Goal: Task Accomplishment & Management: Manage account settings

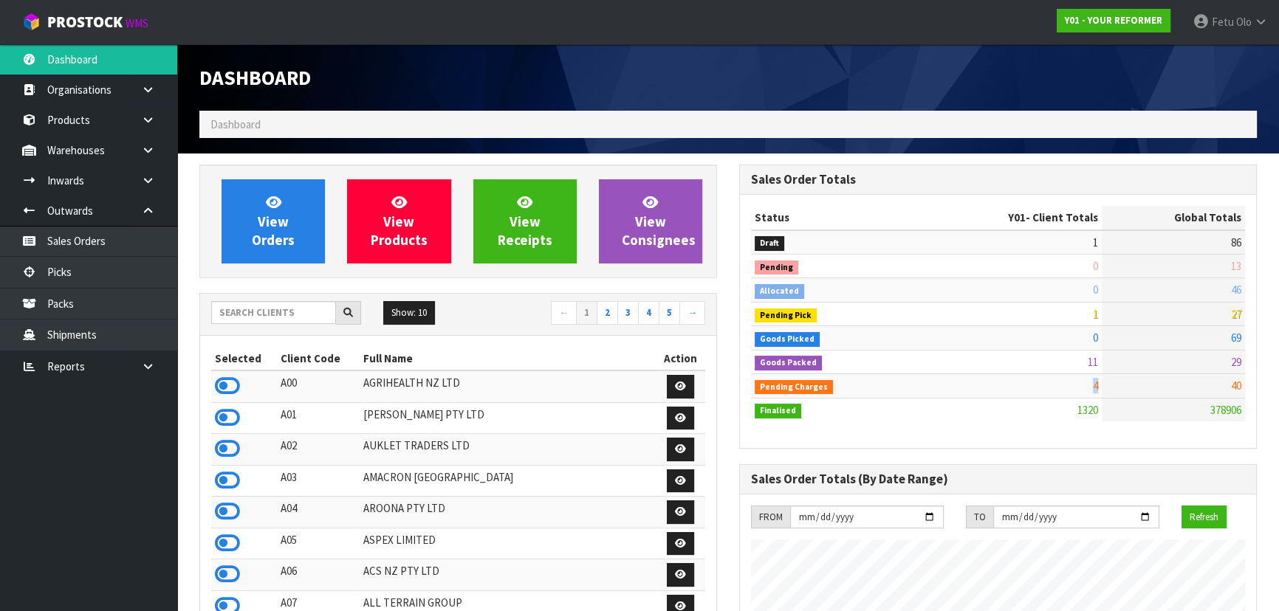
scroll to position [1116, 539]
click at [264, 317] on input "text" at bounding box center [273, 312] width 125 height 23
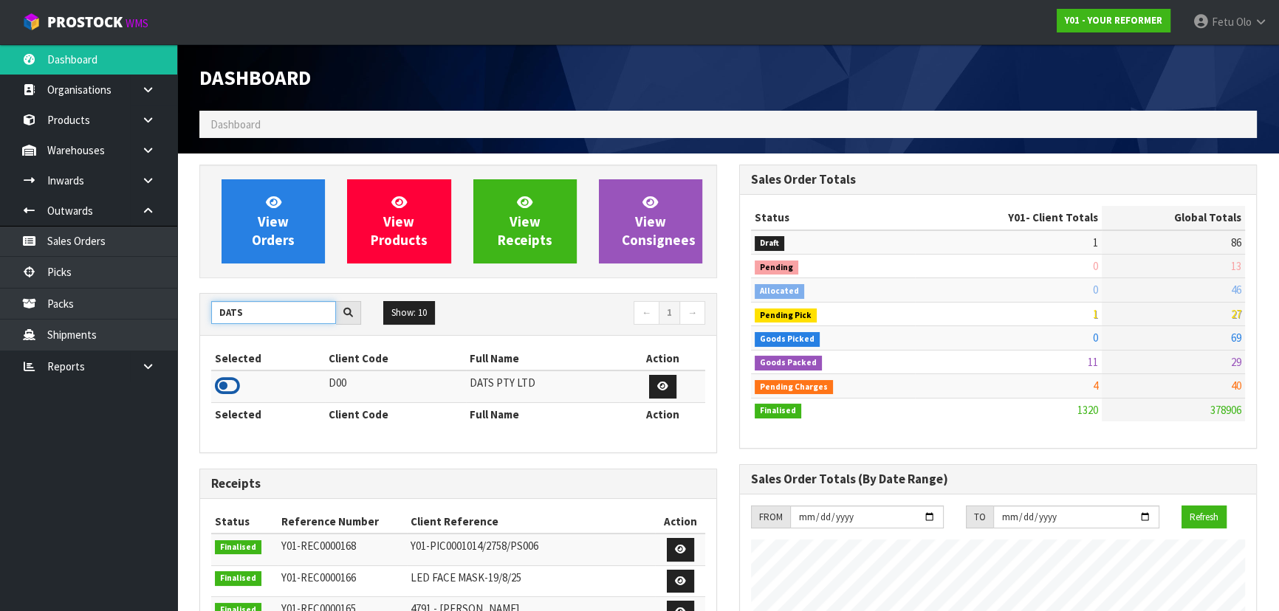
type input "DATS"
click at [234, 387] on icon at bounding box center [227, 386] width 25 height 22
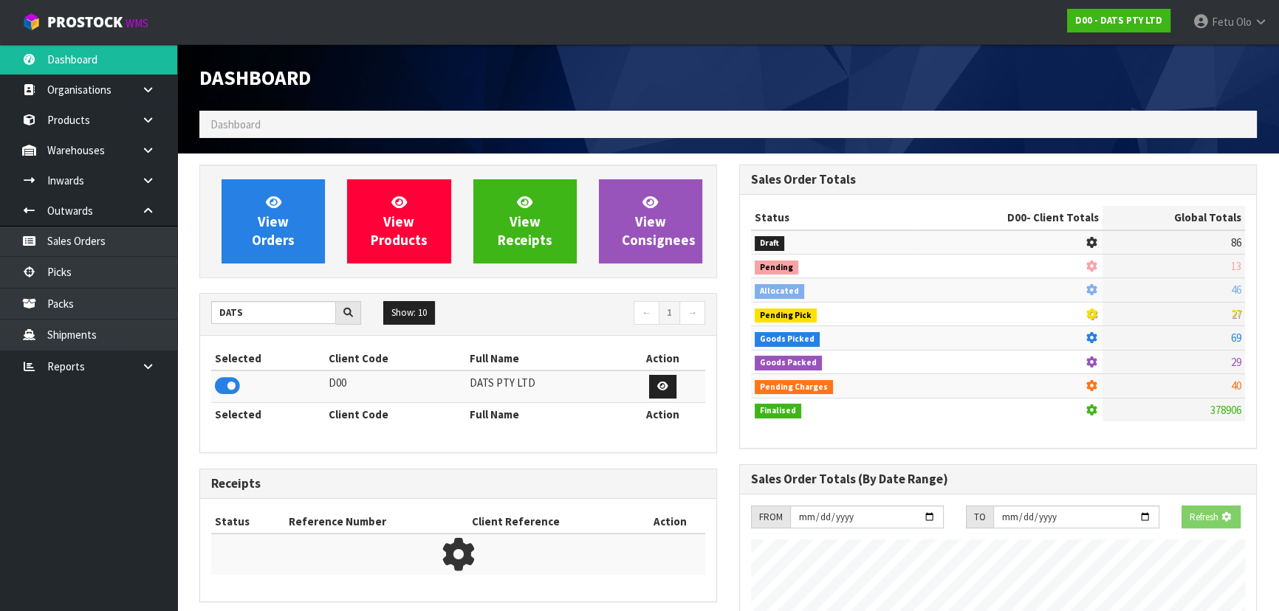
scroll to position [737380, 737759]
click at [92, 275] on link "Picks" at bounding box center [88, 272] width 177 height 30
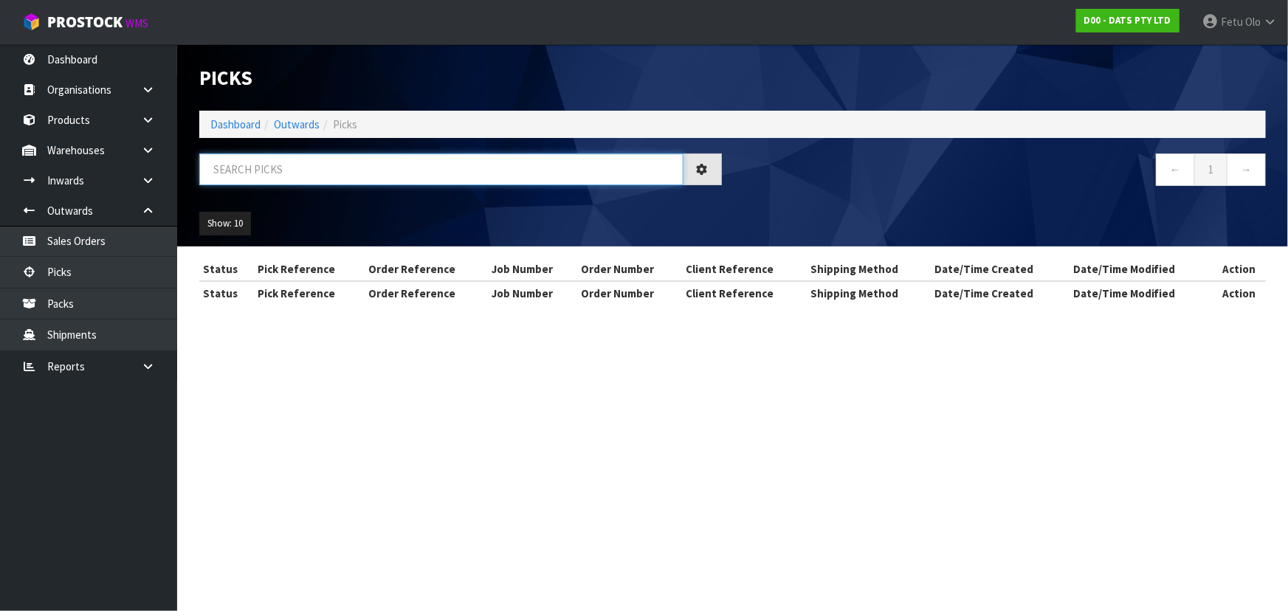
click at [243, 174] on input "text" at bounding box center [441, 170] width 484 height 32
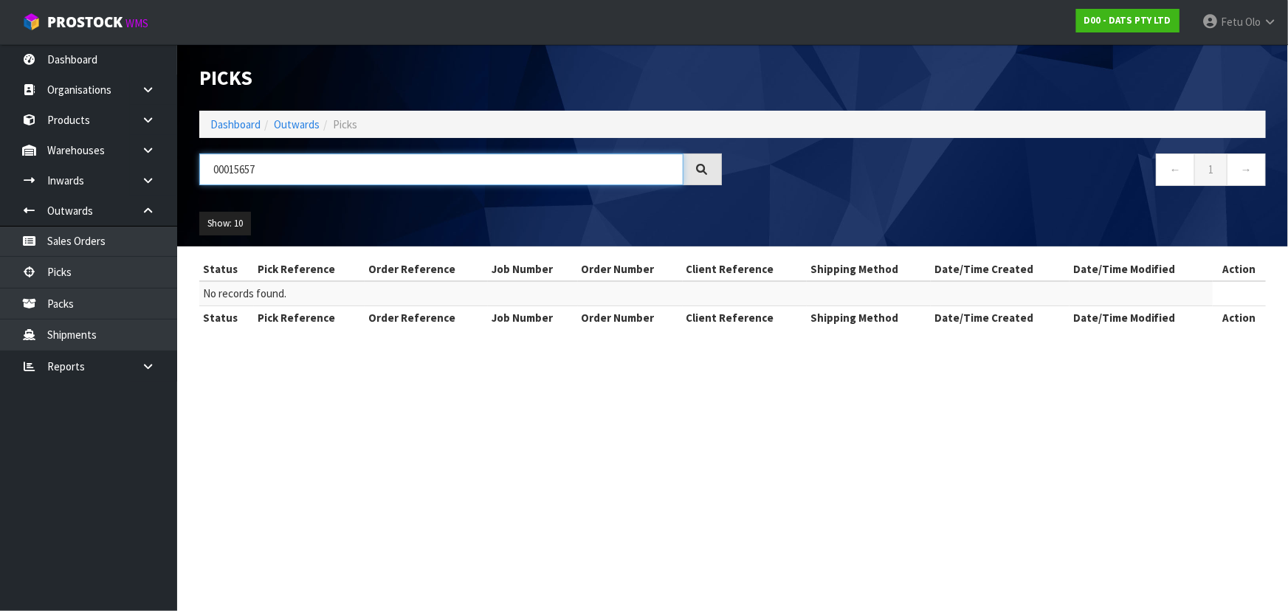
click at [231, 172] on input "00015657" at bounding box center [441, 170] width 484 height 32
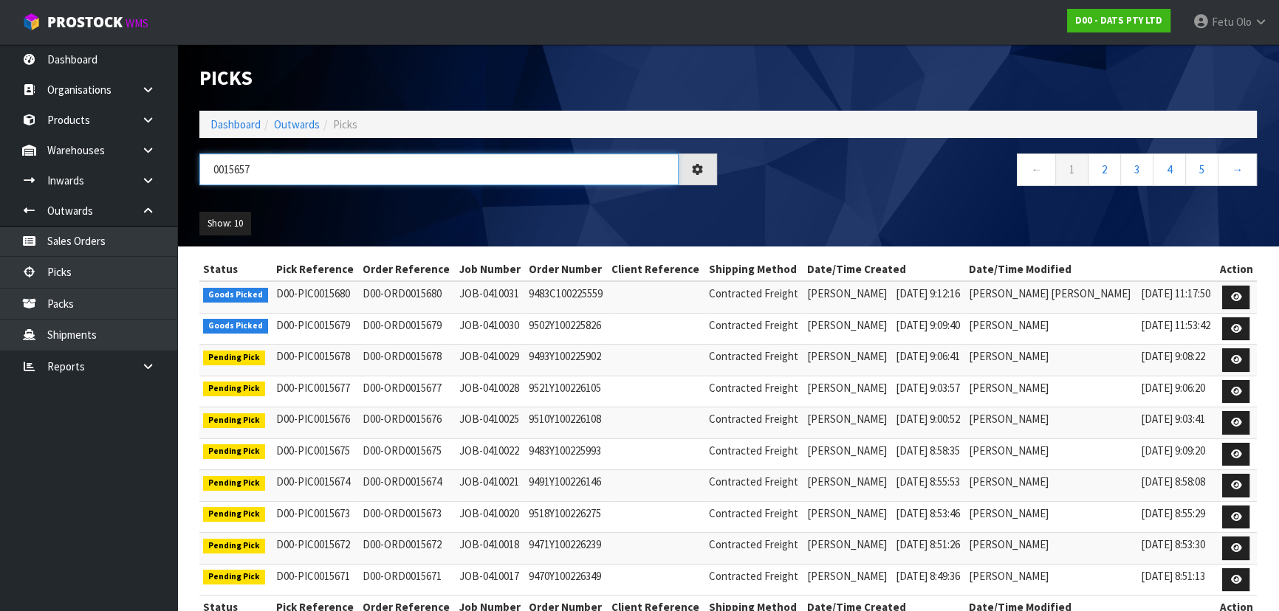
type input "0015657"
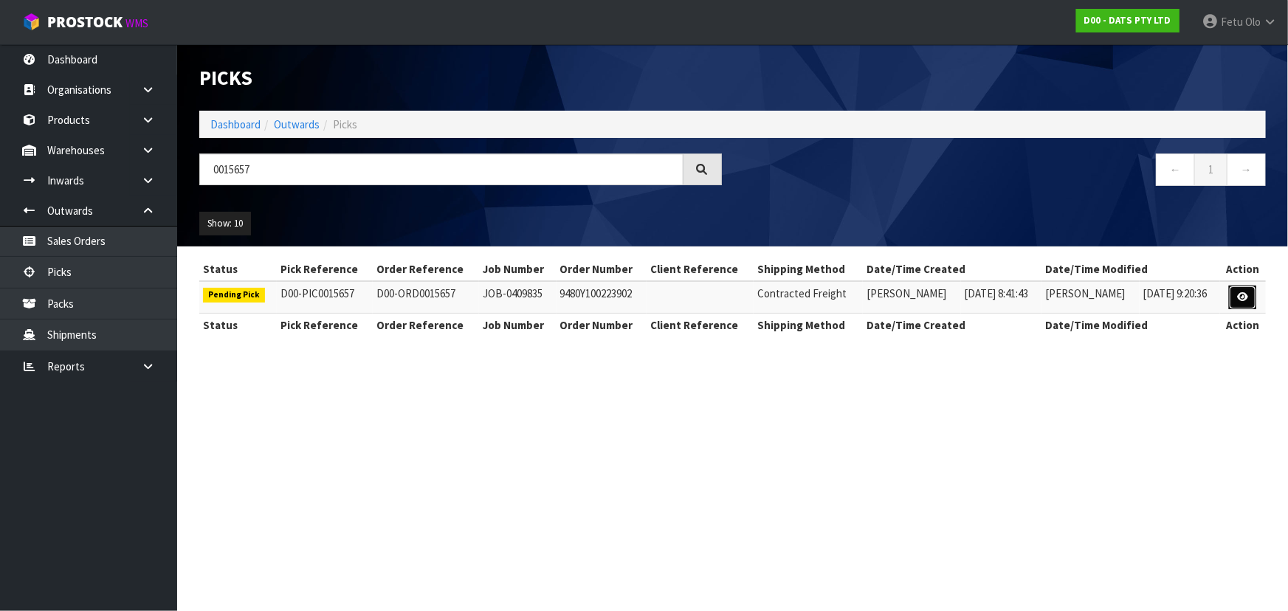
click at [1242, 302] on link at bounding box center [1242, 298] width 27 height 24
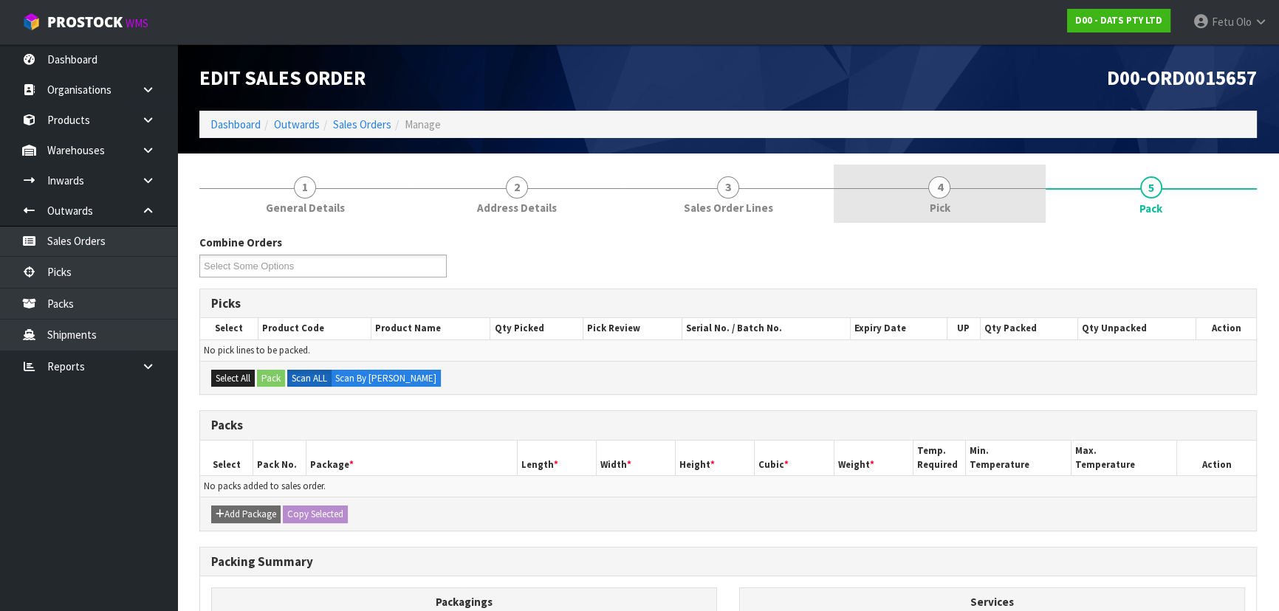
click at [907, 190] on link "4 Pick" at bounding box center [939, 194] width 211 height 58
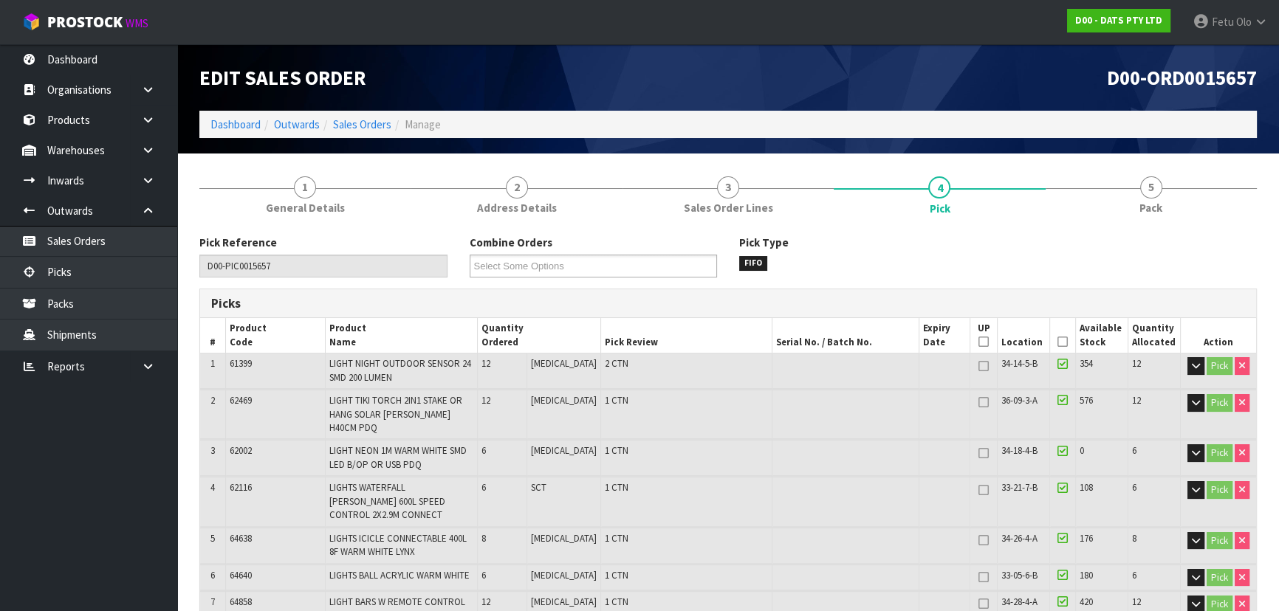
click at [1063, 339] on th "Picked" at bounding box center [1063, 335] width 26 height 35
click at [1057, 342] on icon at bounding box center [1062, 342] width 10 height 1
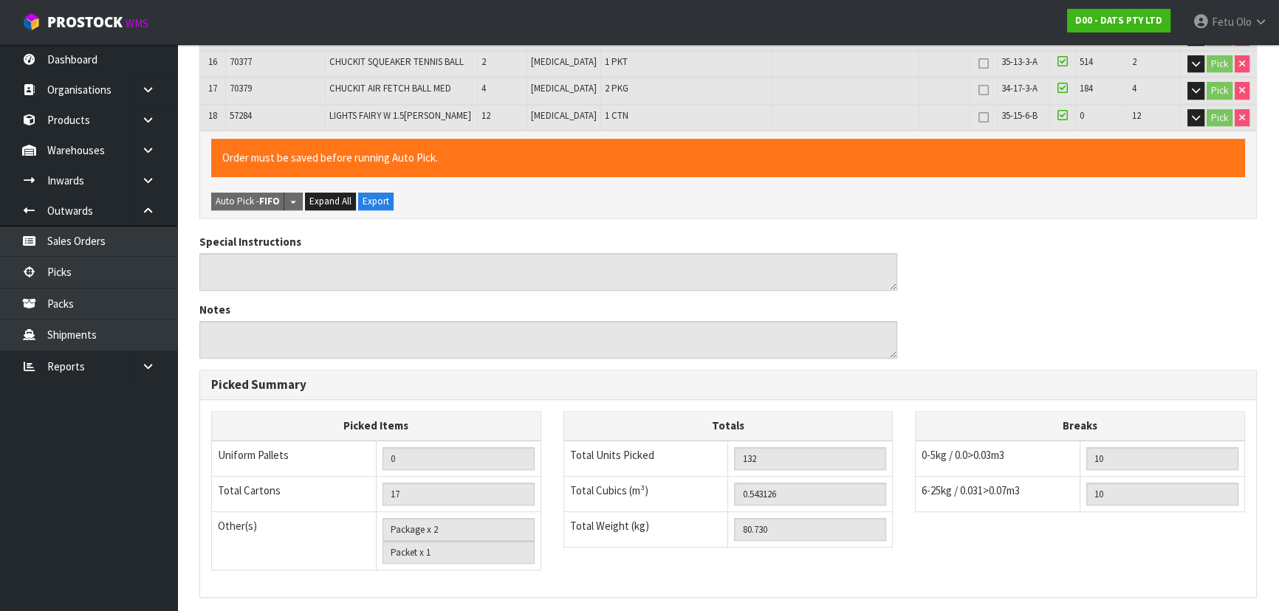
scroll to position [1020, 0]
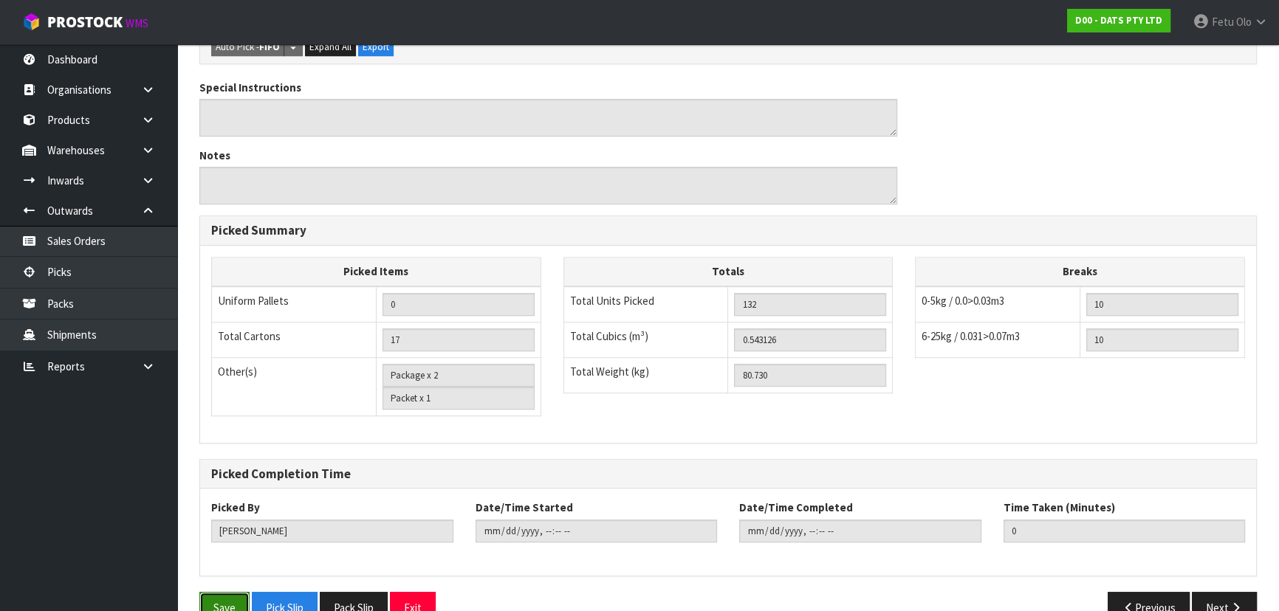
click at [244, 592] on button "Save" at bounding box center [224, 608] width 50 height 32
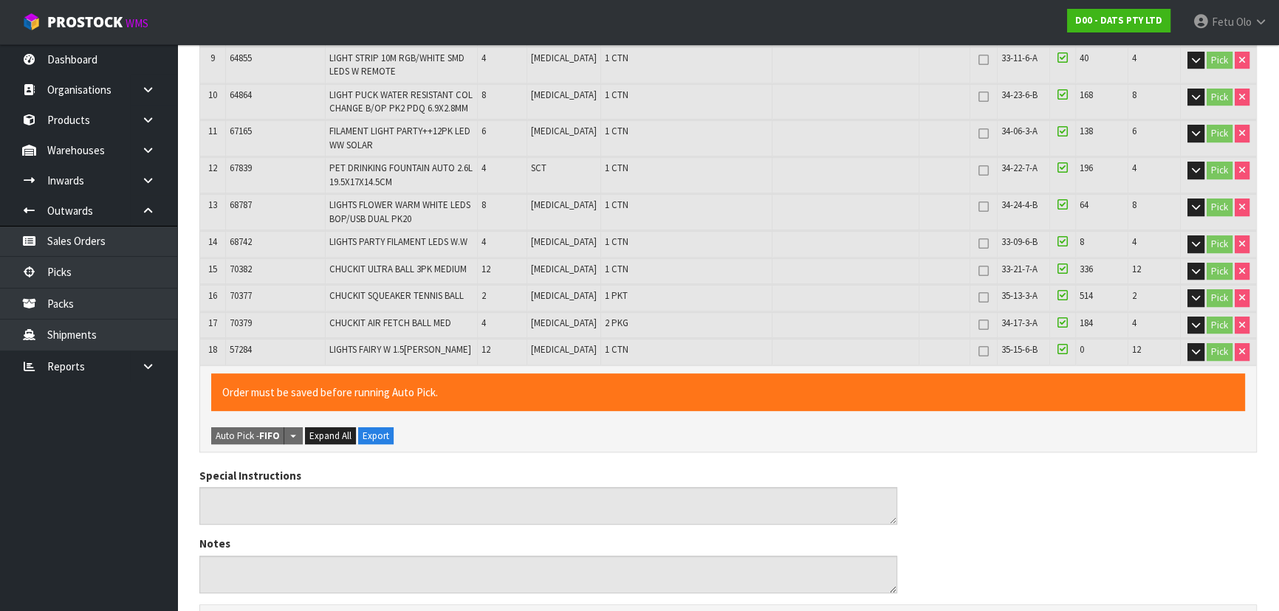
scroll to position [0, 0]
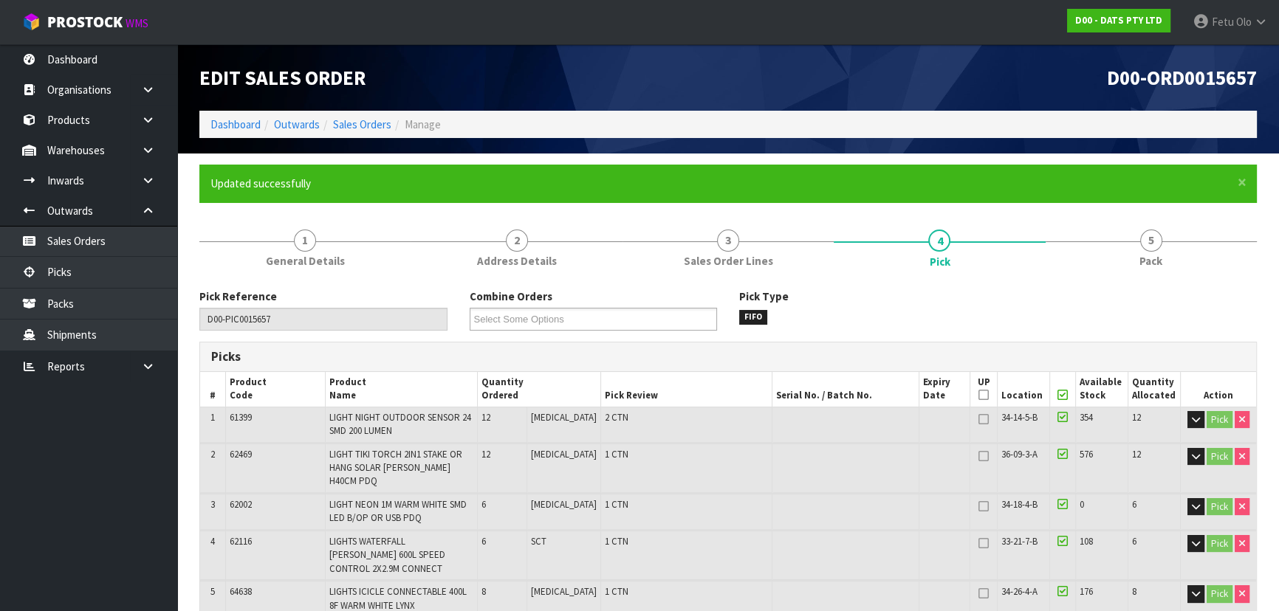
type input "Fetu Olo"
type input "2025-08-29T12:10:32"
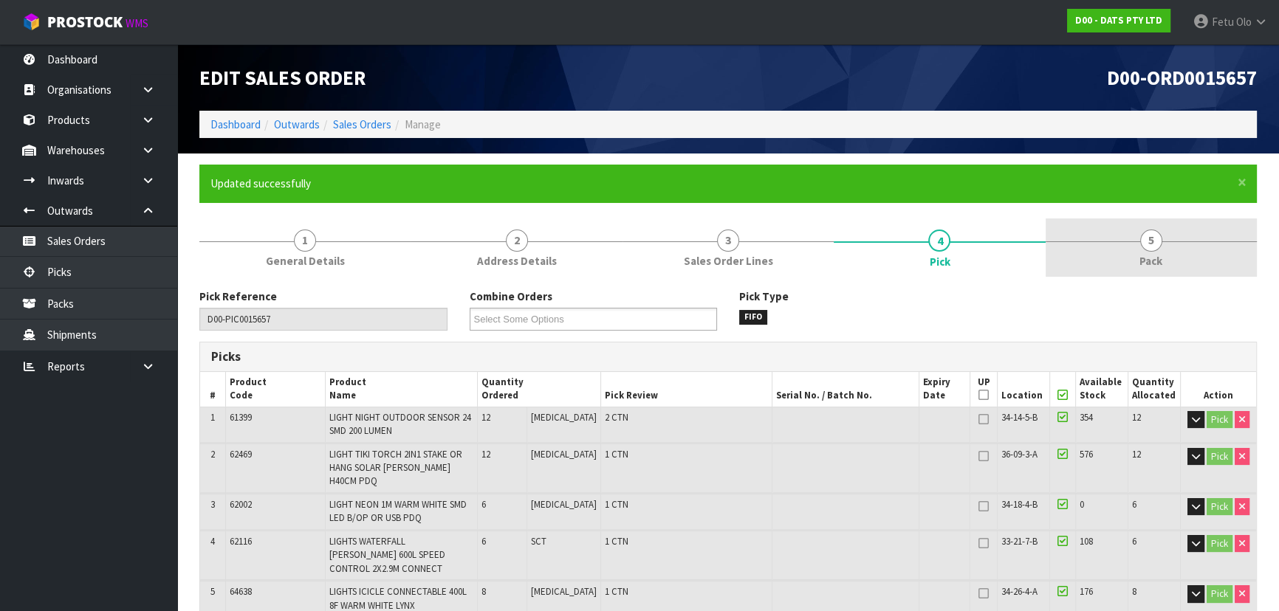
click at [1127, 257] on link "5 Pack" at bounding box center [1150, 248] width 211 height 58
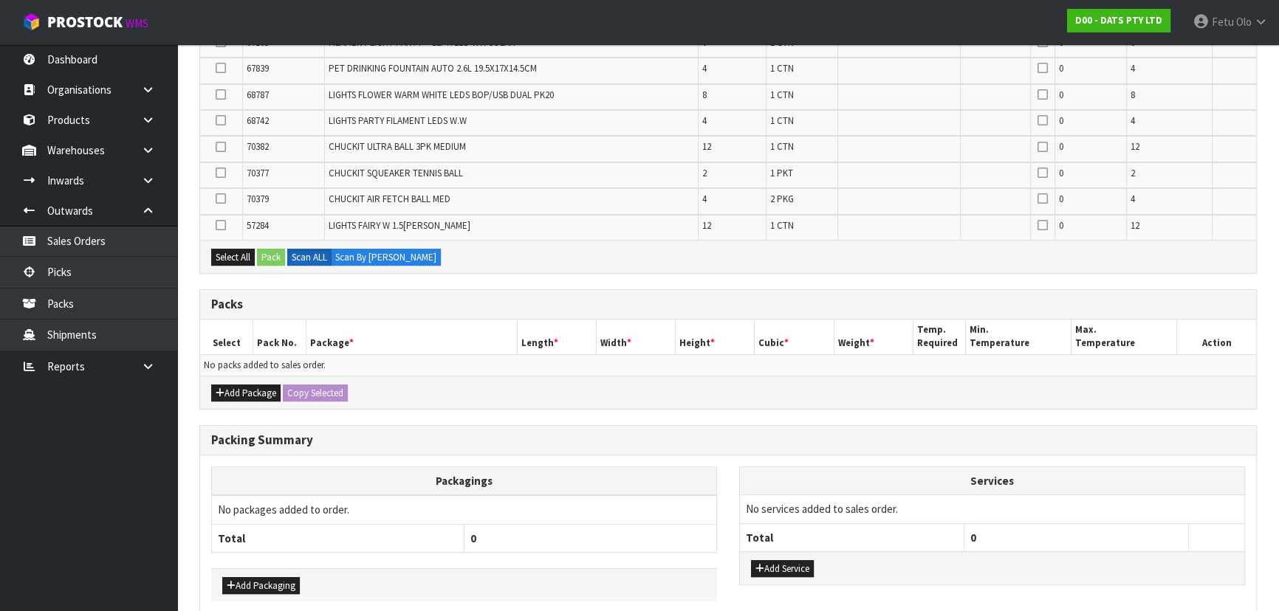
scroll to position [690, 0]
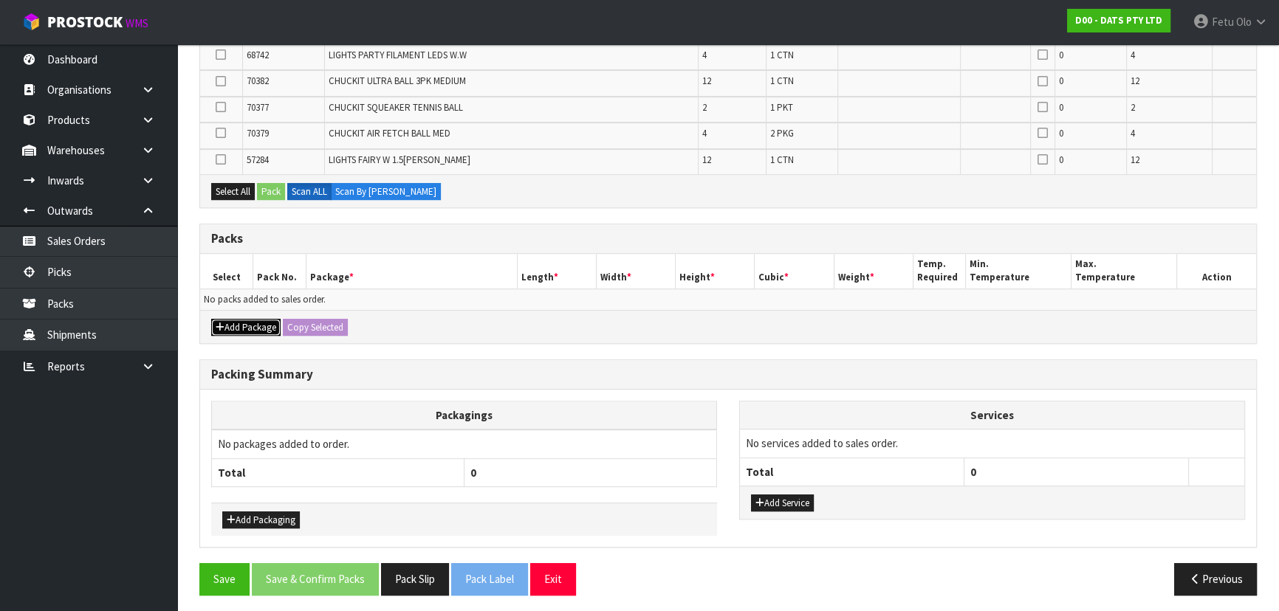
click at [233, 319] on button "Add Package" at bounding box center [245, 328] width 69 height 18
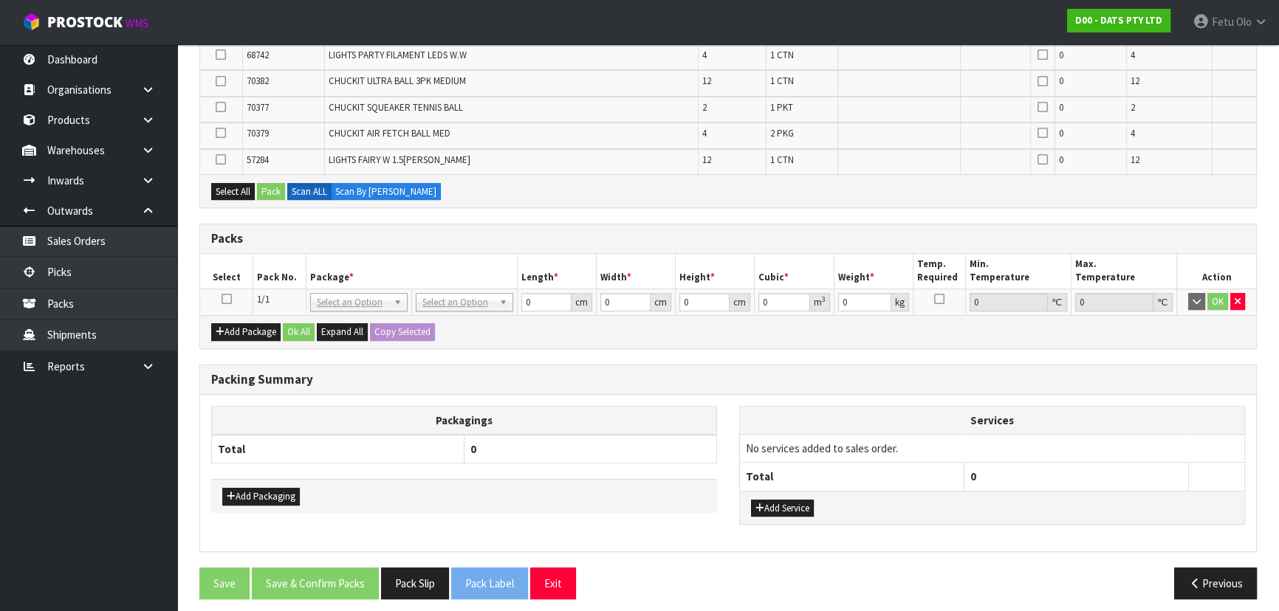
click at [228, 299] on icon at bounding box center [226, 299] width 10 height 1
click at [388, 275] on th "Package *" at bounding box center [411, 271] width 211 height 35
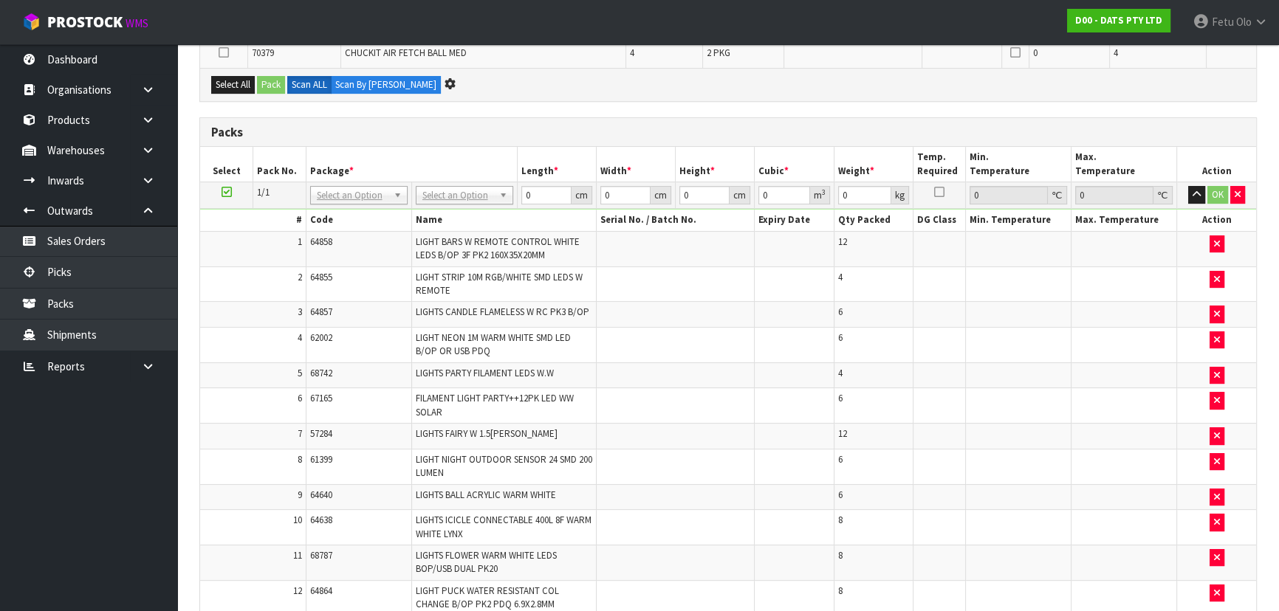
scroll to position [0, 0]
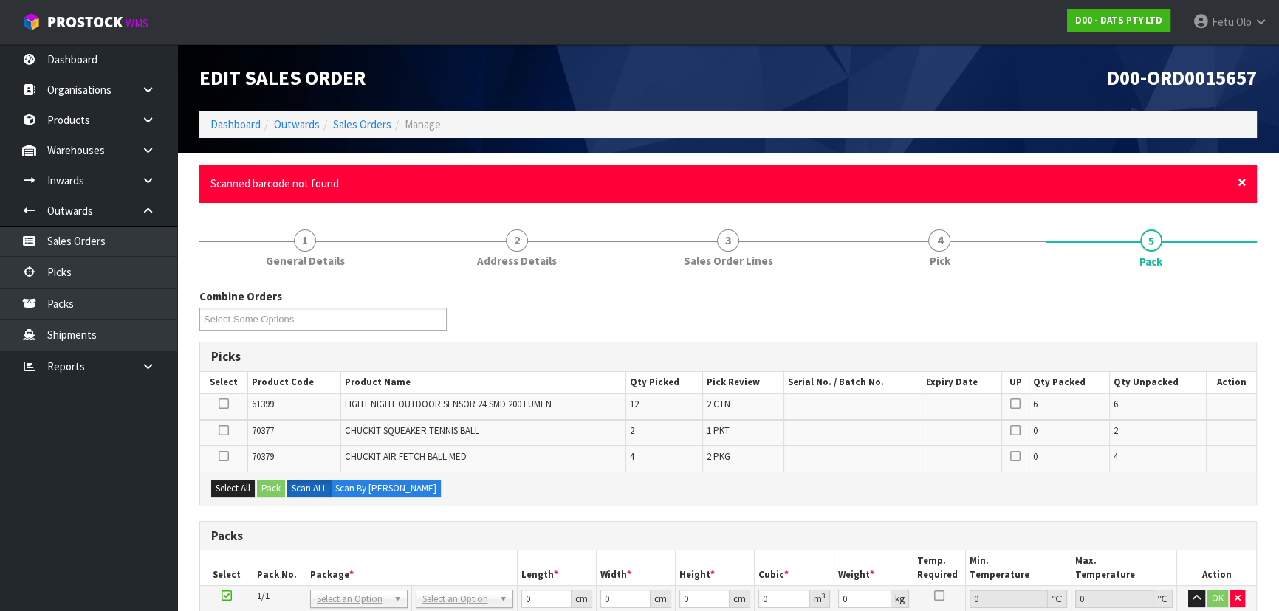
click at [1242, 182] on span "×" at bounding box center [1241, 182] width 9 height 21
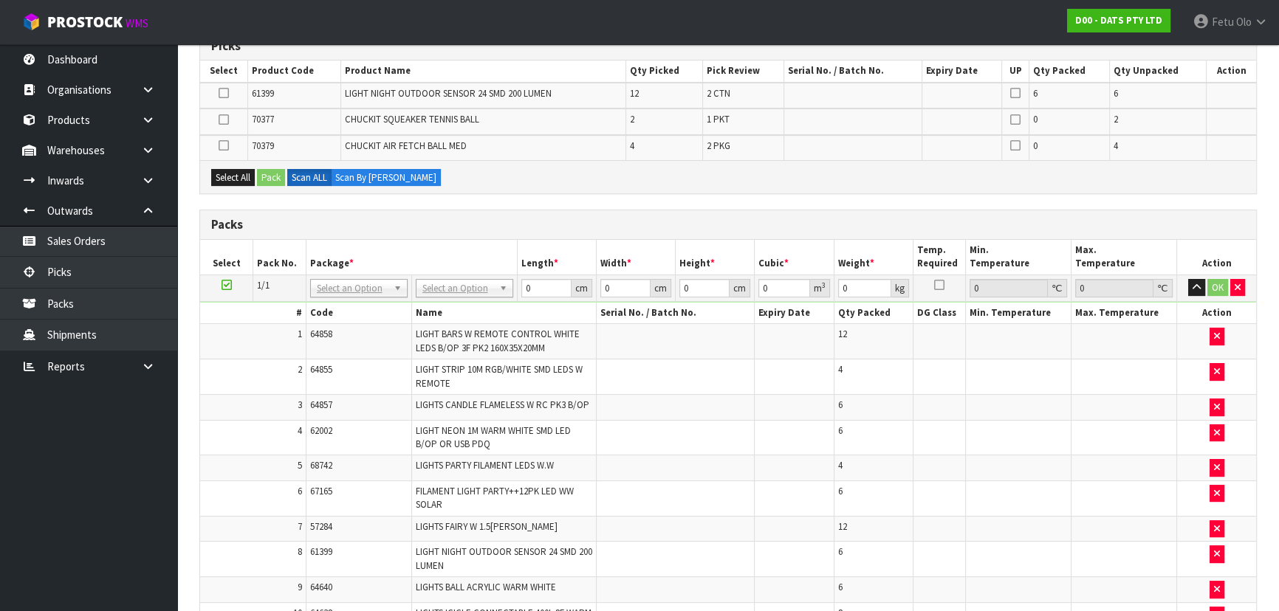
scroll to position [268, 0]
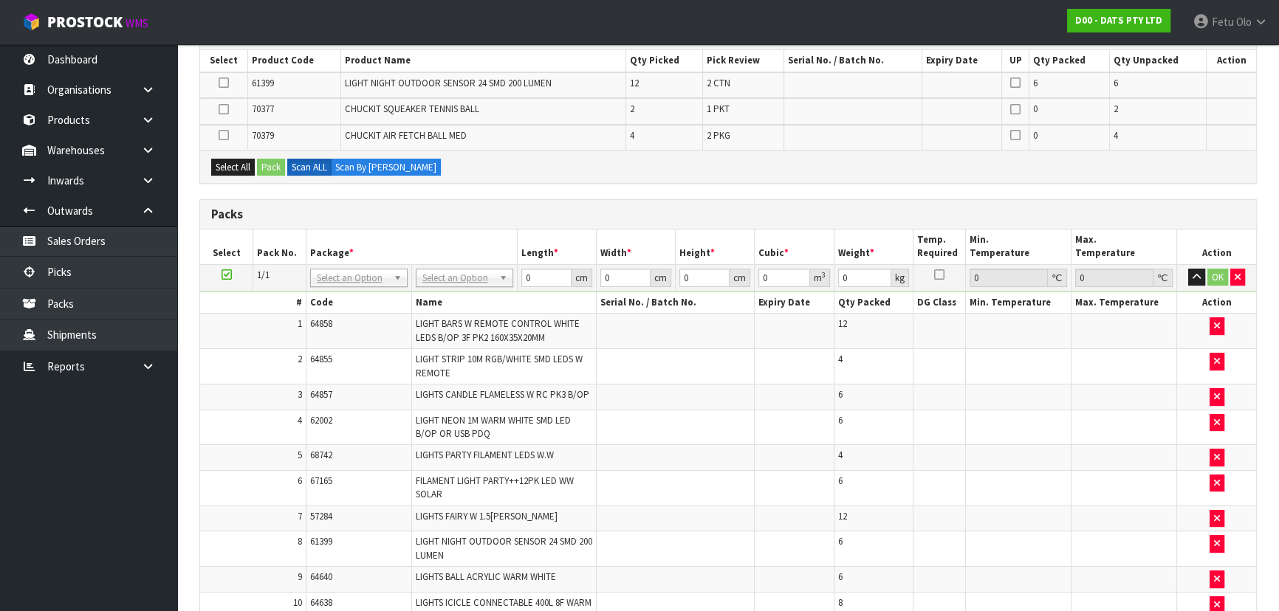
click at [454, 218] on h3 "Packs" at bounding box center [728, 214] width 1034 height 14
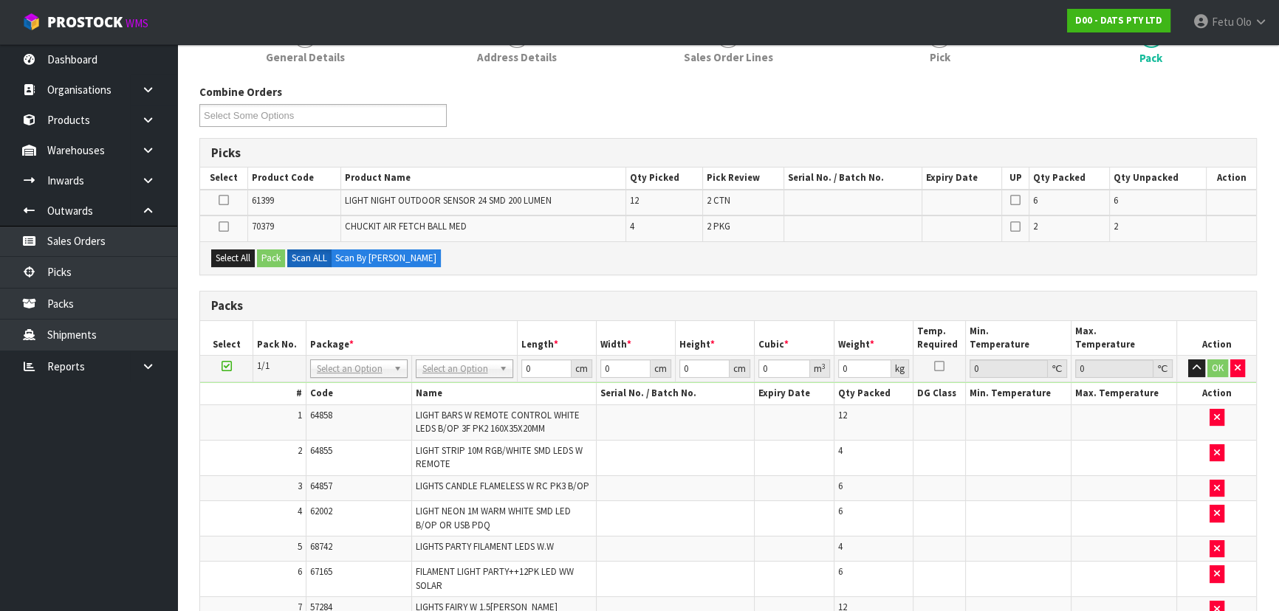
scroll to position [0, 0]
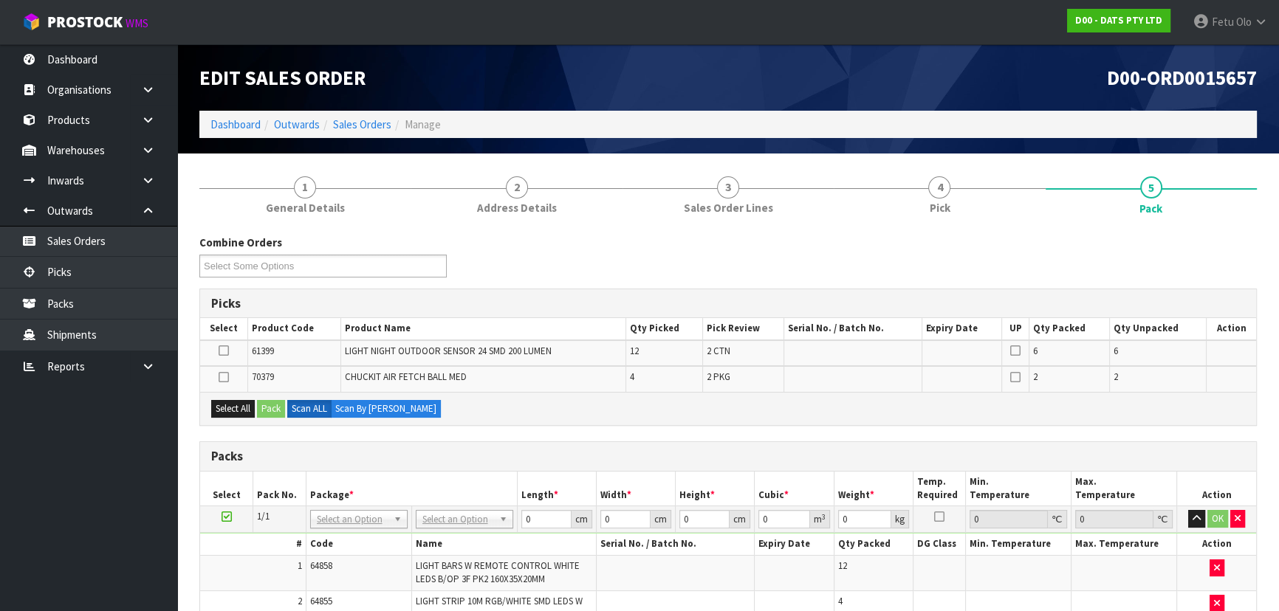
click at [644, 281] on div "Combine Orders D00-ORD0015657 D00-ORD0015659 D00-ORD0015660 D00-ORD0015661 D00-…" at bounding box center [727, 261] width 1079 height 53
drag, startPoint x: 644, startPoint y: 281, endPoint x: 661, endPoint y: 233, distance: 50.9
click at [644, 281] on div "Combine Orders D00-ORD0015657 D00-ORD0015659 D00-ORD0015660 D00-ORD0015661 D00-…" at bounding box center [727, 261] width 1079 height 53
click at [665, 282] on div "Combine Orders D00-ORD0015657 D00-ORD0015659 D00-ORD0015660 D00-ORD0015661 D00-…" at bounding box center [727, 261] width 1079 height 53
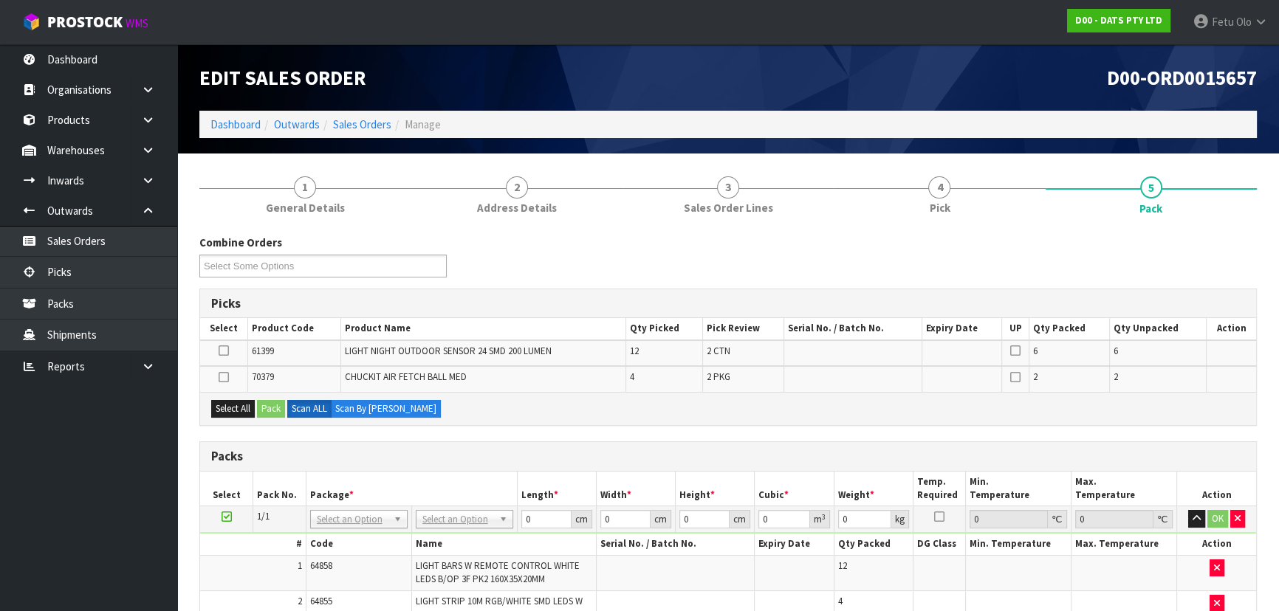
click at [678, 289] on div "Picks Select Product Code Product Name Qty Picked Pick Review Serial No. / Batc…" at bounding box center [727, 357] width 1057 height 137
click at [689, 275] on div "Combine Orders D00-ORD0015657 D00-ORD0015659 D00-ORD0015660 D00-ORD0015661 D00-…" at bounding box center [727, 261] width 1079 height 53
click at [690, 275] on div "Combine Orders D00-ORD0015657 D00-ORD0015659 D00-ORD0015660 D00-ORD0015661 D00-…" at bounding box center [727, 261] width 1079 height 53
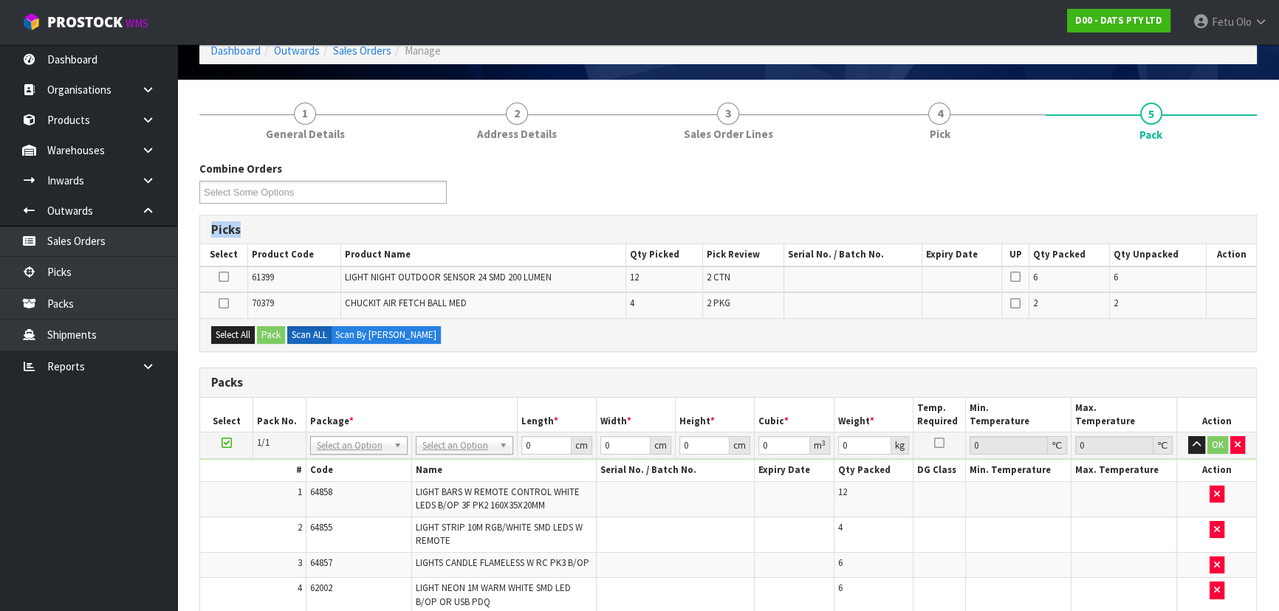
scroll to position [335, 0]
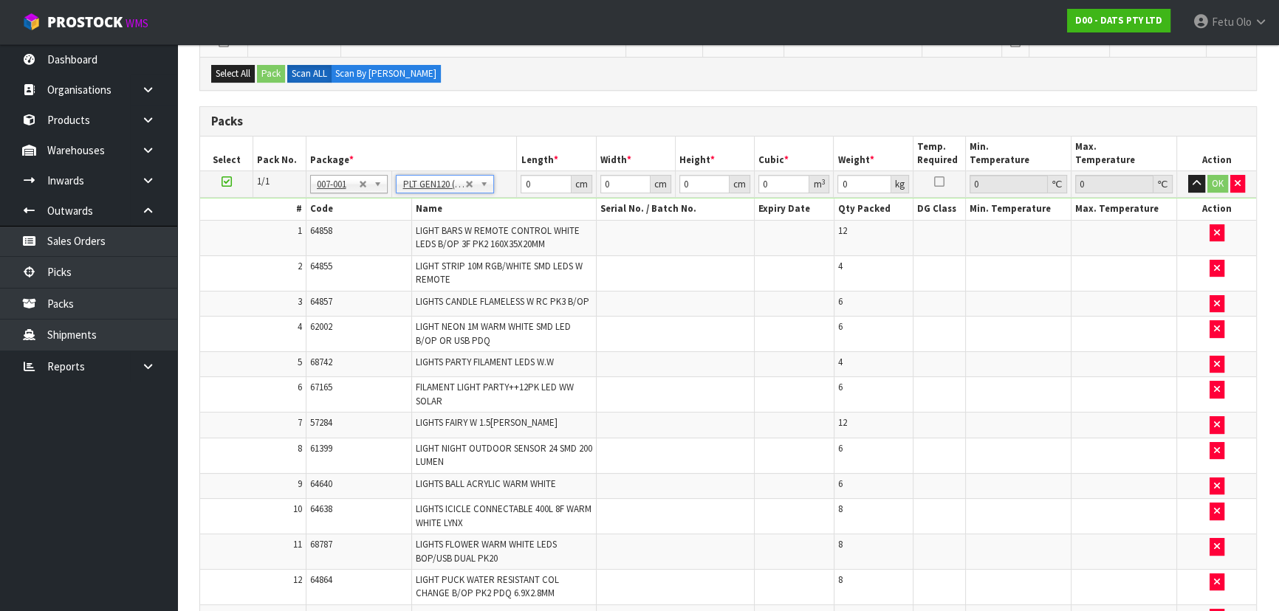
type input "120"
type input "100"
type input "78.36"
drag, startPoint x: 693, startPoint y: 184, endPoint x: 647, endPoint y: 196, distance: 48.2
click at [647, 196] on tbody "1/1 NONE 007-001 007-002 007-004 007-009 007-013 007-014 007-015 007-017 007-01…" at bounding box center [728, 479] width 1056 height 616
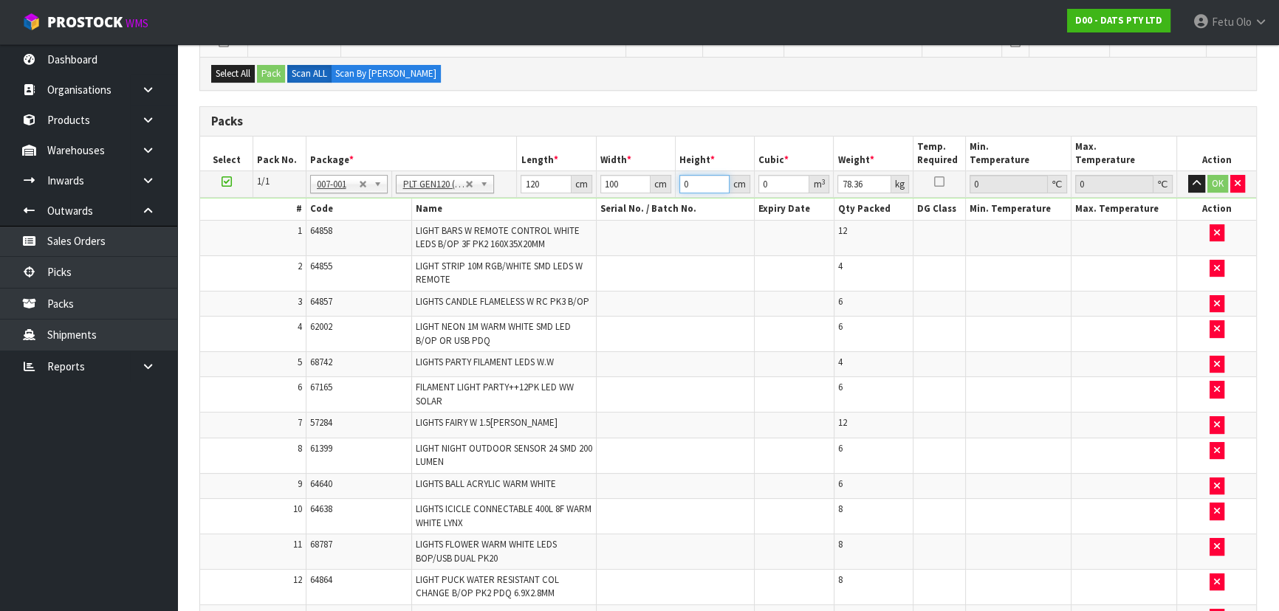
type input "1"
type input "0.012"
type input "10"
type input "0.12"
type input "100"
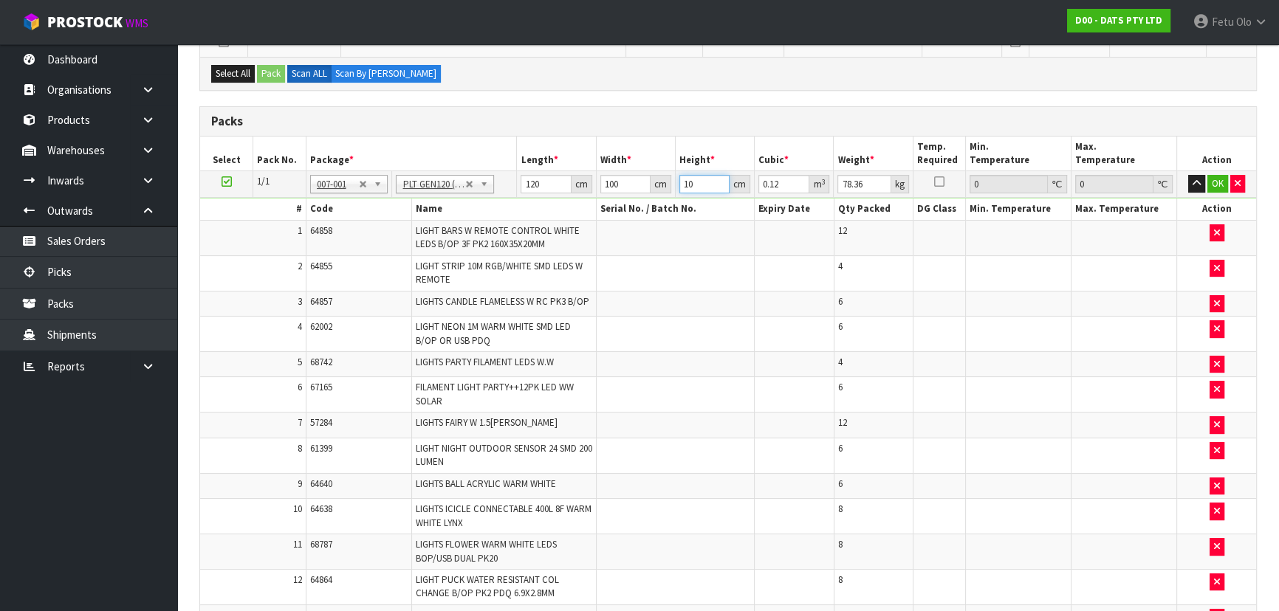
type input "1.2"
type input "100"
click button "OK" at bounding box center [1217, 184] width 21 height 18
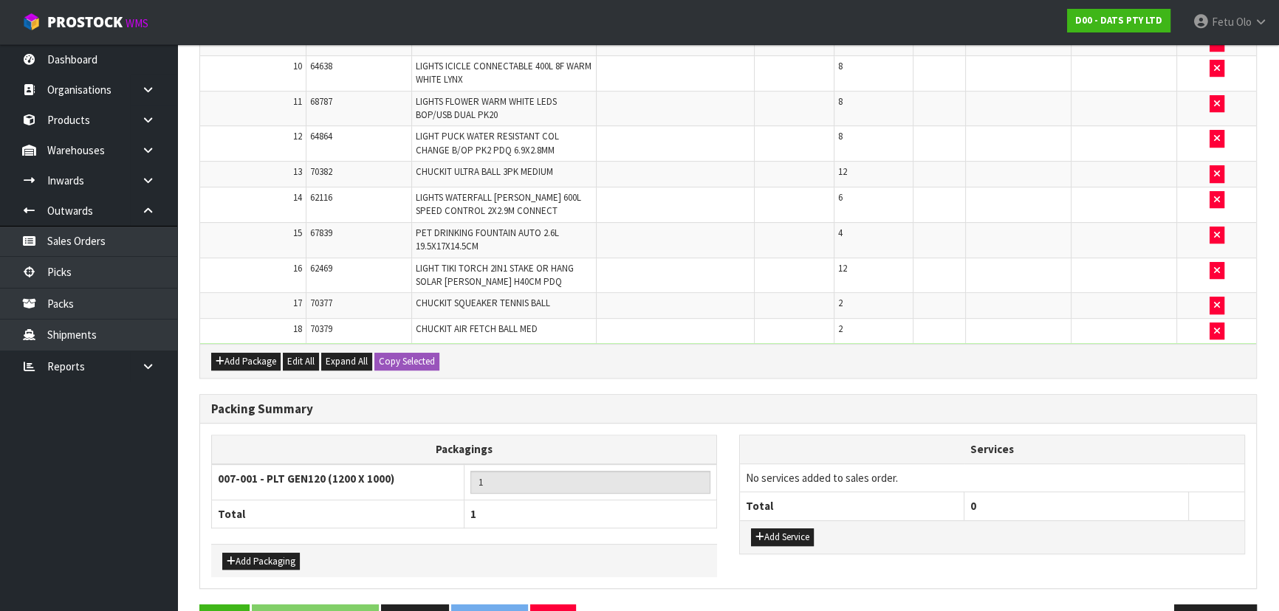
scroll to position [819, 0]
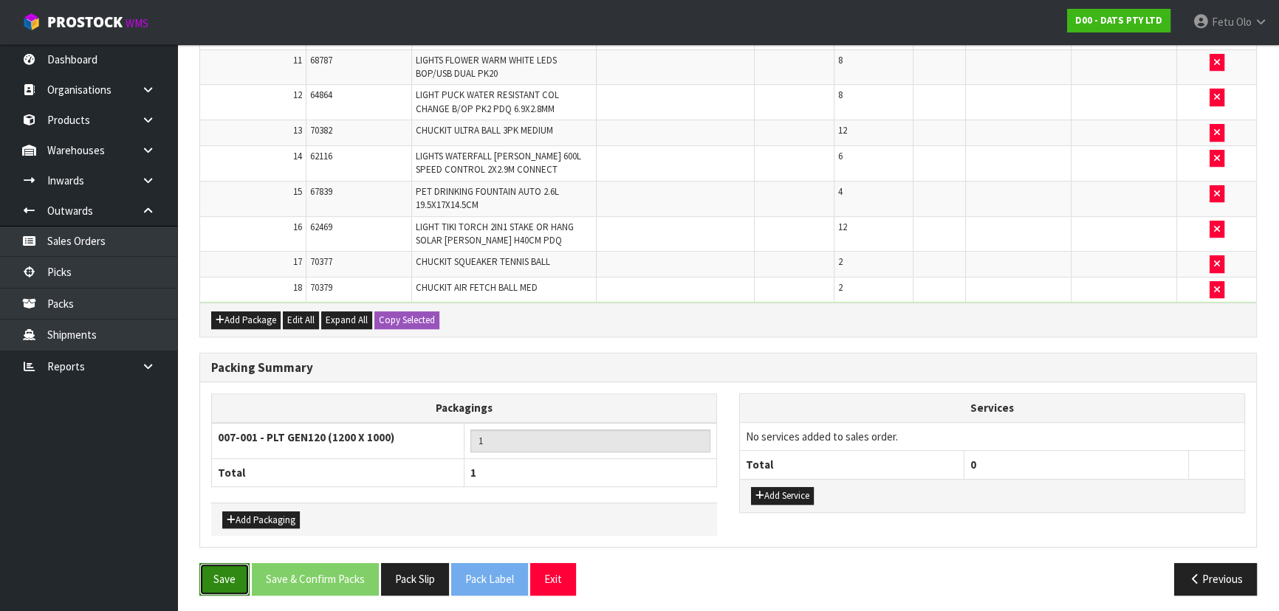
click at [227, 572] on button "Save" at bounding box center [224, 579] width 50 height 32
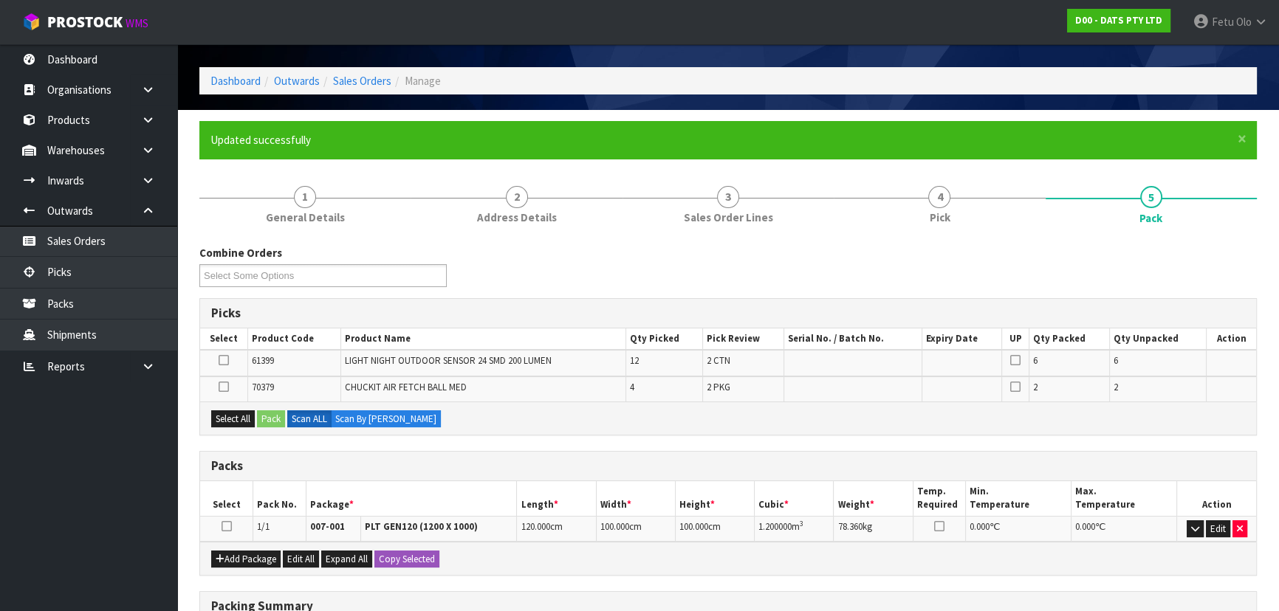
scroll to position [66, 0]
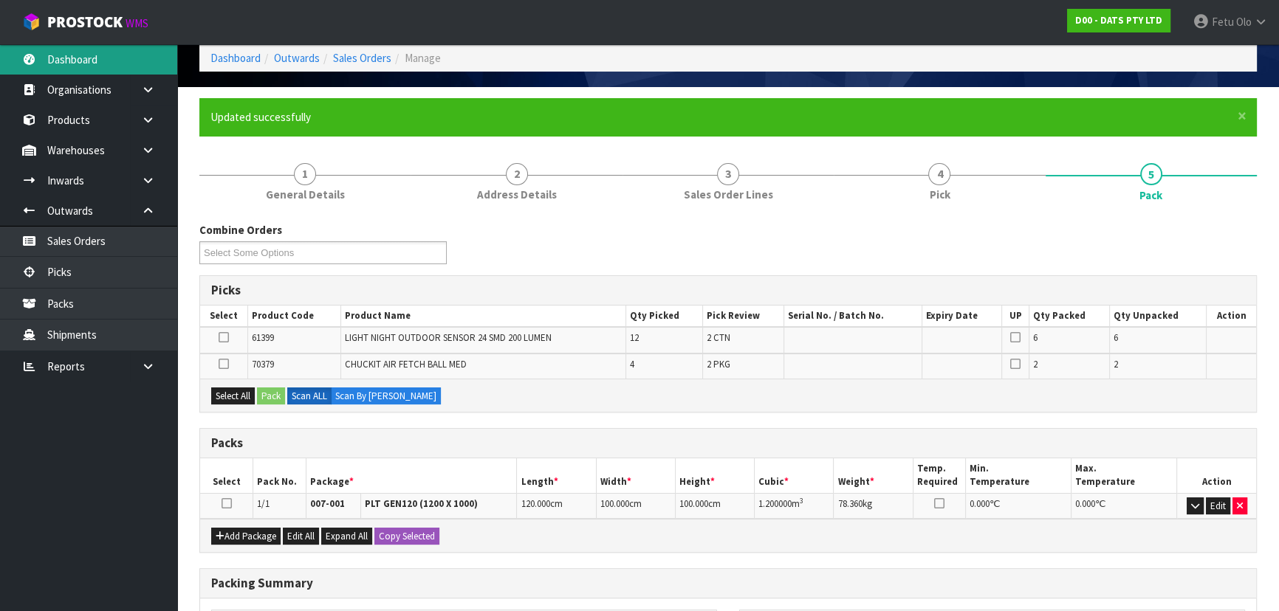
click at [80, 53] on link "Dashboard" at bounding box center [88, 59] width 177 height 30
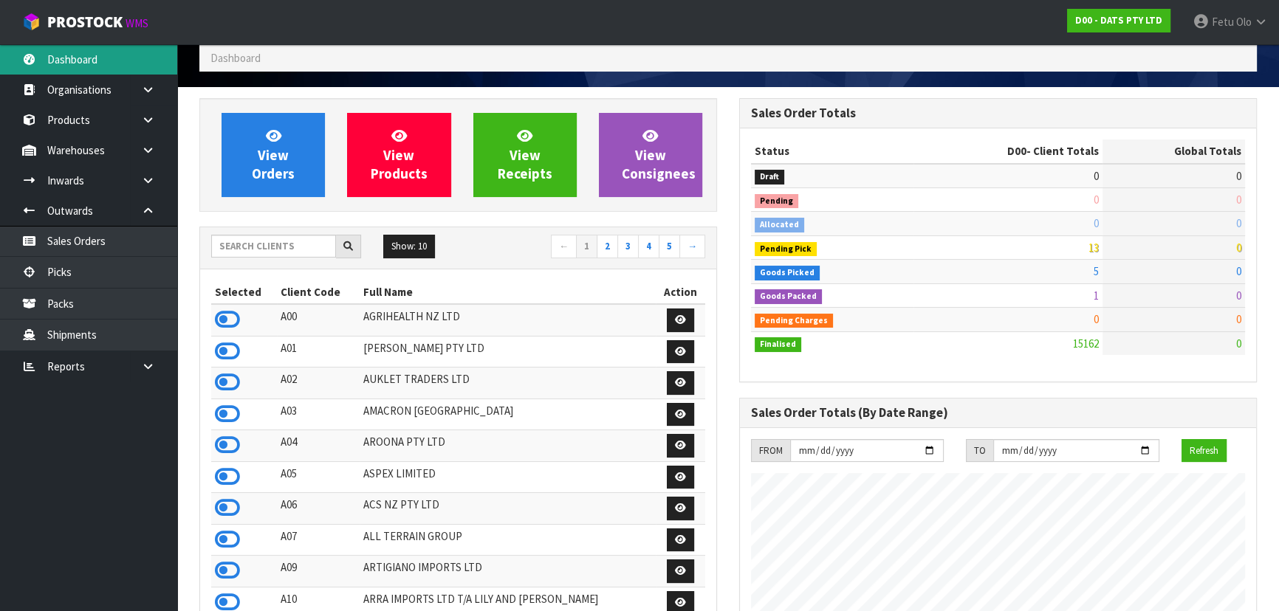
scroll to position [1116, 539]
click at [287, 241] on input "text" at bounding box center [273, 246] width 125 height 23
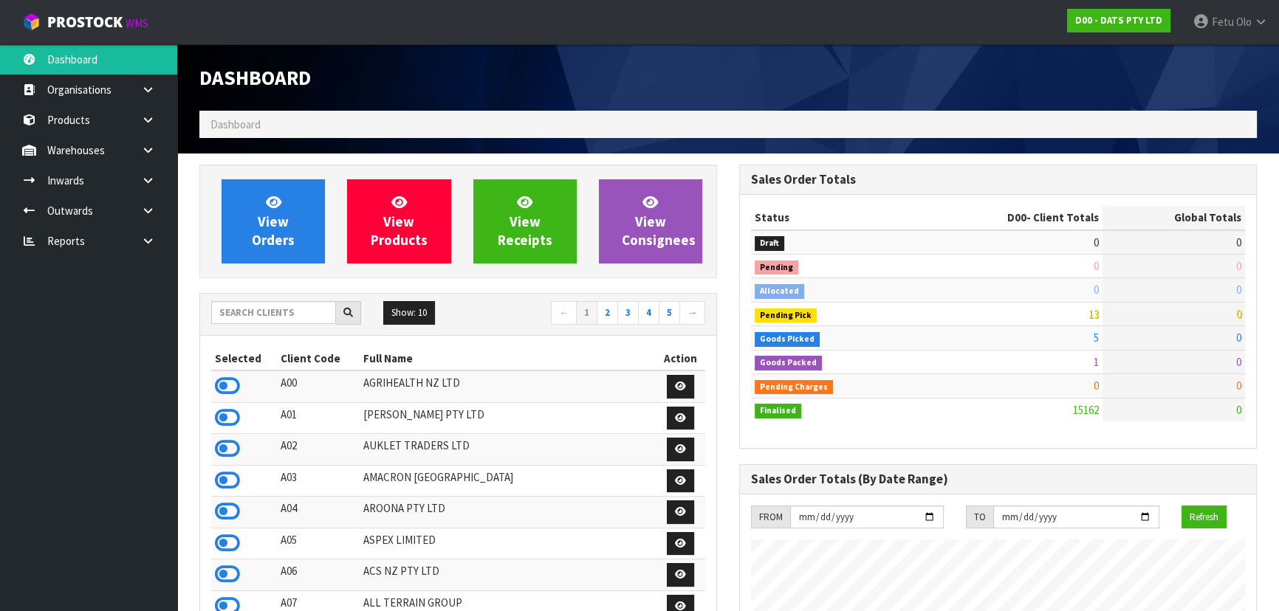
scroll to position [1116, 539]
click at [236, 313] on input "text" at bounding box center [273, 312] width 125 height 23
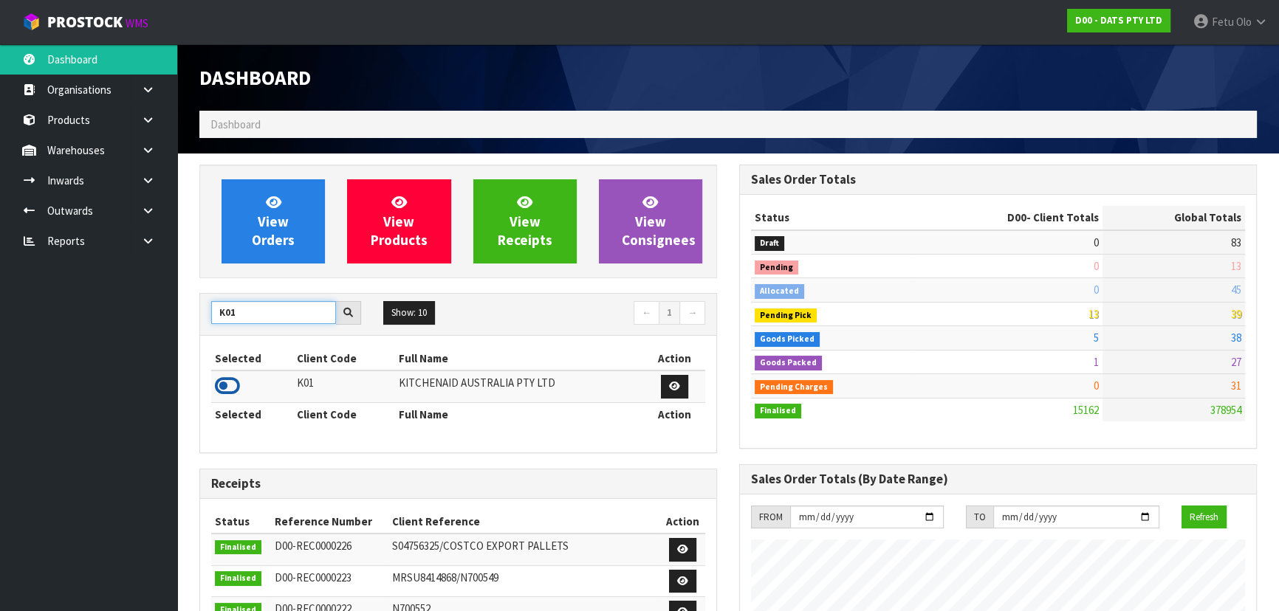
type input "K01"
click at [229, 384] on icon at bounding box center [227, 386] width 25 height 22
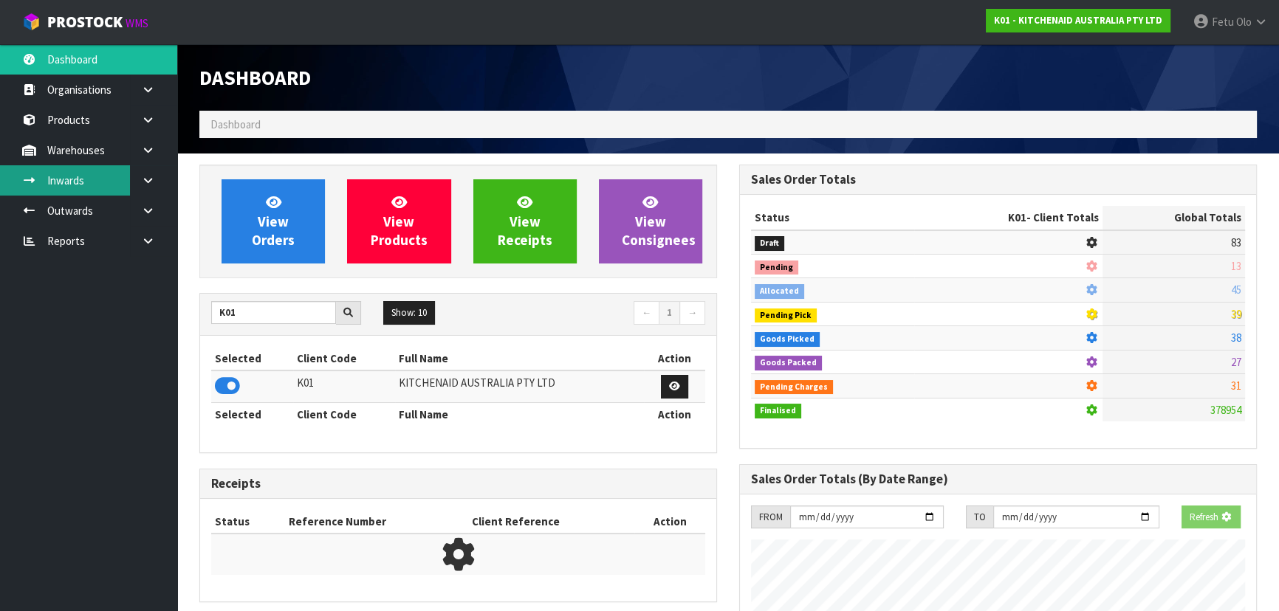
scroll to position [919, 539]
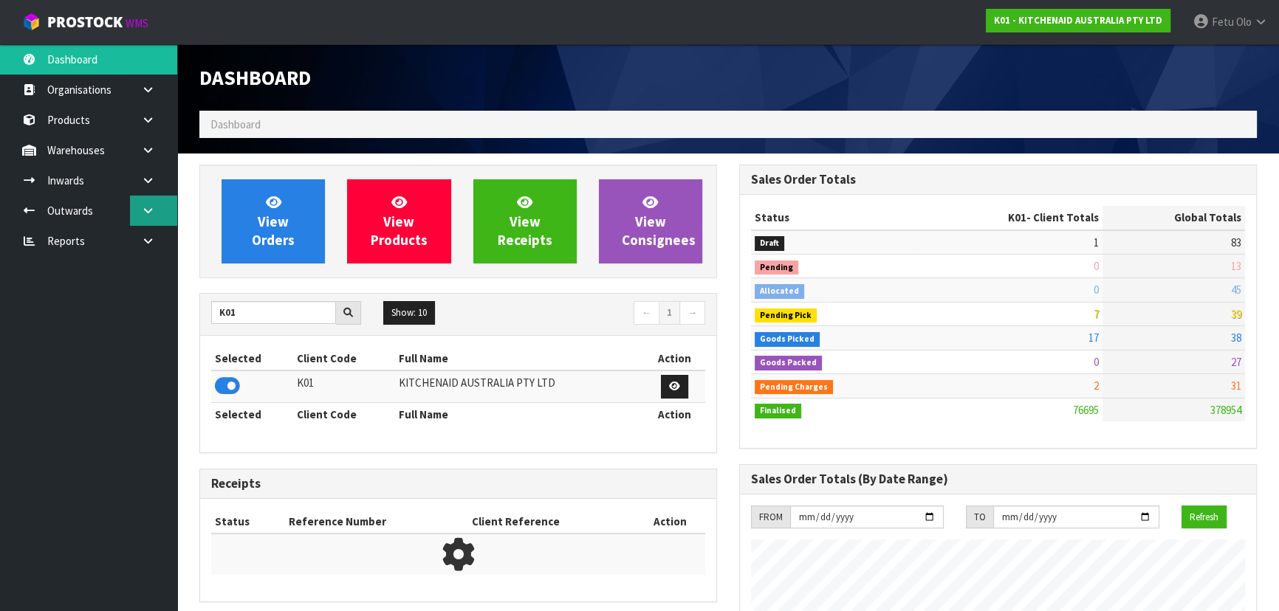
click at [139, 200] on link at bounding box center [153, 211] width 47 height 30
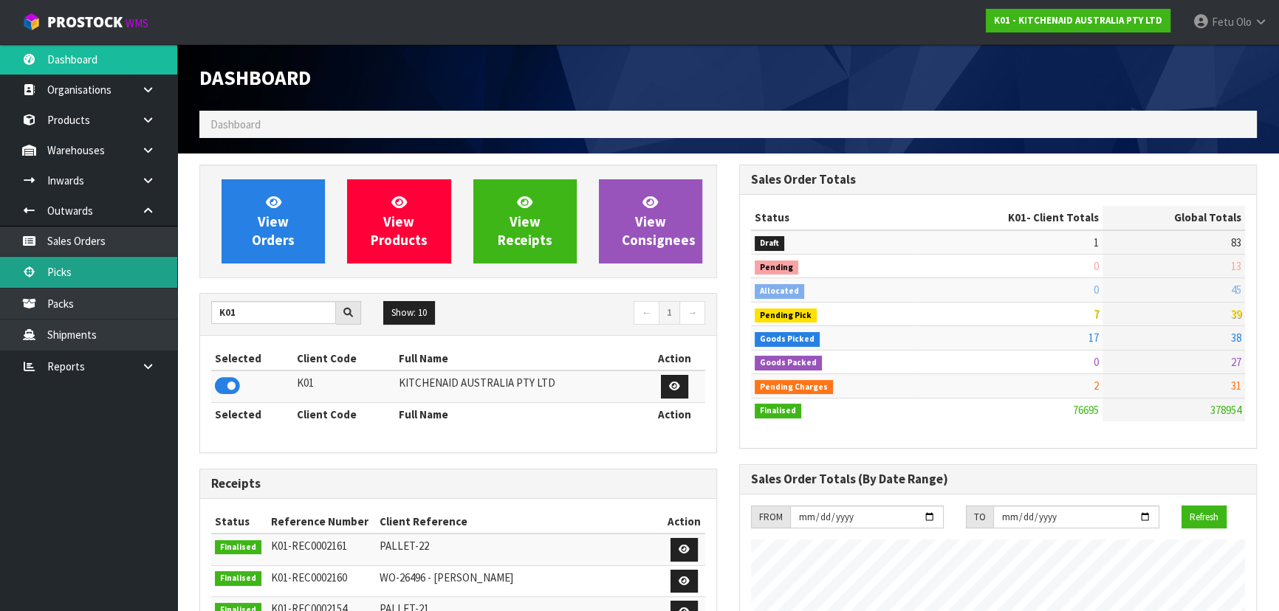
click at [111, 273] on link "Picks" at bounding box center [88, 272] width 177 height 30
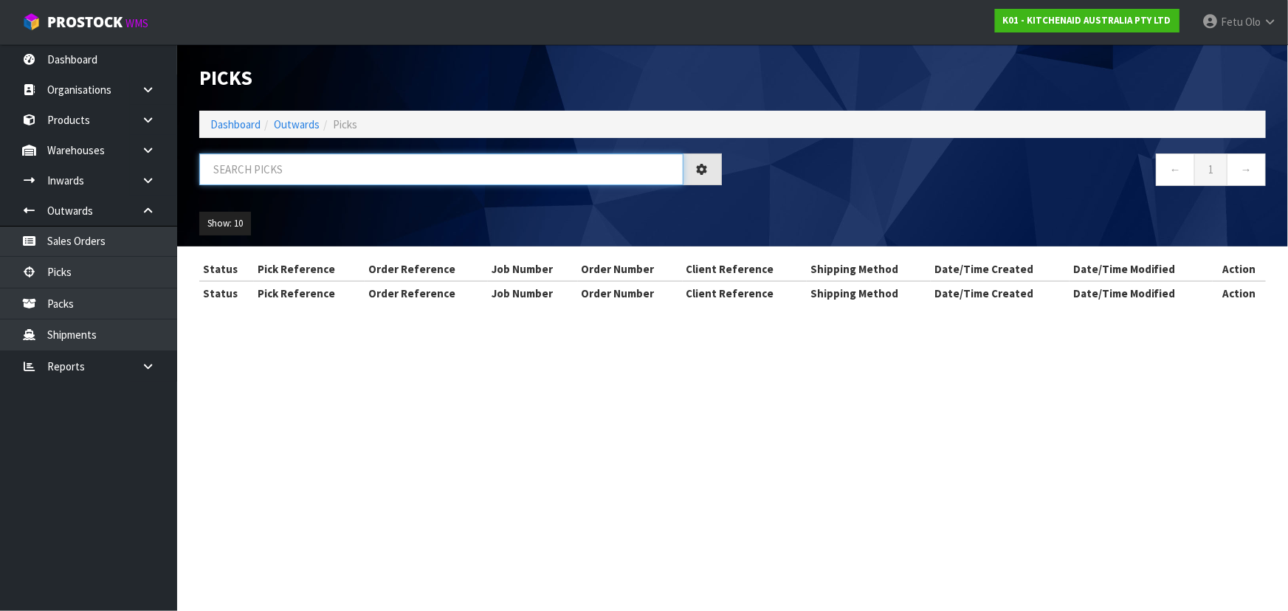
click at [275, 169] on input "text" at bounding box center [441, 170] width 484 height 32
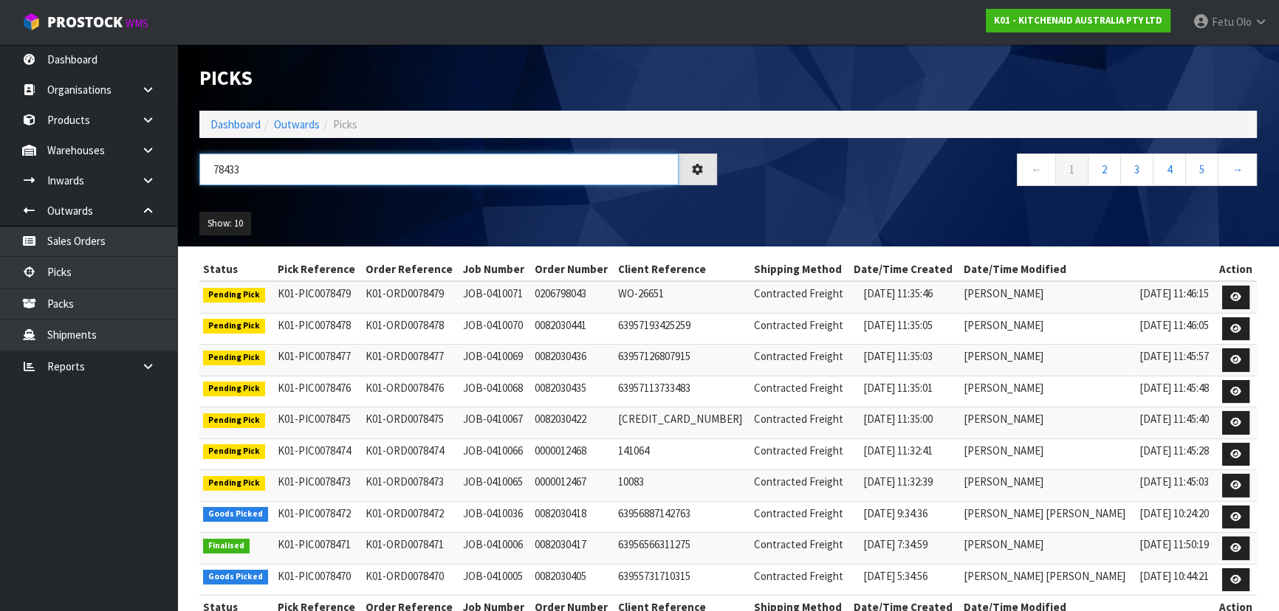
type input "78433"
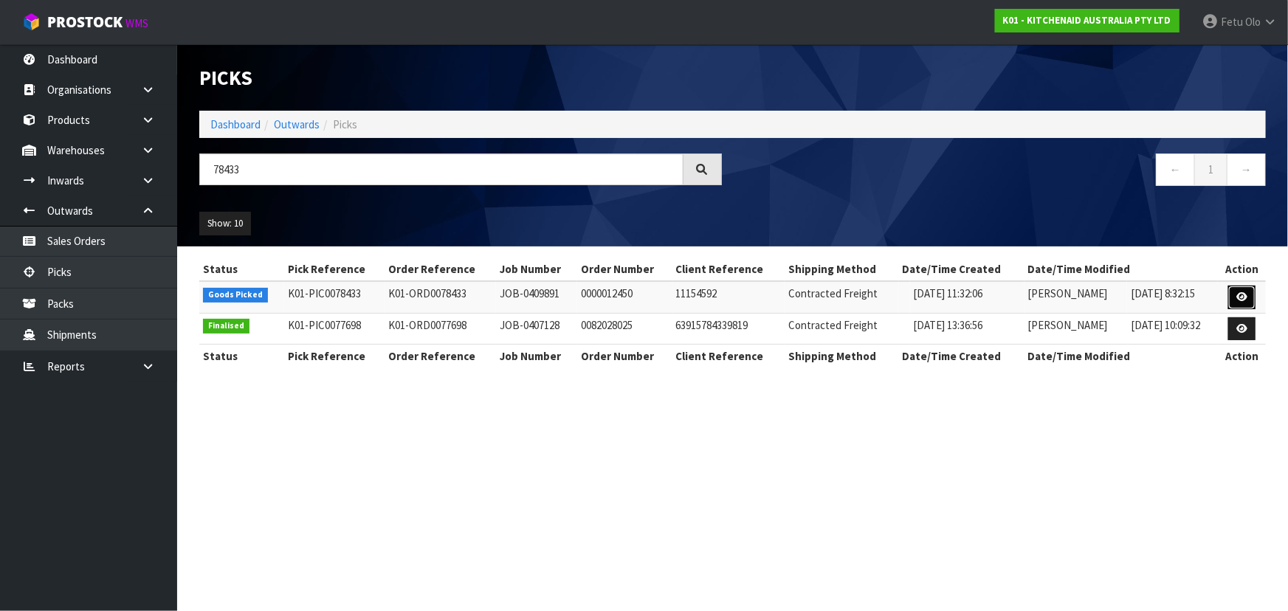
click at [1231, 289] on link at bounding box center [1242, 298] width 27 height 24
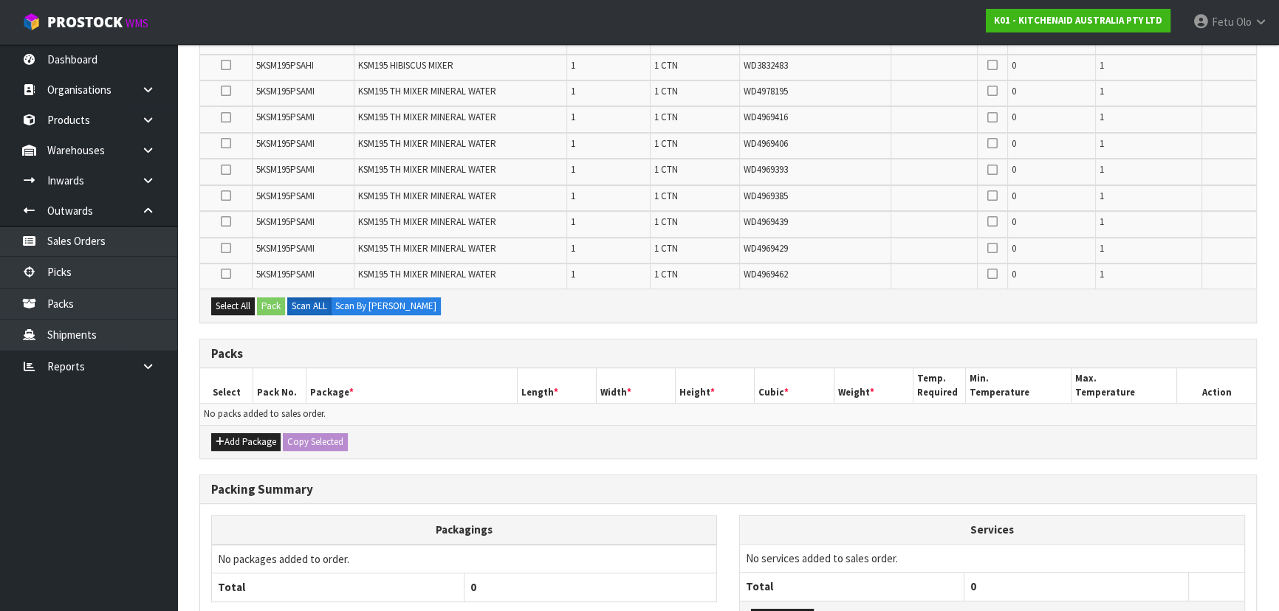
scroll to position [741, 0]
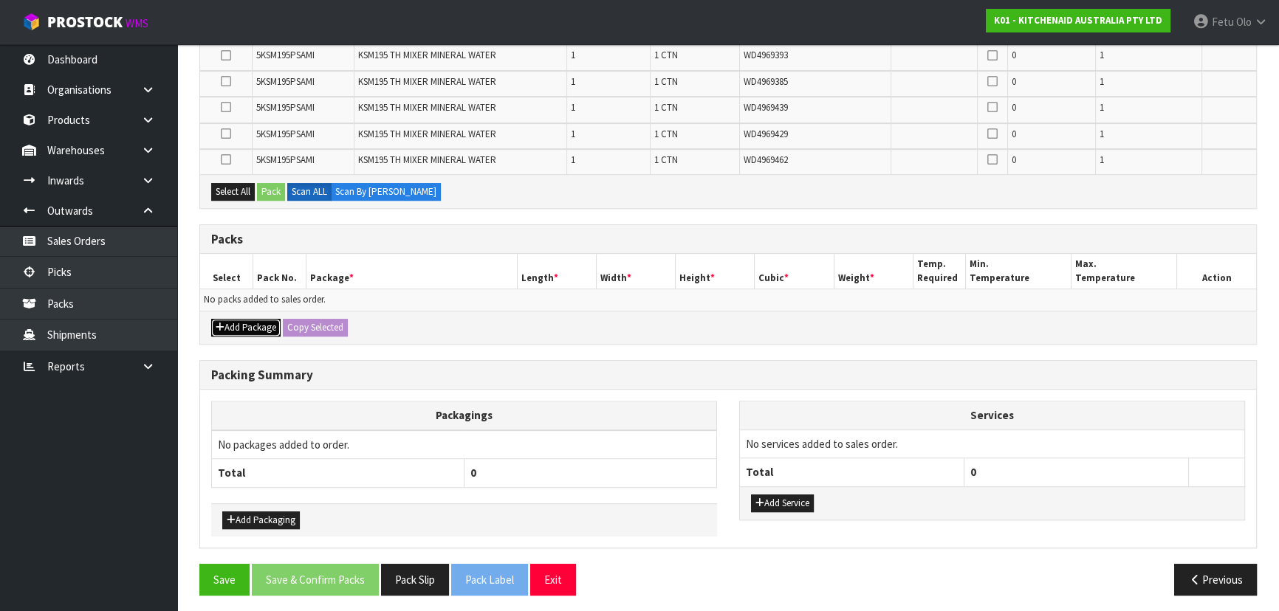
click at [227, 324] on button "Add Package" at bounding box center [245, 328] width 69 height 18
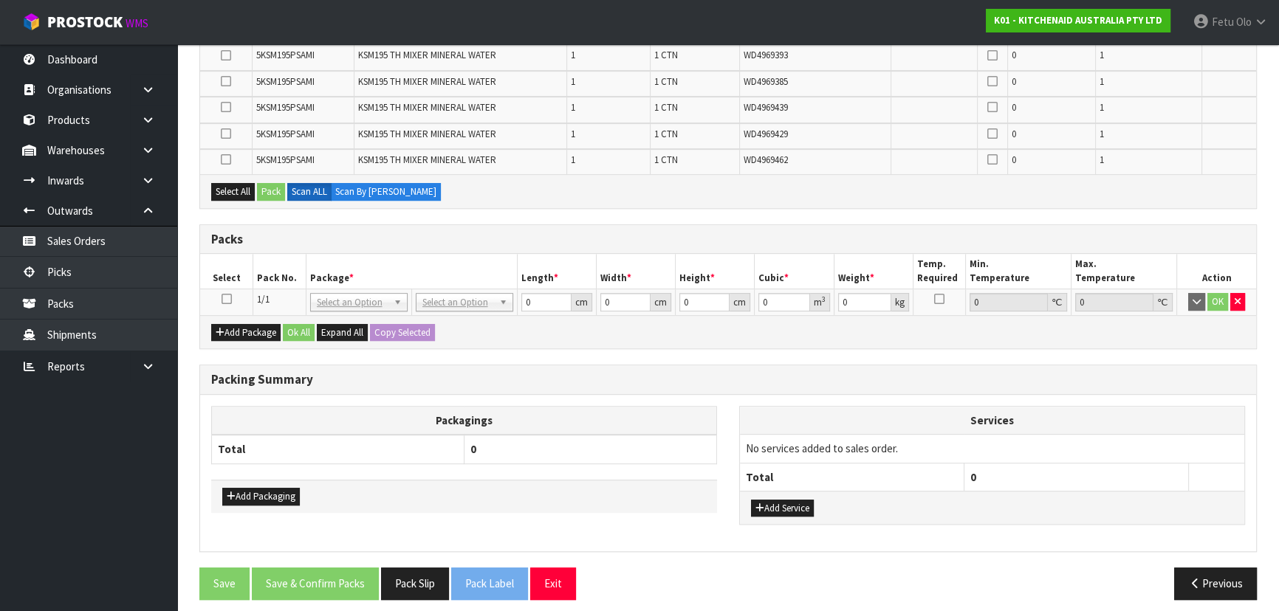
click at [224, 299] on icon at bounding box center [226, 299] width 10 height 1
click at [275, 275] on th "Pack No." at bounding box center [279, 271] width 53 height 35
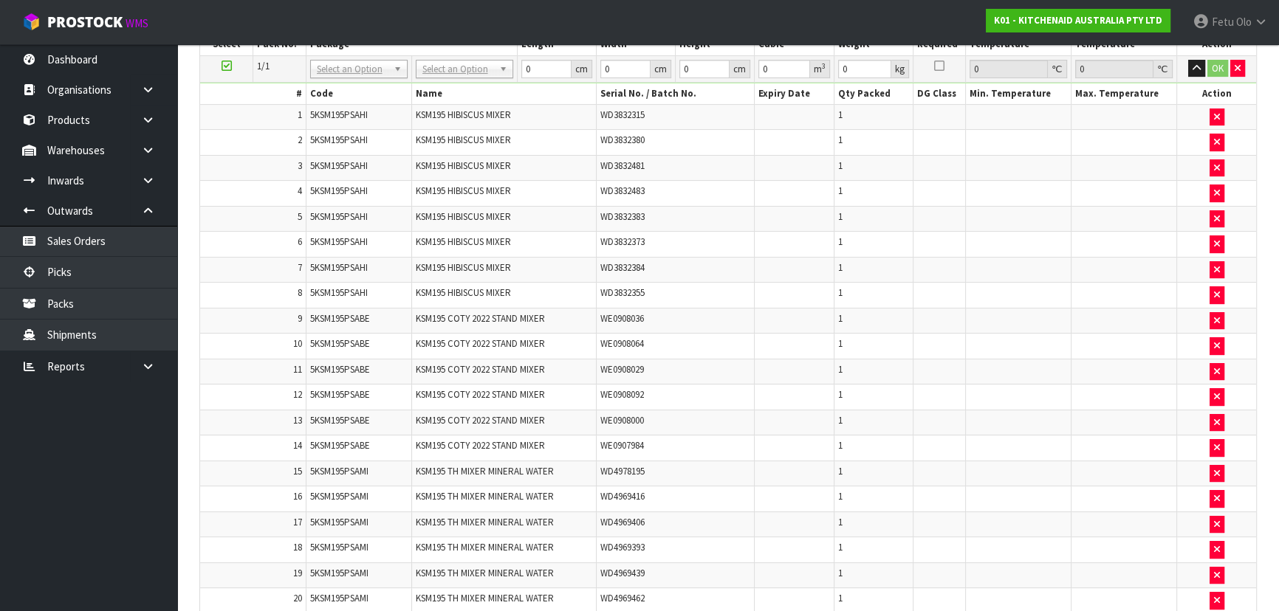
scroll to position [379, 0]
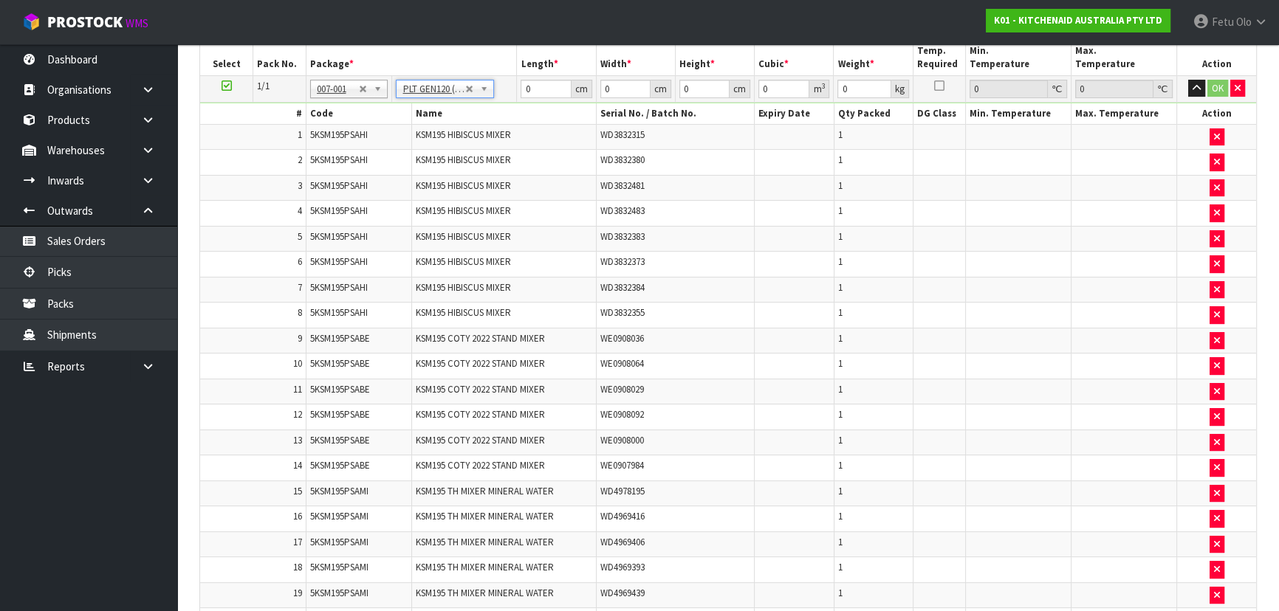
type input "120"
type input "100"
type input "272.7"
drag, startPoint x: 533, startPoint y: 90, endPoint x: 436, endPoint y: 112, distance: 99.9
click at [436, 112] on tbody "1/1 NONE 007-001 007-002 007-004 007-009 007-013 007-014 007-015 007-017 007-01…" at bounding box center [728, 380] width 1056 height 610
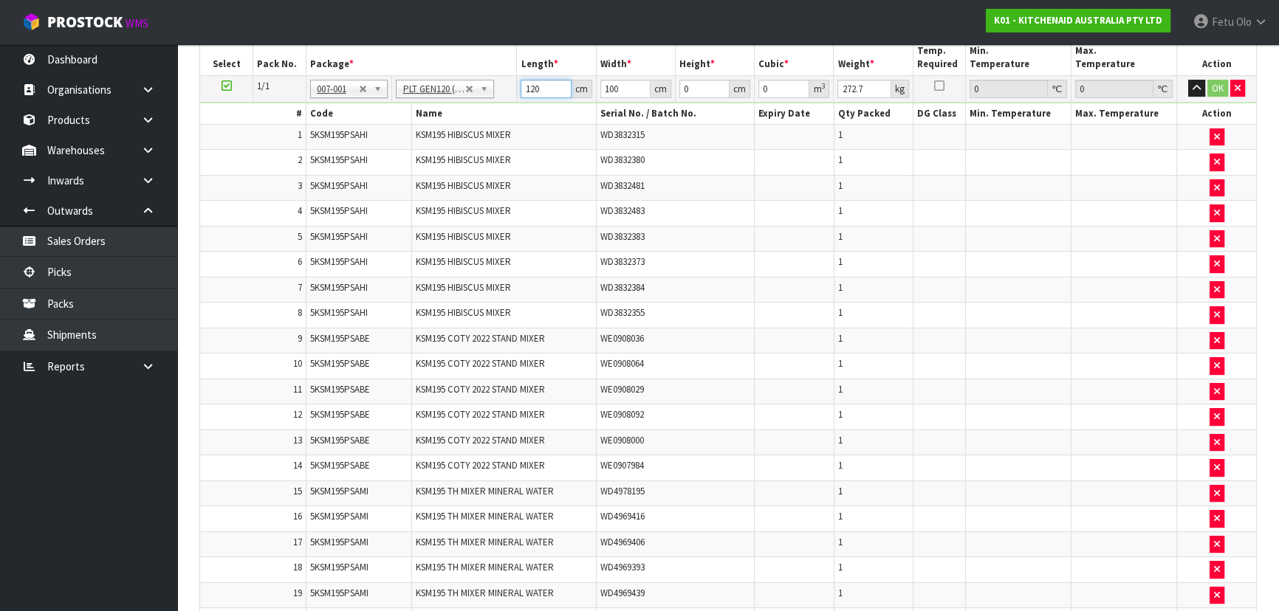
click at [535, 90] on input "120" at bounding box center [546, 89] width 50 height 18
type input "120"
type input "100"
type input "1"
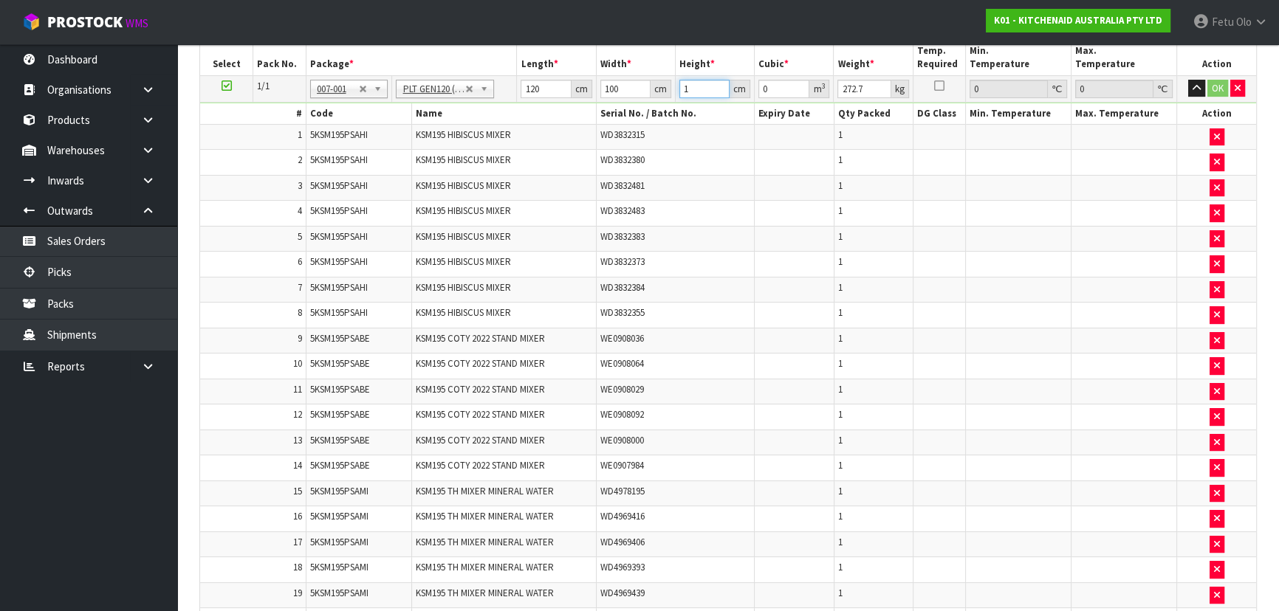
type input "0.012"
type input "12"
type input "0.144"
type input "127"
type input "1.524"
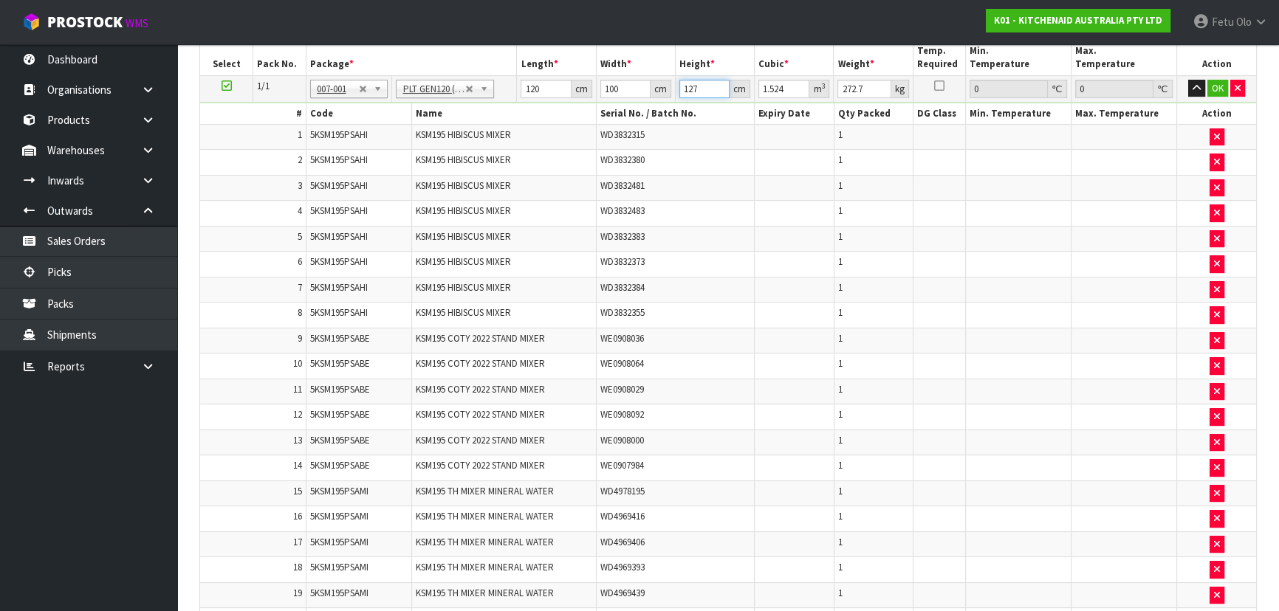
type input "127"
type input "300"
click button "OK" at bounding box center [1217, 89] width 21 height 18
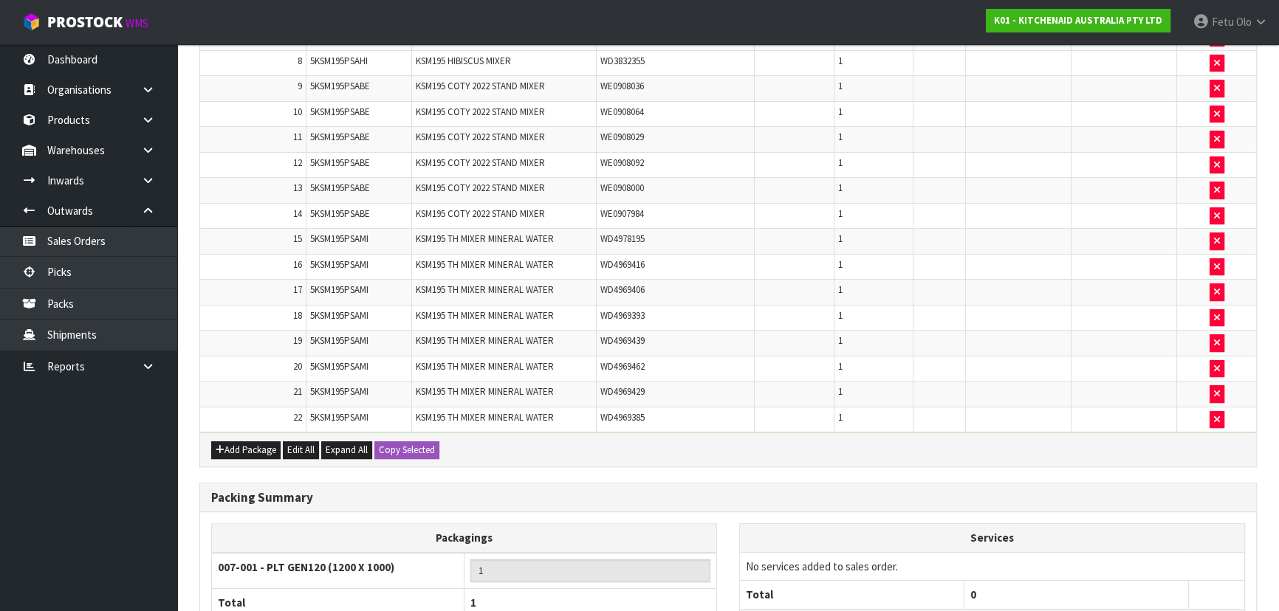
scroll to position [757, 0]
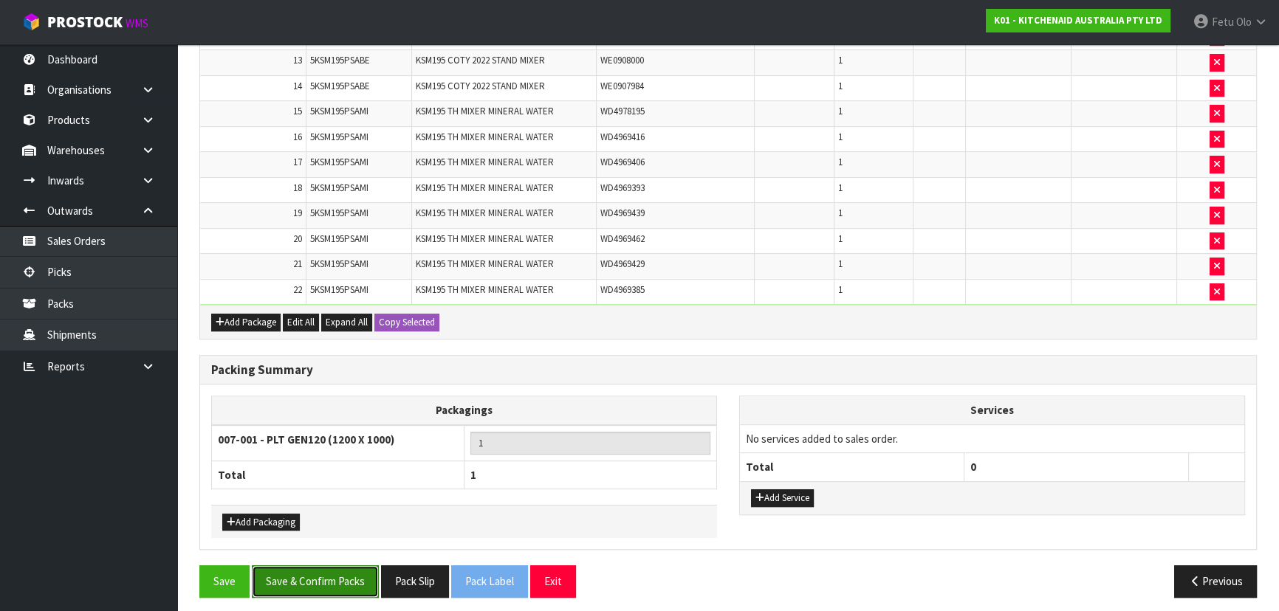
click at [301, 575] on button "Save & Confirm Packs" at bounding box center [315, 582] width 127 height 32
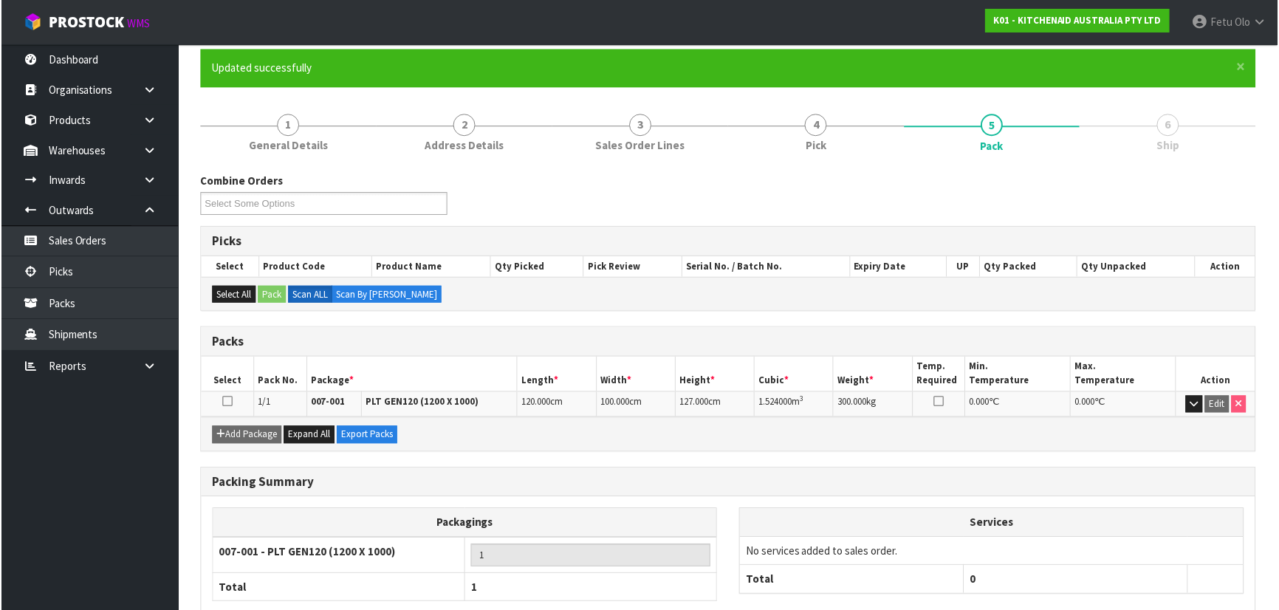
scroll to position [200, 0]
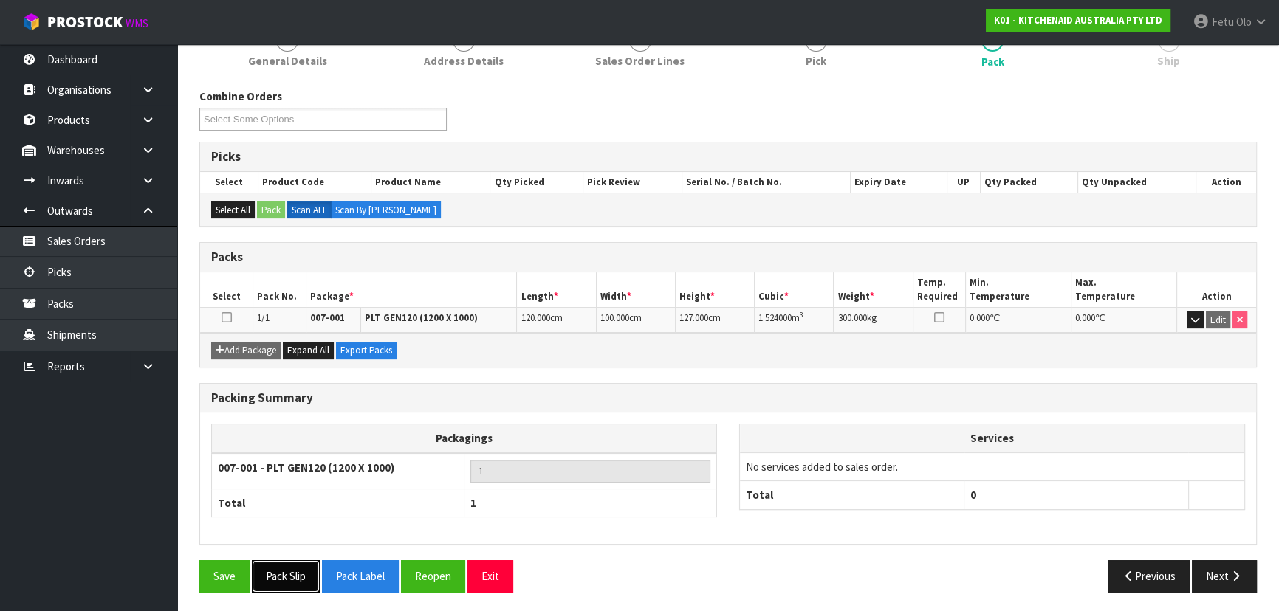
click at [287, 560] on button "Pack Slip" at bounding box center [286, 576] width 68 height 32
drag, startPoint x: 644, startPoint y: 281, endPoint x: 650, endPoint y: 287, distance: 8.9
click at [650, 287] on th "Width *" at bounding box center [635, 289] width 79 height 35
click at [661, 294] on th "Width *" at bounding box center [635, 289] width 79 height 35
click at [727, 266] on div "Packs" at bounding box center [728, 258] width 1056 height 30
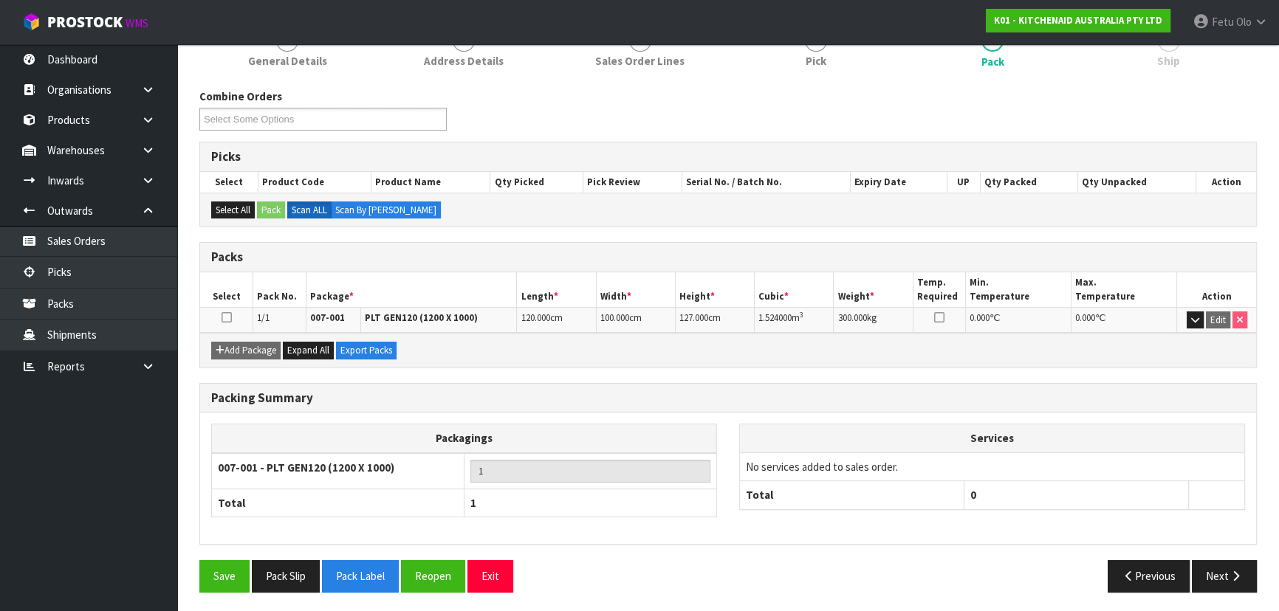
scroll to position [0, 0]
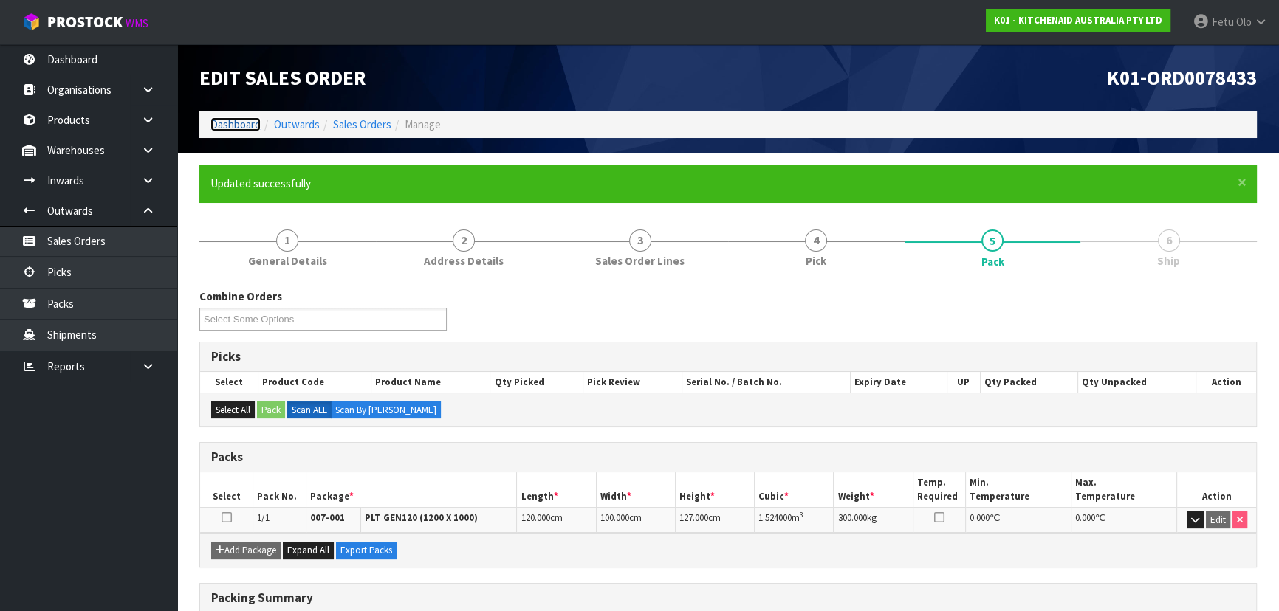
click at [228, 126] on link "Dashboard" at bounding box center [235, 124] width 50 height 14
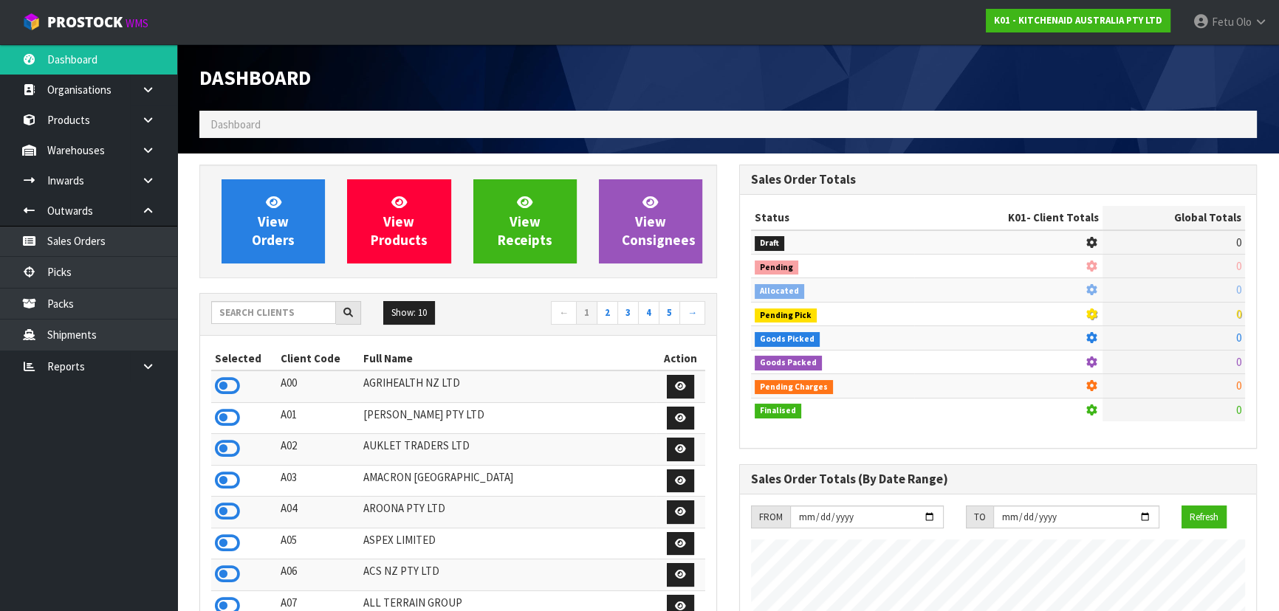
scroll to position [1116, 539]
click at [288, 309] on input "text" at bounding box center [273, 312] width 125 height 23
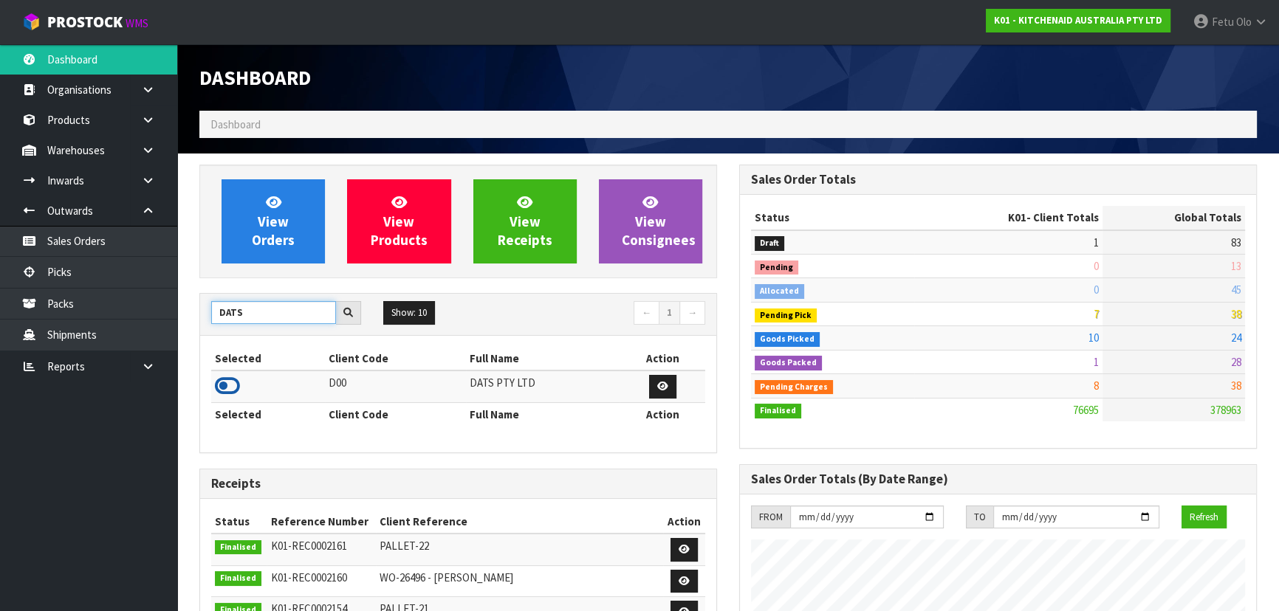
type input "DATS"
click at [225, 388] on icon at bounding box center [227, 386] width 25 height 22
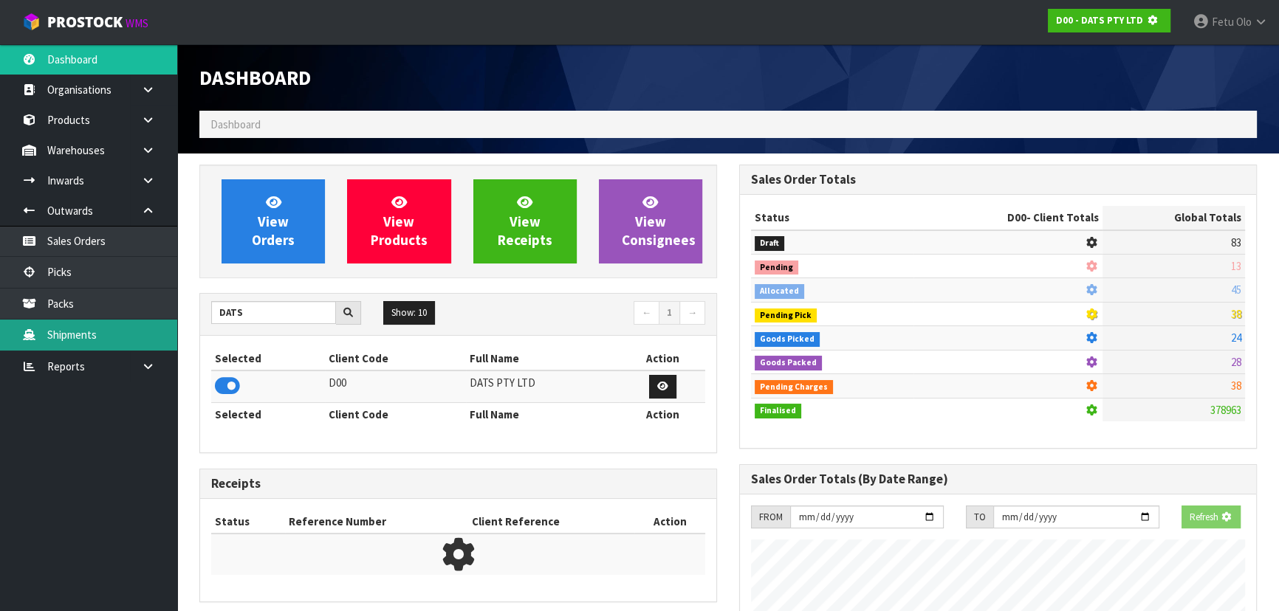
scroll to position [919, 539]
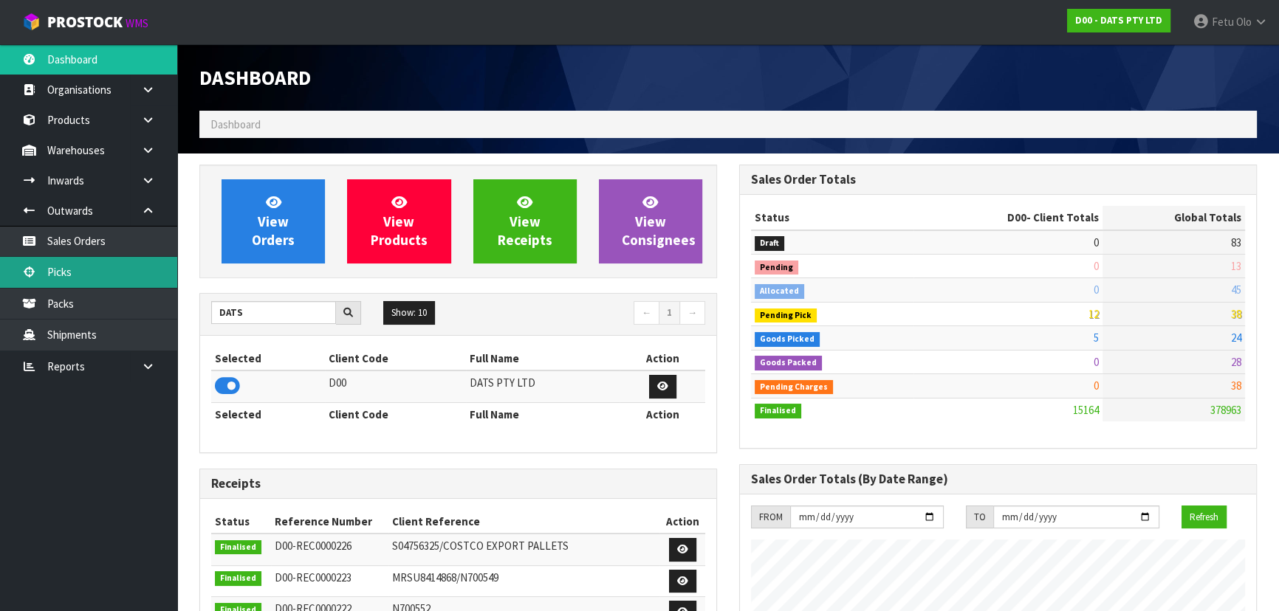
click at [68, 273] on link "Picks" at bounding box center [88, 272] width 177 height 30
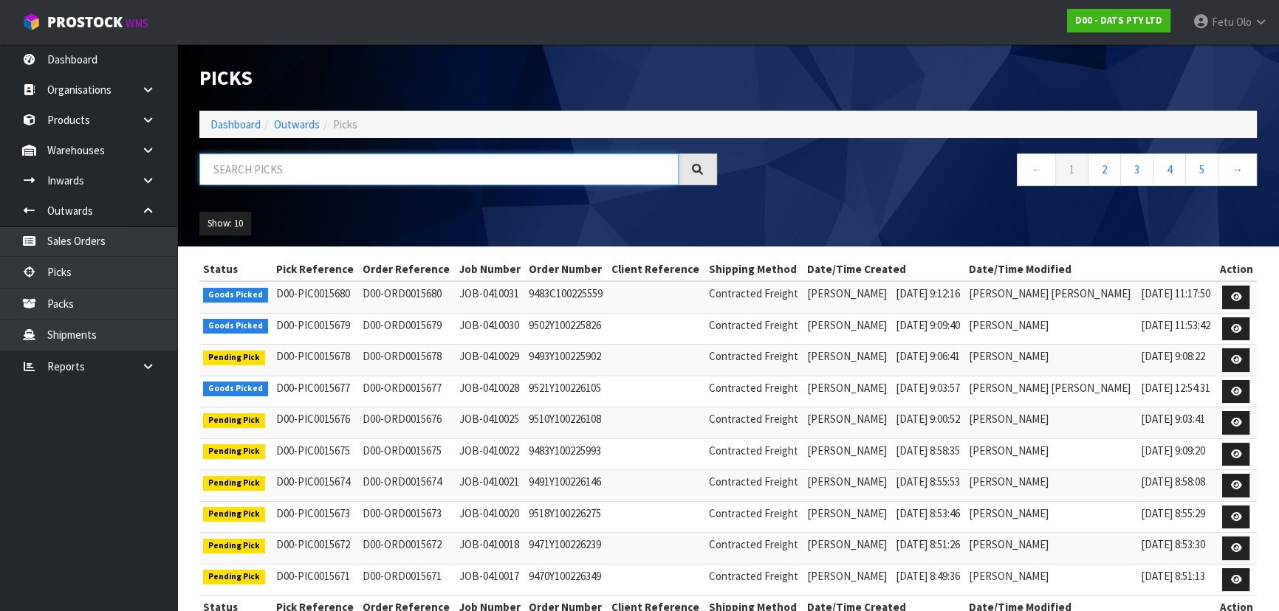
click at [447, 175] on input "text" at bounding box center [438, 170] width 479 height 32
click at [465, 169] on input "text" at bounding box center [438, 170] width 479 height 32
type input "15657"
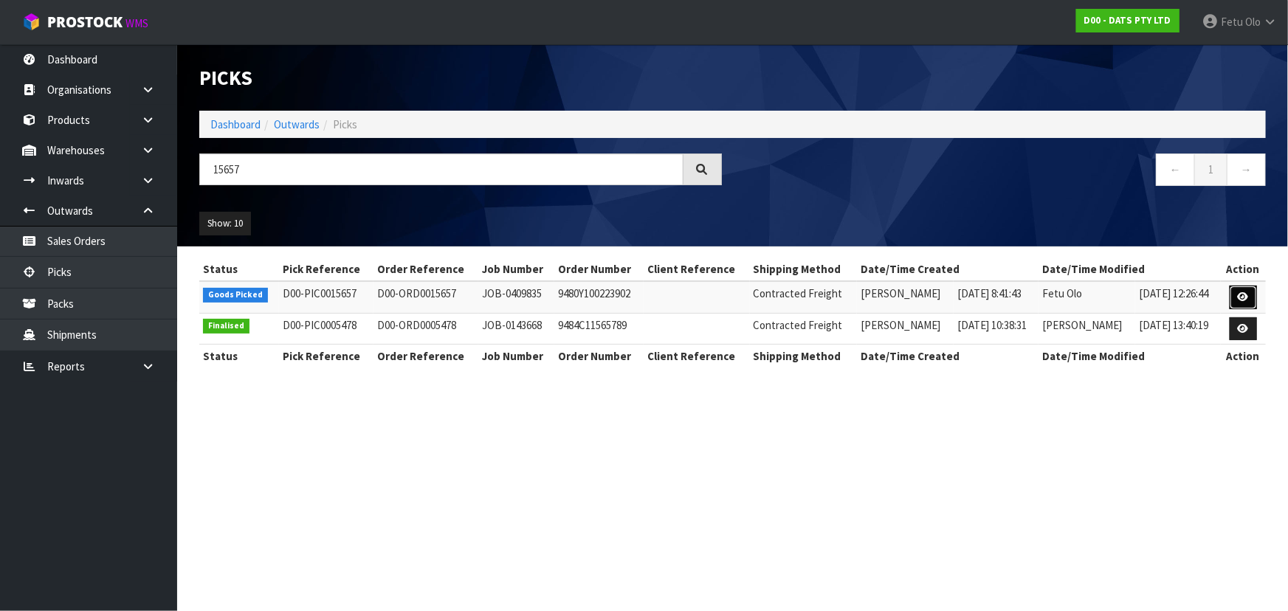
click at [1252, 300] on link at bounding box center [1243, 298] width 27 height 24
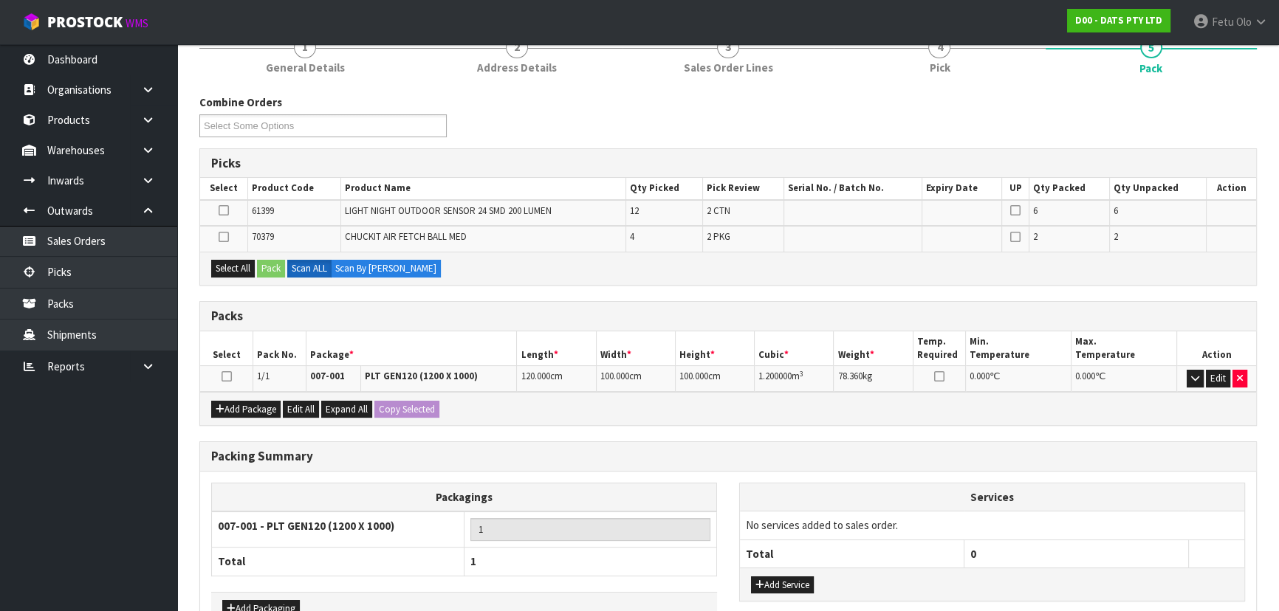
scroll to position [201, 0]
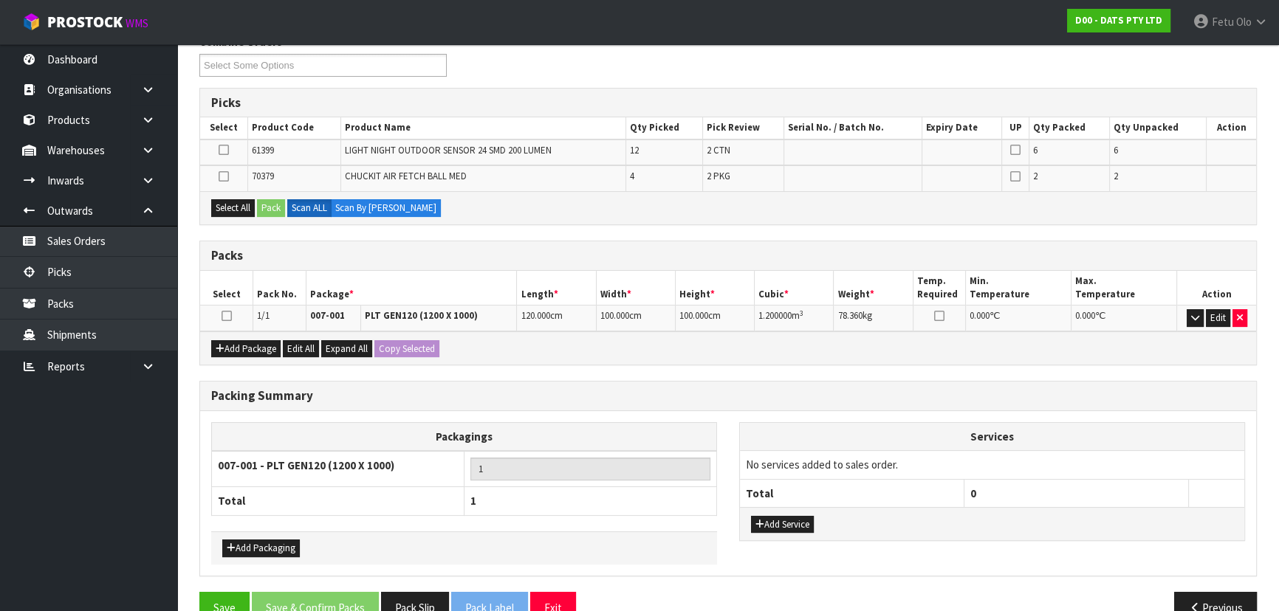
click at [225, 316] on icon at bounding box center [226, 316] width 10 height 1
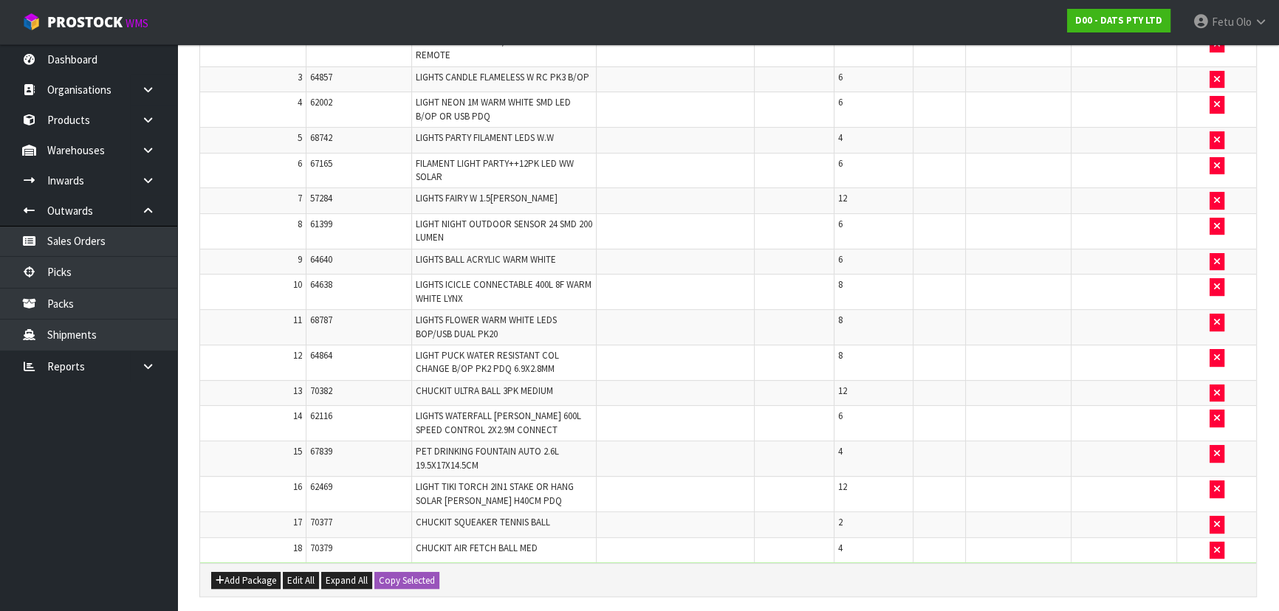
scroll to position [604, 0]
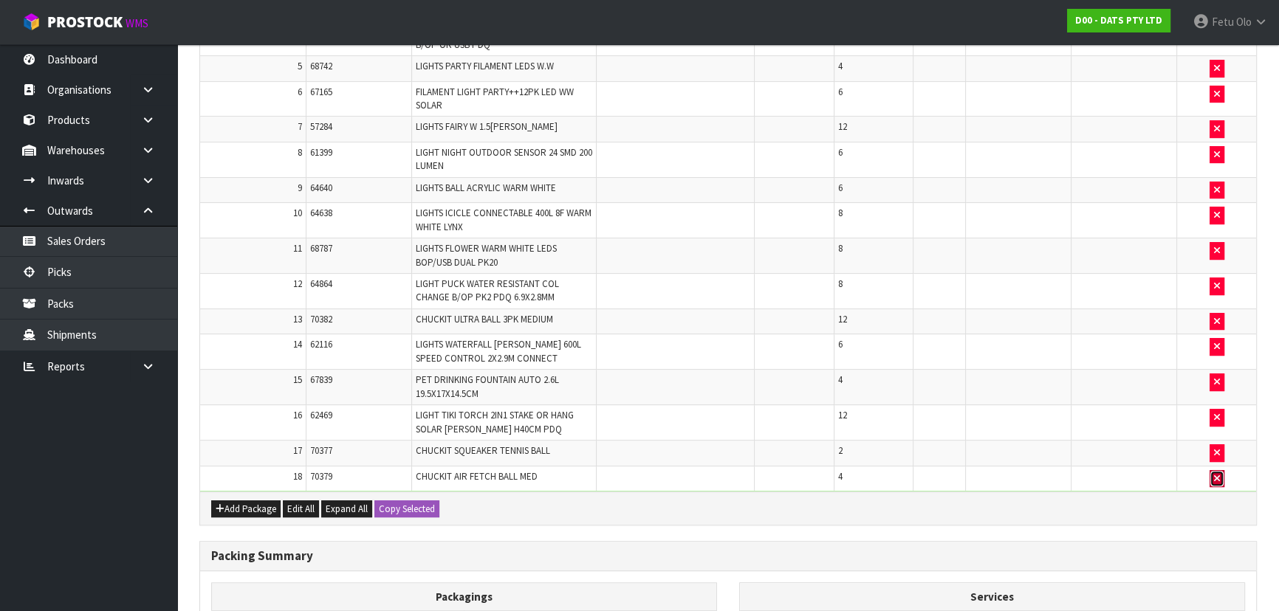
click at [1217, 479] on button "button" at bounding box center [1216, 479] width 15 height 18
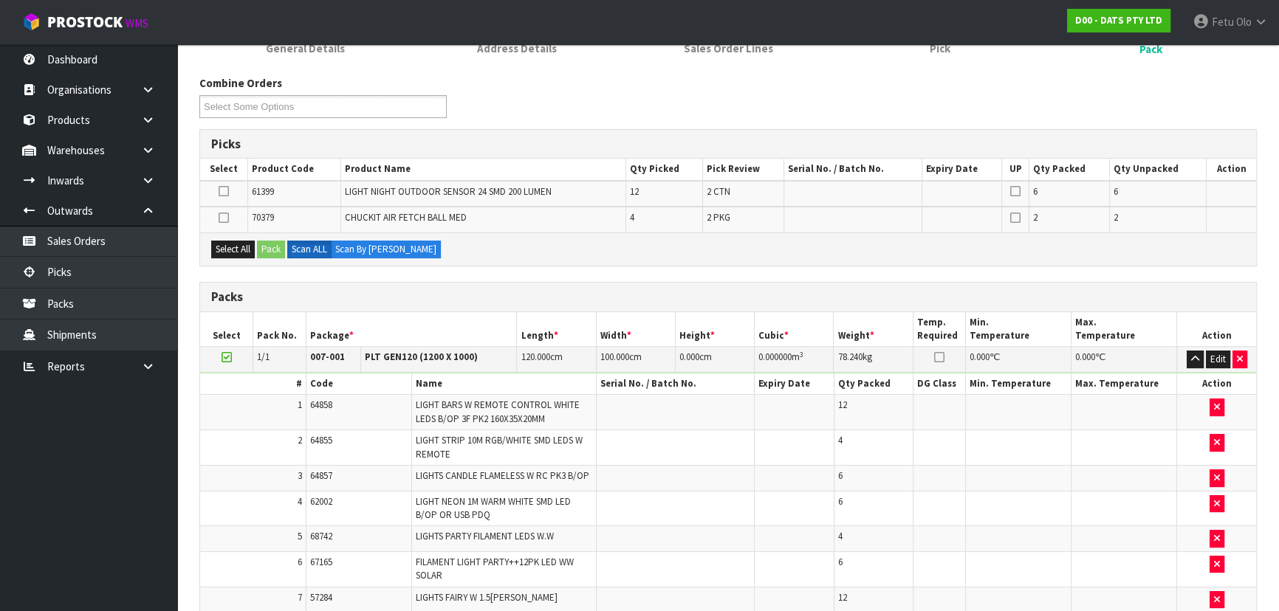
scroll to position [92, 0]
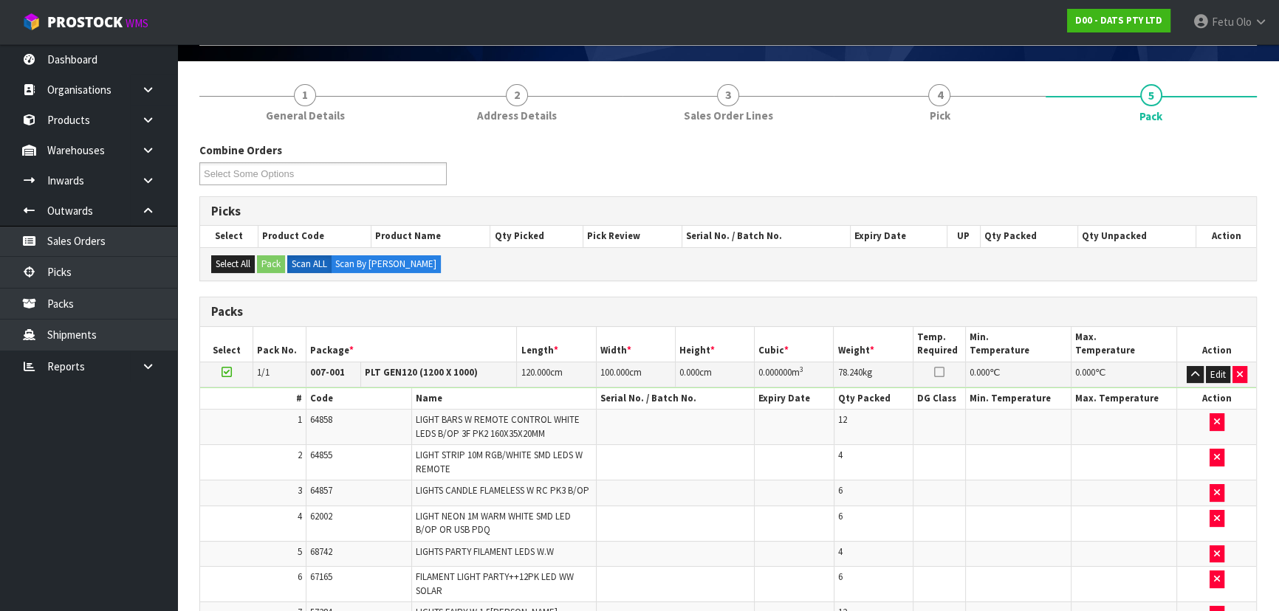
click at [910, 470] on td "4" at bounding box center [873, 462] width 79 height 35
click at [836, 316] on h3 "Packs" at bounding box center [728, 312] width 1034 height 14
click at [842, 306] on h3 "Packs" at bounding box center [728, 312] width 1034 height 14
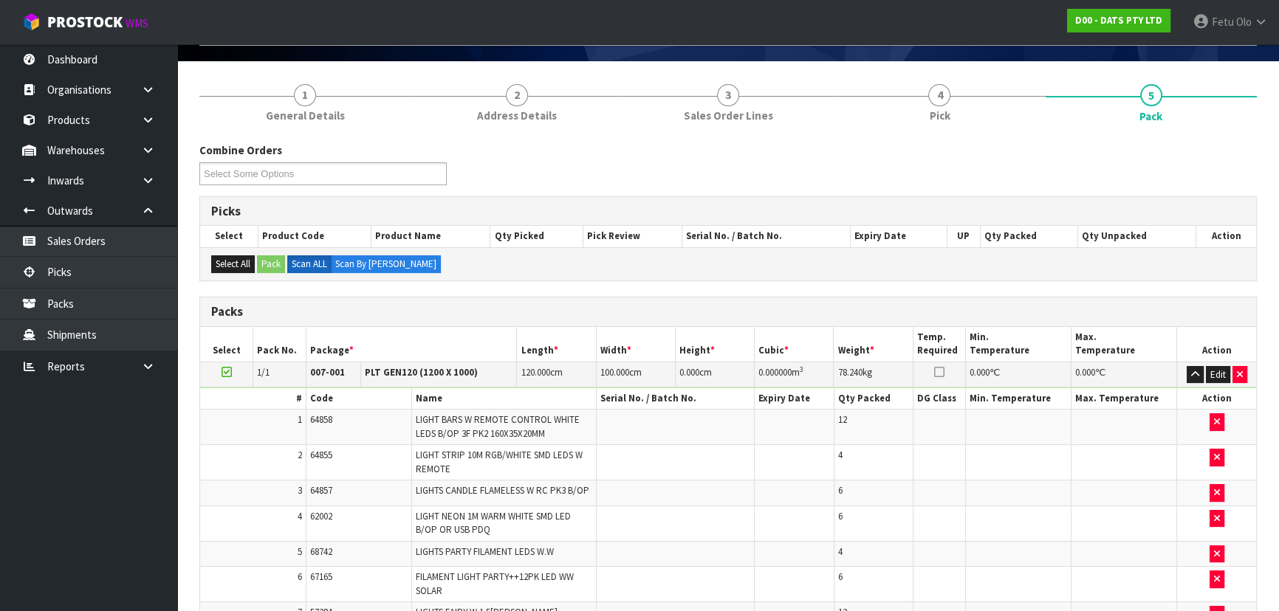
click at [831, 301] on div "Packs" at bounding box center [728, 313] width 1056 height 30
click at [1211, 370] on button "Edit" at bounding box center [1218, 375] width 24 height 18
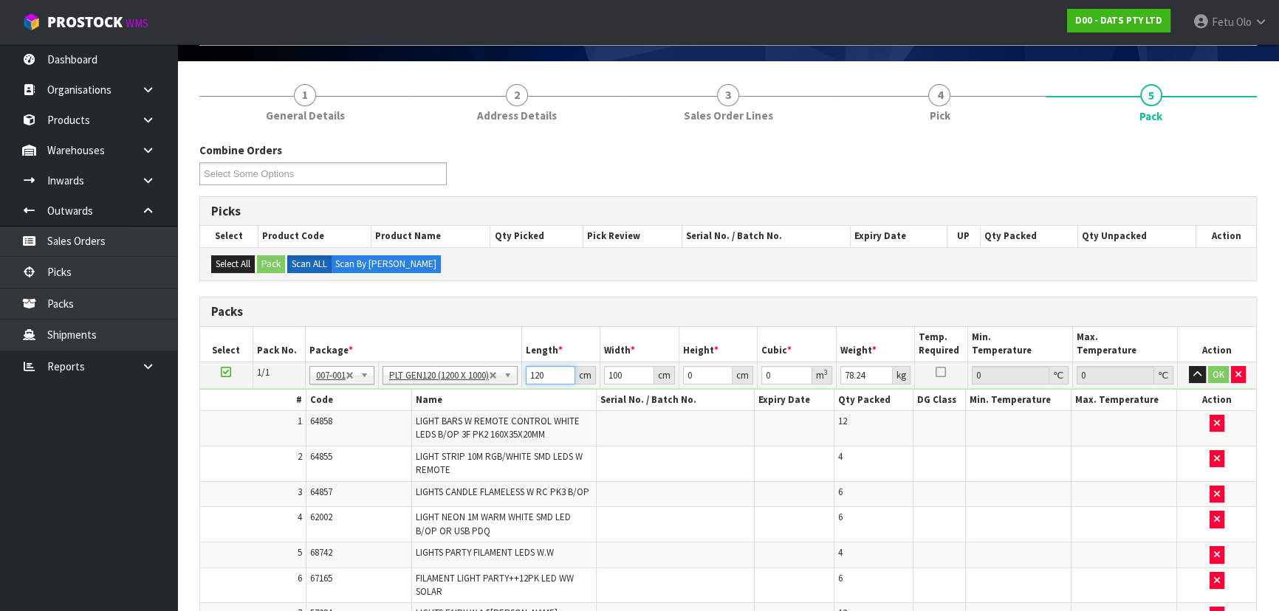
drag, startPoint x: 549, startPoint y: 374, endPoint x: 524, endPoint y: 377, distance: 25.3
click at [524, 377] on td "120 cm" at bounding box center [560, 375] width 79 height 27
type input "111"
type input "7"
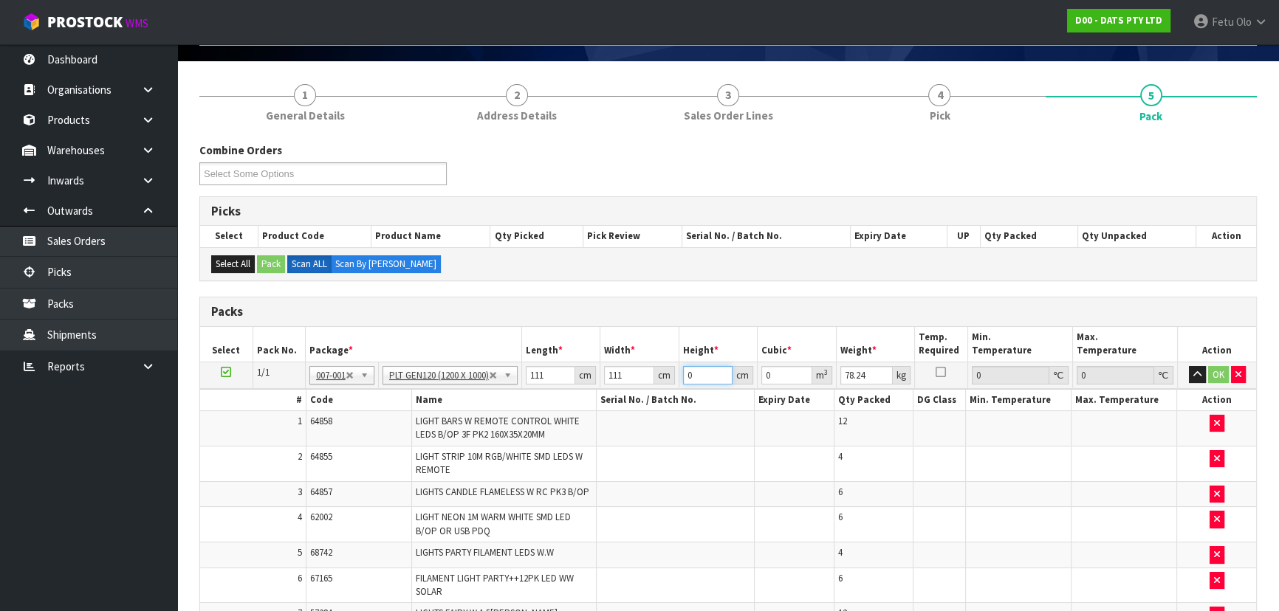
type input "0.086247"
type input "75"
type input "0.924075"
type input "75"
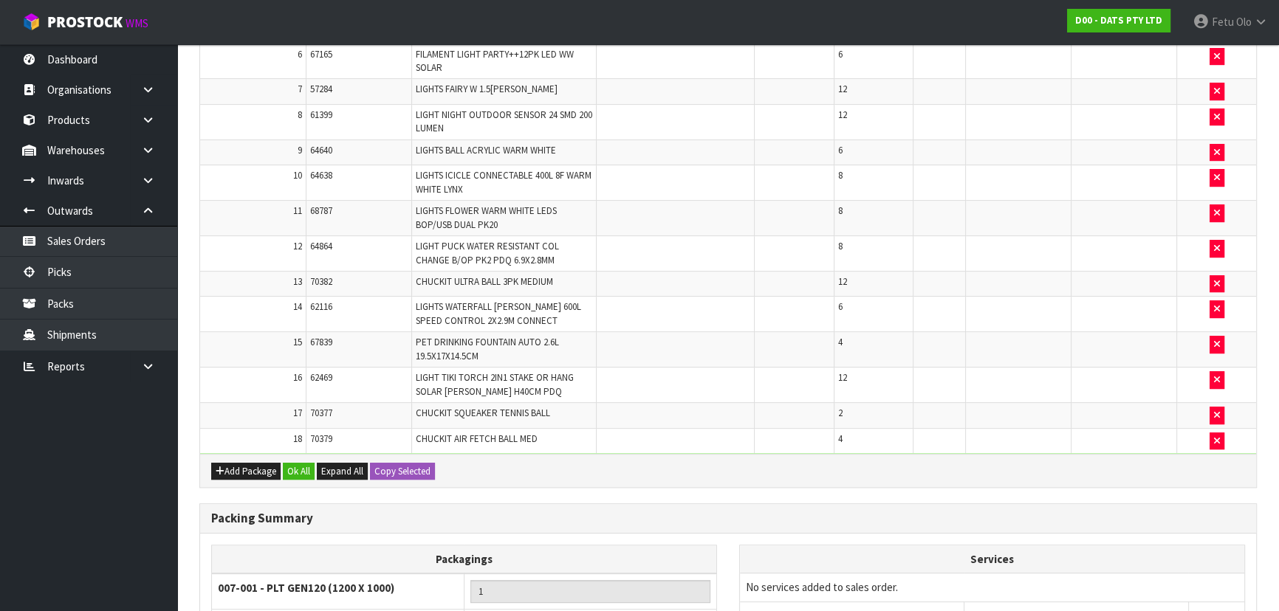
scroll to position [768, 0]
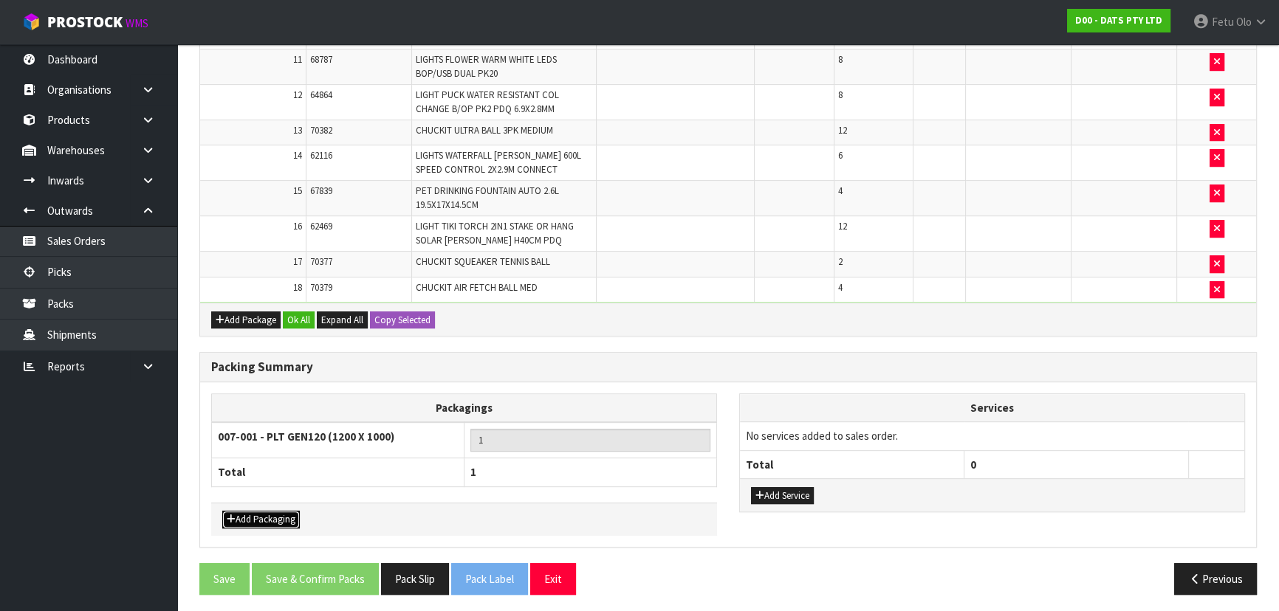
click at [274, 511] on button "Add Packaging" at bounding box center [261, 520] width 78 height 18
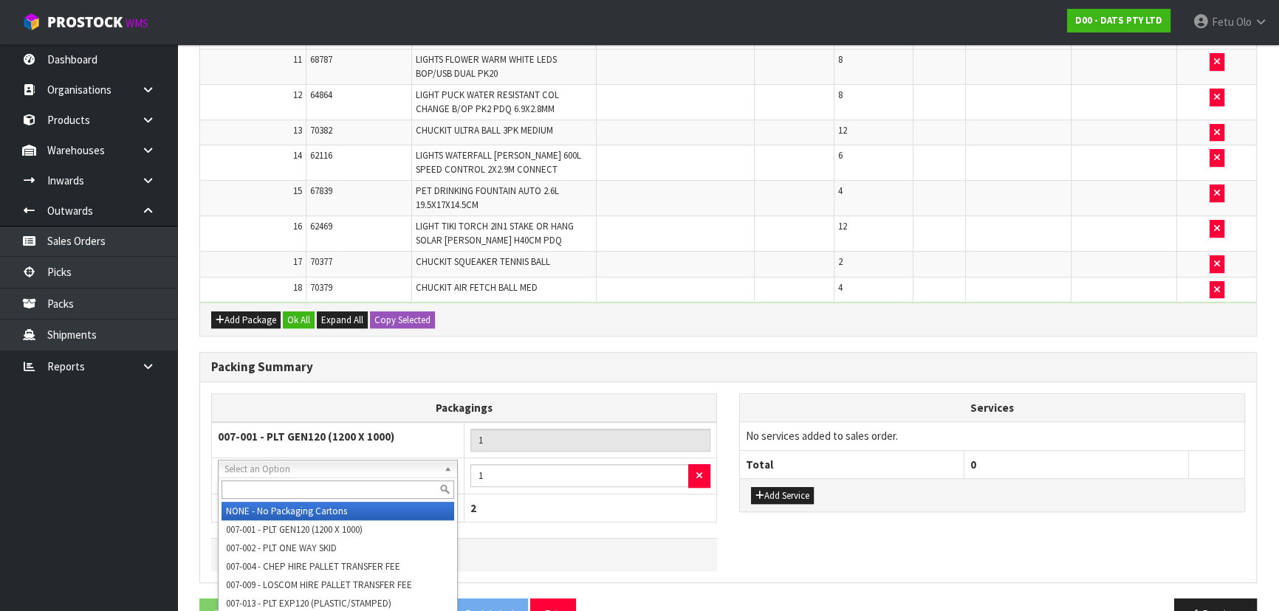
click at [308, 489] on input "text" at bounding box center [337, 490] width 233 height 18
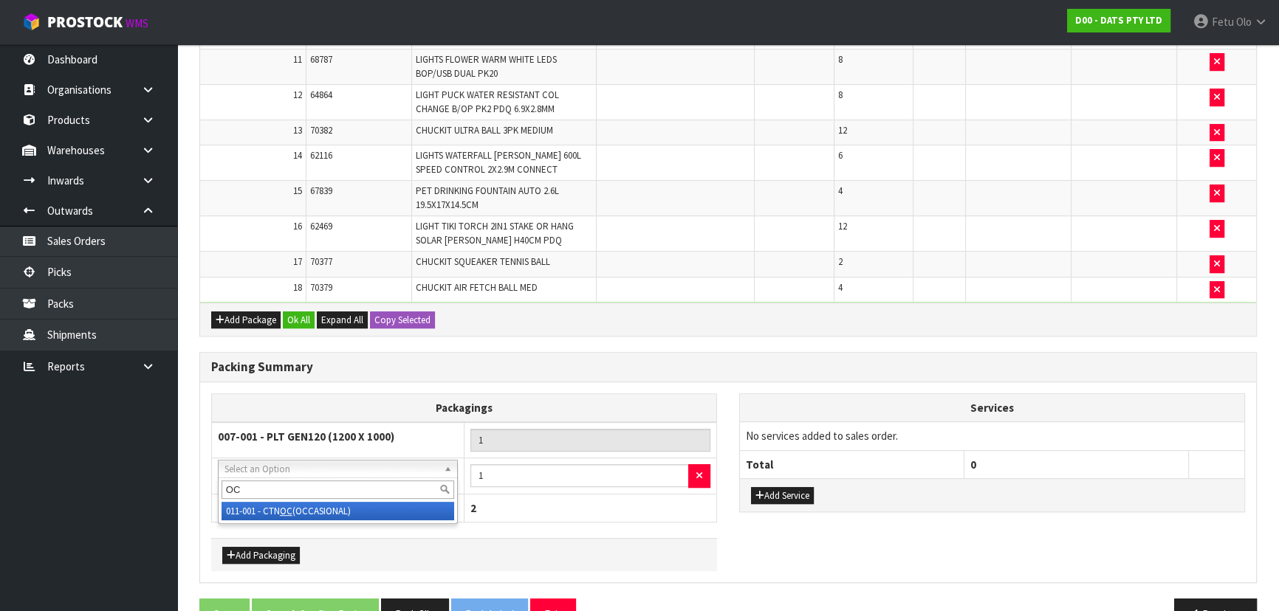
type input "OC"
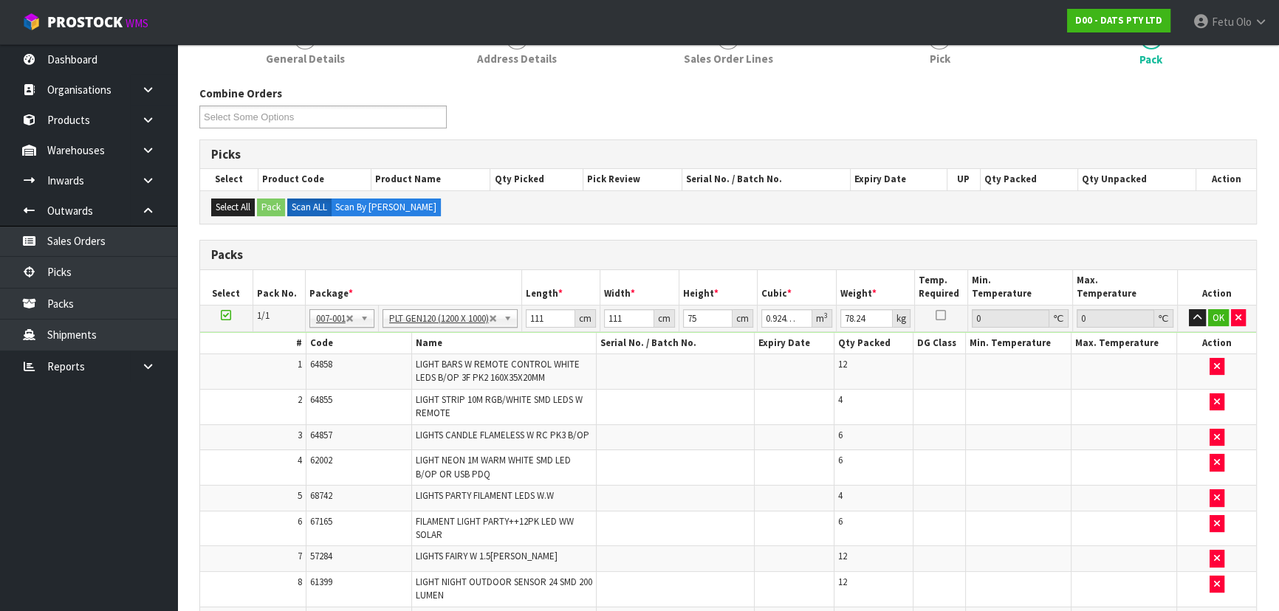
scroll to position [96, 0]
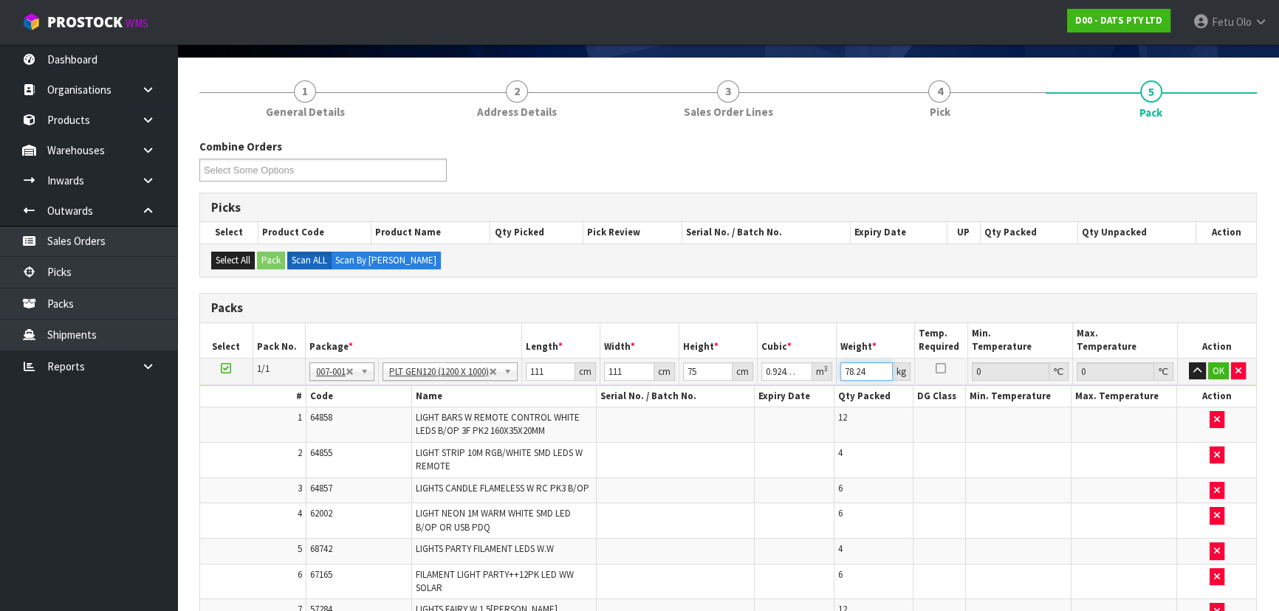
drag, startPoint x: 870, startPoint y: 370, endPoint x: 818, endPoint y: 372, distance: 51.7
click at [818, 372] on tr "1/1 NONE 007-001 007-002 007-004 007-009 007-013 007-014 007-015 007-017 007-01…" at bounding box center [728, 371] width 1056 height 27
type input "91"
click button "OK" at bounding box center [1218, 372] width 21 height 18
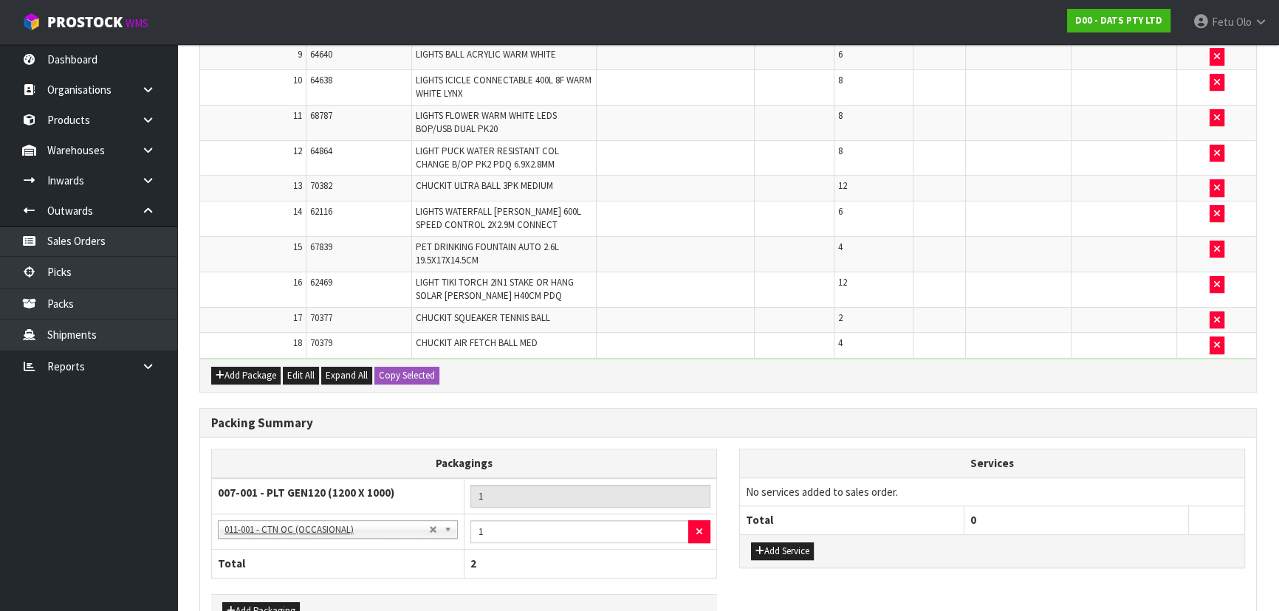
scroll to position [802, 0]
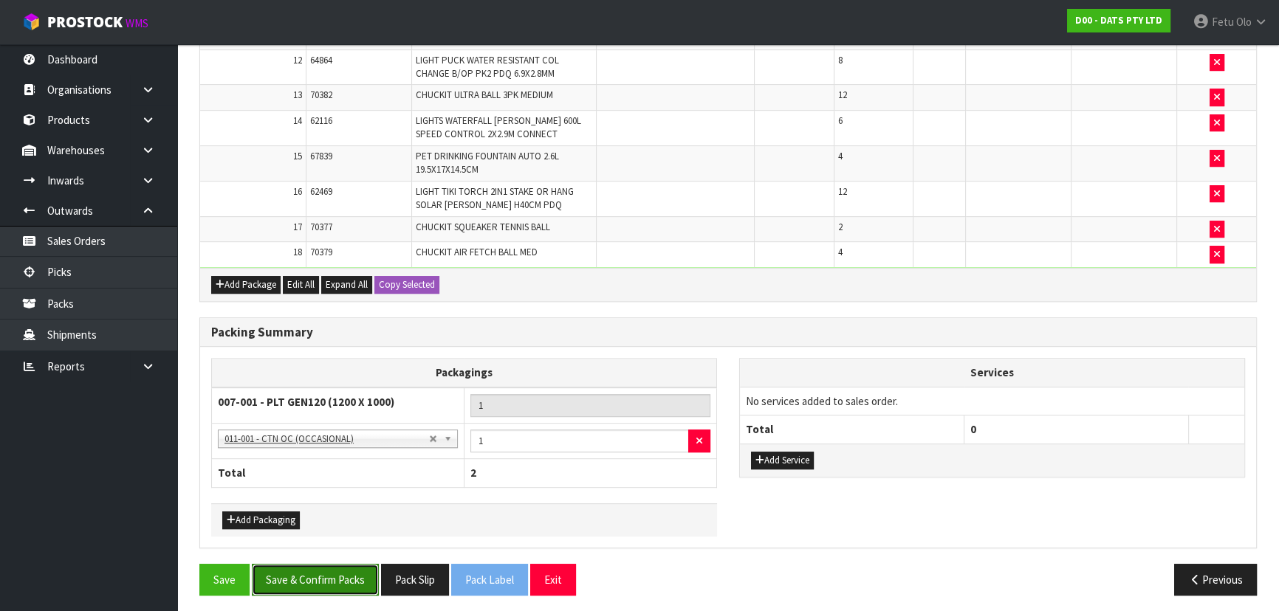
click at [312, 567] on button "Save & Confirm Packs" at bounding box center [315, 580] width 127 height 32
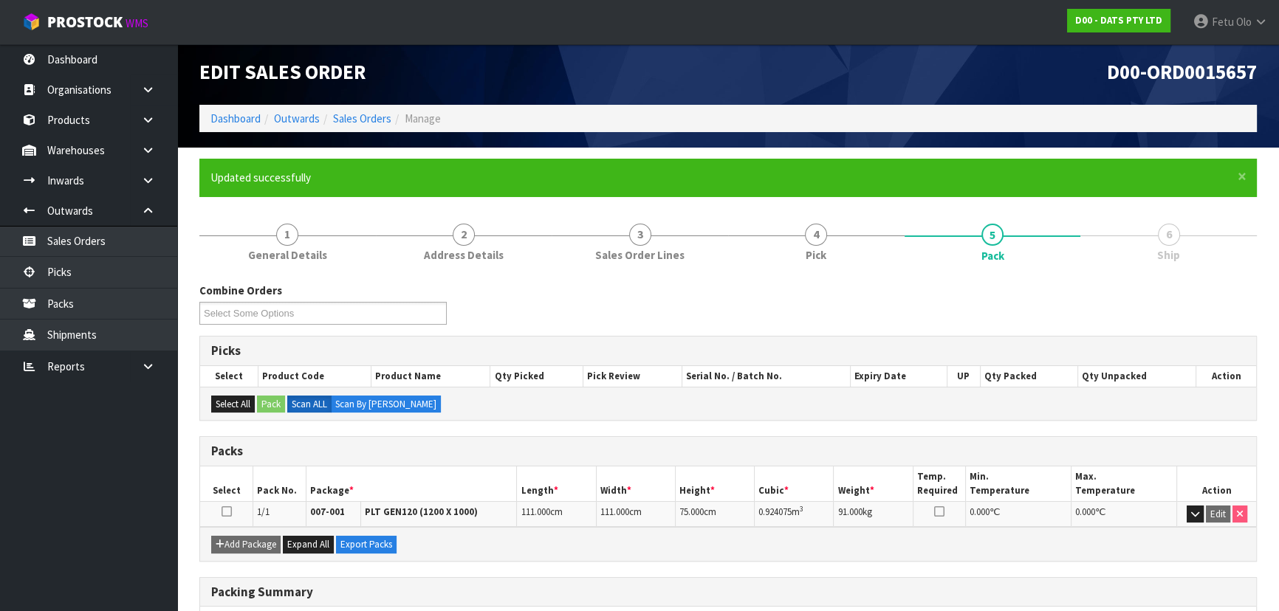
scroll to position [0, 0]
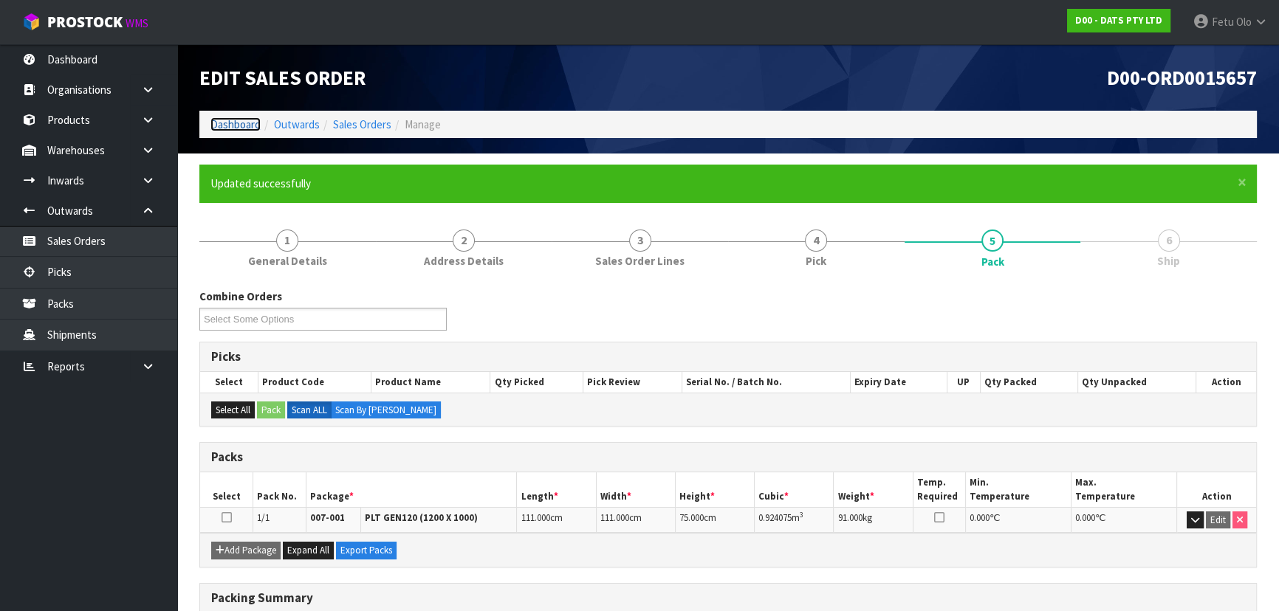
click at [231, 125] on link "Dashboard" at bounding box center [235, 124] width 50 height 14
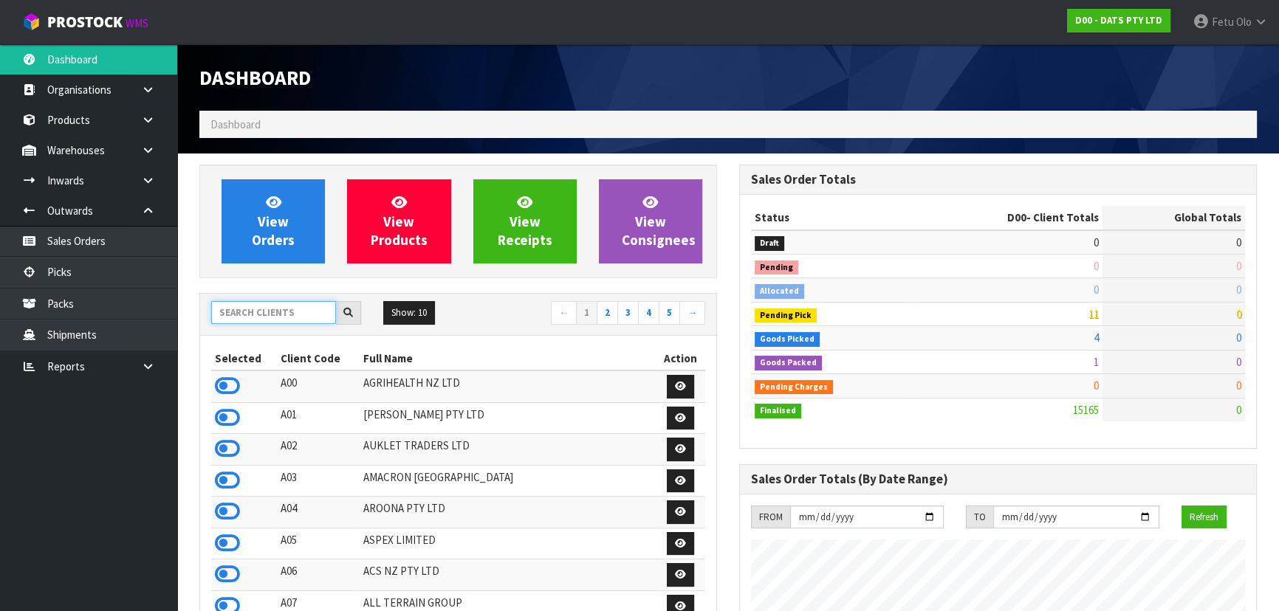
scroll to position [1116, 539]
click at [278, 311] on input "text" at bounding box center [273, 312] width 125 height 23
type input "K01"
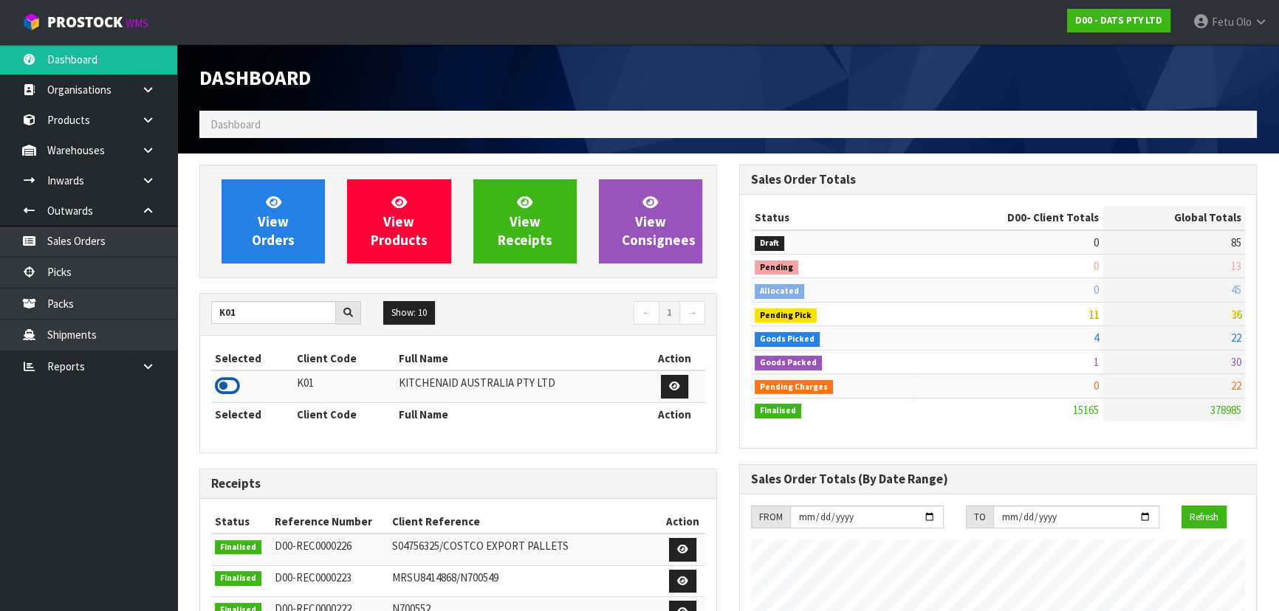
click at [229, 384] on icon at bounding box center [227, 386] width 25 height 22
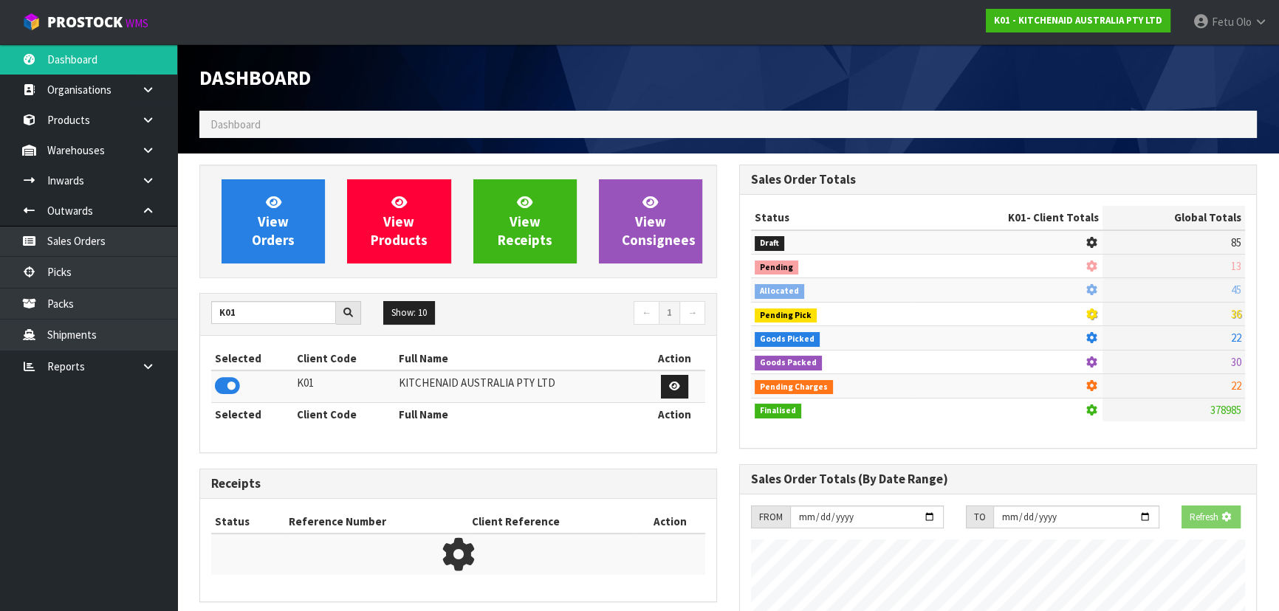
scroll to position [737380, 737759]
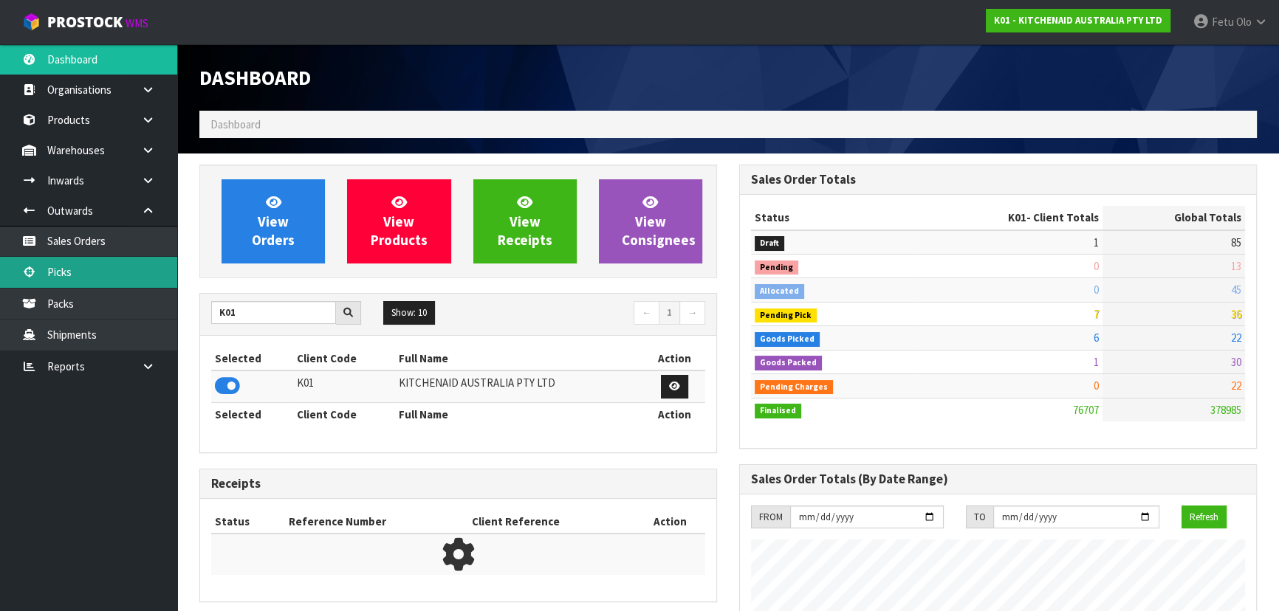
click at [58, 281] on link "Picks" at bounding box center [88, 272] width 177 height 30
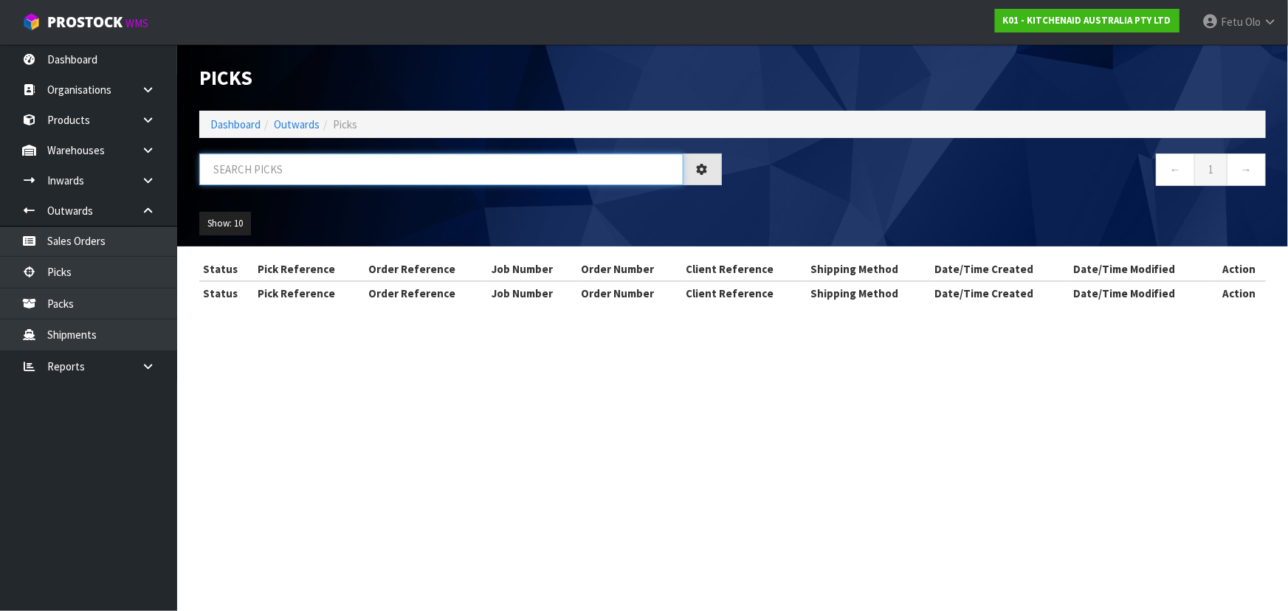
click at [303, 174] on input "text" at bounding box center [441, 170] width 484 height 32
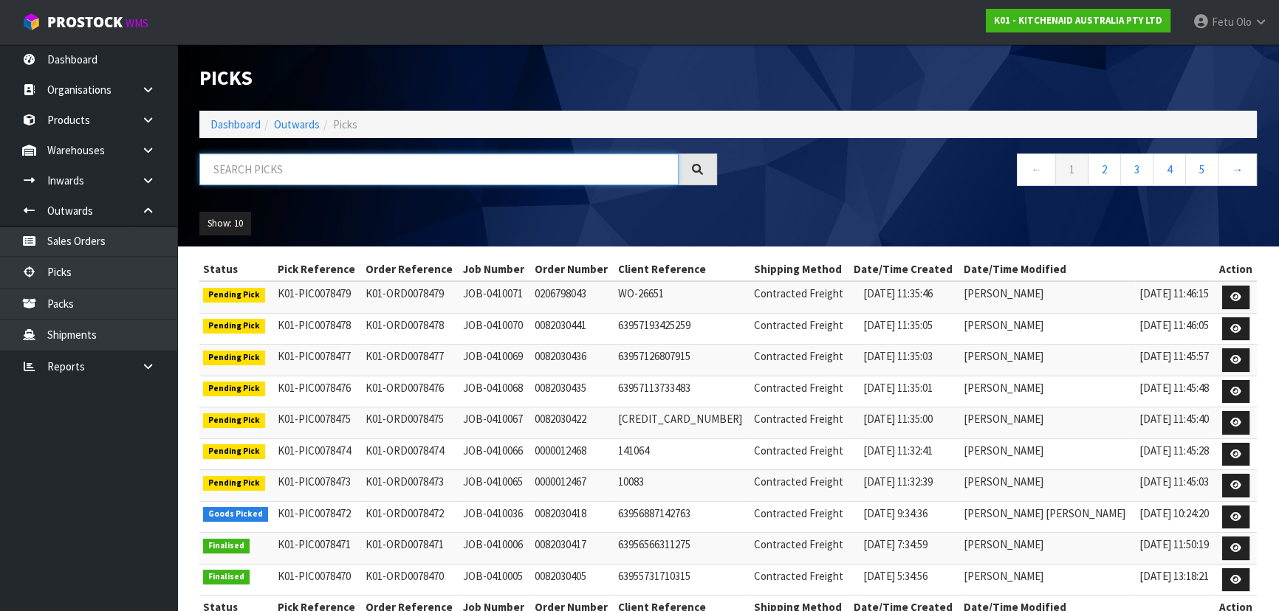
click at [303, 174] on input "text" at bounding box center [438, 170] width 479 height 32
type input "78413"
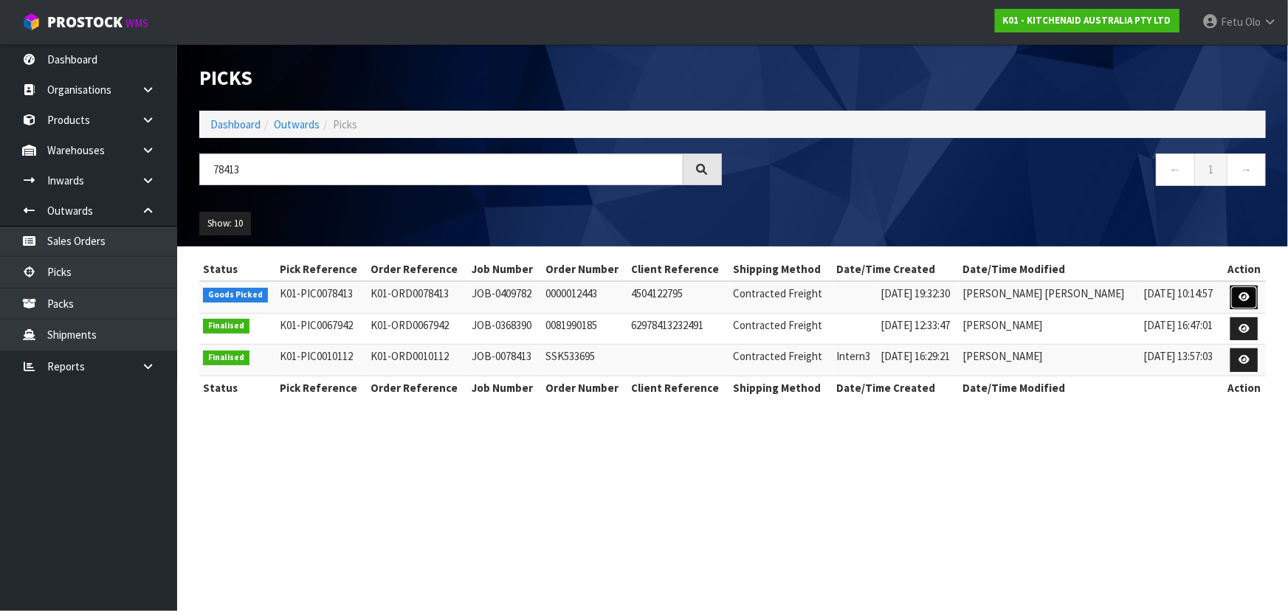
click at [1240, 292] on icon at bounding box center [1244, 297] width 11 height 10
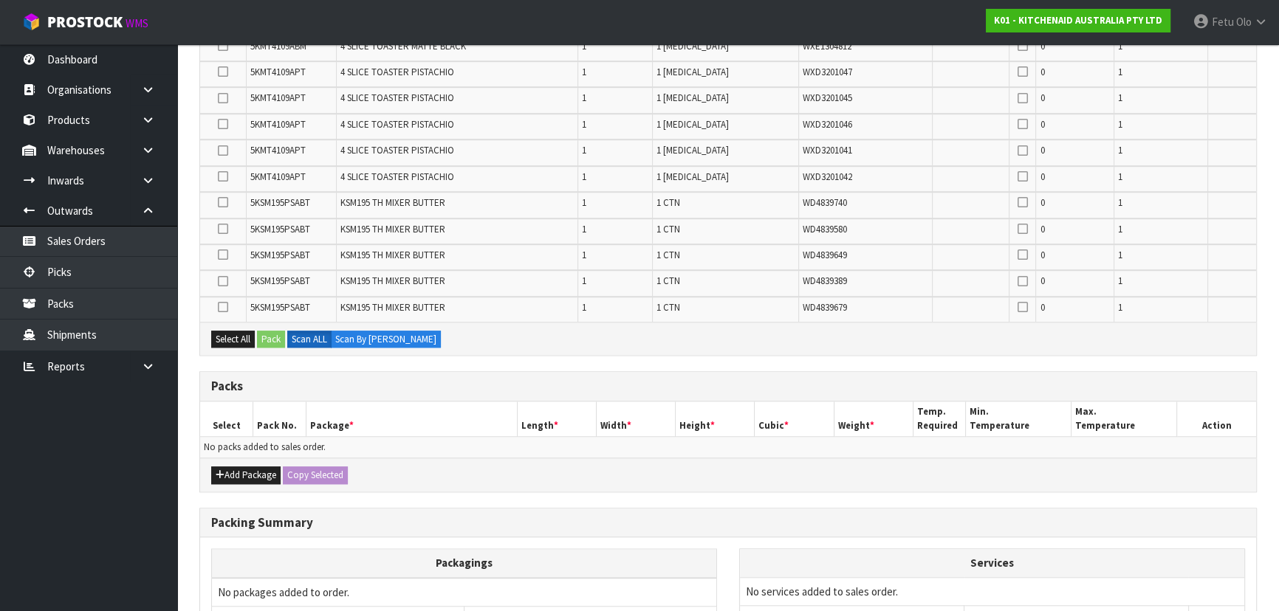
scroll to position [1625, 0]
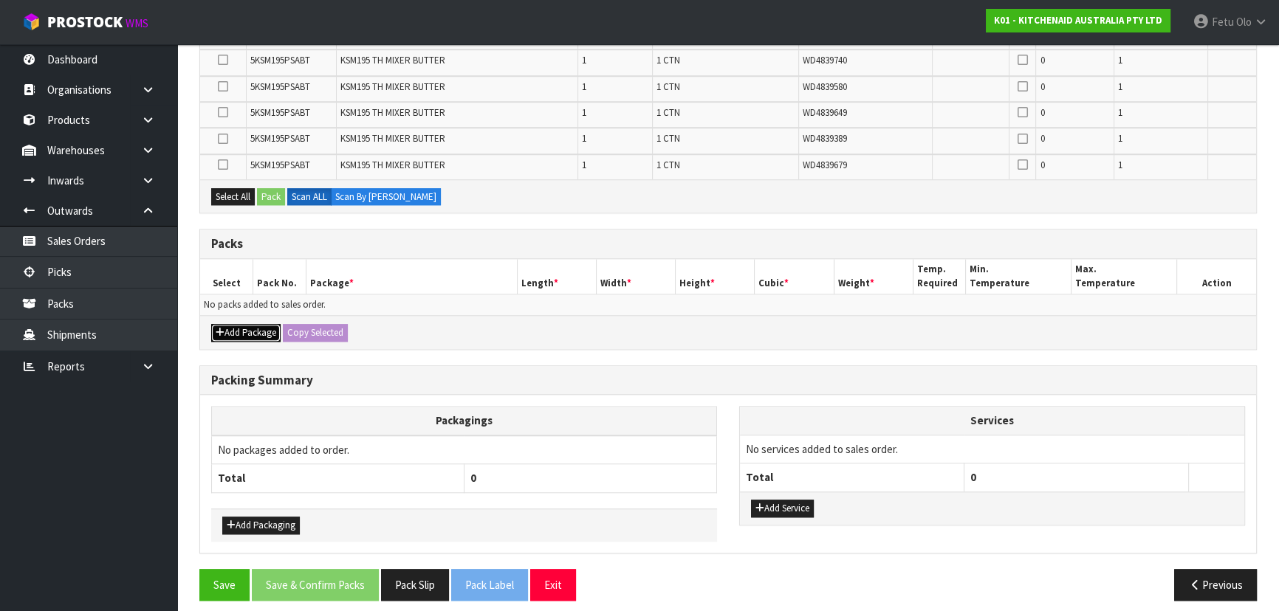
click at [236, 324] on button "Add Package" at bounding box center [245, 333] width 69 height 18
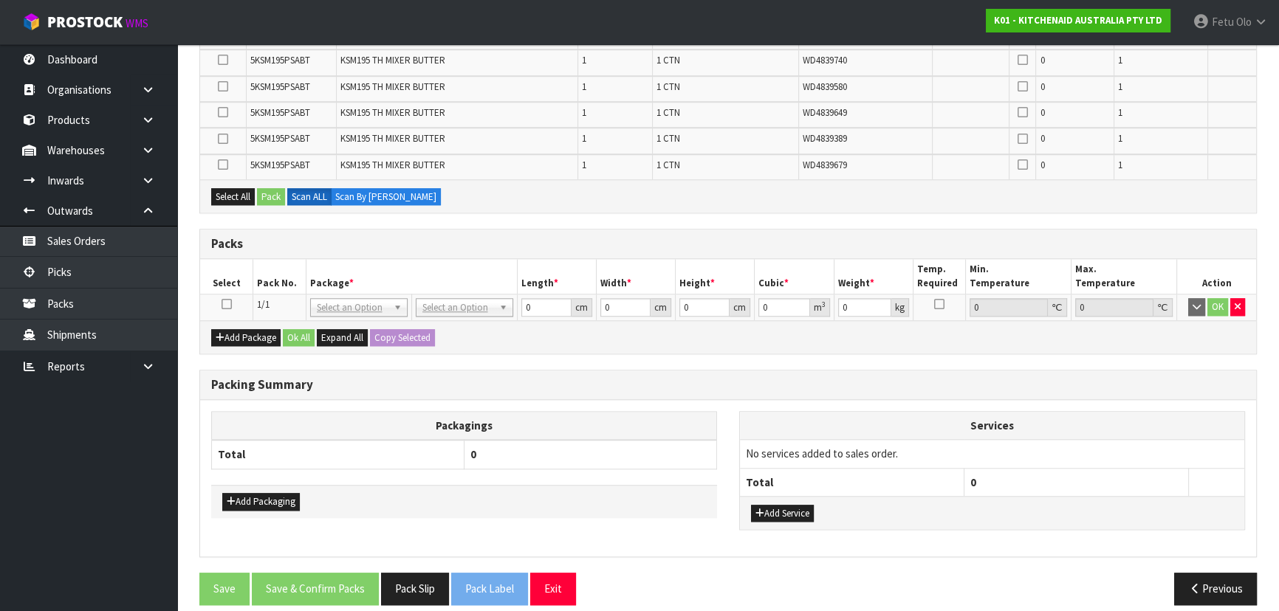
click at [229, 304] on icon at bounding box center [226, 304] width 10 height 1
click at [320, 272] on th "Package *" at bounding box center [411, 276] width 211 height 35
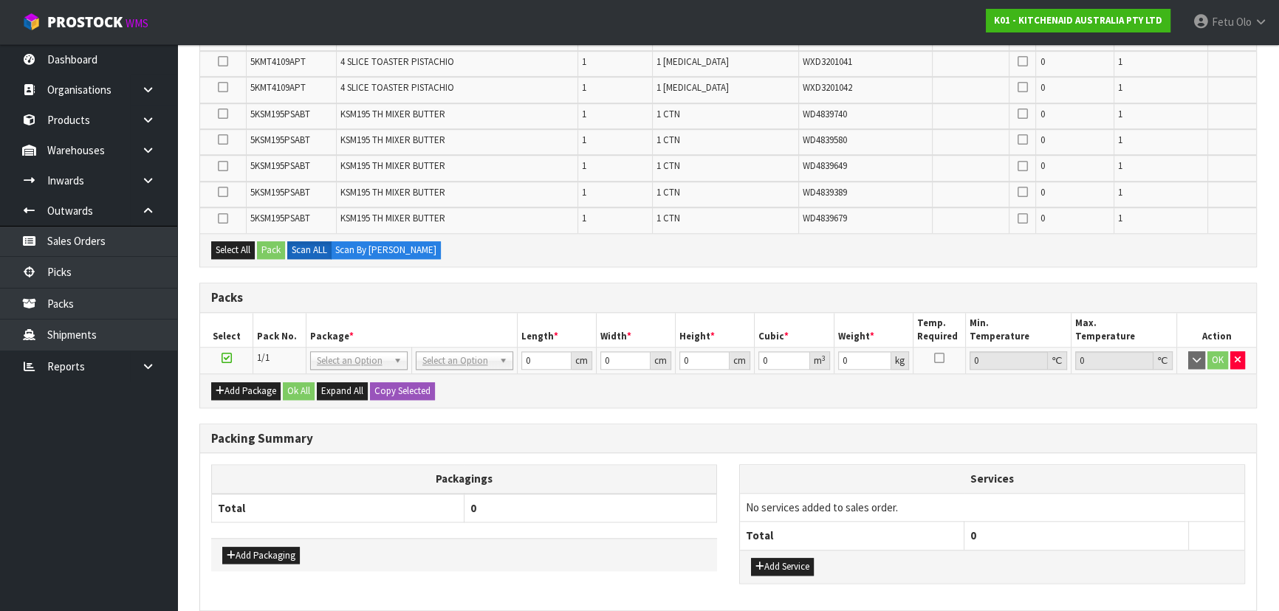
scroll to position [0, 0]
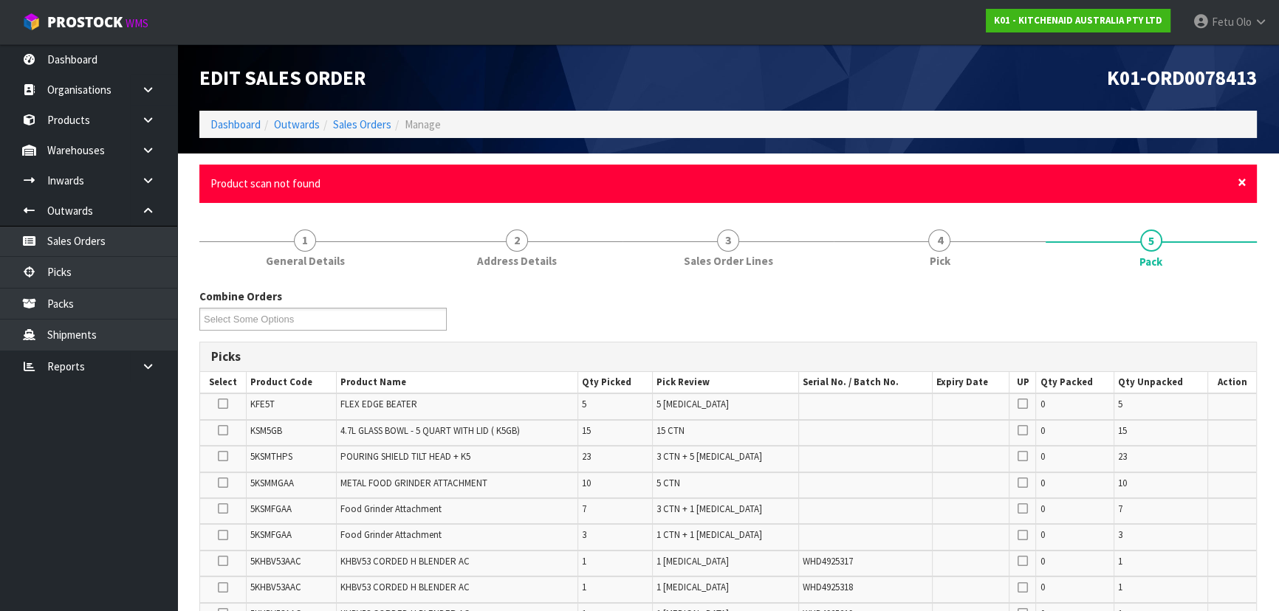
click at [1242, 188] on span "×" at bounding box center [1241, 182] width 9 height 21
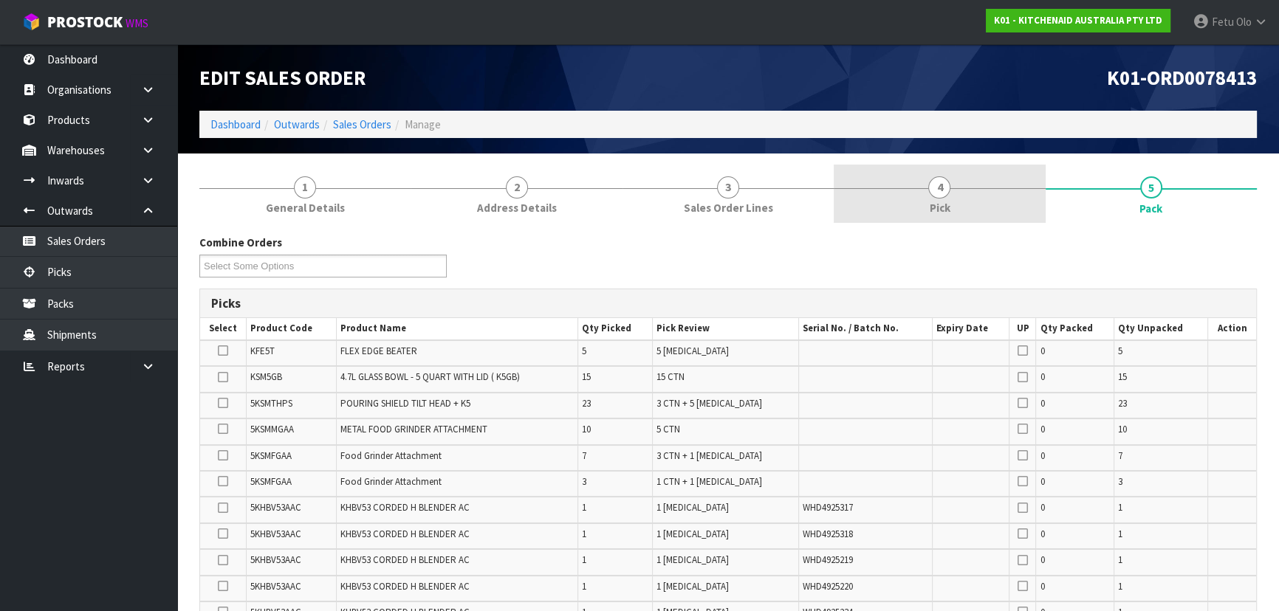
click at [928, 198] on link "4 Pick" at bounding box center [939, 194] width 211 height 58
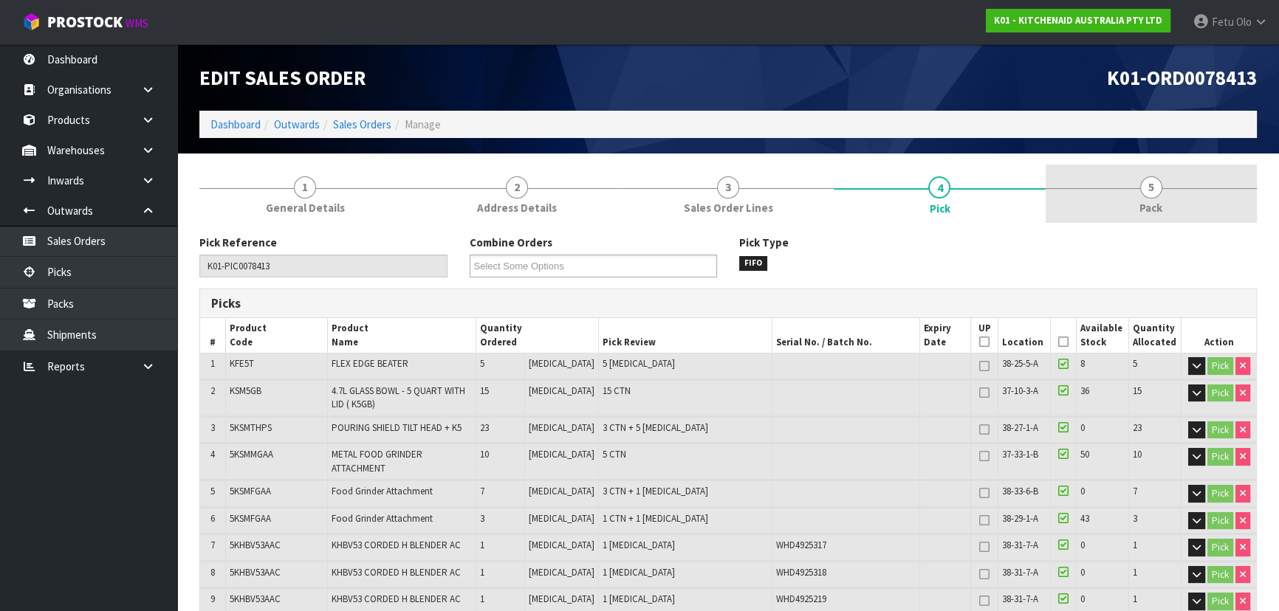
click at [1161, 207] on span "Pack" at bounding box center [1150, 208] width 23 height 16
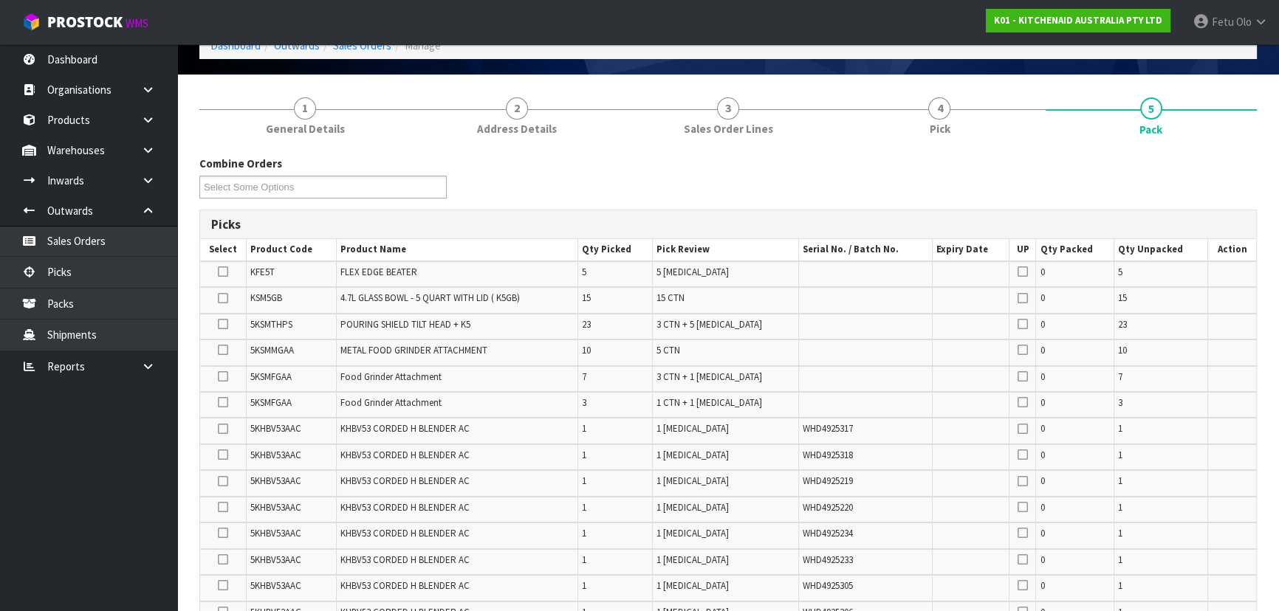
scroll to position [201, 0]
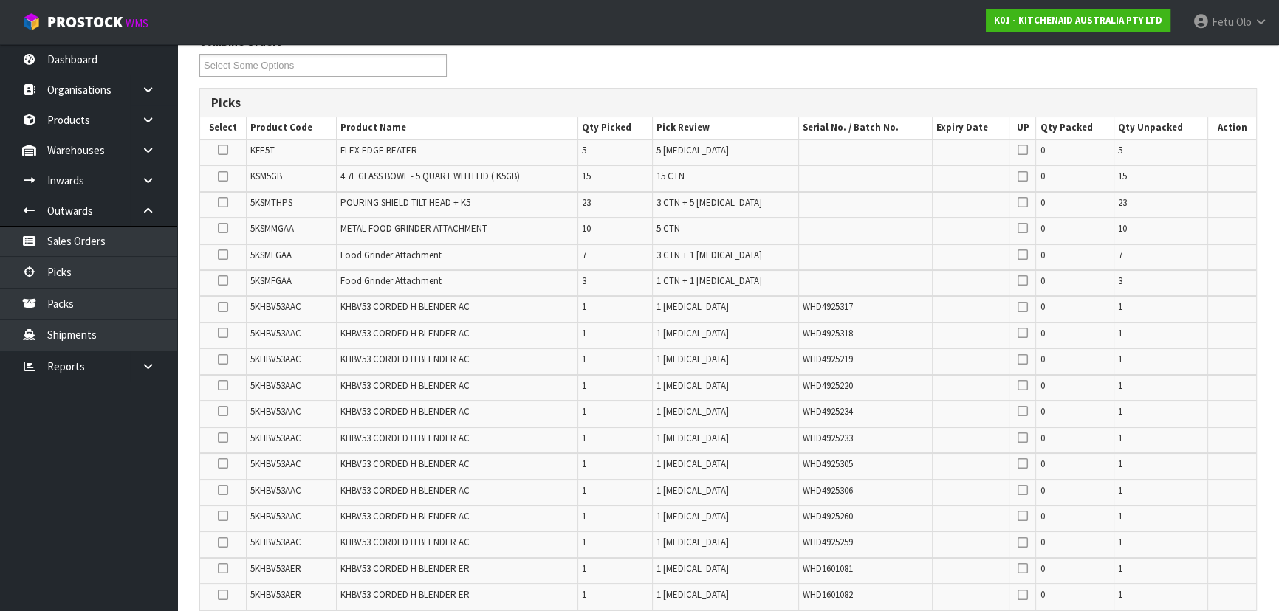
click at [225, 202] on icon at bounding box center [223, 202] width 10 height 1
click at [0, 0] on input "checkbox" at bounding box center [0, 0] width 0 height 0
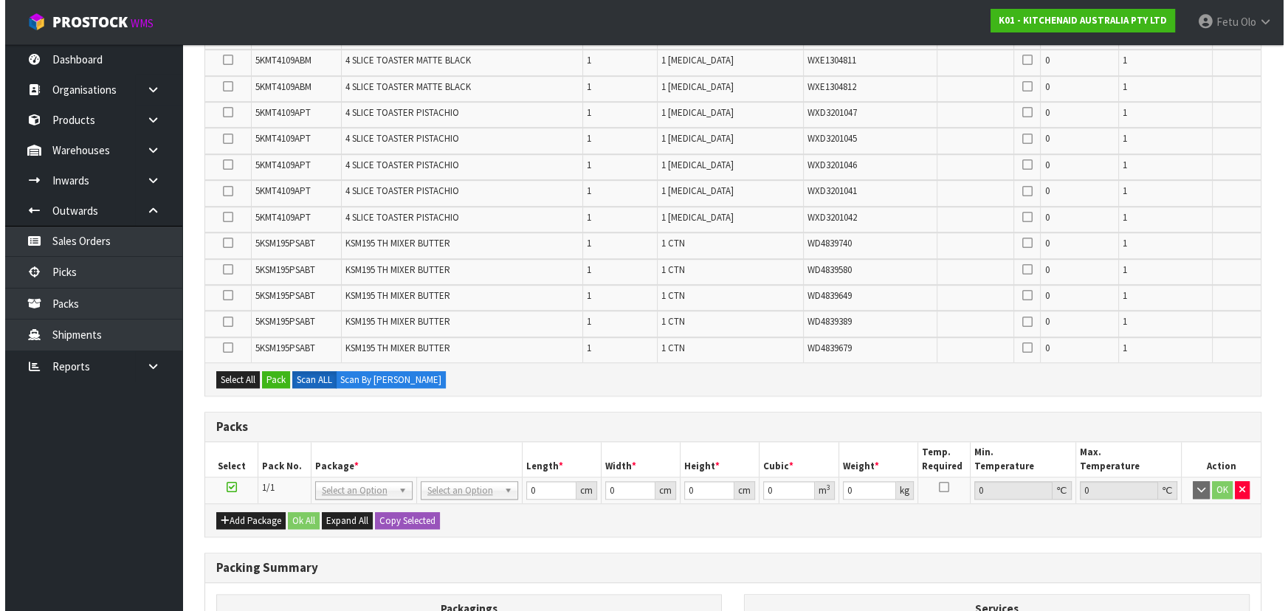
scroll to position [1543, 0]
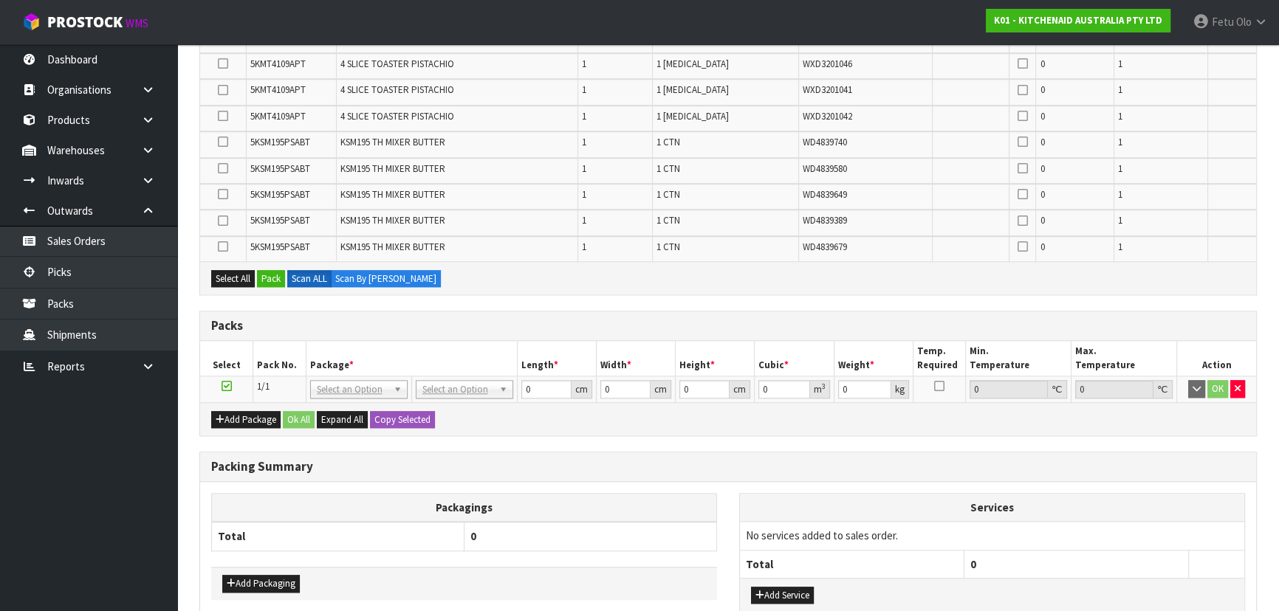
click at [272, 261] on div "Select All Pack Scan ALL Scan By Quantity" at bounding box center [728, 277] width 1056 height 33
click at [272, 270] on button "Pack" at bounding box center [271, 279] width 28 height 18
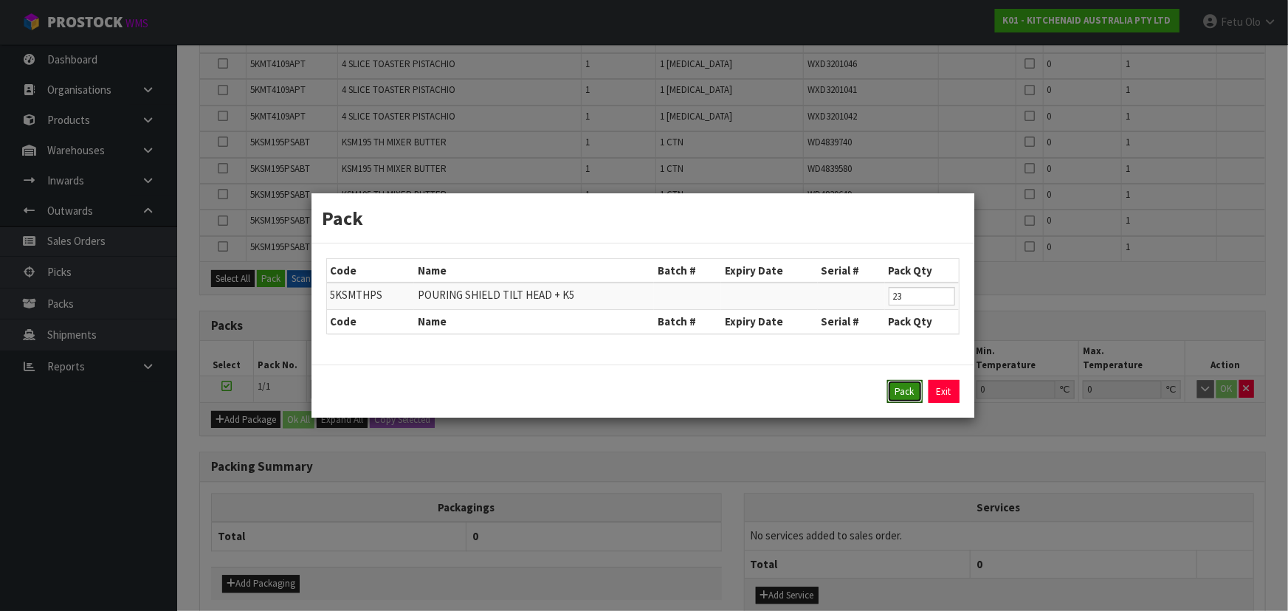
click at [907, 392] on button "Pack" at bounding box center [904, 392] width 35 height 24
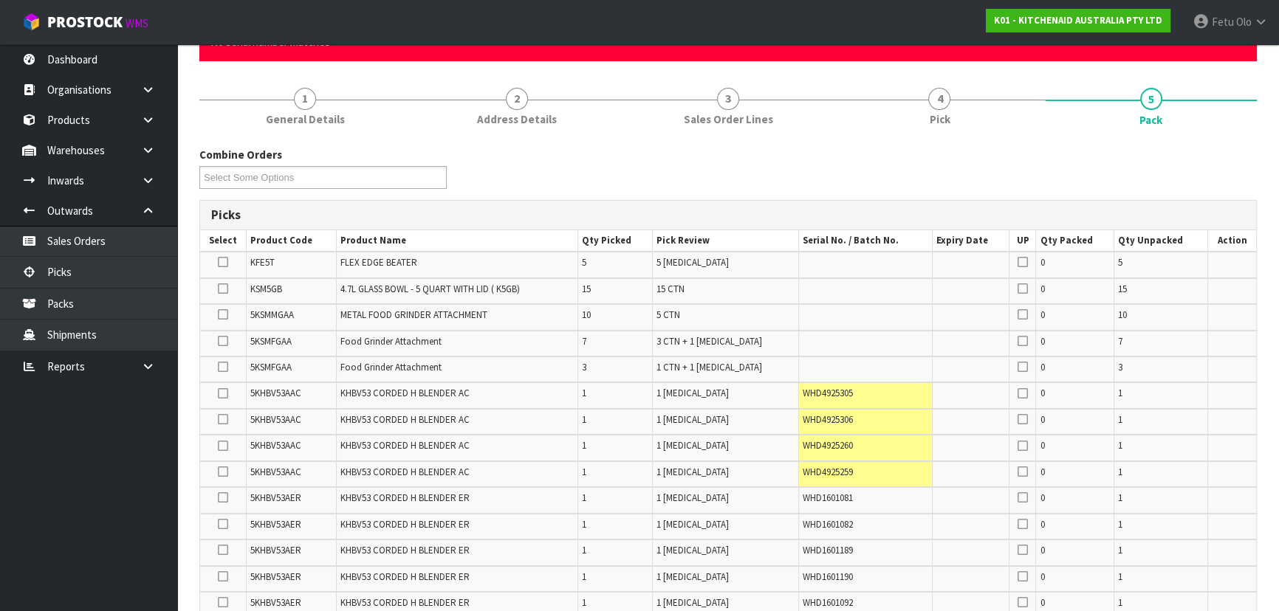
scroll to position [0, 0]
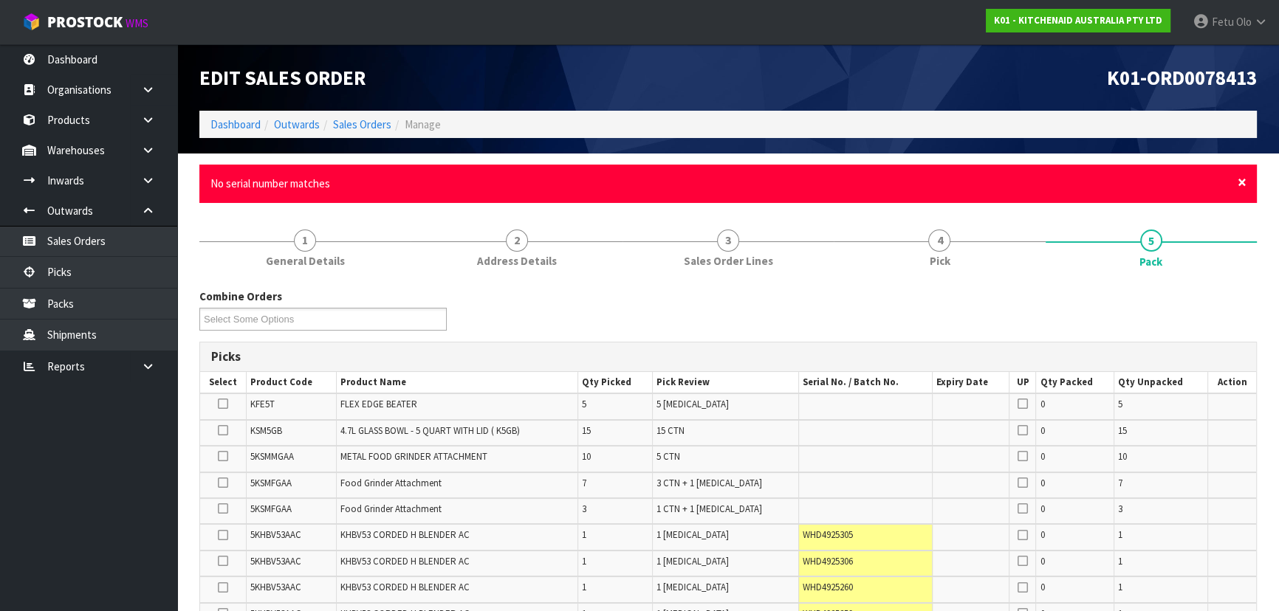
click at [1240, 181] on span "×" at bounding box center [1241, 182] width 9 height 21
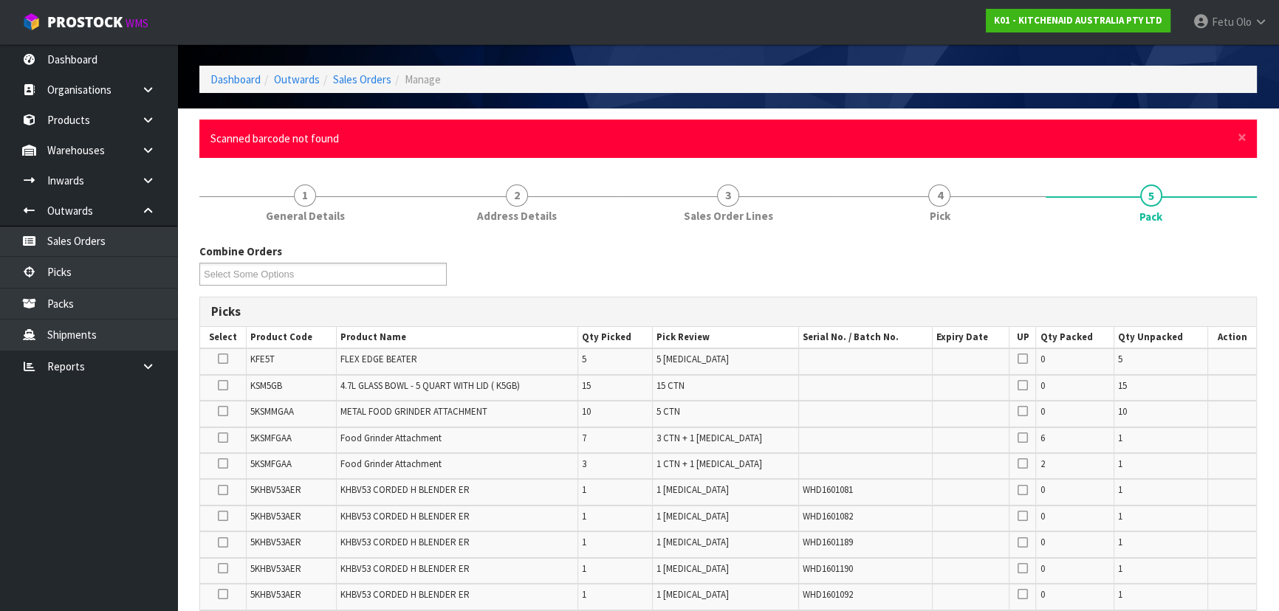
scroll to position [66, 0]
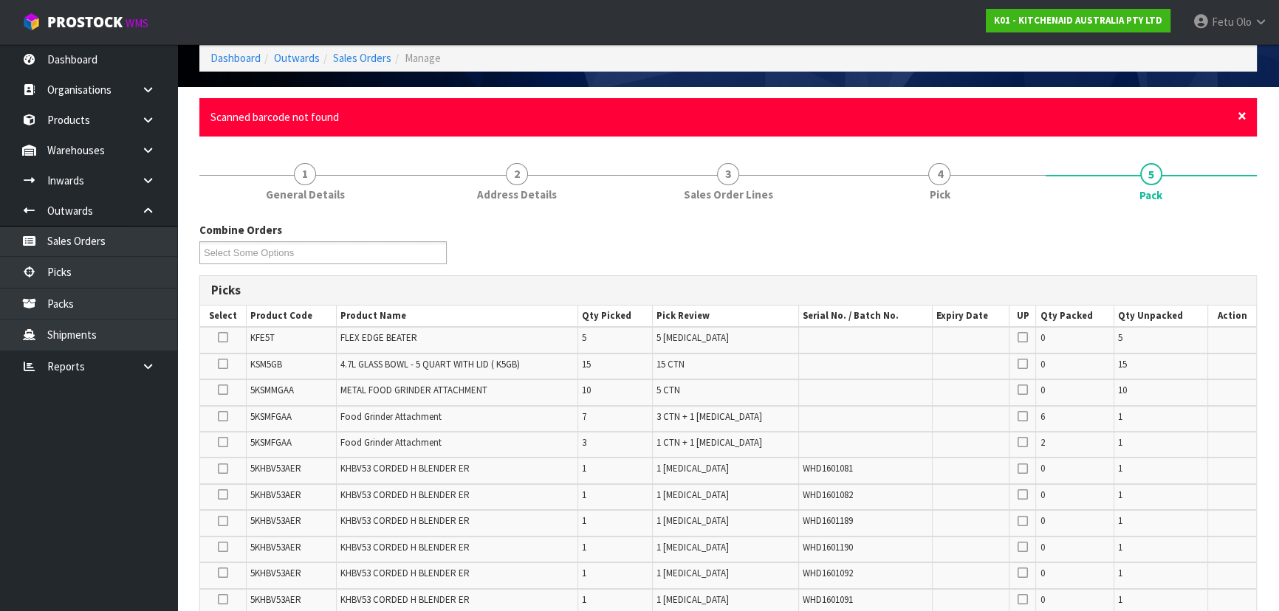
click at [1240, 114] on span "×" at bounding box center [1241, 116] width 9 height 21
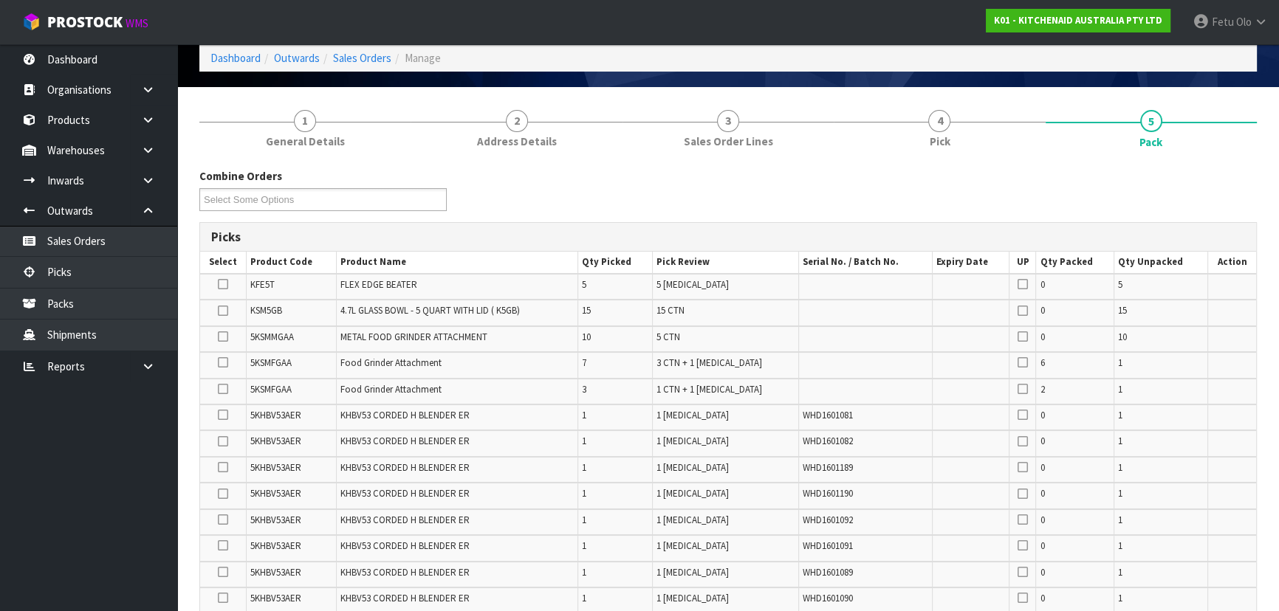
click at [219, 284] on icon at bounding box center [223, 284] width 10 height 1
click at [0, 0] on input "checkbox" at bounding box center [0, 0] width 0 height 0
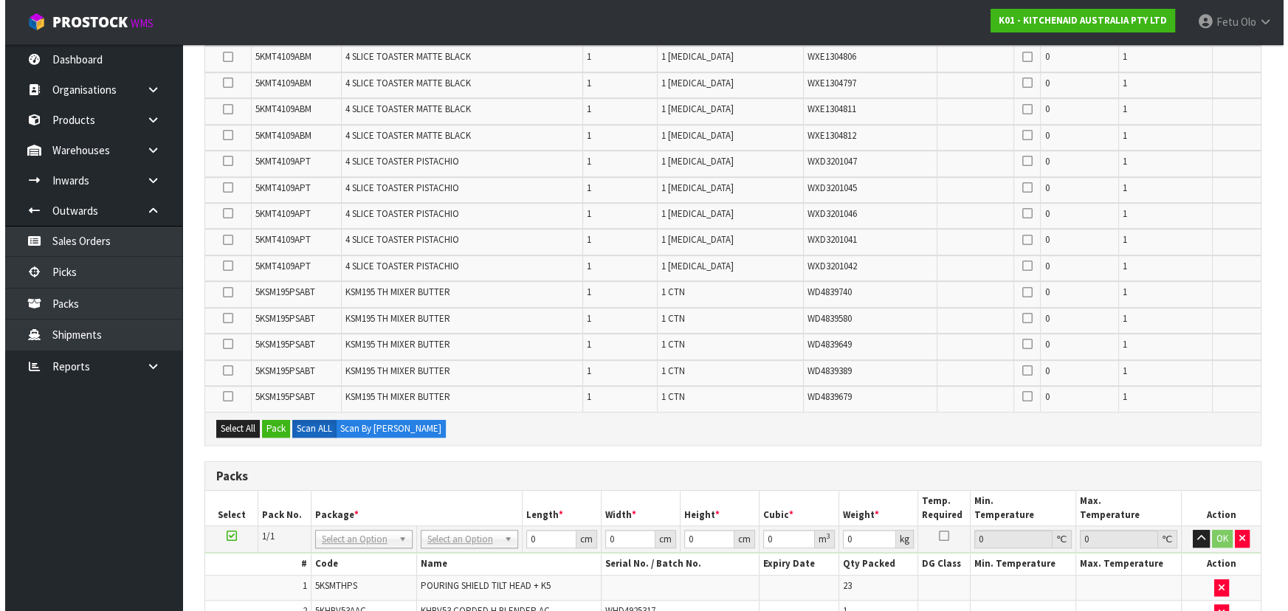
scroll to position [1208, 0]
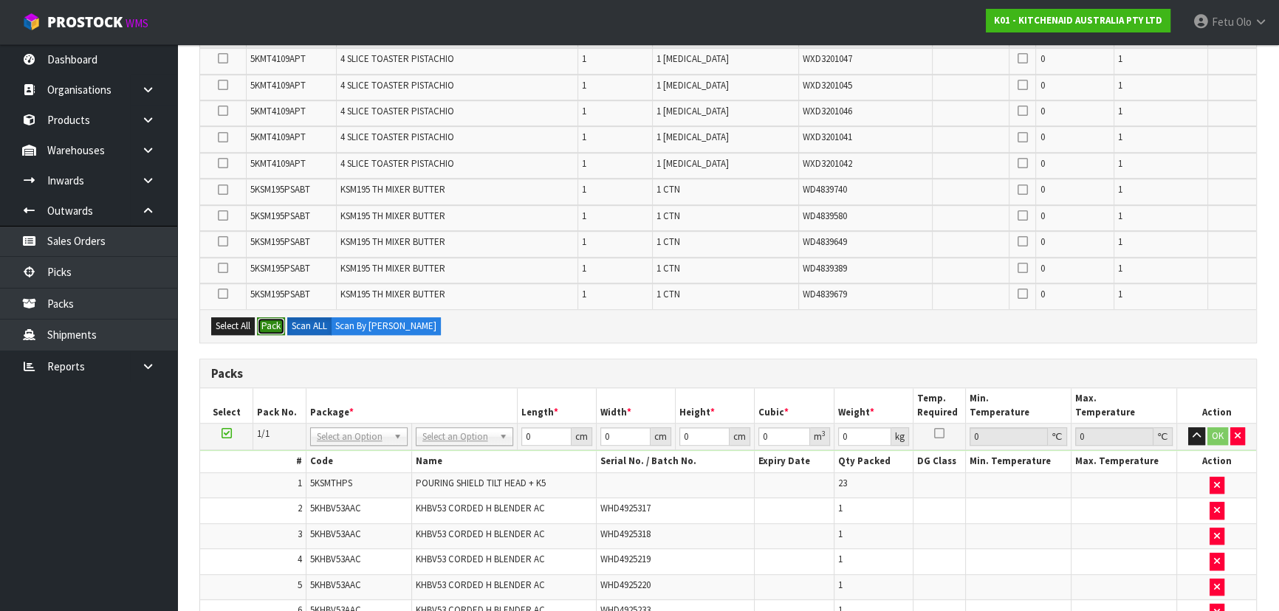
click at [277, 320] on button "Pack" at bounding box center [271, 326] width 28 height 18
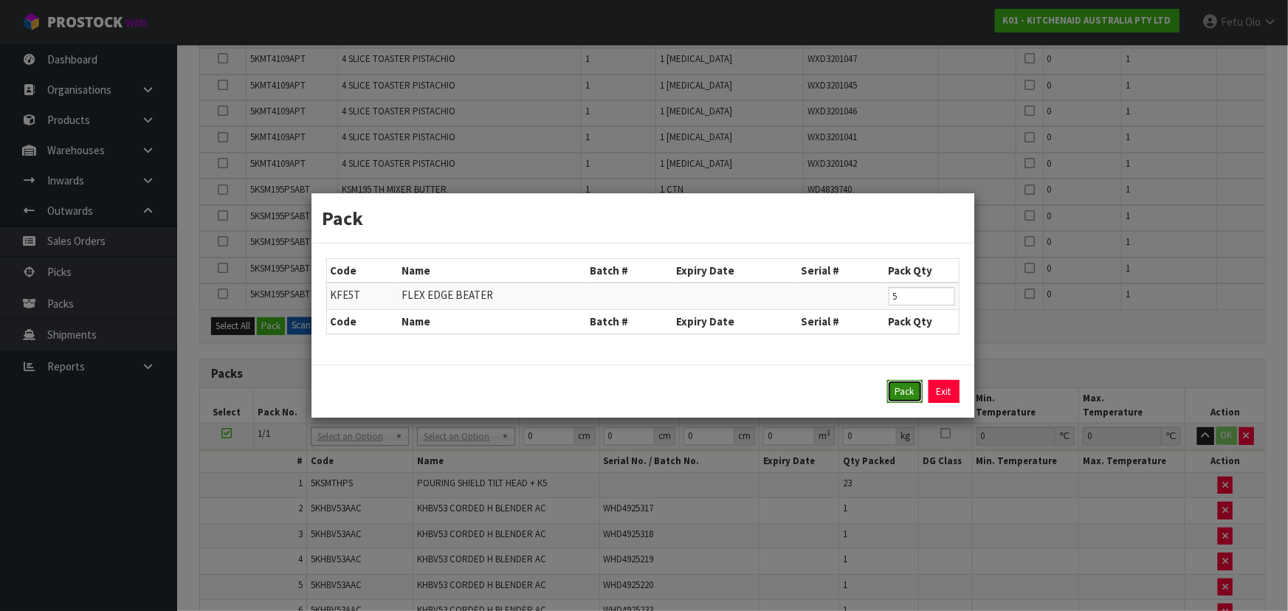
click at [908, 382] on button "Pack" at bounding box center [904, 392] width 35 height 24
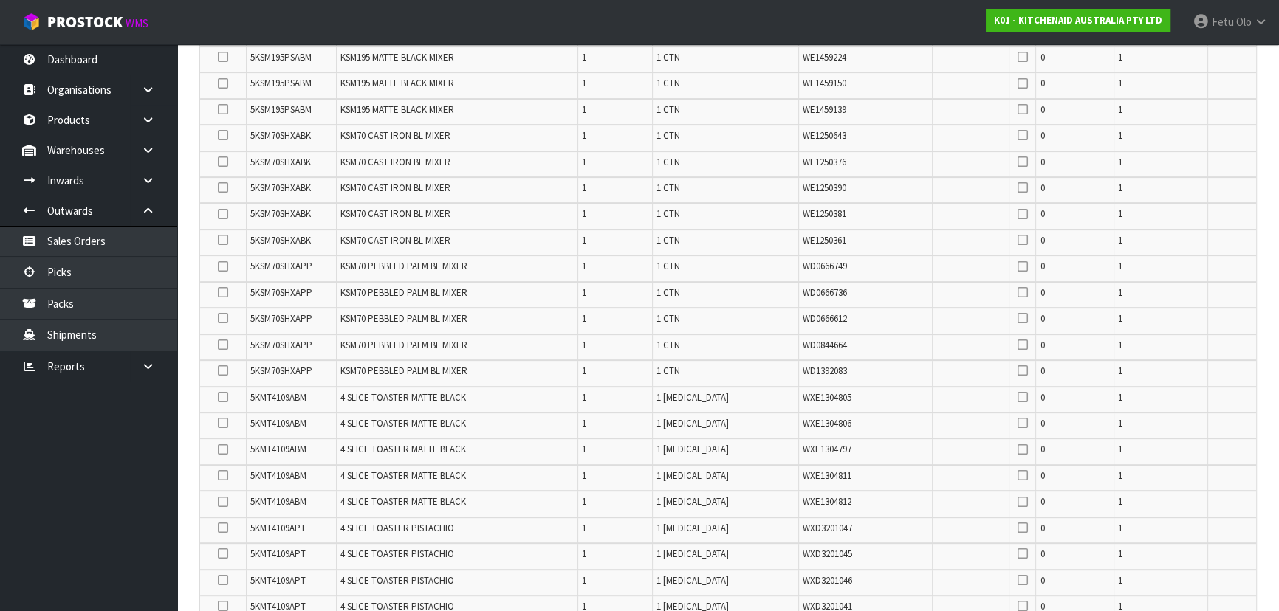
scroll to position [0, 0]
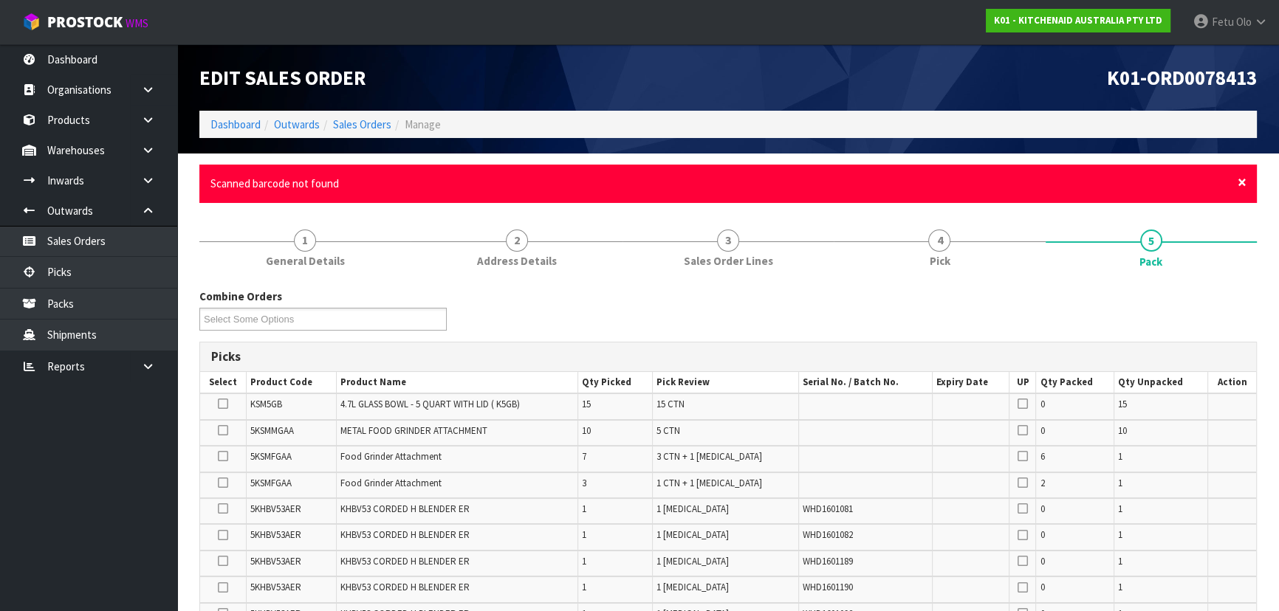
click at [1240, 185] on span "×" at bounding box center [1241, 182] width 9 height 21
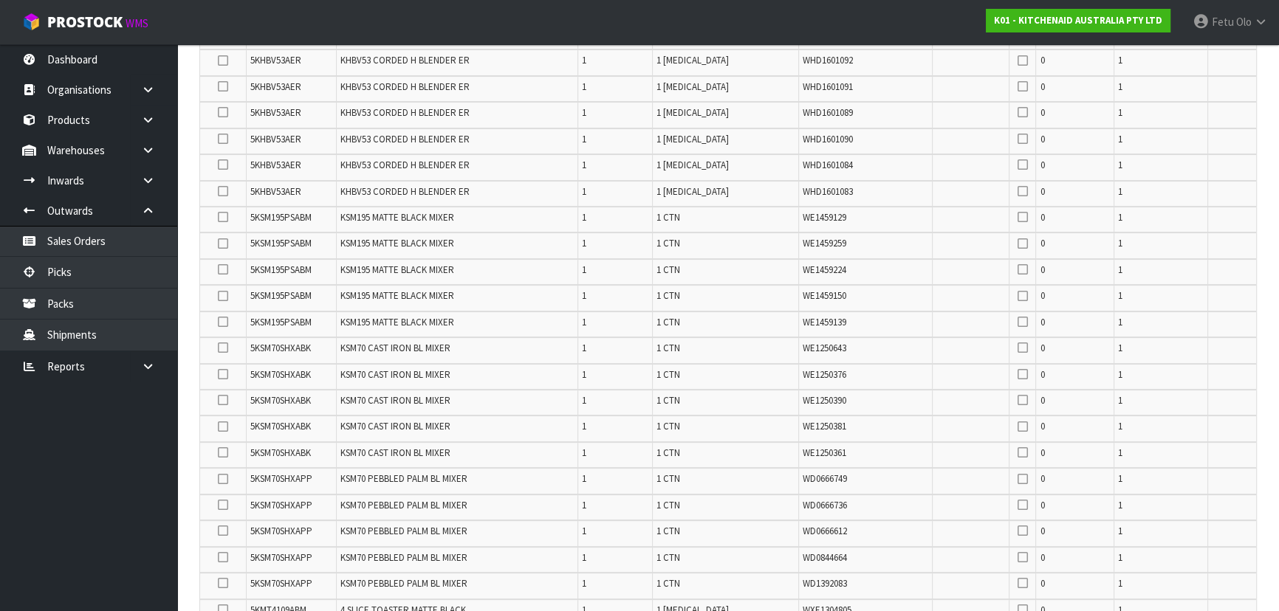
scroll to position [201, 0]
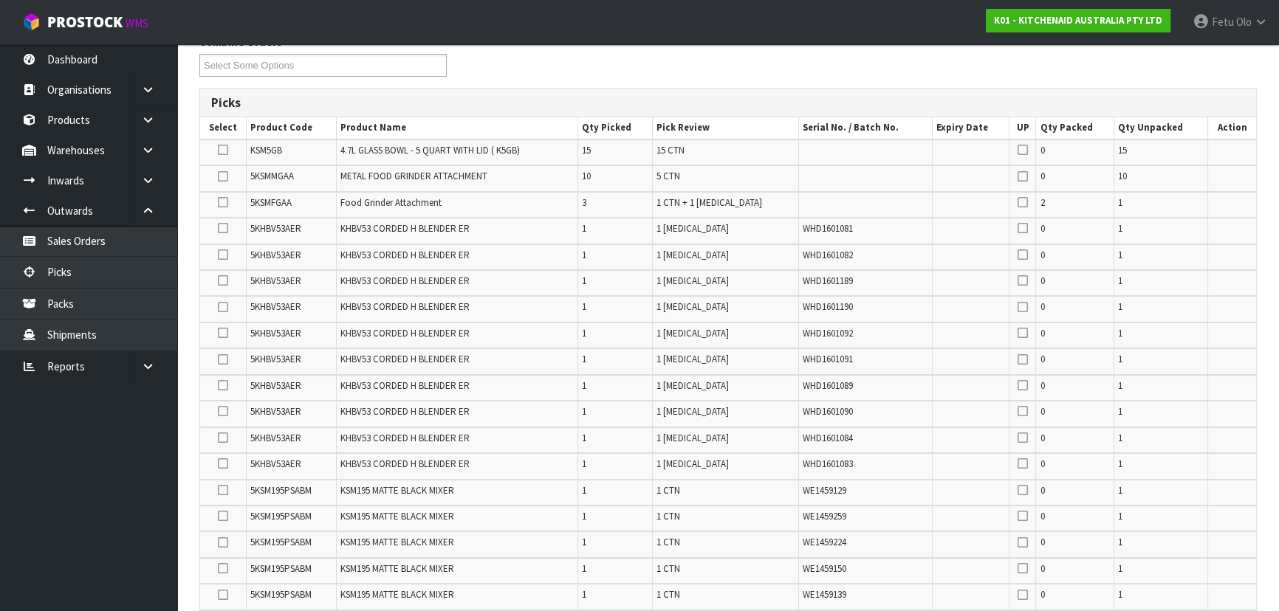
click at [275, 202] on span "5KSMFGAA" at bounding box center [270, 202] width 41 height 13
copy span "5KSMFGAA"
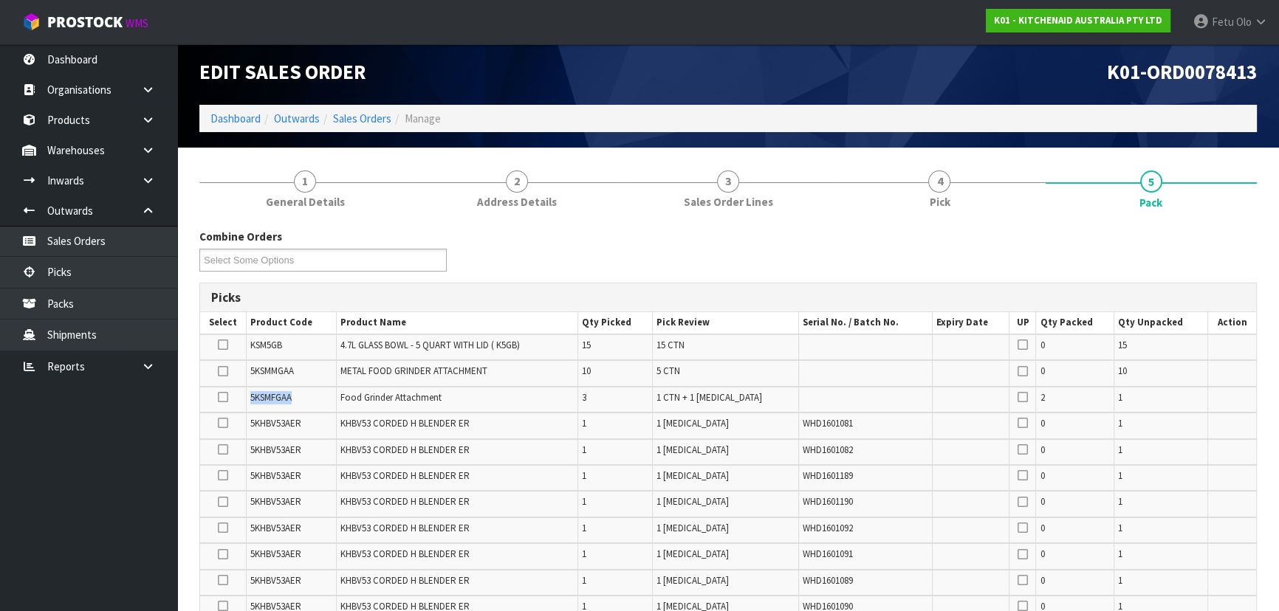
scroll to position [0, 0]
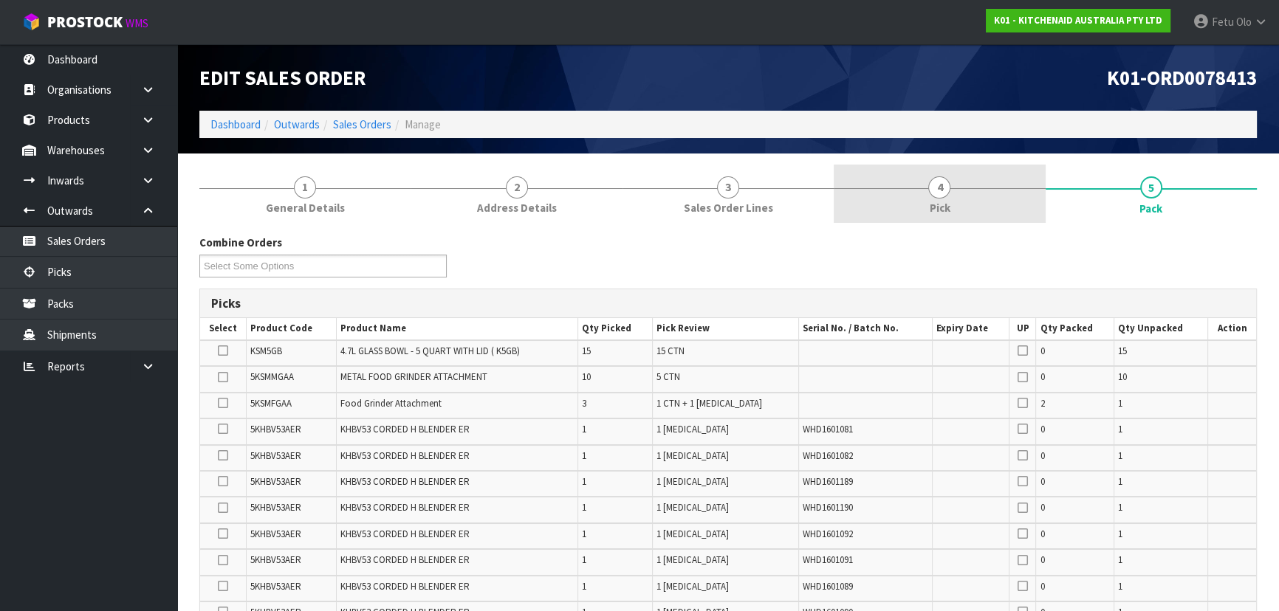
click at [935, 187] on span "4" at bounding box center [939, 187] width 22 height 22
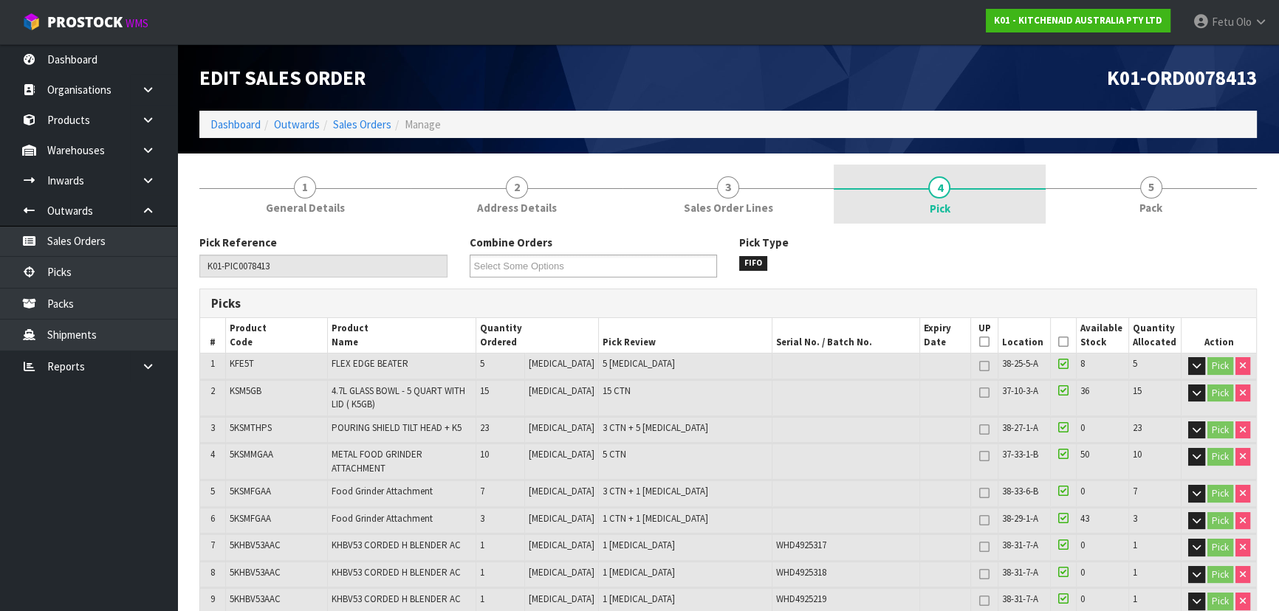
click at [938, 197] on span "4" at bounding box center [939, 187] width 22 height 22
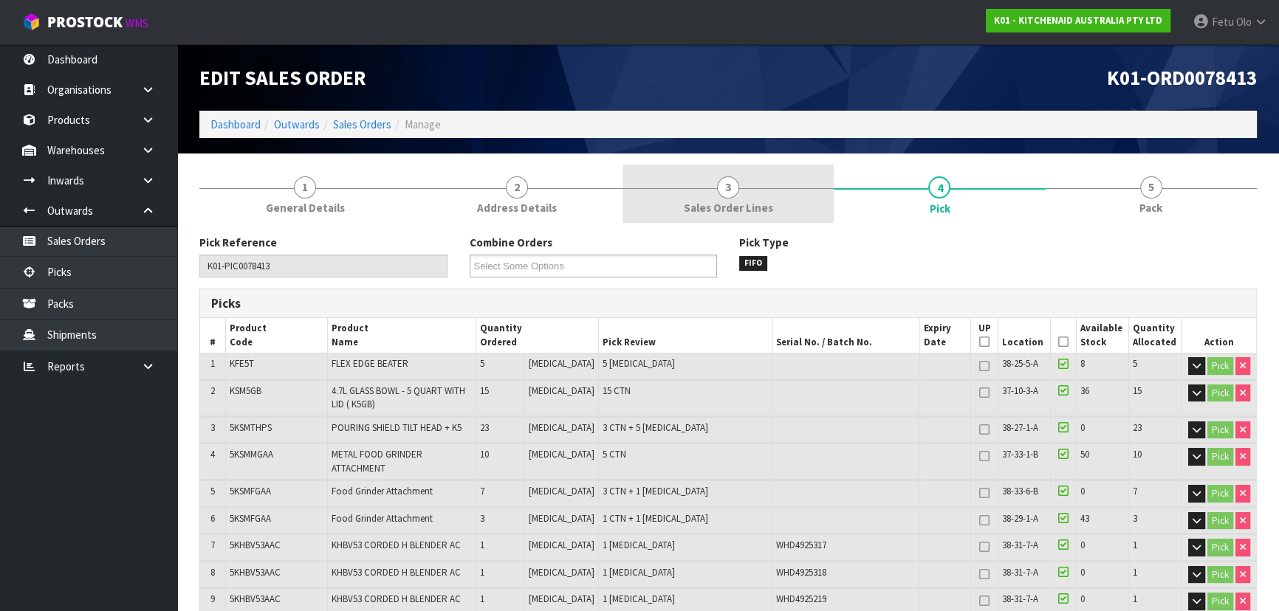
click at [750, 204] on span "Sales Order Lines" at bounding box center [728, 208] width 89 height 16
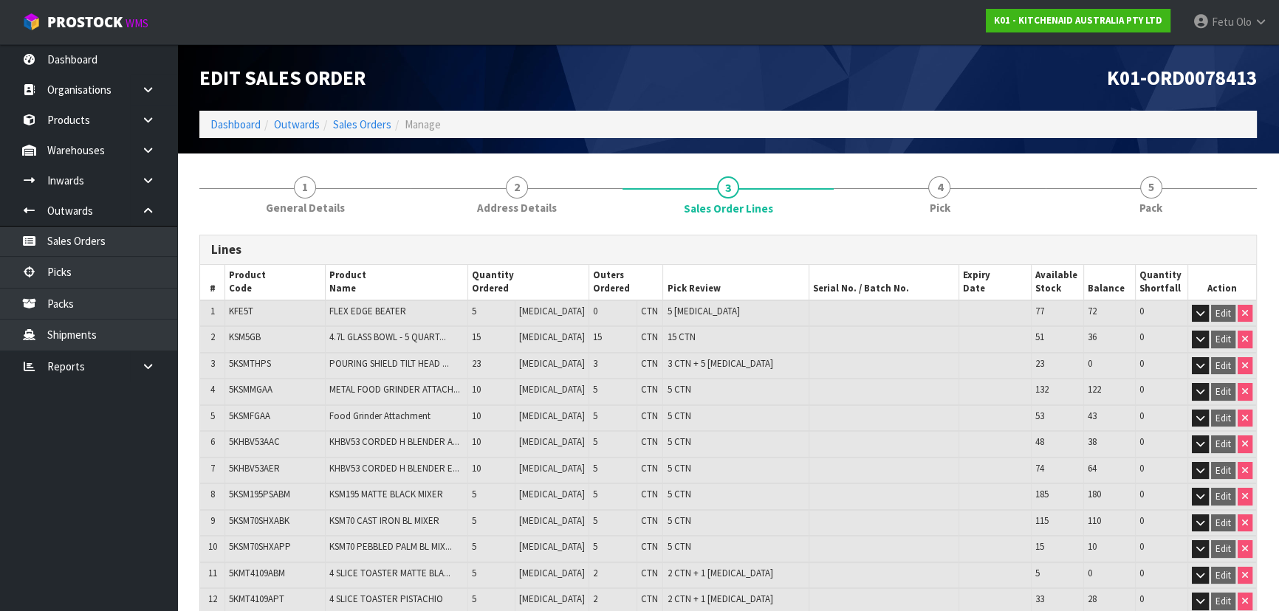
click at [945, 19] on nav "Toggle navigation ProStock WMS K01 - KITCHENAID AUSTRALIA PTY LTD Fetu Olo Logo…" at bounding box center [639, 22] width 1279 height 45
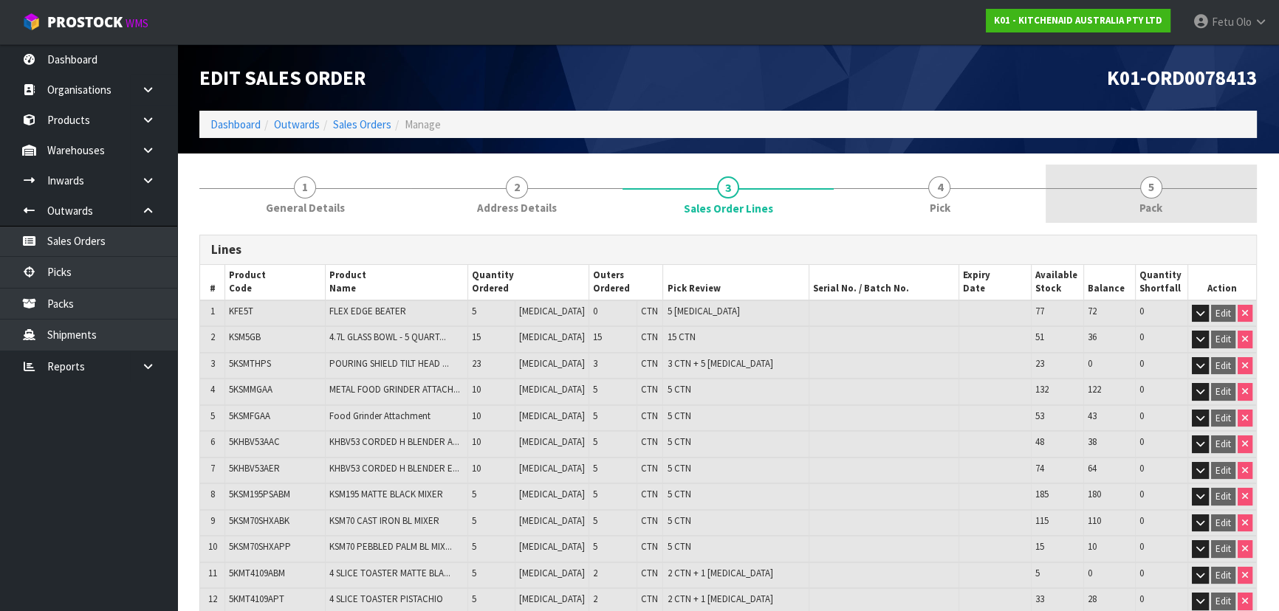
click at [1135, 193] on link "5 Pack" at bounding box center [1150, 194] width 211 height 58
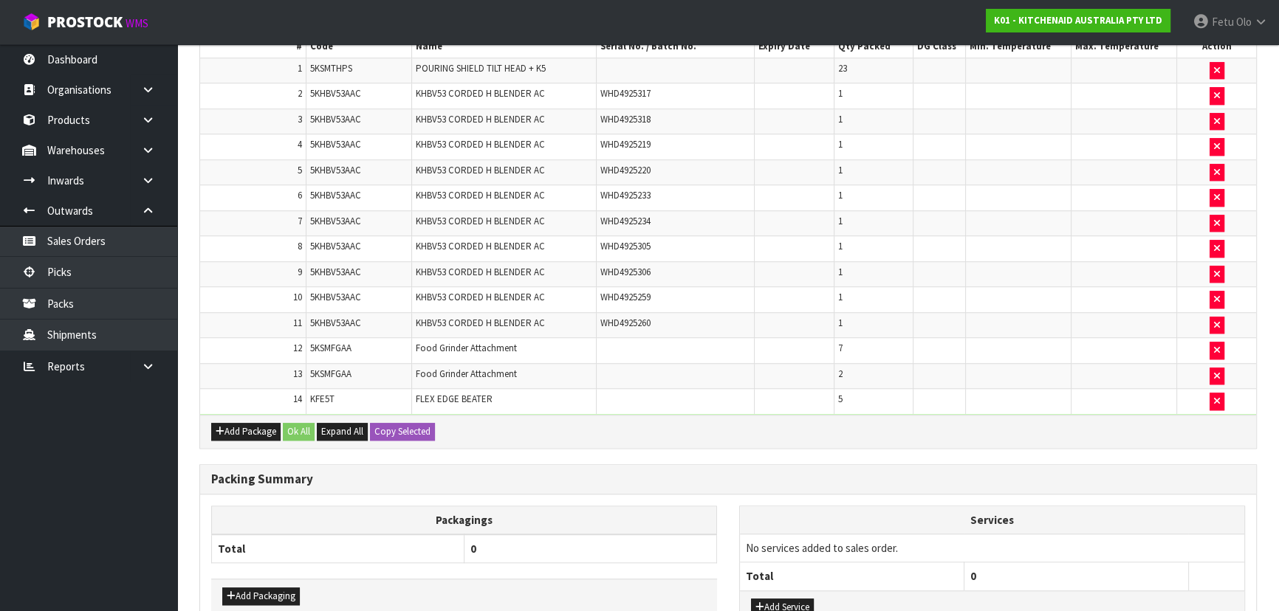
scroll to position [1668, 0]
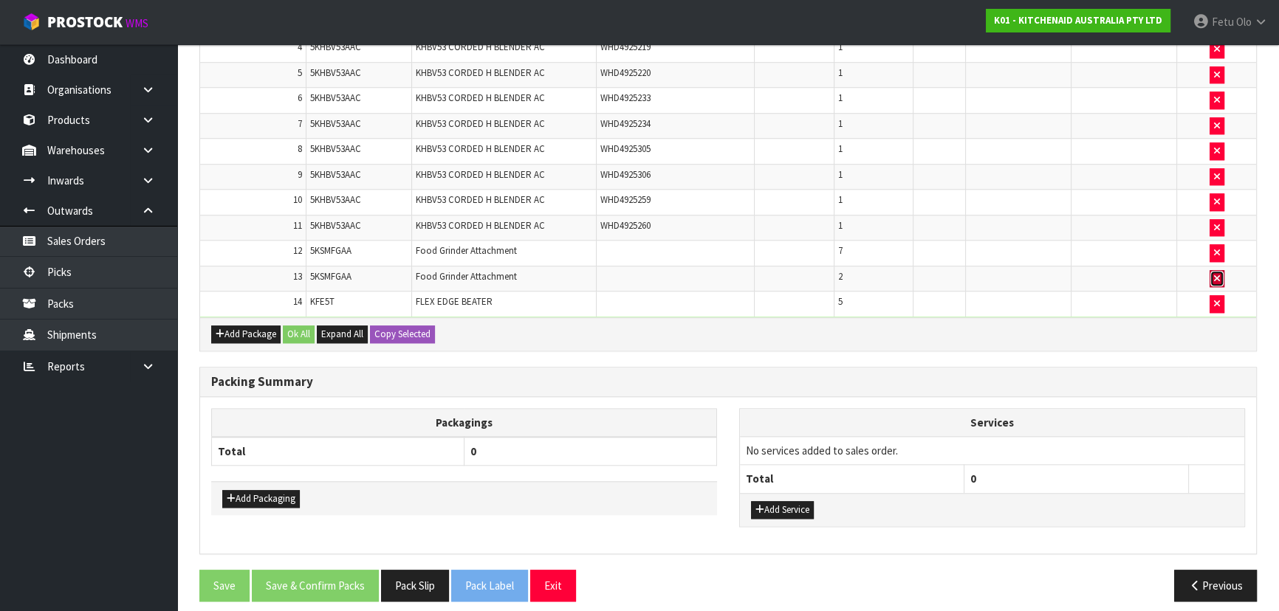
click at [1212, 272] on button "button" at bounding box center [1216, 279] width 15 height 18
click at [1212, 270] on button "button" at bounding box center [1216, 279] width 15 height 18
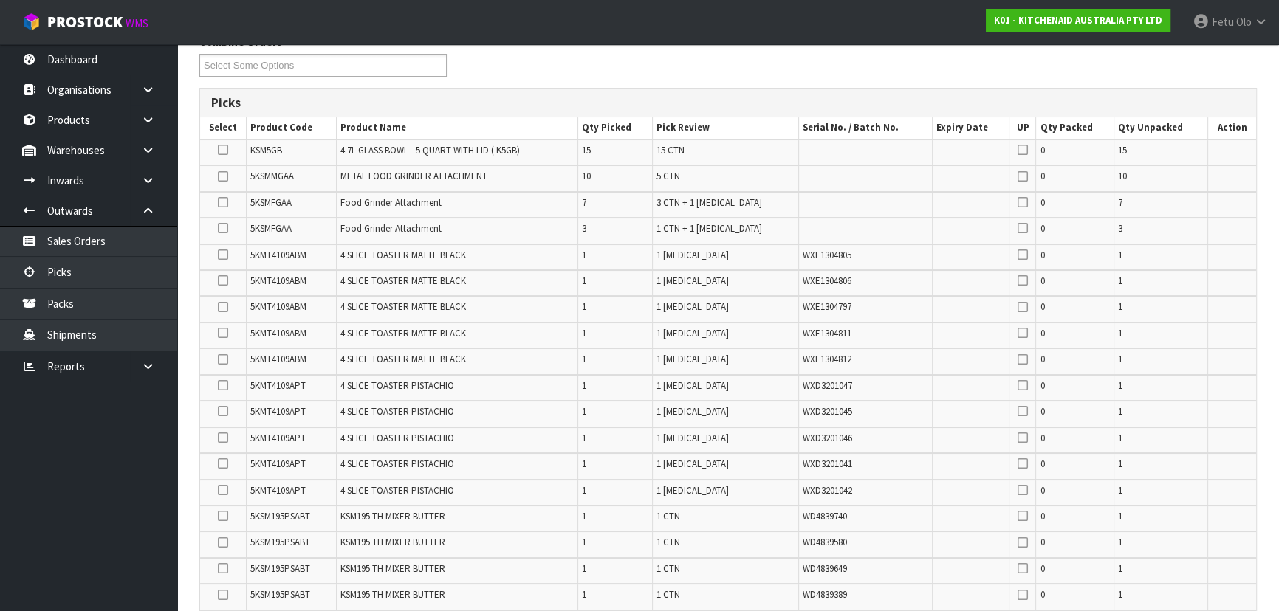
scroll to position [0, 0]
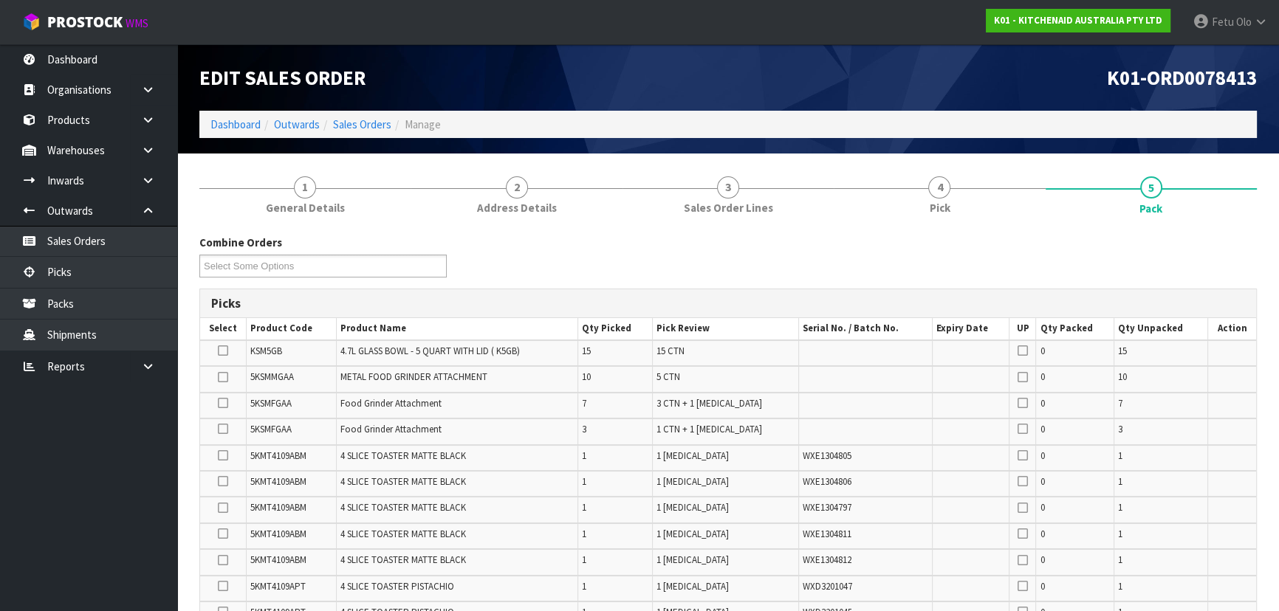
click at [1078, 258] on div "Combine Orders K01-ORD0078413 K01-ORD0078433 K01-ORD0078450 K01-ORD0078453 K01-…" at bounding box center [727, 261] width 1079 height 53
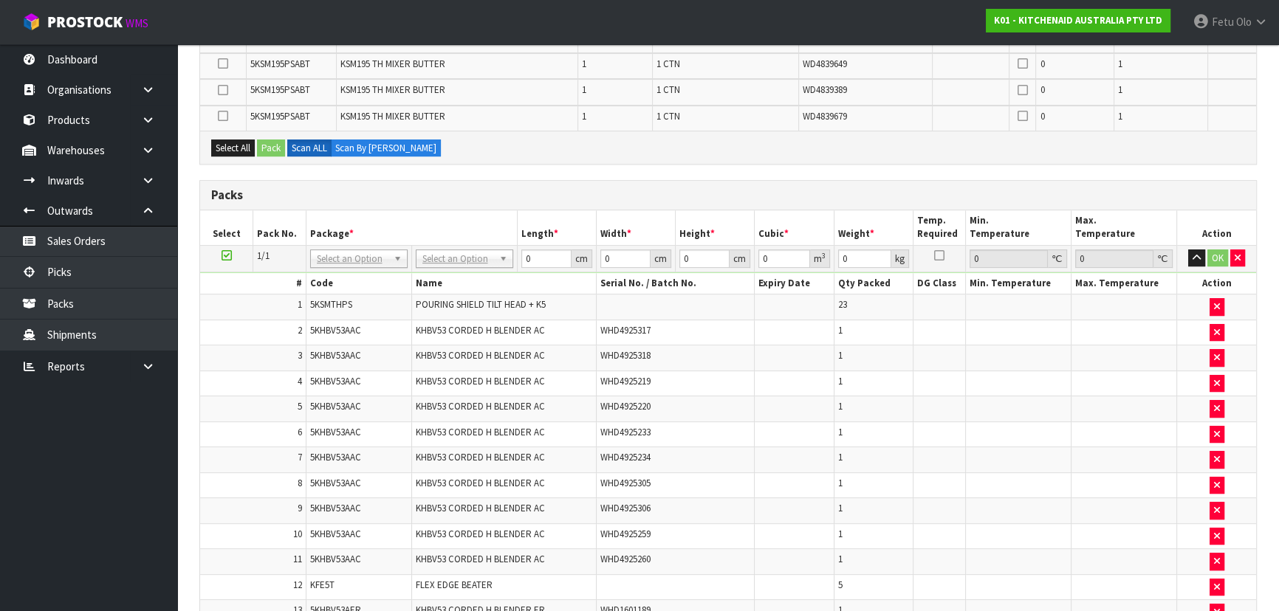
scroll to position [738, 0]
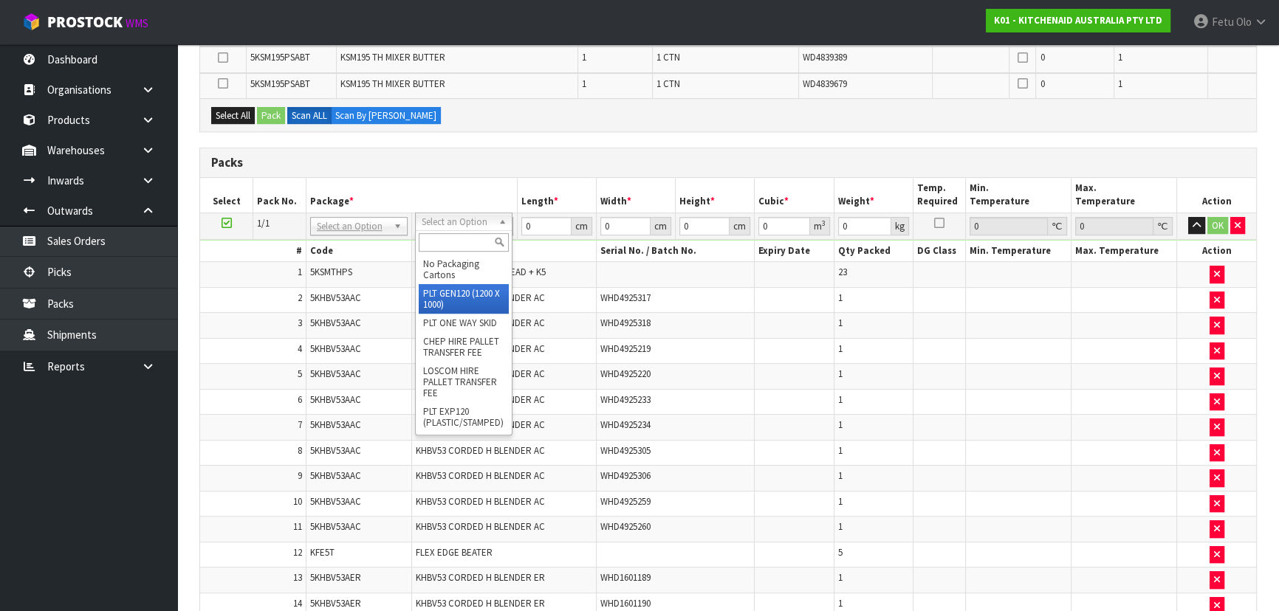
type input "120"
type input "100"
type input "246.995"
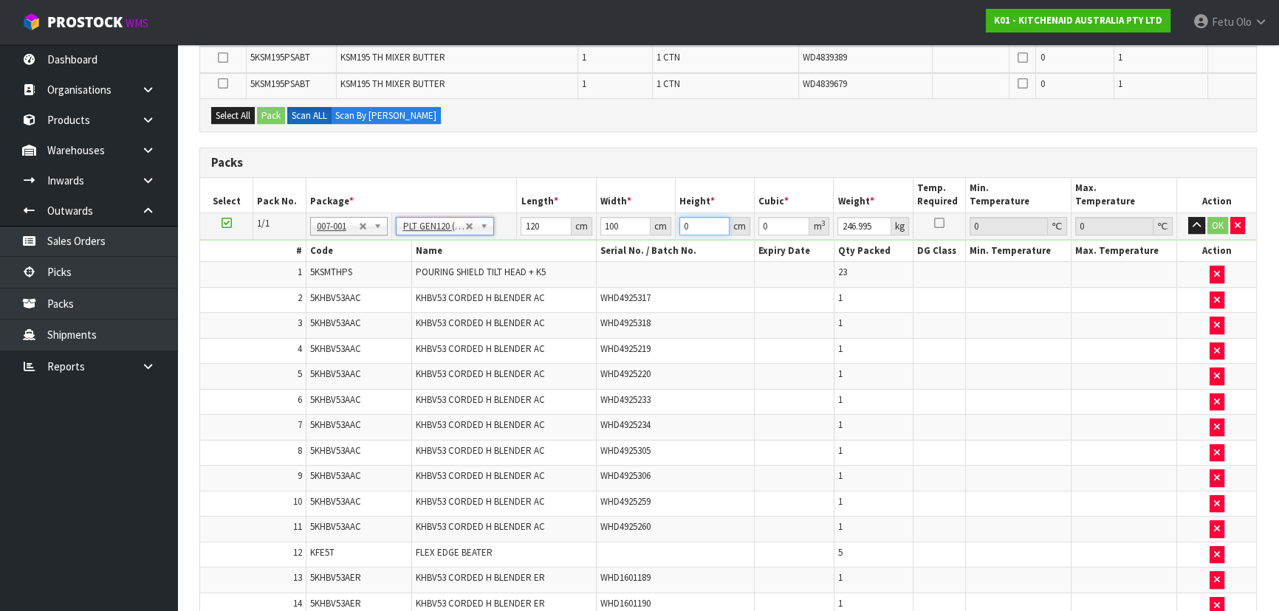
click at [663, 229] on tr "1/1 NONE 007-001 007-002 007-004 007-009 007-013 007-014 007-015 007-017 007-01…" at bounding box center [728, 226] width 1056 height 27
type input "1"
type input "0.012"
type input "10"
type input "0.12"
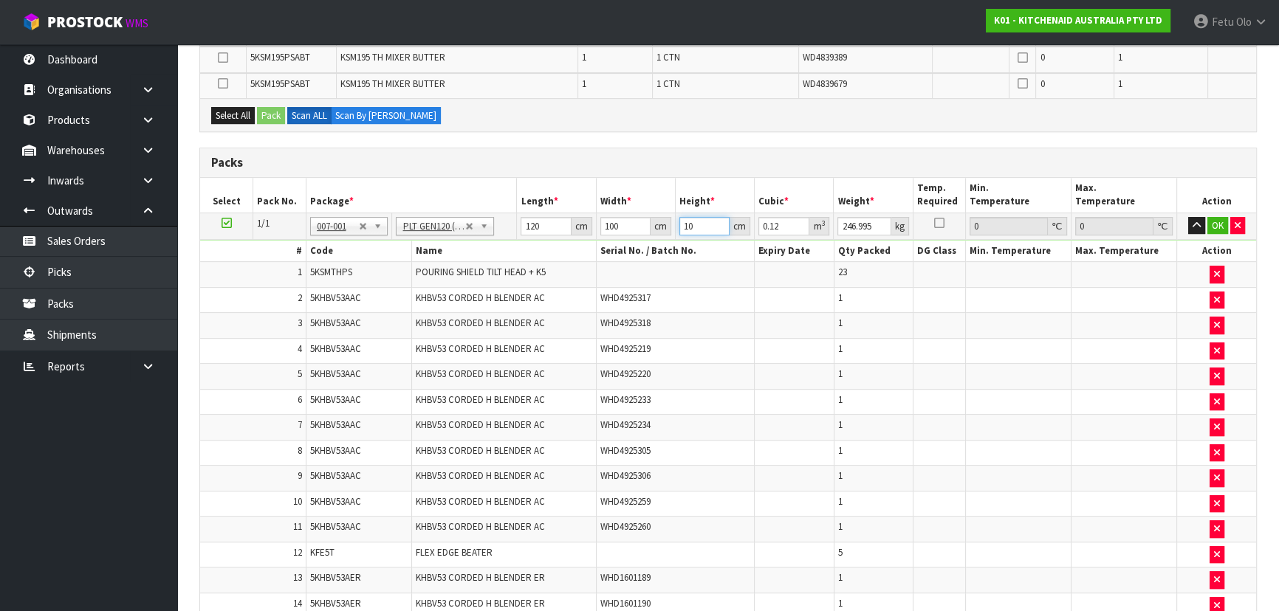
type input "100"
type input "1.2"
type input "100"
click button "OK" at bounding box center [1217, 226] width 21 height 18
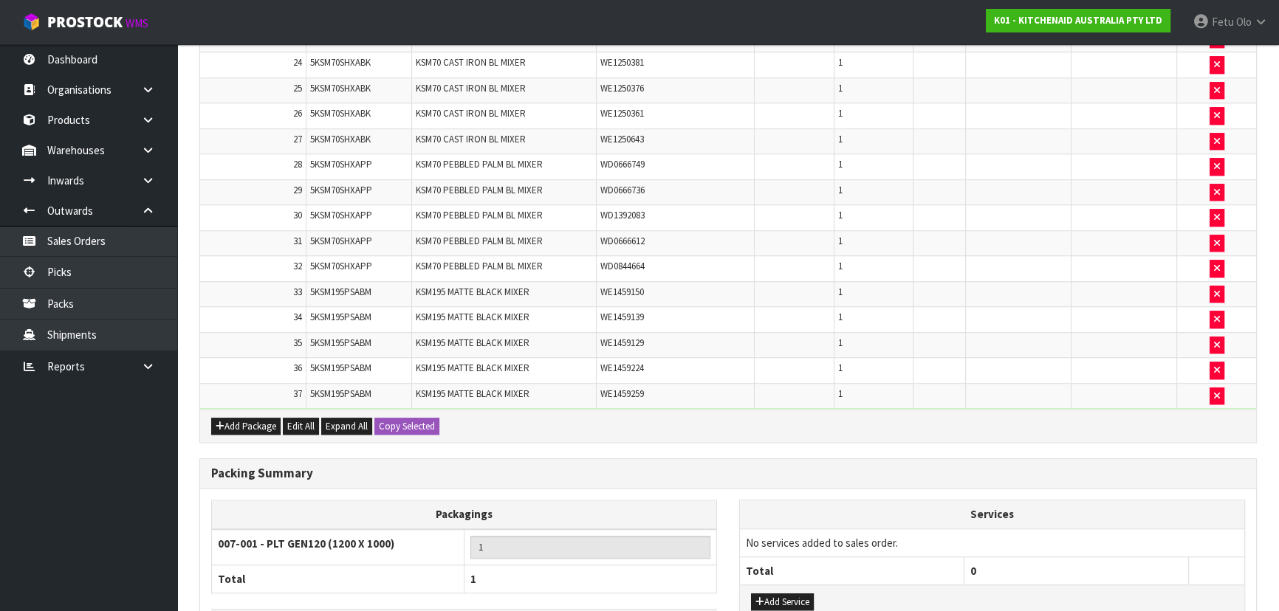
scroll to position [1631, 0]
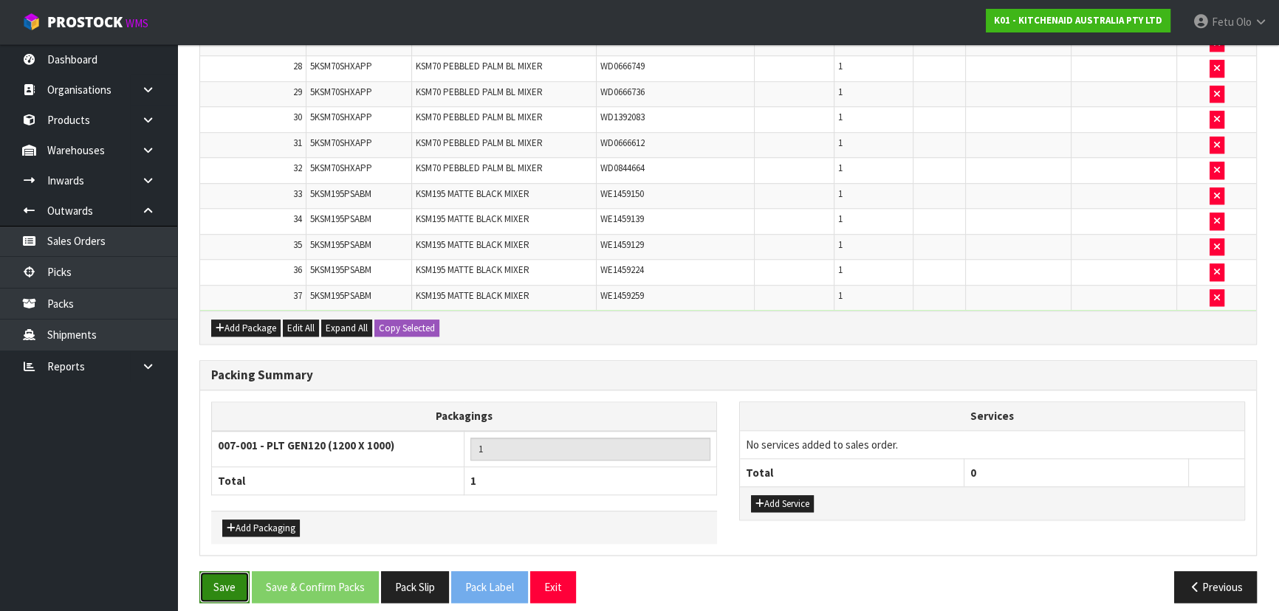
click at [230, 571] on button "Save" at bounding box center [224, 587] width 50 height 32
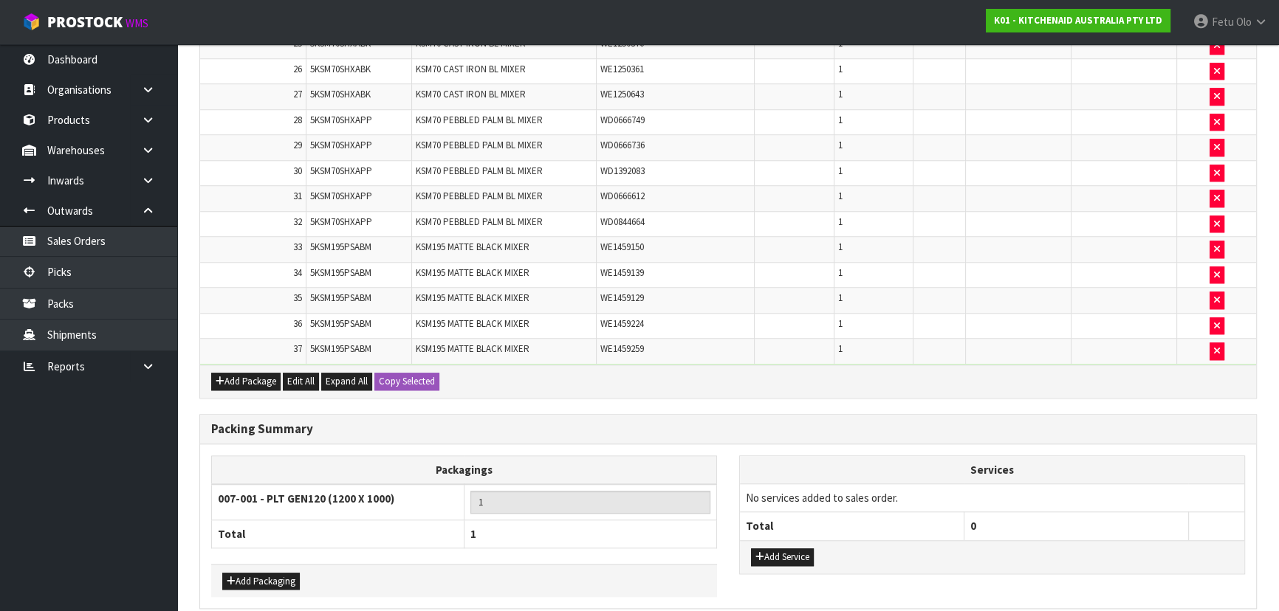
scroll to position [0, 0]
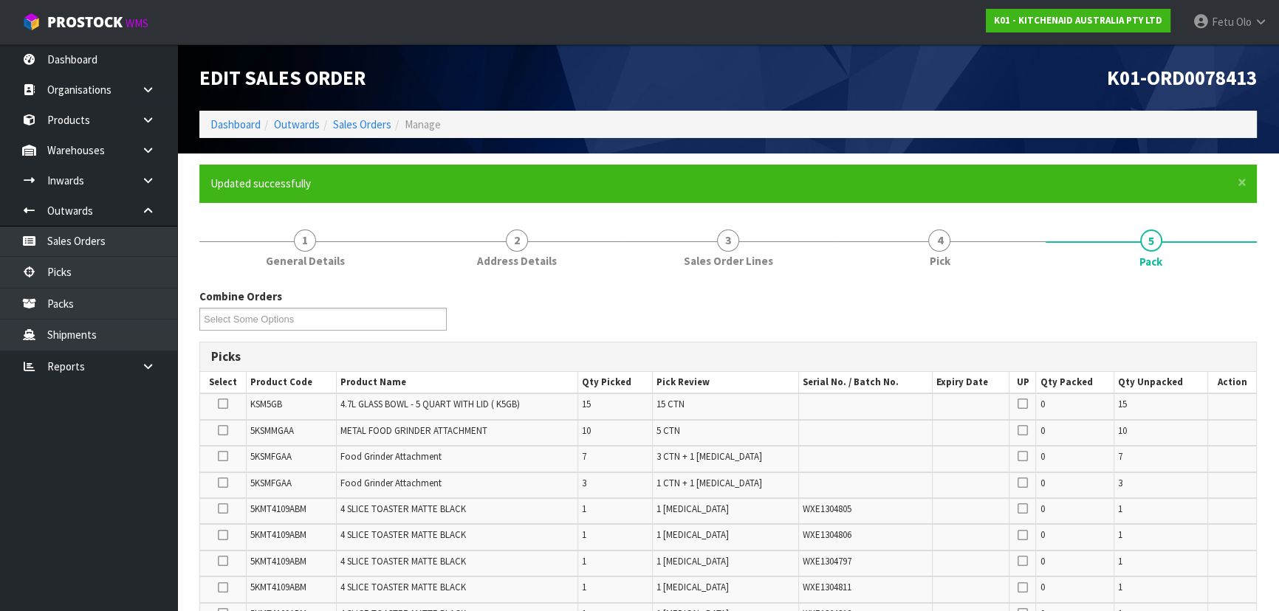
click at [570, 532] on td "4 SLICE TOASTER MATTE BLACK" at bounding box center [457, 537] width 241 height 26
drag, startPoint x: 570, startPoint y: 532, endPoint x: 539, endPoint y: 498, distance: 46.0
click at [561, 527] on td "4 SLICE TOASTER MATTE BLACK" at bounding box center [457, 537] width 241 height 26
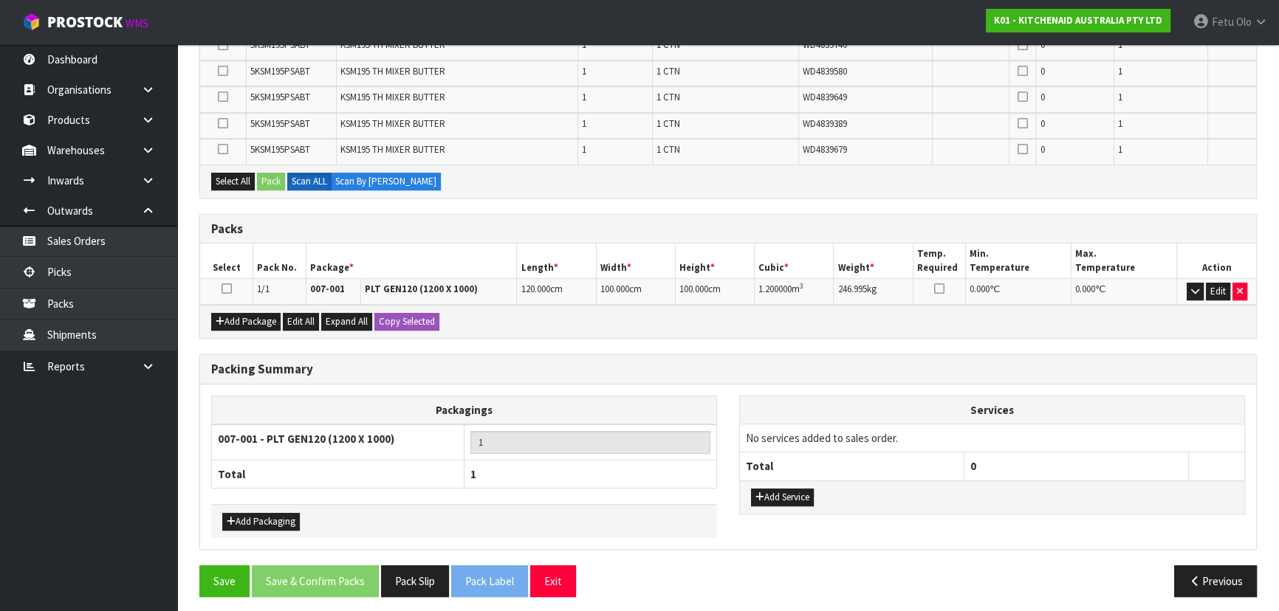
scroll to position [727, 0]
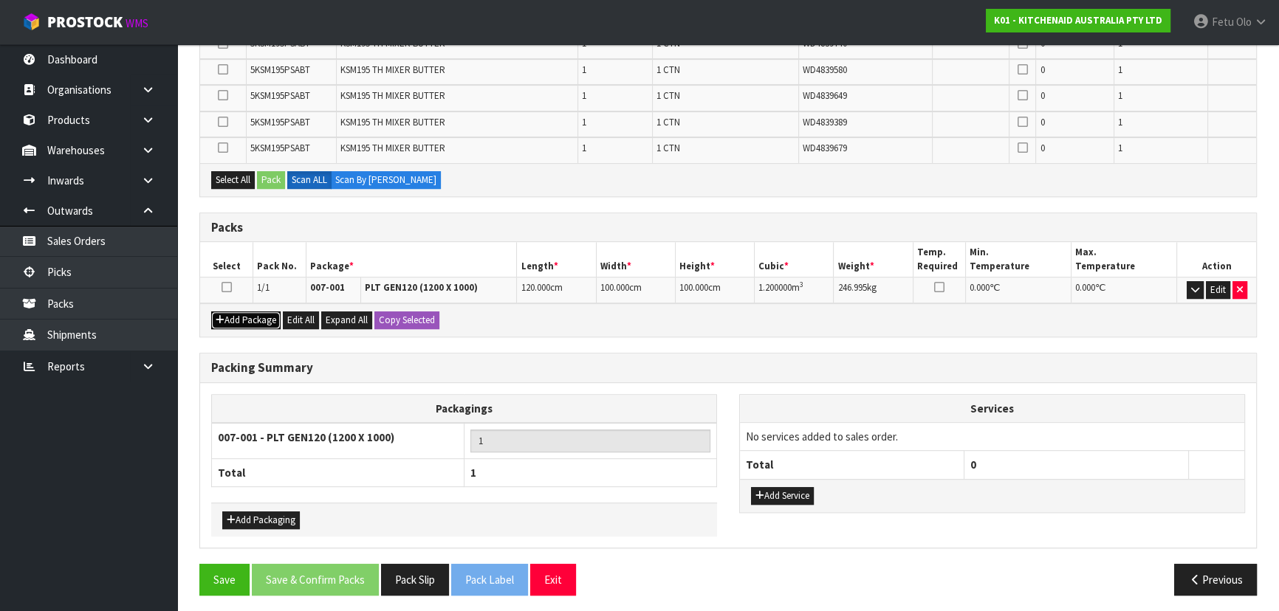
click at [224, 317] on button "Add Package" at bounding box center [245, 321] width 69 height 18
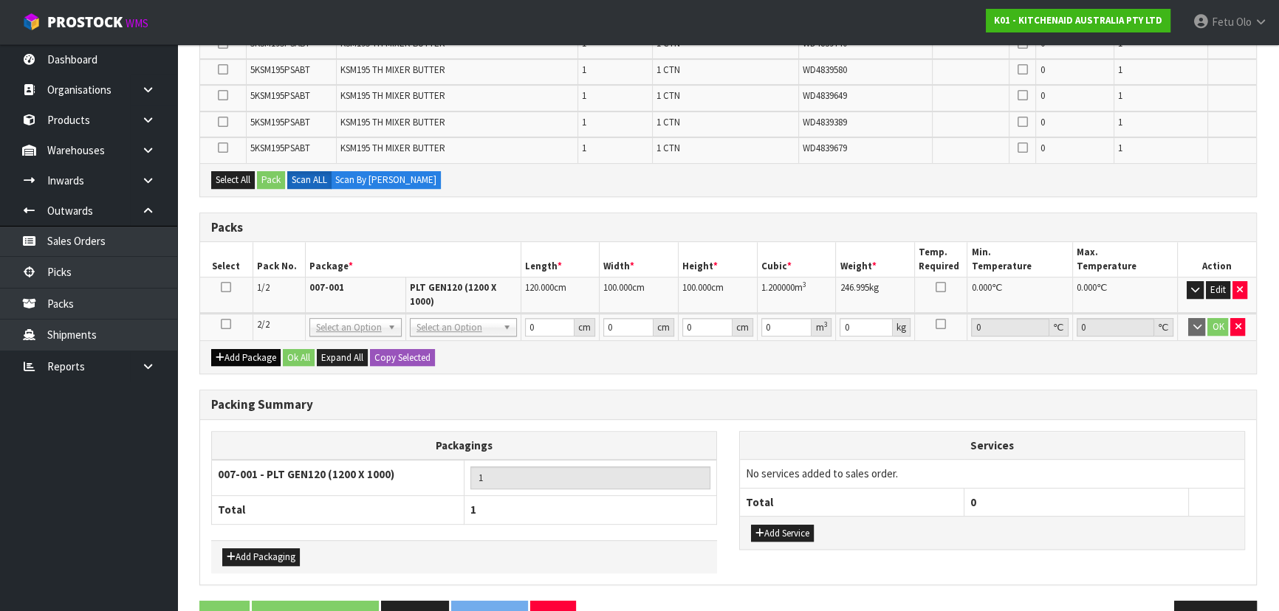
click at [224, 324] on icon at bounding box center [226, 324] width 10 height 1
click at [82, 507] on ul "Dashboard Organisations Clients Consignees Carriers Products Categories Serial …" at bounding box center [88, 327] width 177 height 567
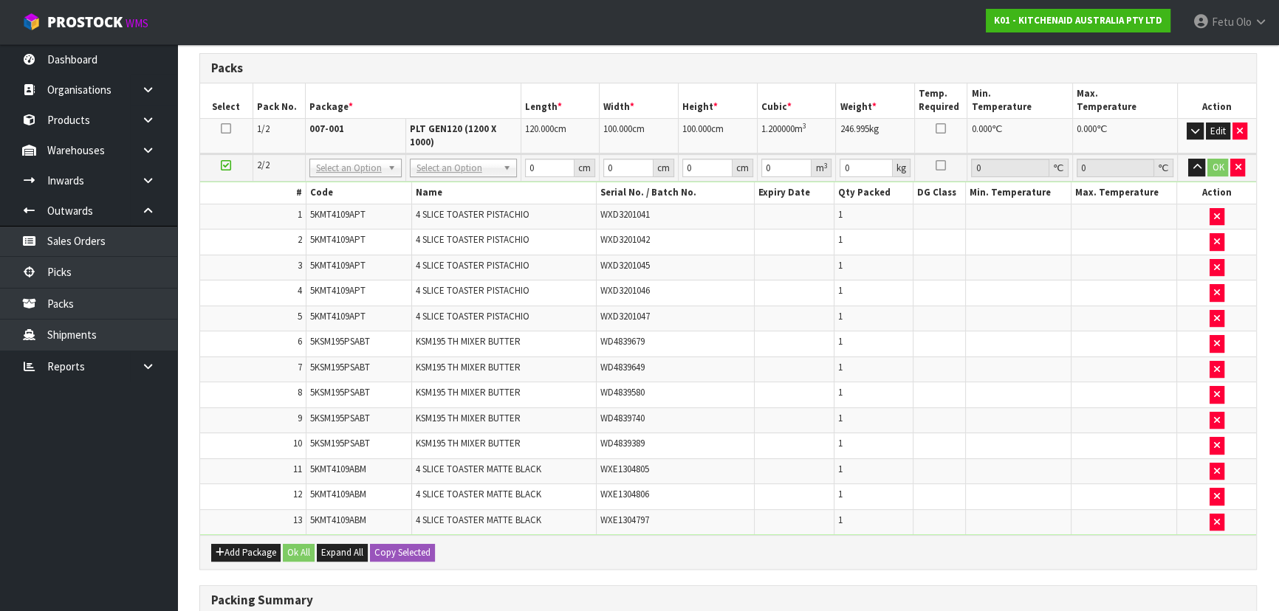
scroll to position [0, 0]
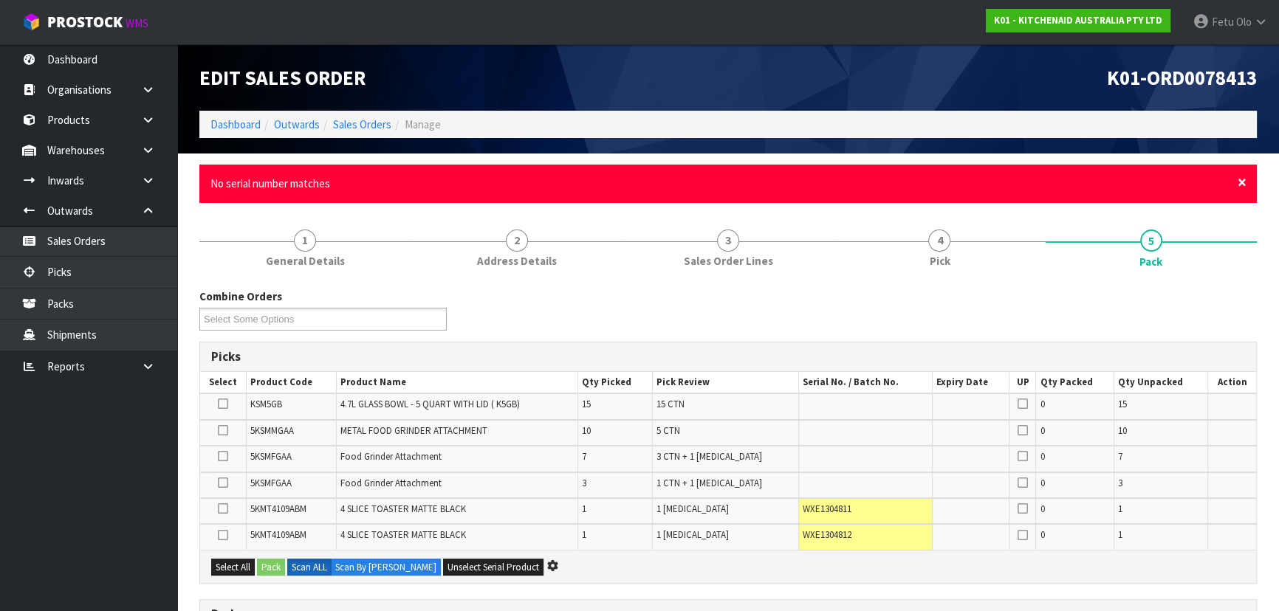
click at [1243, 184] on span "×" at bounding box center [1241, 182] width 9 height 21
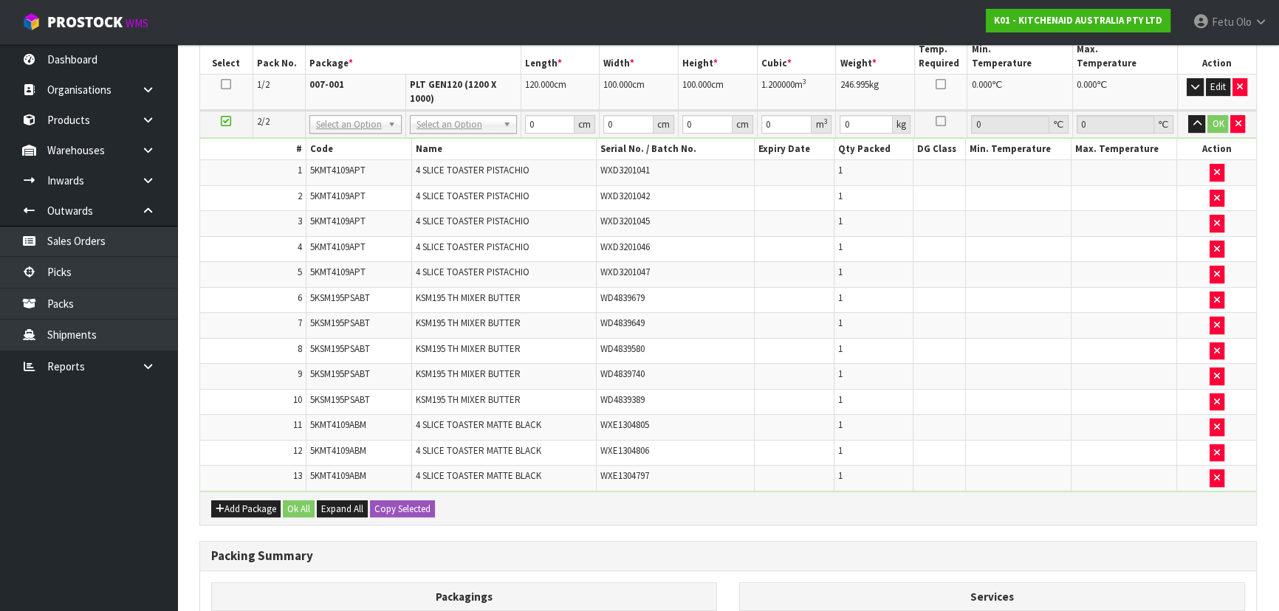
scroll to position [724, 0]
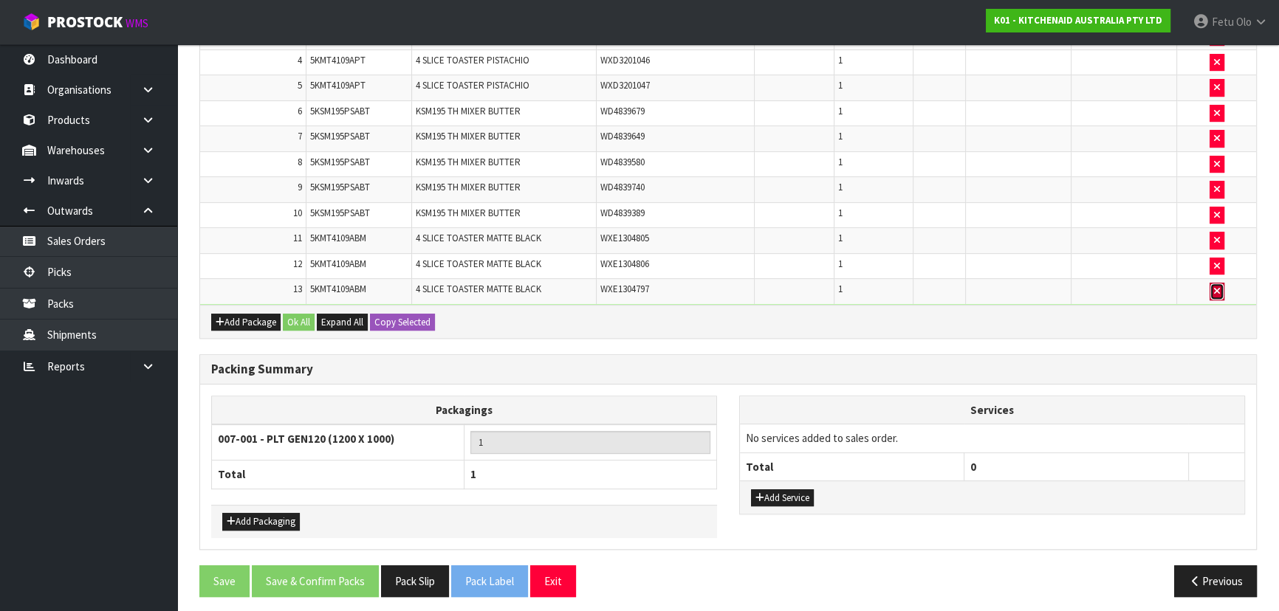
click at [1214, 290] on button "button" at bounding box center [1216, 292] width 15 height 18
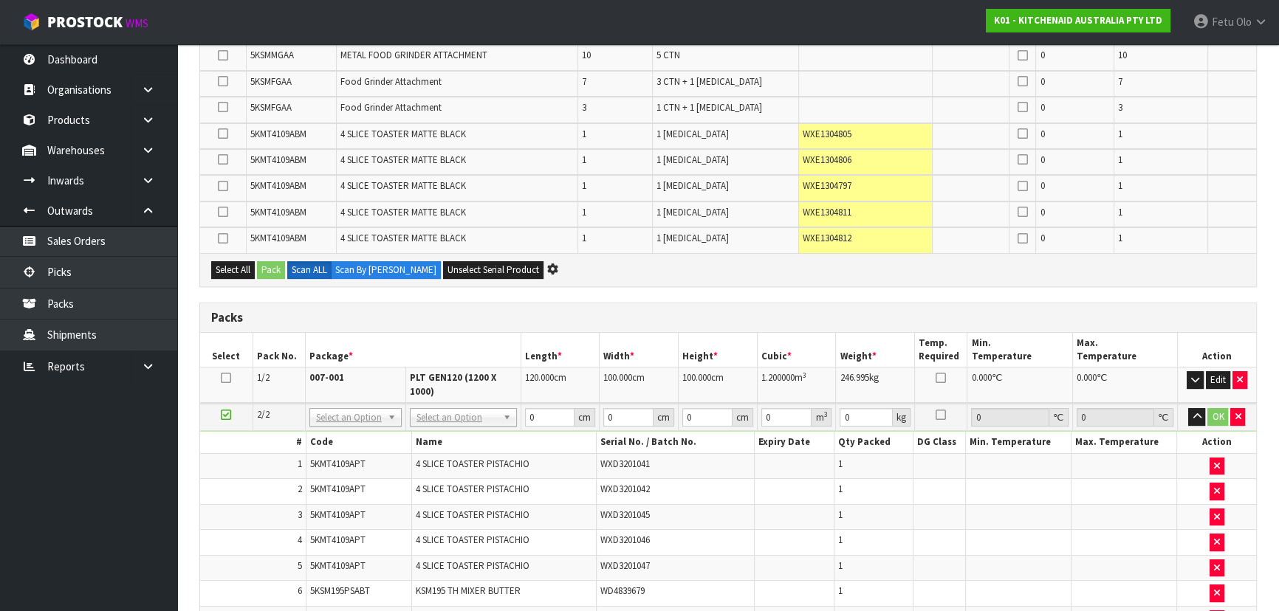
scroll to position [190, 0]
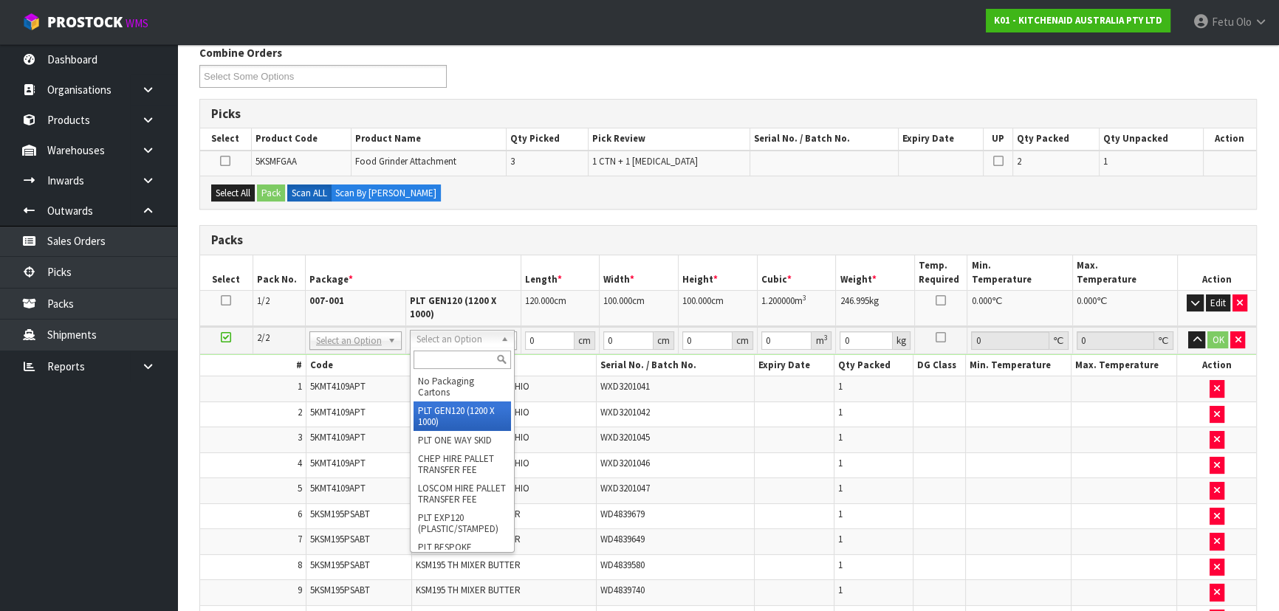
type input "2"
type input "120"
type input "100"
type input "185.25"
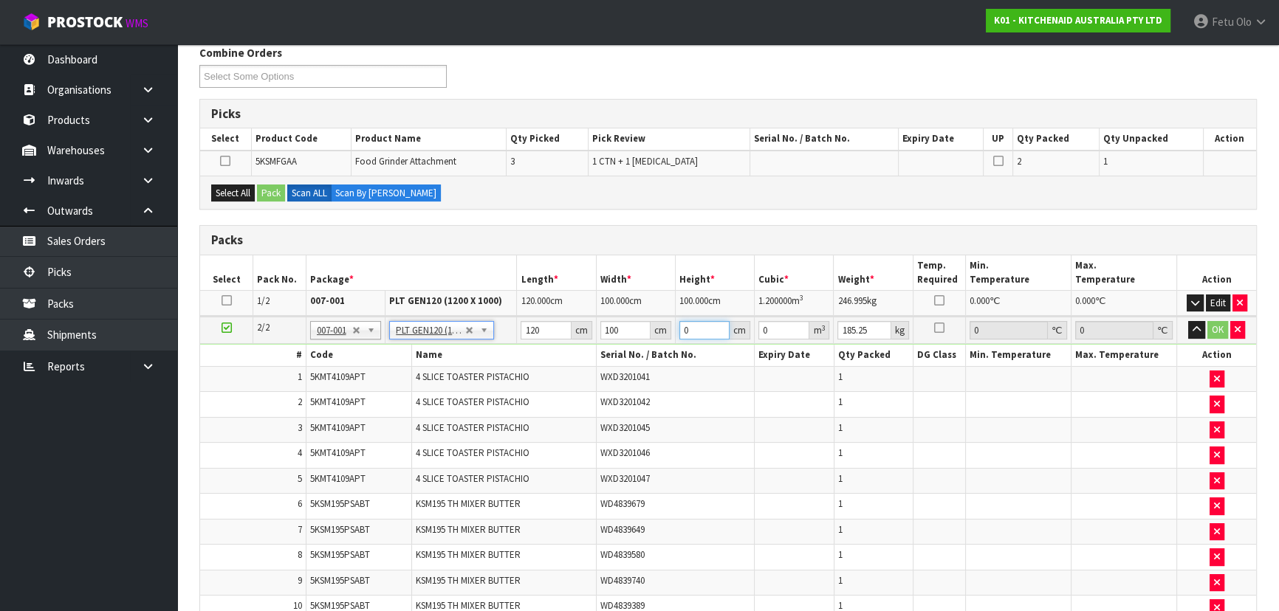
drag, startPoint x: 694, startPoint y: 329, endPoint x: 676, endPoint y: 345, distance: 24.6
click at [676, 345] on tbody "2/2 NONE 007-001 007-002 007-004 007-009 007-013 007-014 007-015 007-017 007-01…" at bounding box center [728, 588] width 1056 height 543
type input "1"
type input "0.012"
type input "10"
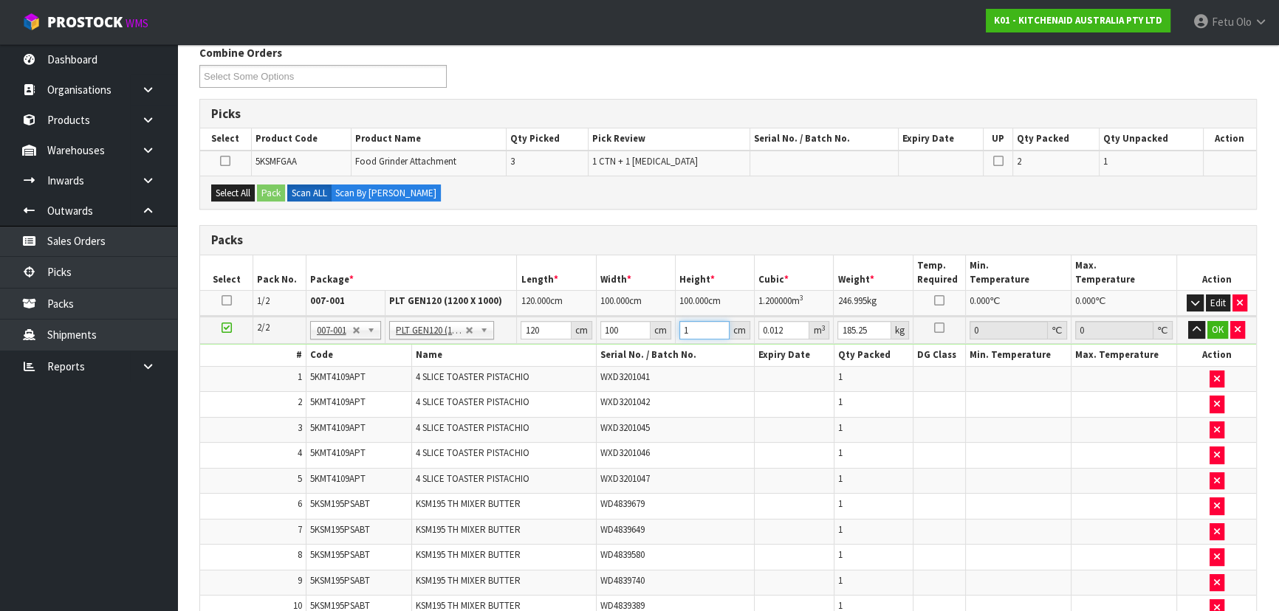
type input "0.12"
type input "100"
type input "1.2"
type input "100"
click at [1218, 331] on button "OK" at bounding box center [1217, 330] width 21 height 18
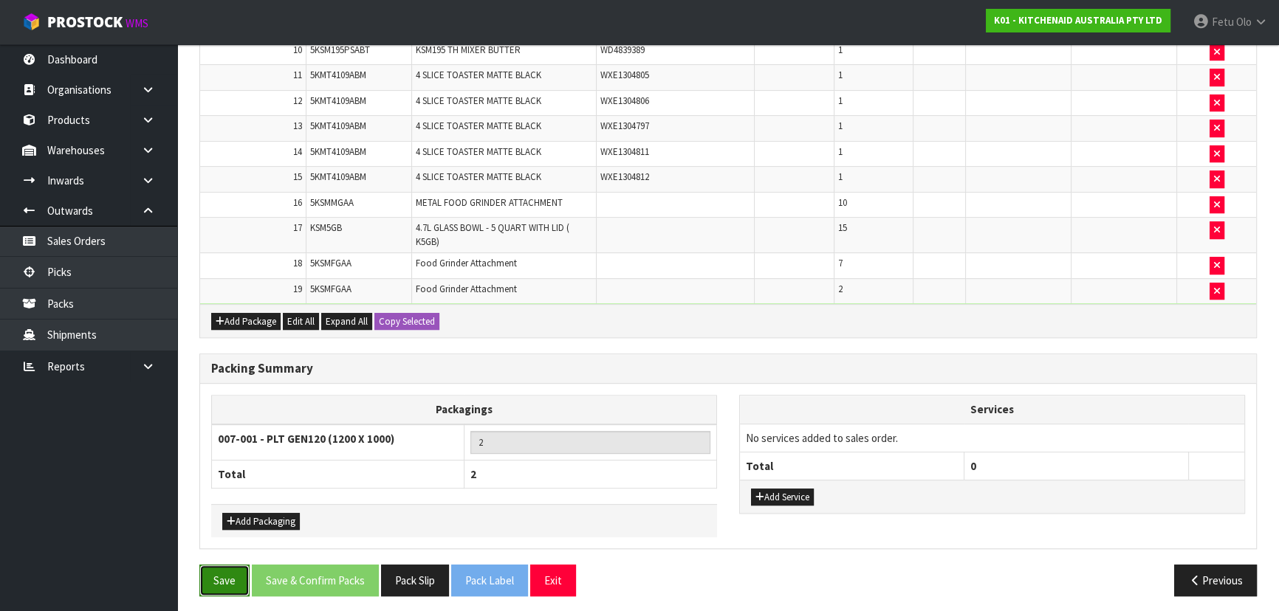
drag, startPoint x: 208, startPoint y: 577, endPoint x: 228, endPoint y: 572, distance: 20.6
click at [209, 577] on button "Save" at bounding box center [224, 581] width 50 height 32
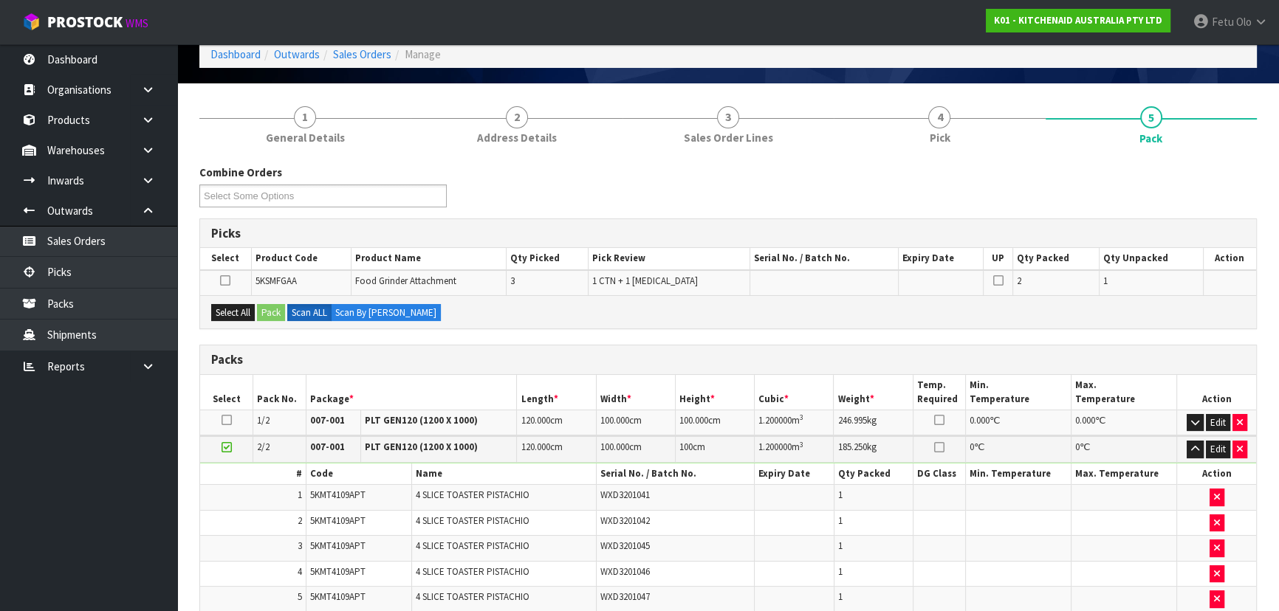
scroll to position [0, 0]
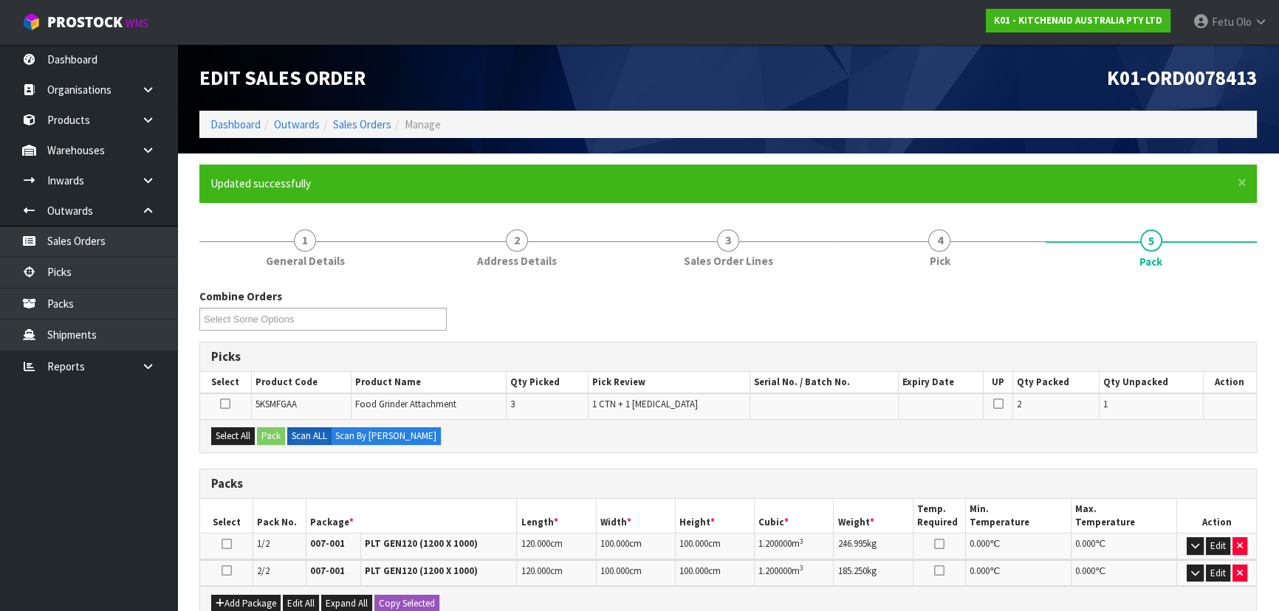
click at [930, 417] on td at bounding box center [940, 406] width 85 height 25
click at [896, 450] on div "Select All Pack Scan ALL Scan By Quantity" at bounding box center [728, 435] width 1056 height 33
drag, startPoint x: 229, startPoint y: 540, endPoint x: 263, endPoint y: 529, distance: 35.7
click at [229, 544] on icon at bounding box center [226, 544] width 10 height 1
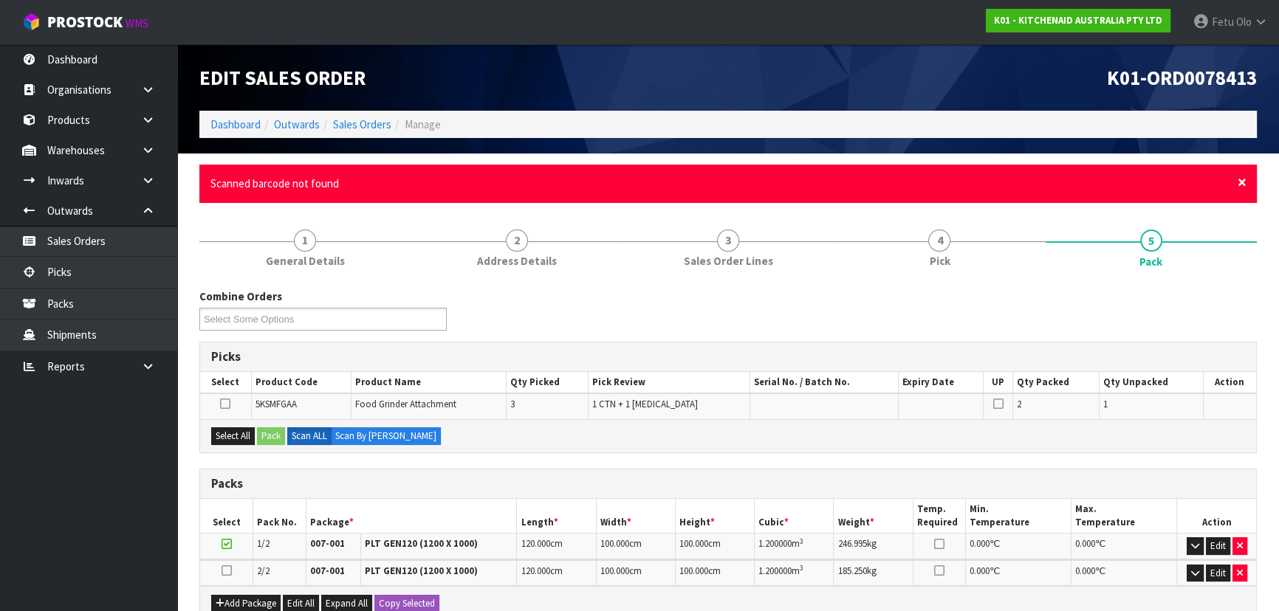
click at [1238, 180] on span "×" at bounding box center [1241, 182] width 9 height 21
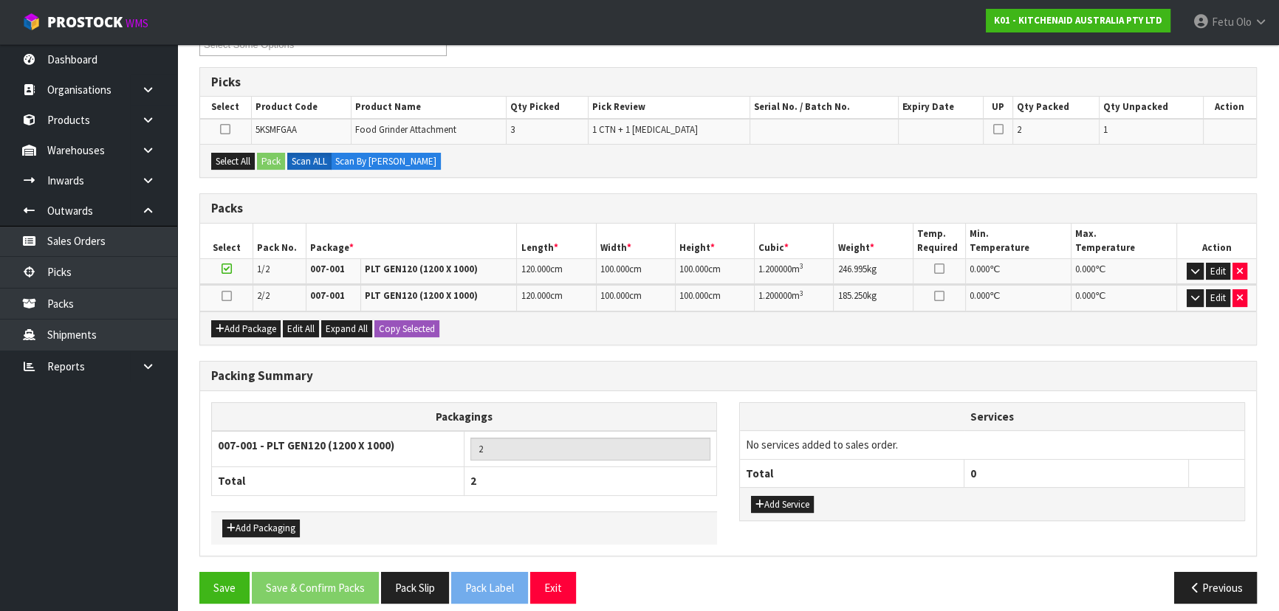
scroll to position [232, 0]
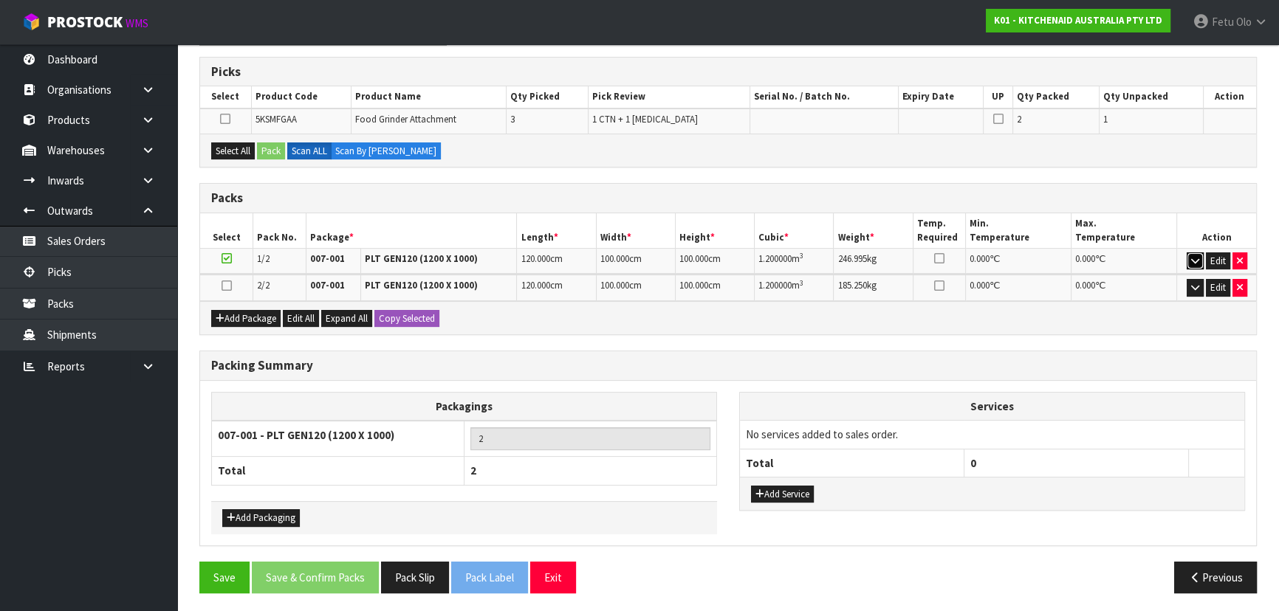
click at [1194, 256] on icon "button" at bounding box center [1195, 261] width 8 height 10
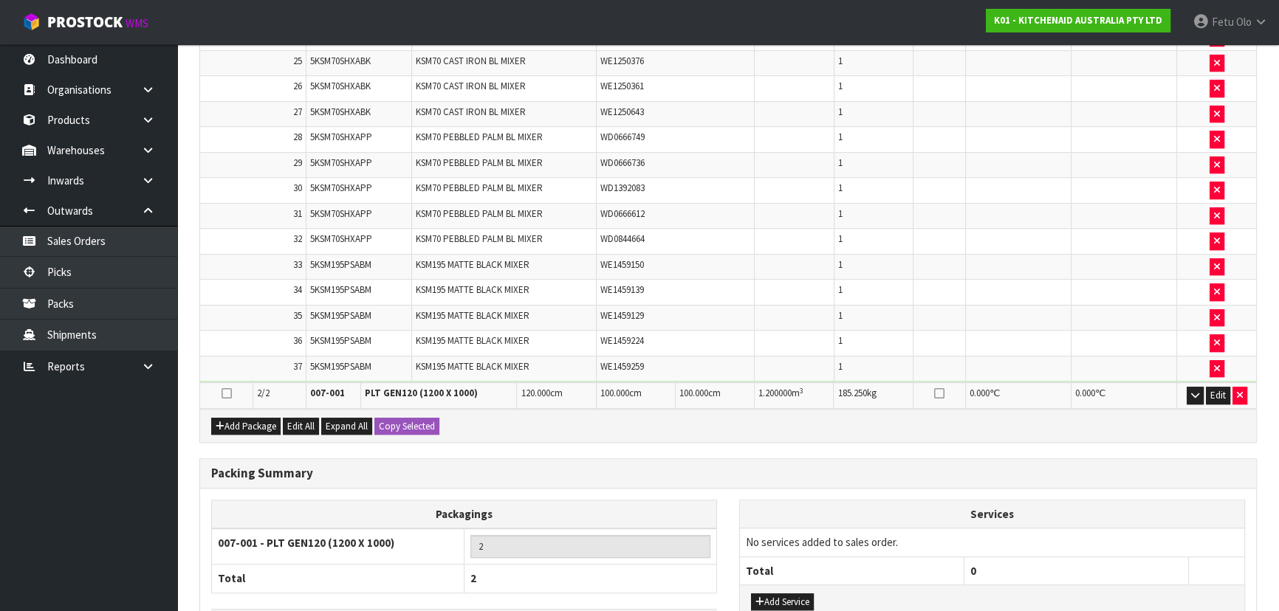
scroll to position [1172, 0]
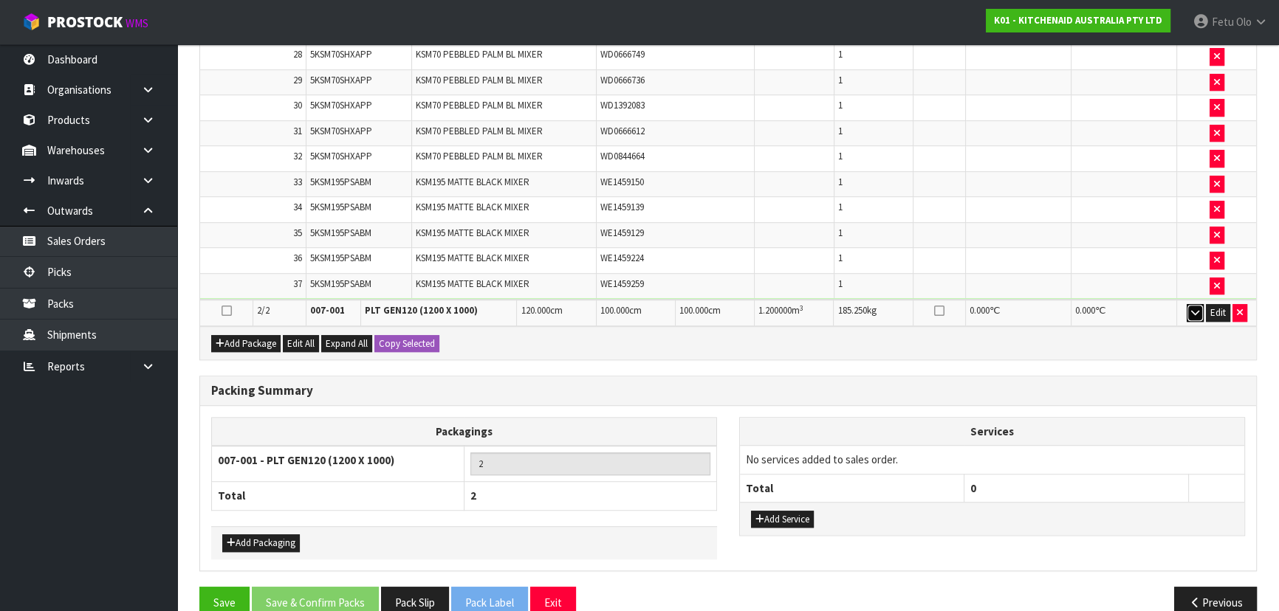
click at [1191, 308] on icon "button" at bounding box center [1195, 313] width 8 height 10
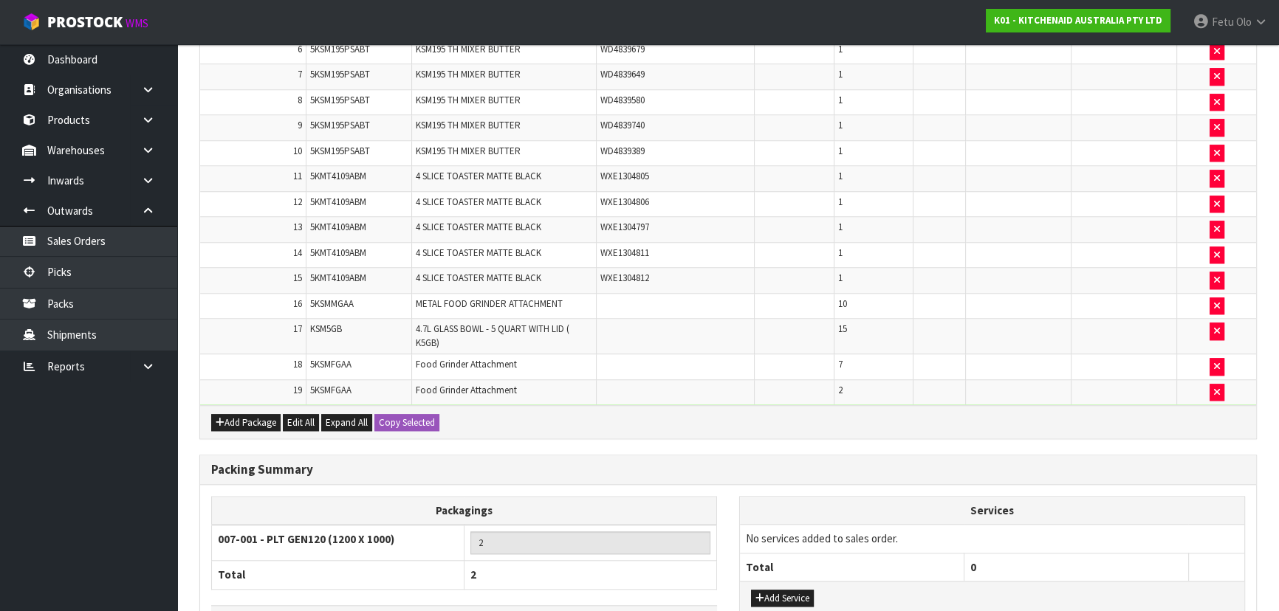
scroll to position [1701, 0]
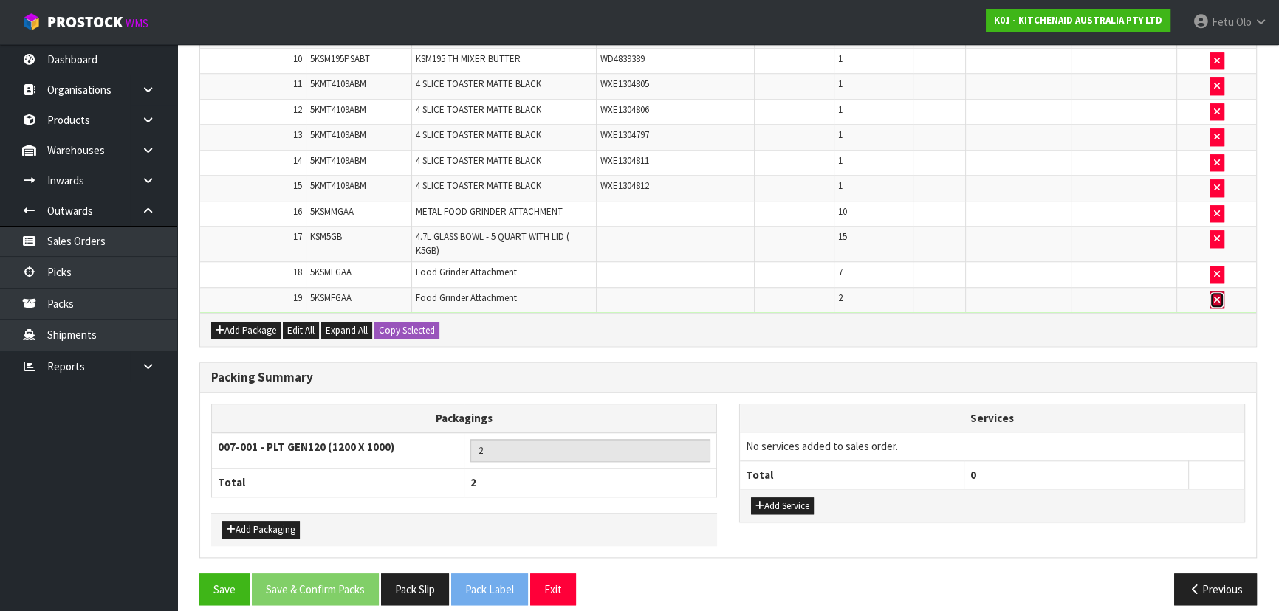
click at [1213, 292] on button "button" at bounding box center [1216, 301] width 15 height 18
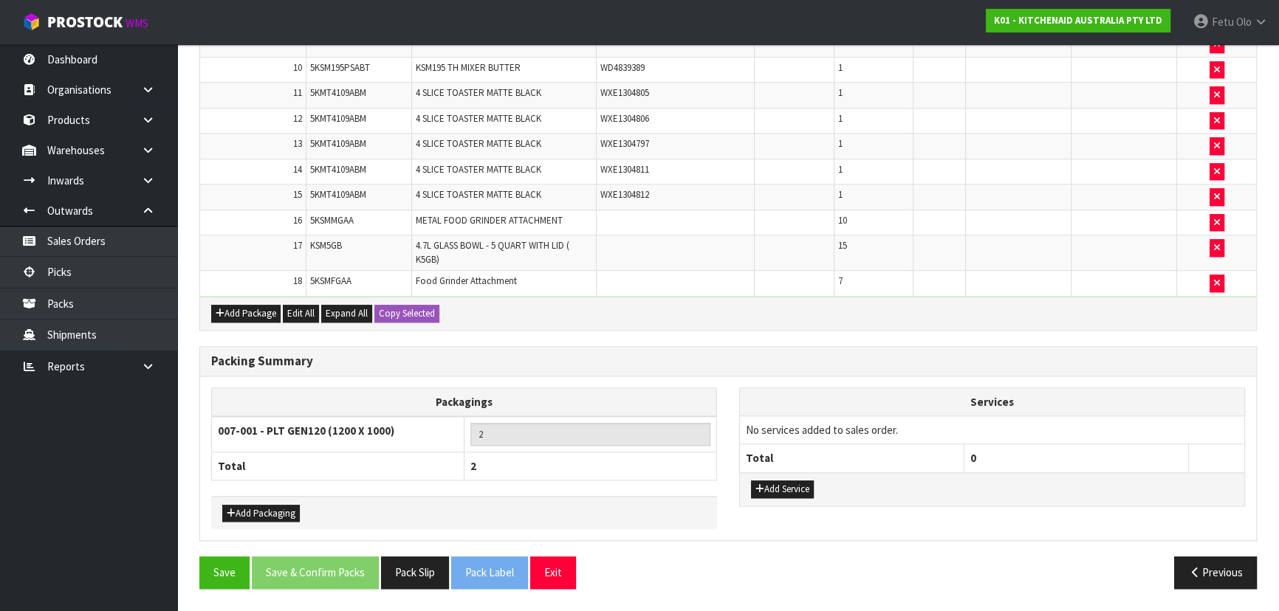
scroll to position [1676, 0]
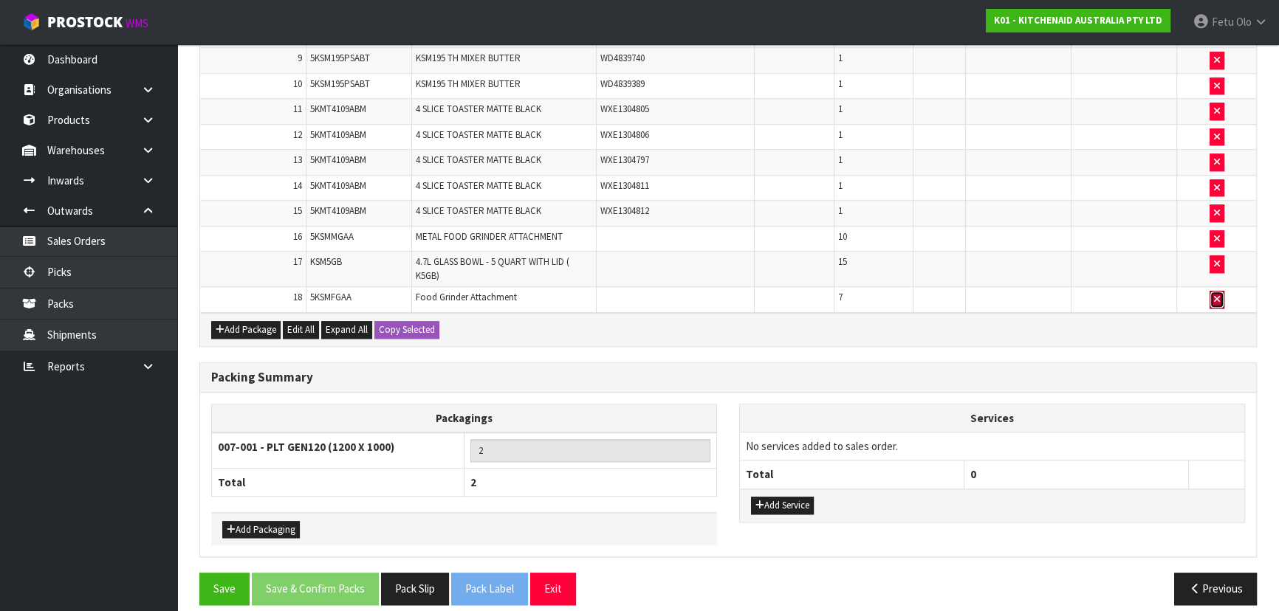
click at [1213, 291] on button "button" at bounding box center [1216, 300] width 15 height 18
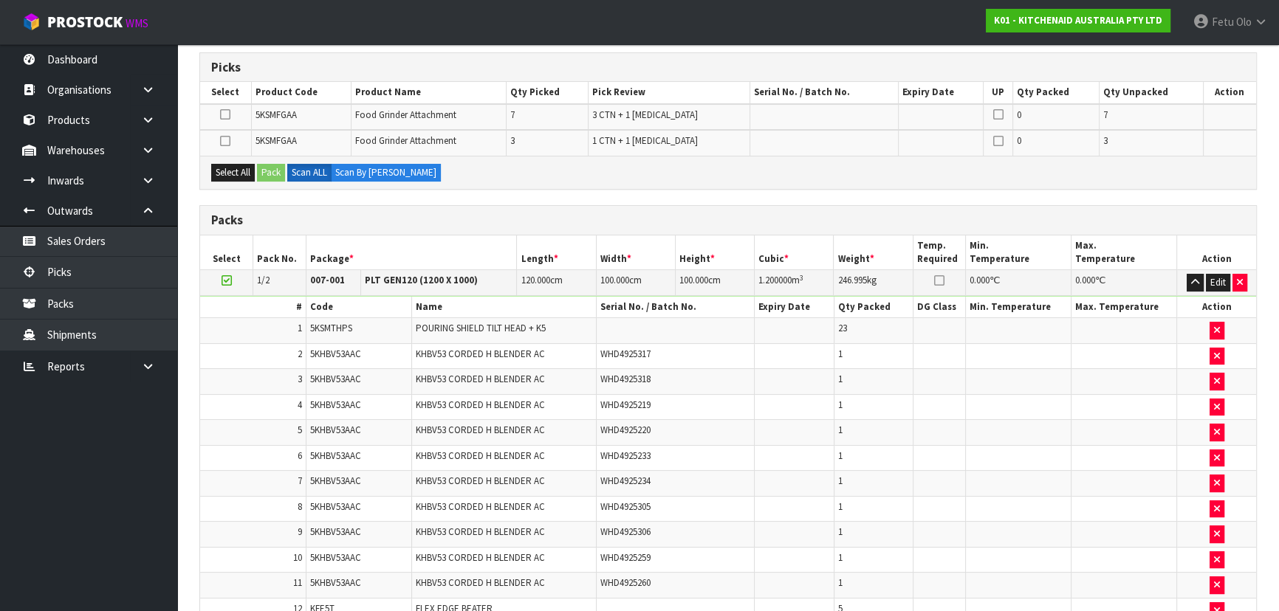
scroll to position [66, 0]
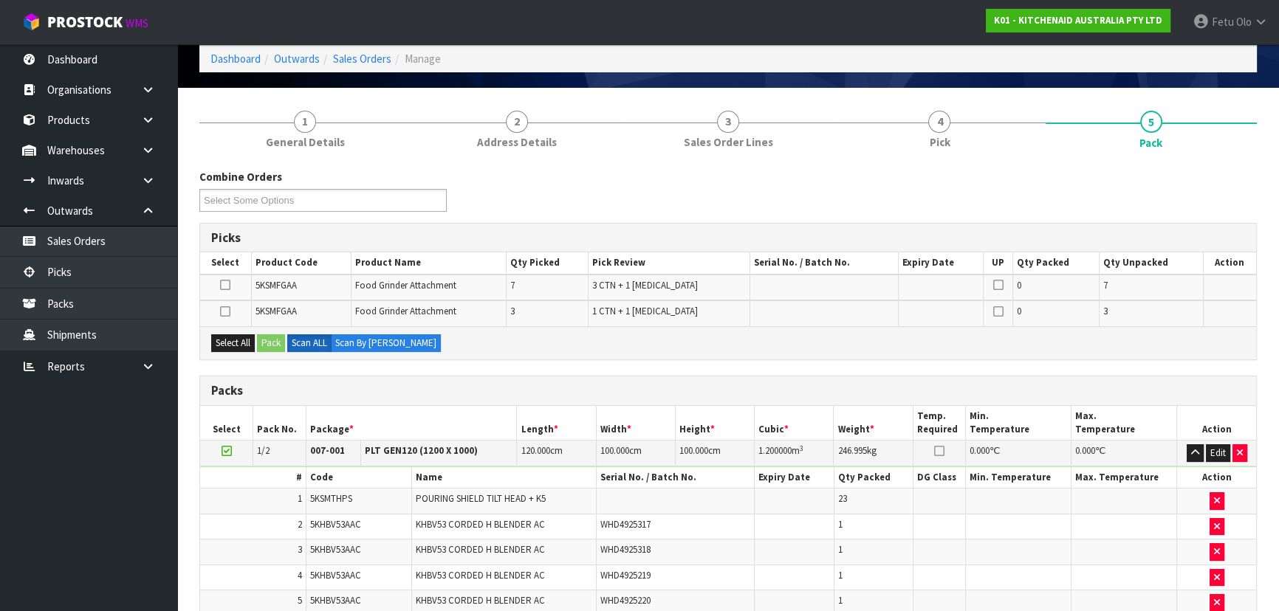
click at [730, 205] on div "Combine Orders K01-ORD0078413 K01-ORD0078433 K01-ORD0078450 K01-ORD0078453 K01-…" at bounding box center [727, 195] width 1079 height 53
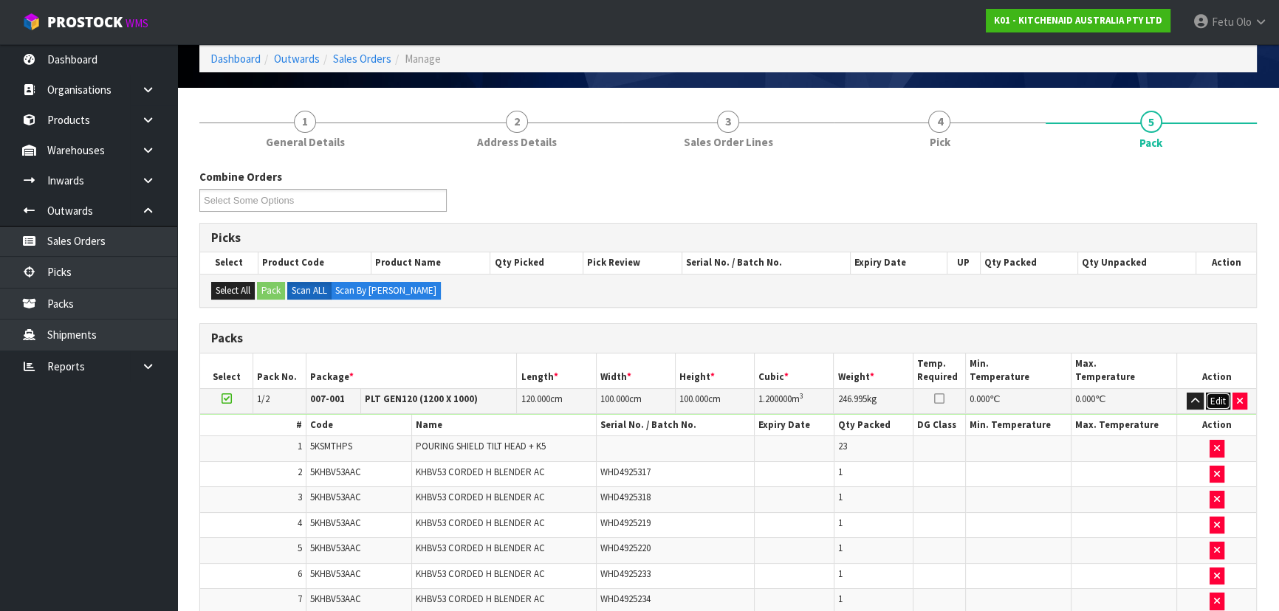
click at [1217, 397] on button "Edit" at bounding box center [1218, 402] width 24 height 18
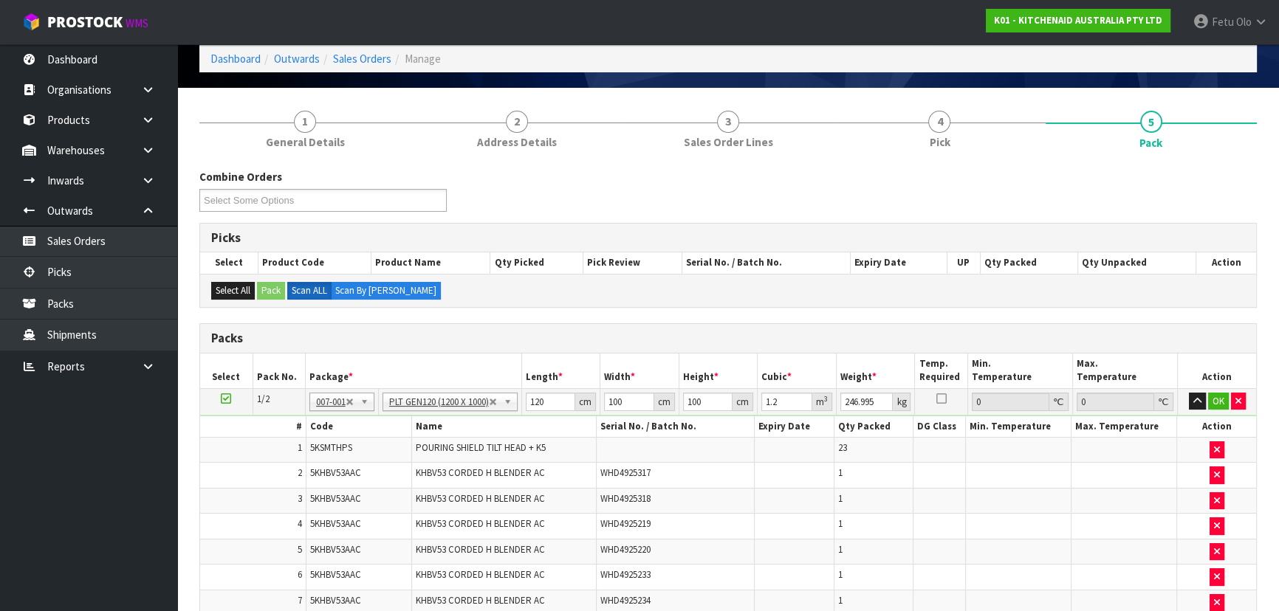
scroll to position [199, 0]
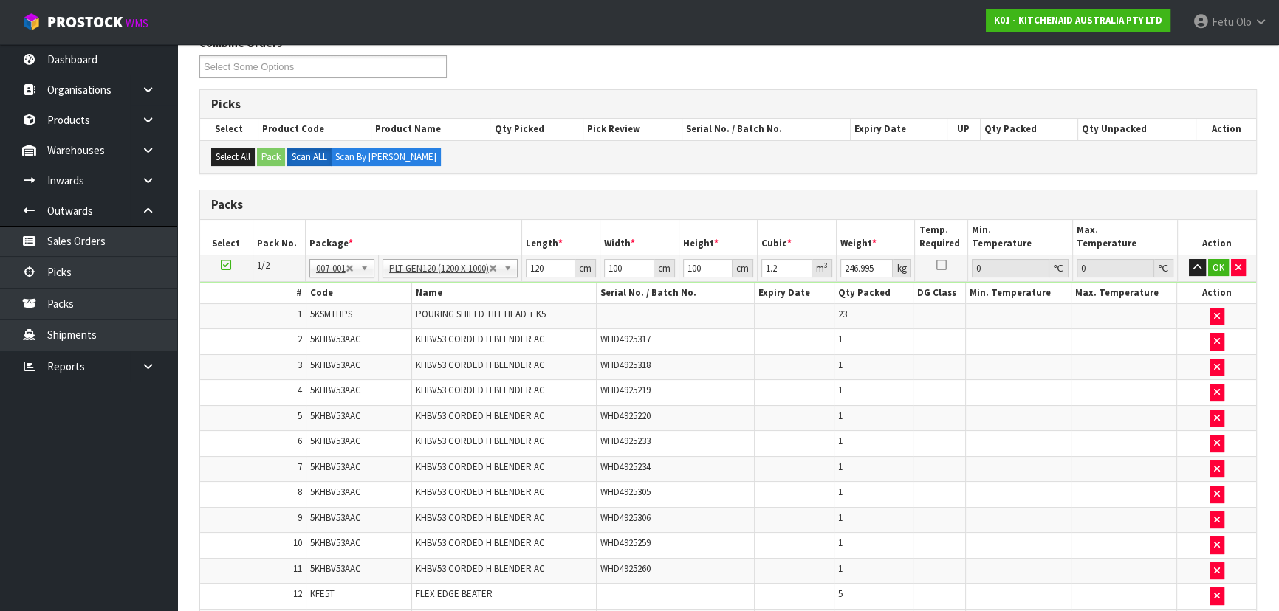
click at [876, 438] on td "1" at bounding box center [873, 444] width 79 height 26
click at [876, 439] on td "1" at bounding box center [873, 444] width 79 height 26
click at [884, 422] on td "1" at bounding box center [873, 418] width 79 height 26
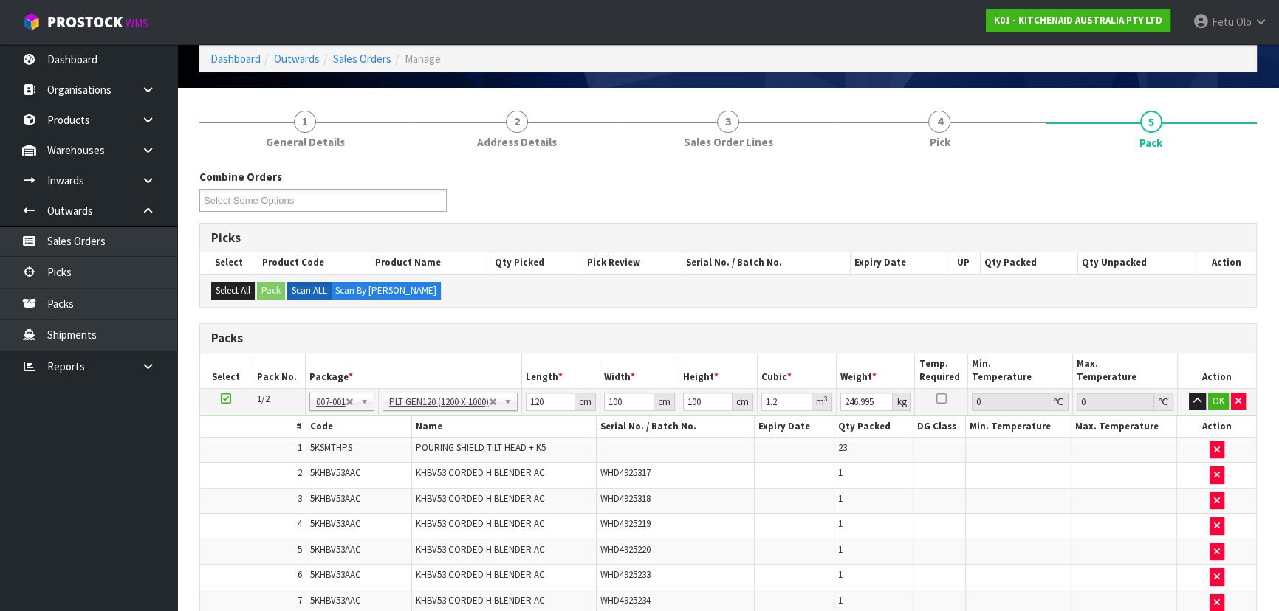
scroll to position [0, 0]
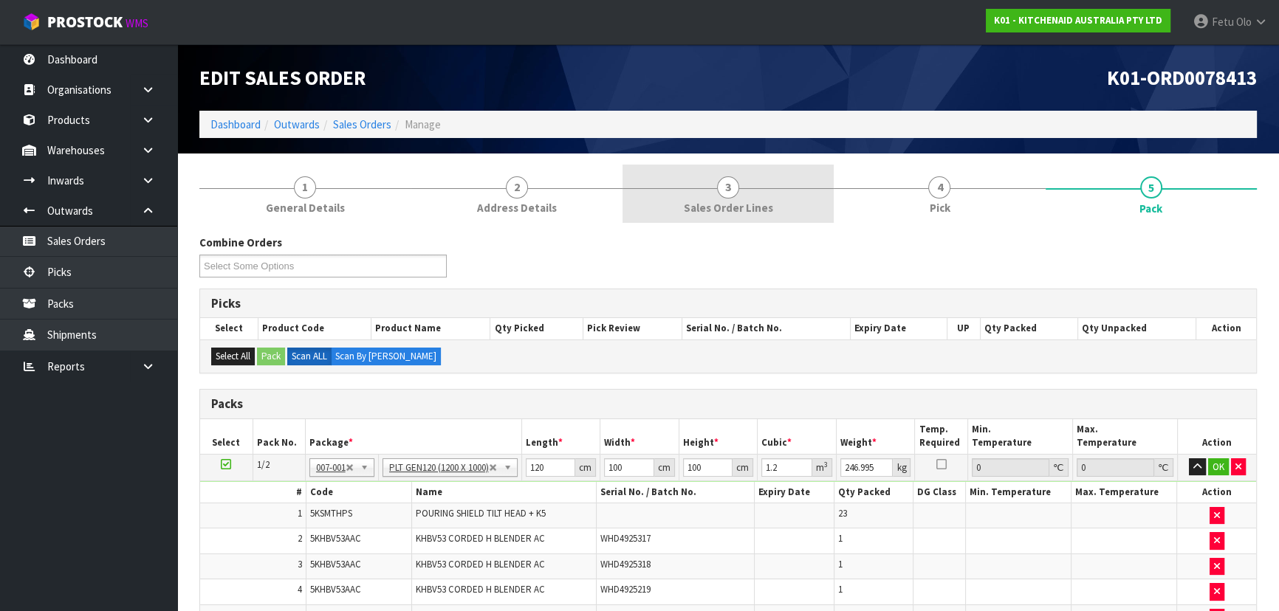
click at [749, 211] on span "Sales Order Lines" at bounding box center [728, 208] width 89 height 16
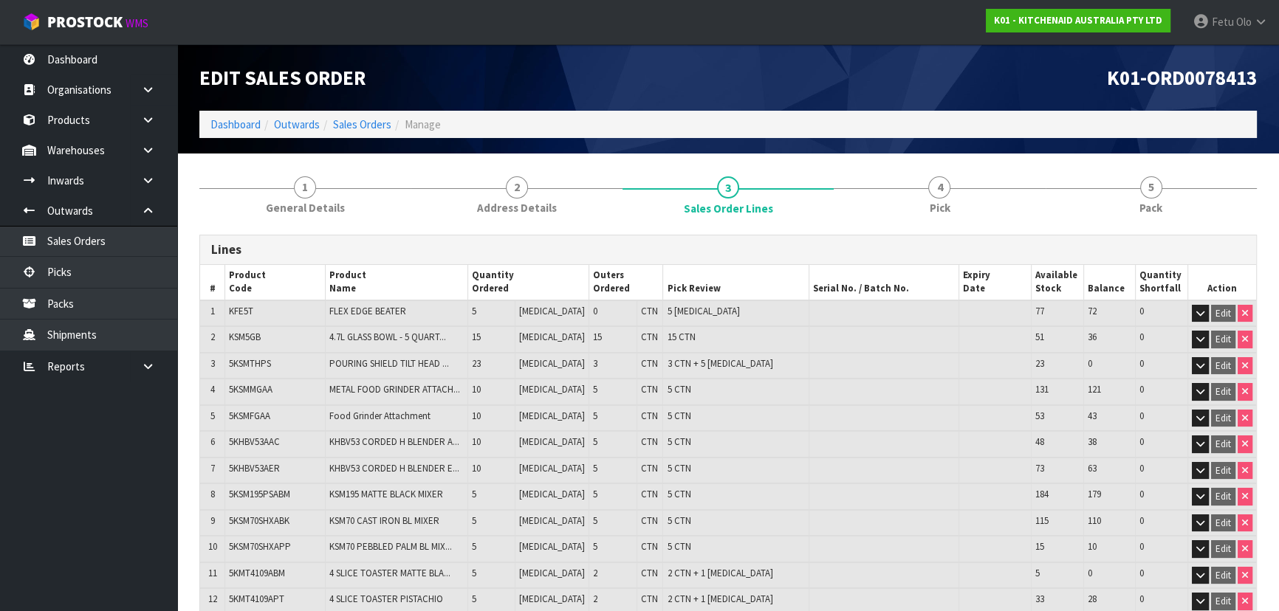
click at [667, 419] on span "5 CTN" at bounding box center [679, 416] width 24 height 13
click at [267, 417] on span "5KSMFGAA" at bounding box center [249, 416] width 41 height 13
copy span "5KSMFGAA"
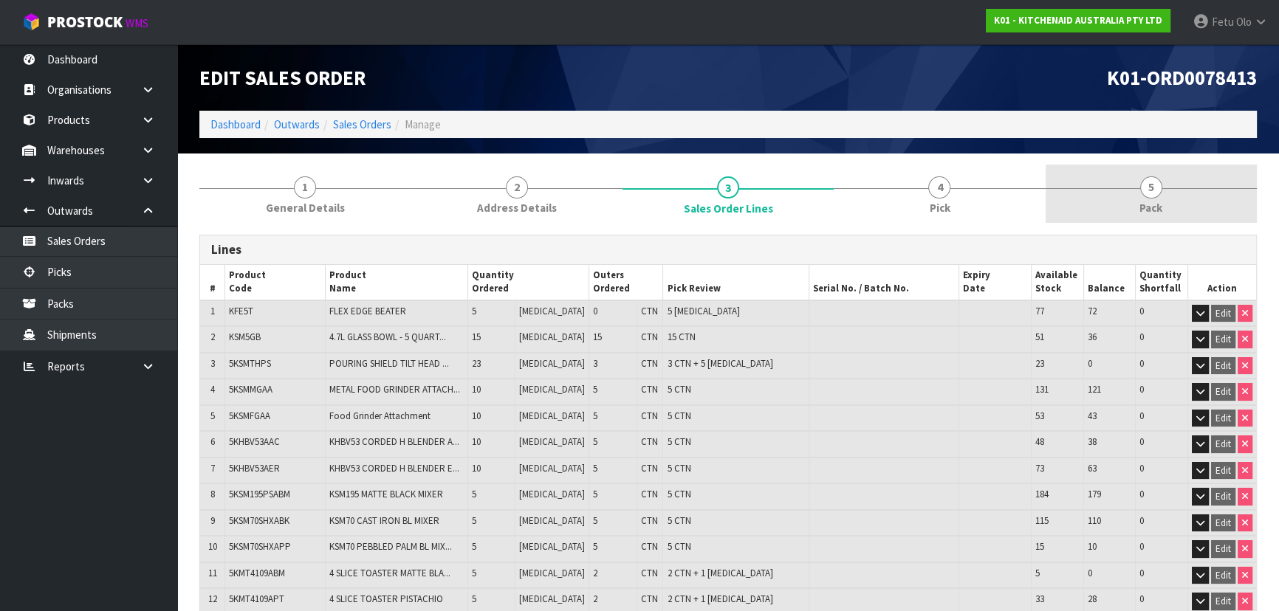
drag, startPoint x: 1144, startPoint y: 183, endPoint x: 1137, endPoint y: 191, distance: 10.5
click at [1144, 183] on span "5" at bounding box center [1151, 187] width 22 height 22
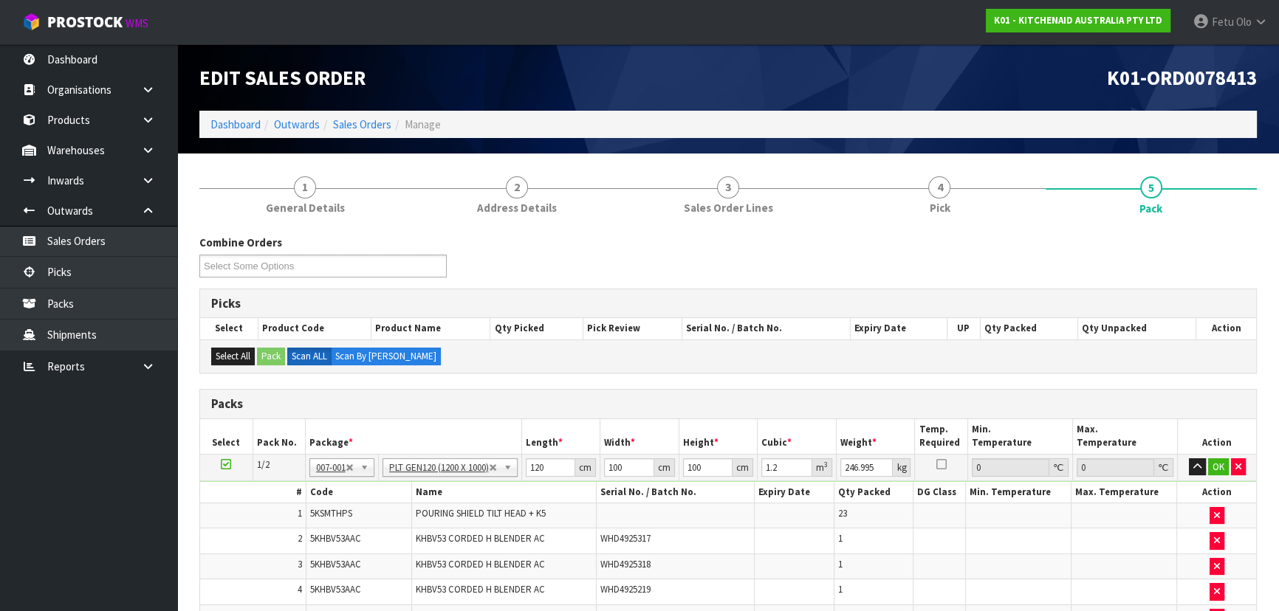
click at [936, 28] on nav "Toggle navigation ProStock WMS K01 - KITCHENAID AUSTRALIA PTY LTD Fetu Olo Logo…" at bounding box center [639, 22] width 1279 height 45
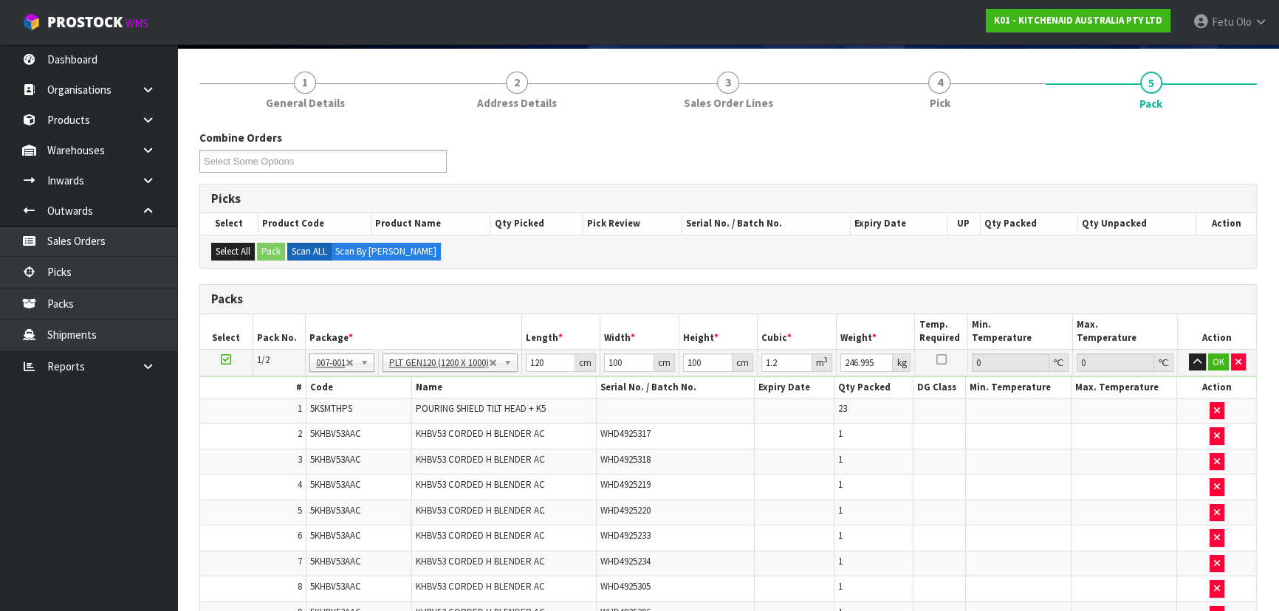
scroll to position [66, 0]
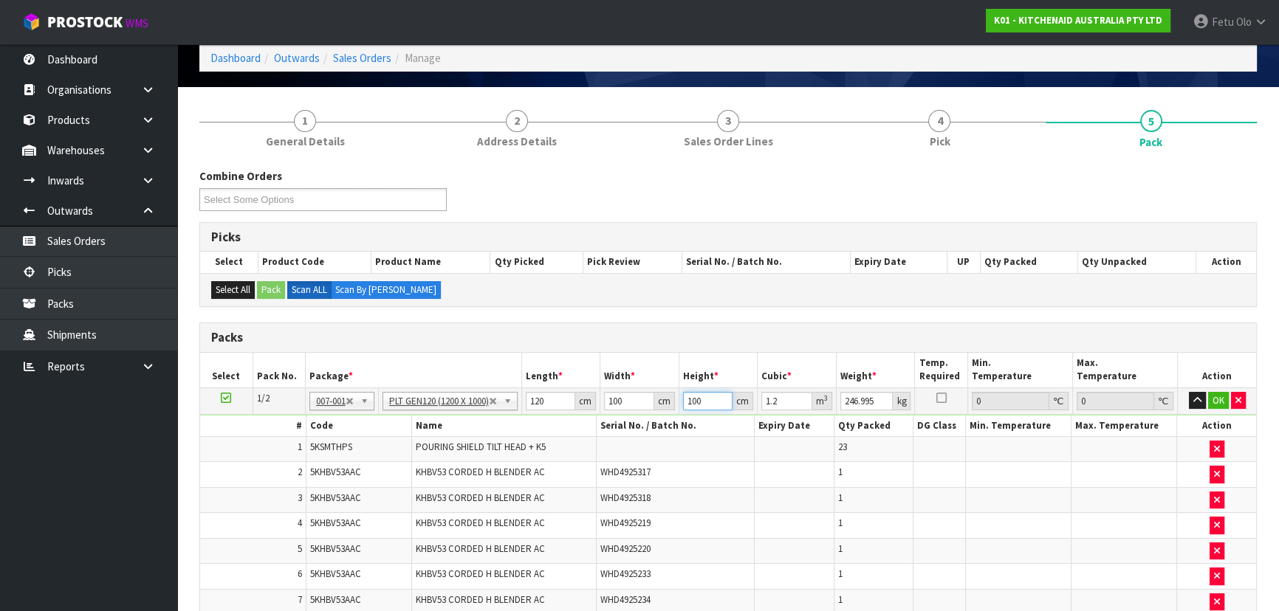
drag, startPoint x: 707, startPoint y: 401, endPoint x: 652, endPoint y: 412, distance: 56.5
type input "1"
type input "0.012"
type input "15"
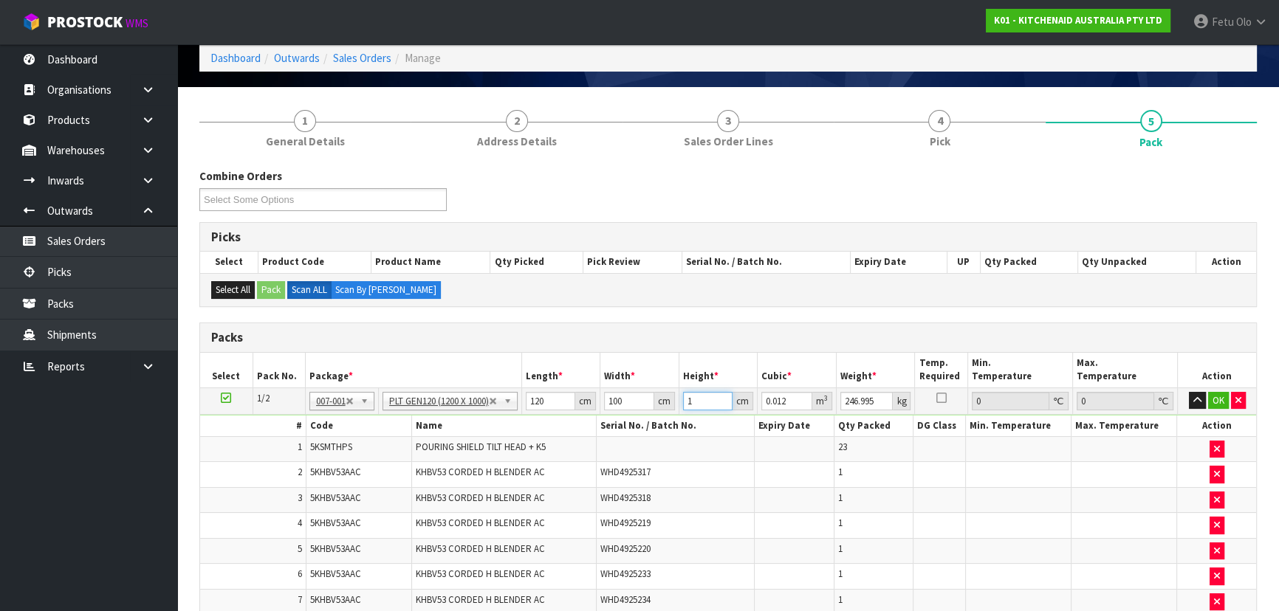
type input "0.18"
type input "157"
type input "1.884"
type input "157"
type input "248"
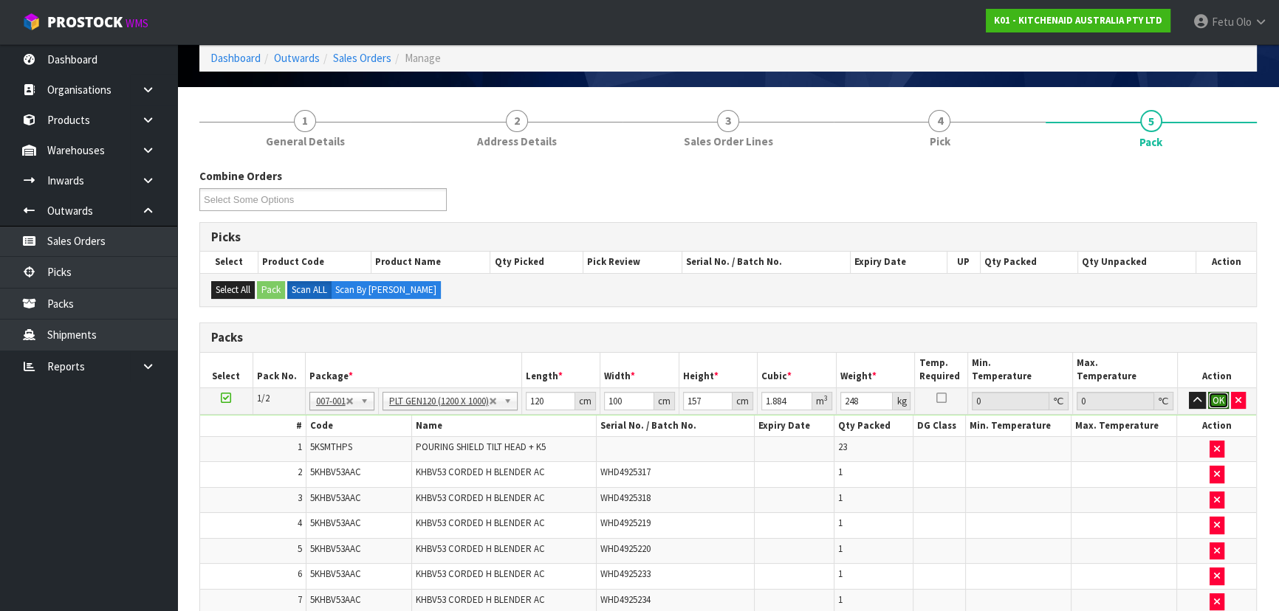
click button "OK" at bounding box center [1218, 401] width 21 height 18
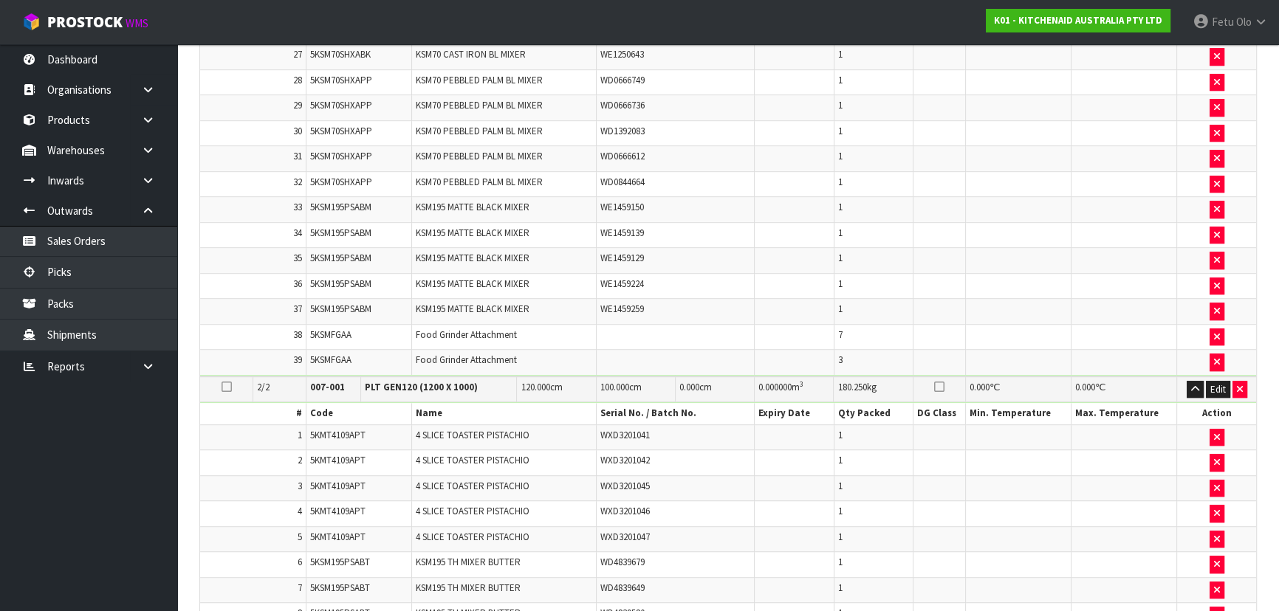
scroll to position [1208, 0]
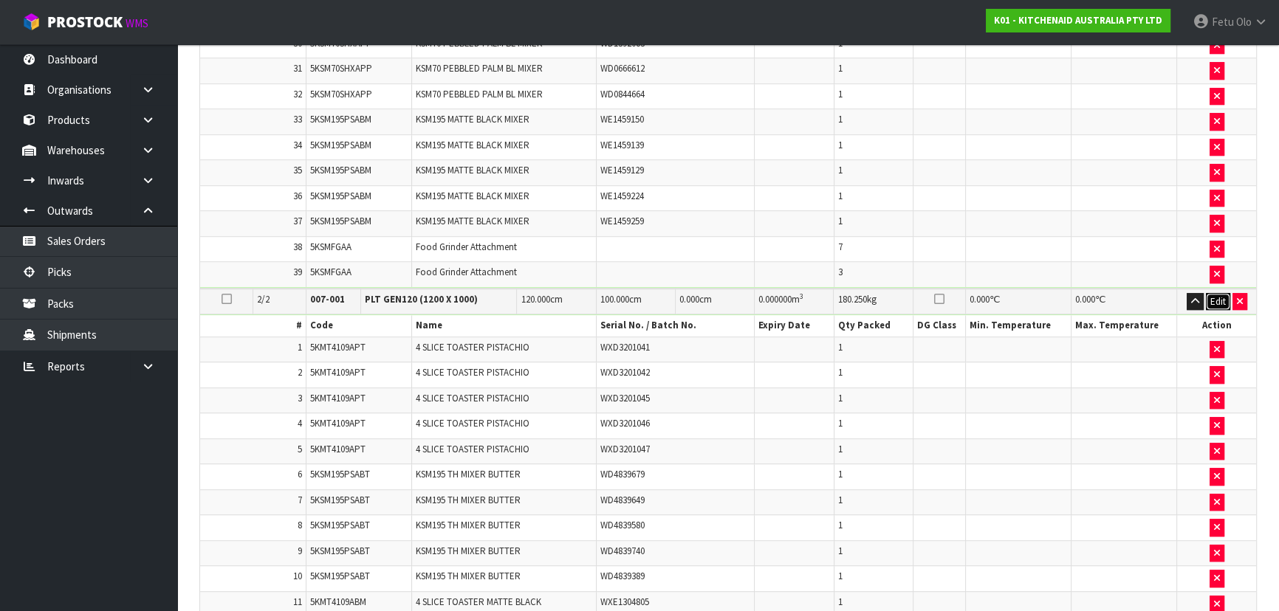
click at [1210, 293] on button "Edit" at bounding box center [1218, 302] width 24 height 18
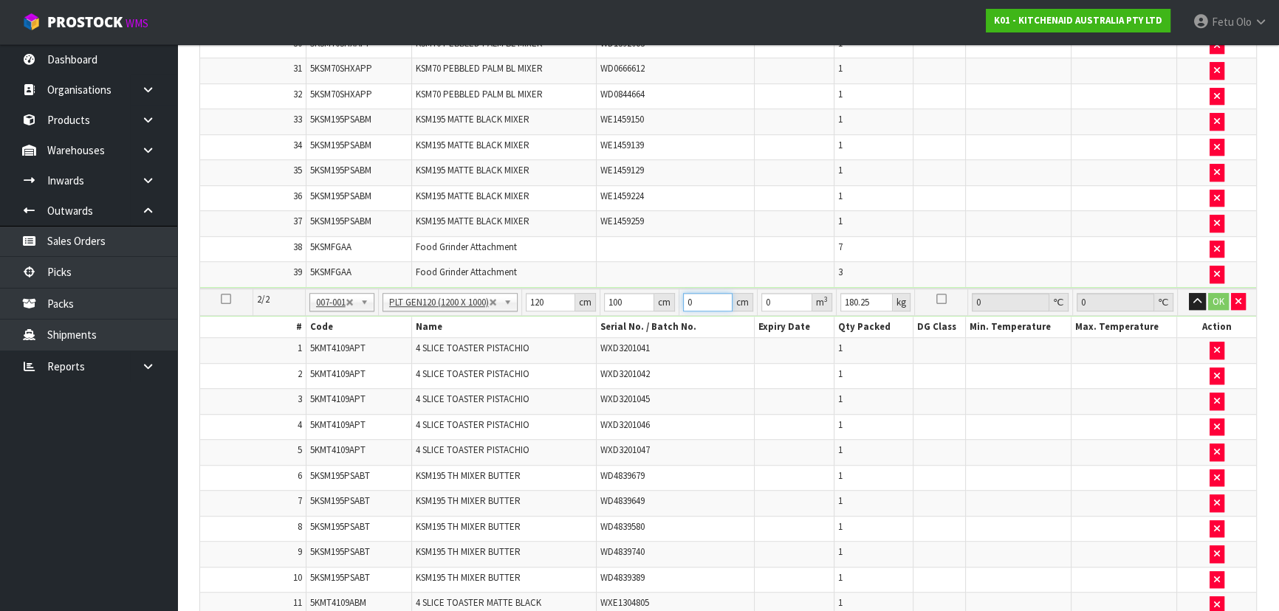
drag, startPoint x: 710, startPoint y: 291, endPoint x: 670, endPoint y: 312, distance: 45.9
click at [669, 310] on tbody "2/2 NONE 007-001 007-002 007-004 007-009 007-013 007-014 007-015 007-017 007-01…" at bounding box center [728, 535] width 1056 height 492
type input "1"
type input "0.012"
type input "13"
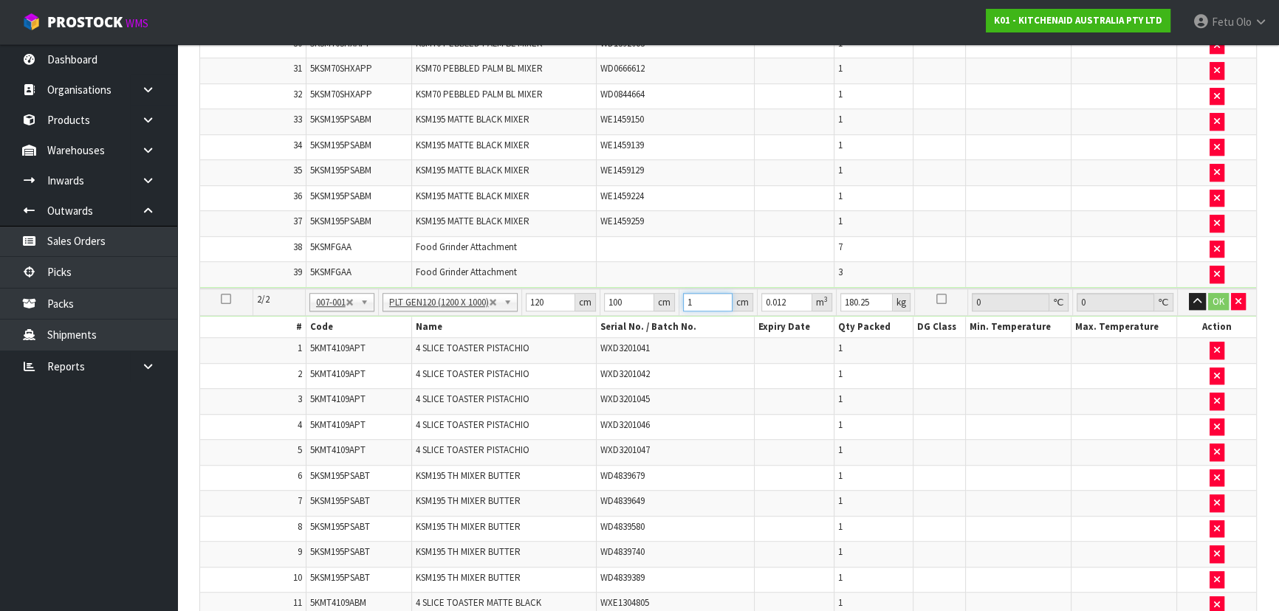
type input "0.156"
type input "136"
type input "1.632"
type input "136"
type input "181"
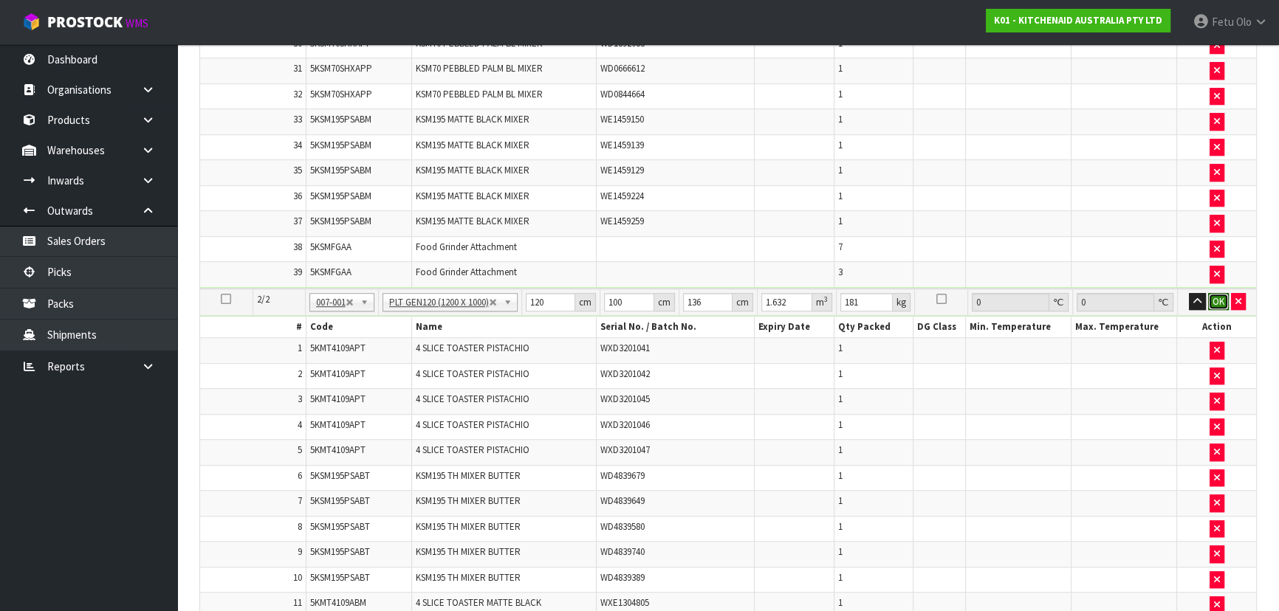
click button "OK" at bounding box center [1218, 302] width 21 height 18
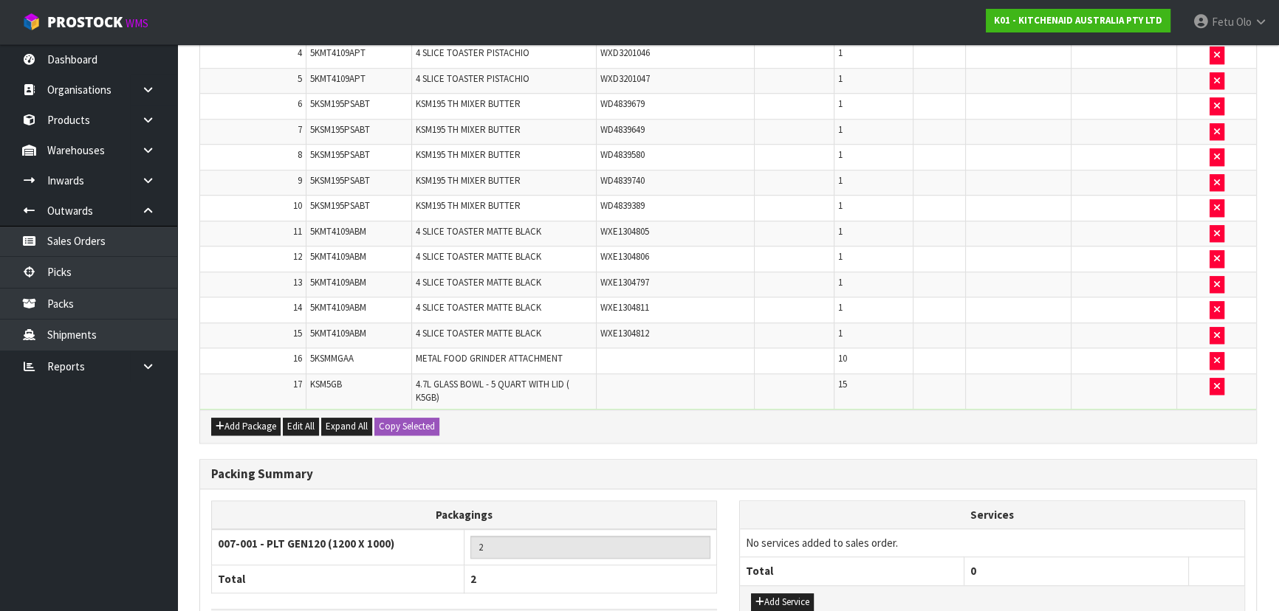
scroll to position [1675, 0]
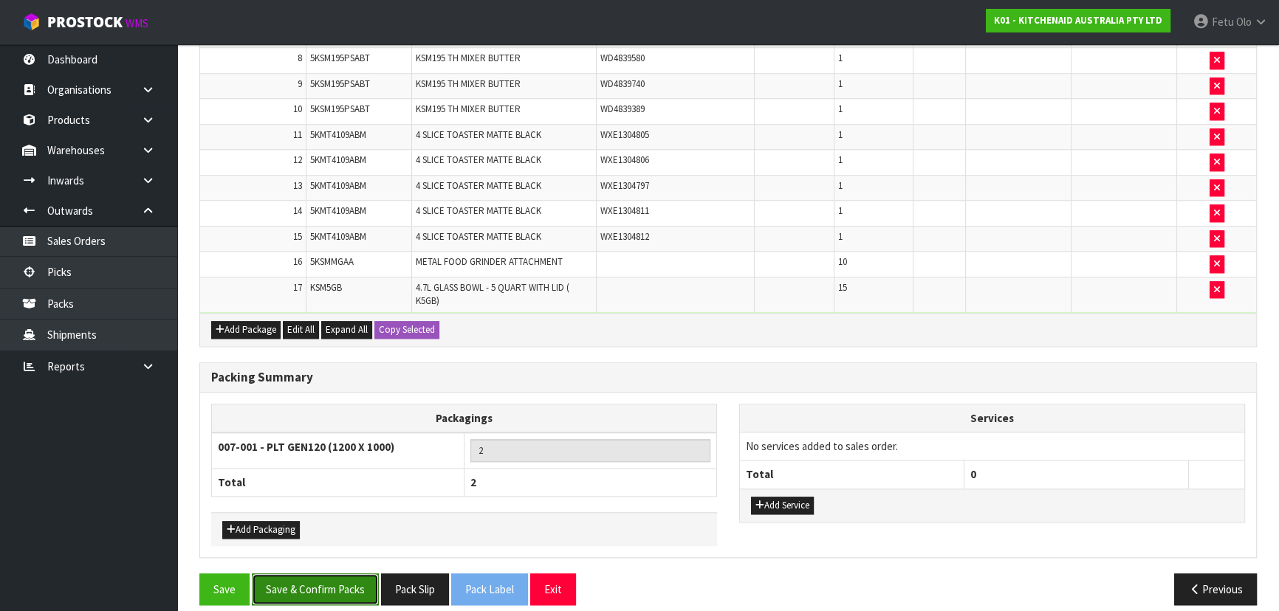
click at [339, 576] on button "Save & Confirm Packs" at bounding box center [315, 590] width 127 height 32
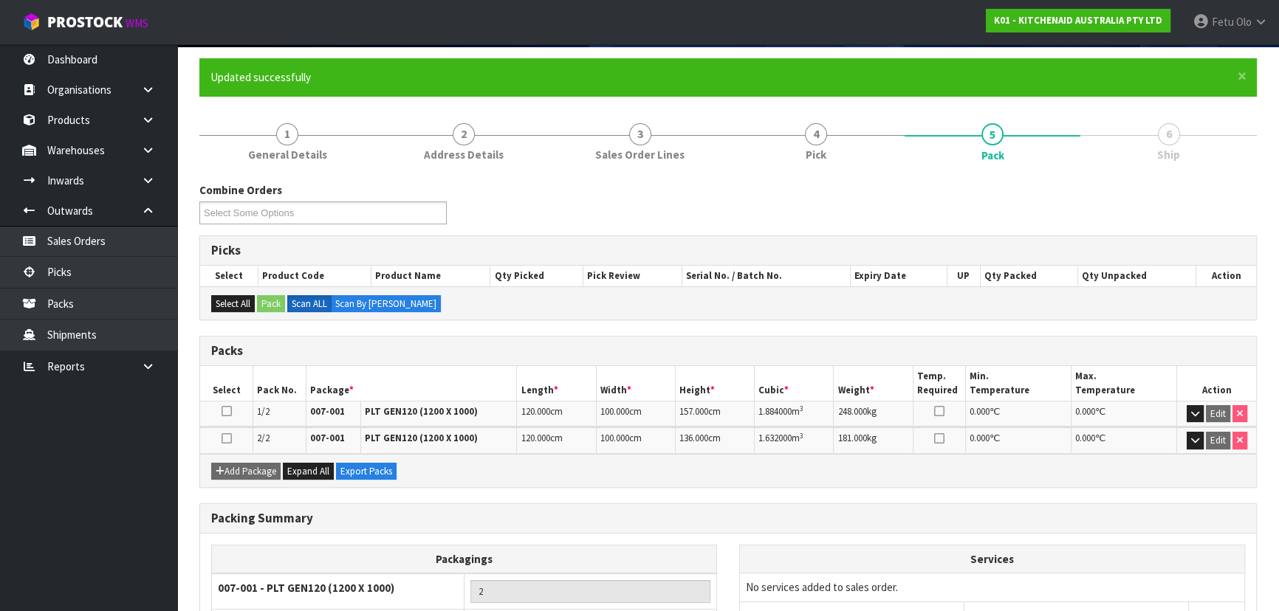
scroll to position [227, 0]
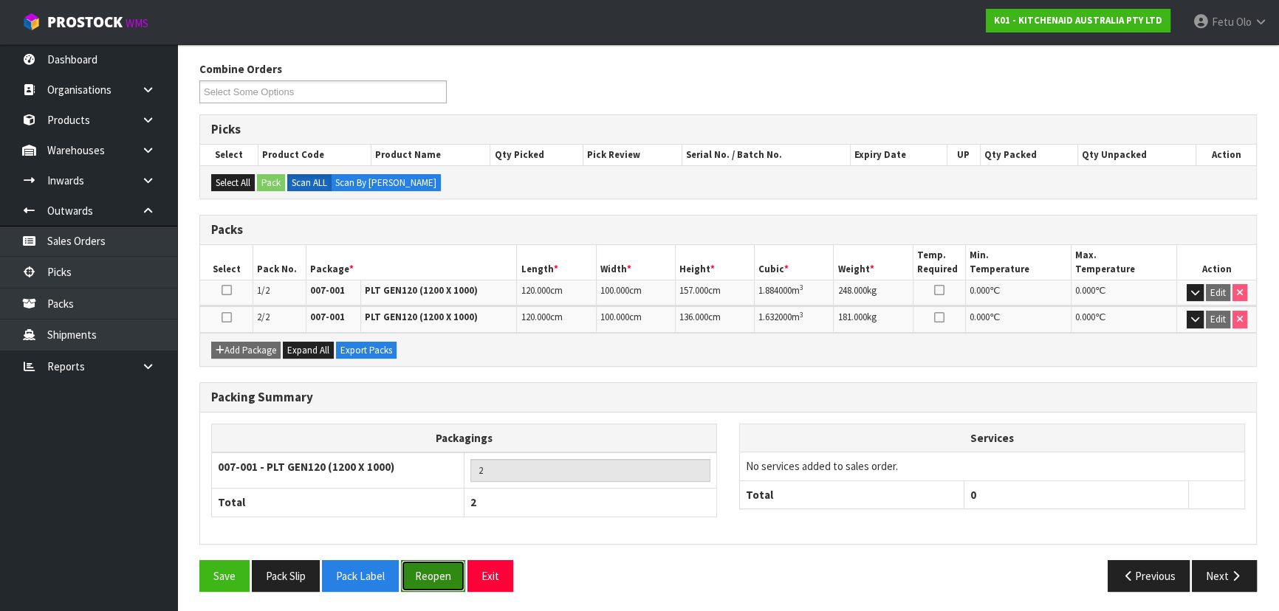
click at [410, 568] on button "Reopen" at bounding box center [433, 576] width 64 height 32
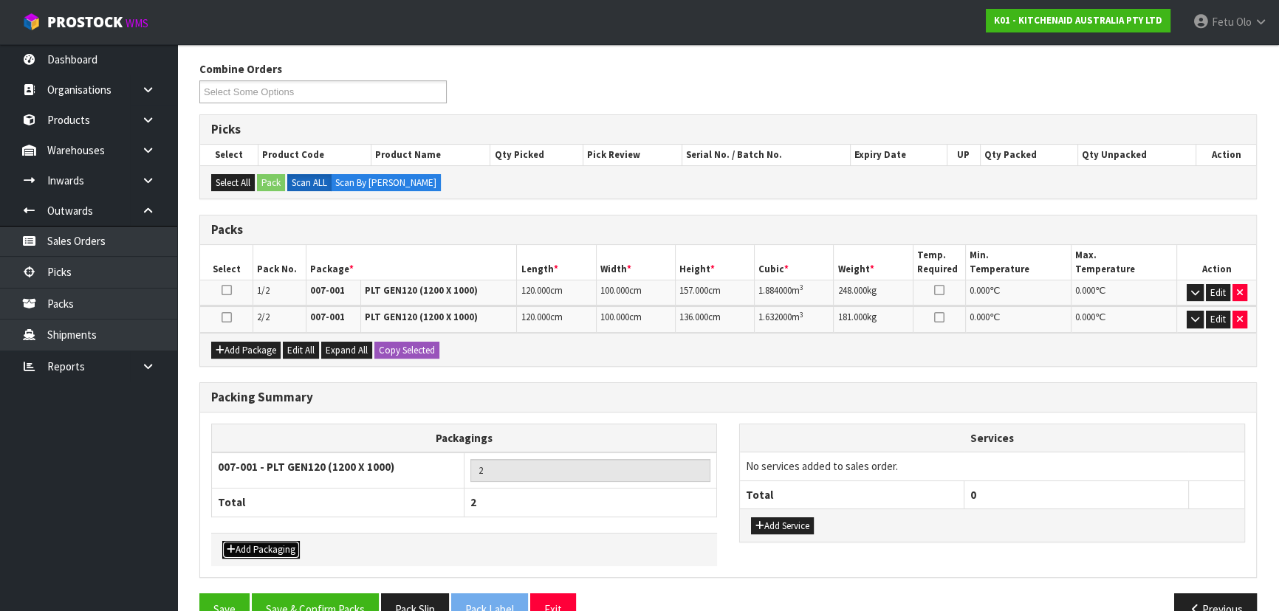
click at [269, 546] on button "Add Packaging" at bounding box center [261, 550] width 78 height 18
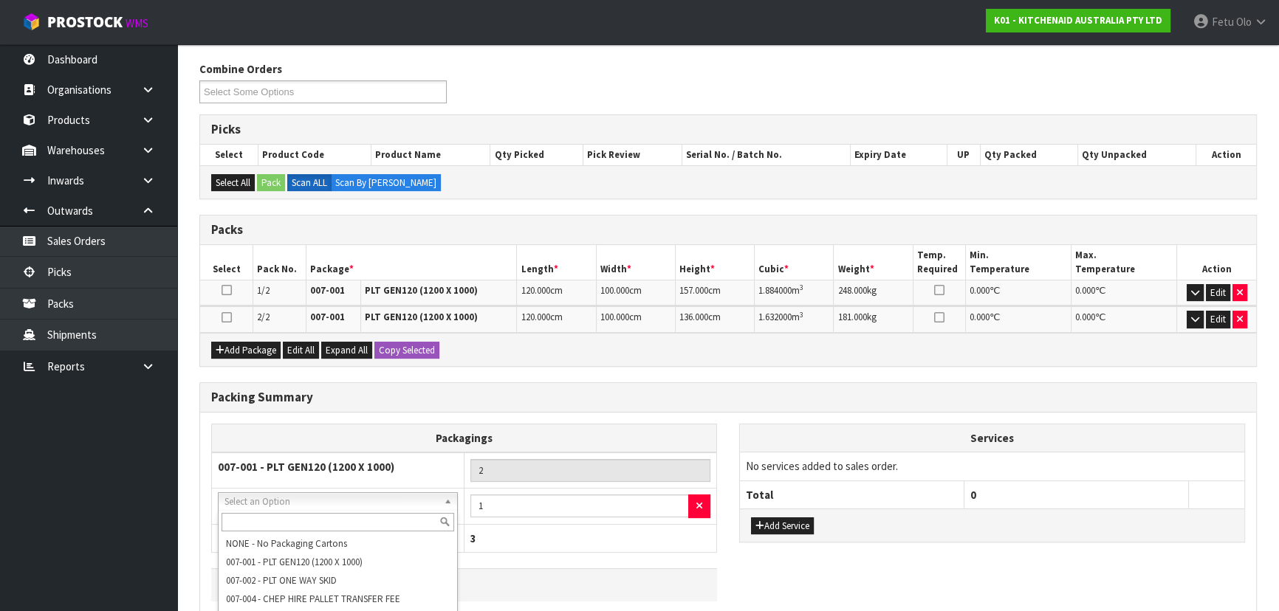
click at [367, 523] on input "text" at bounding box center [337, 522] width 233 height 18
type input "OC"
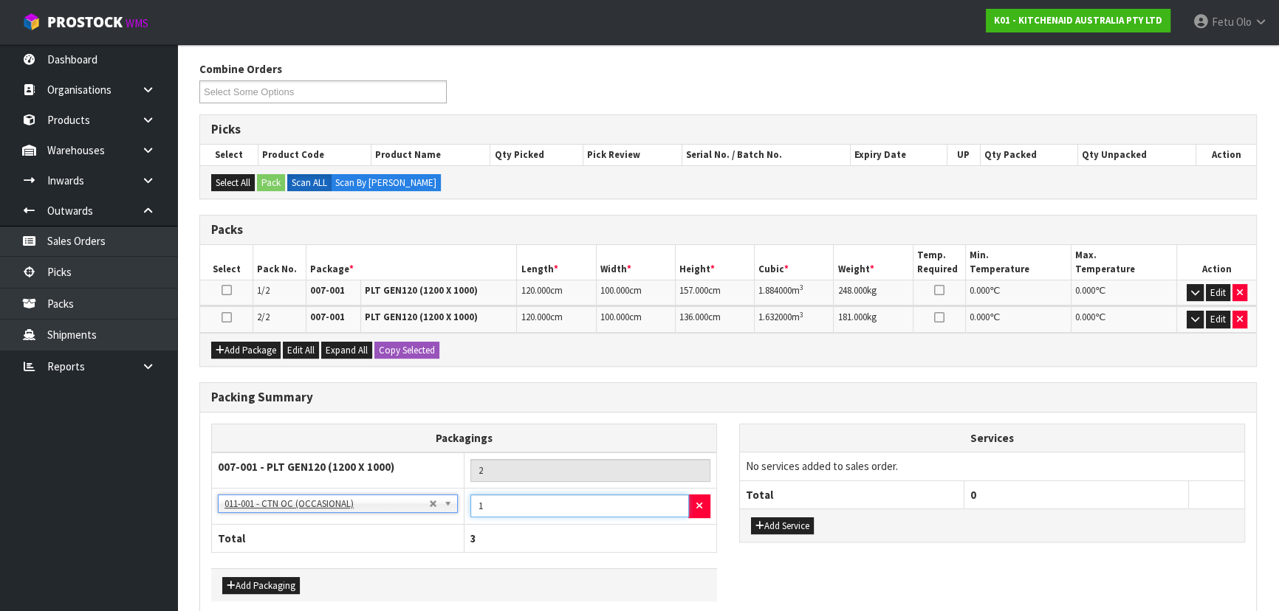
click at [489, 504] on input "1" at bounding box center [579, 506] width 219 height 23
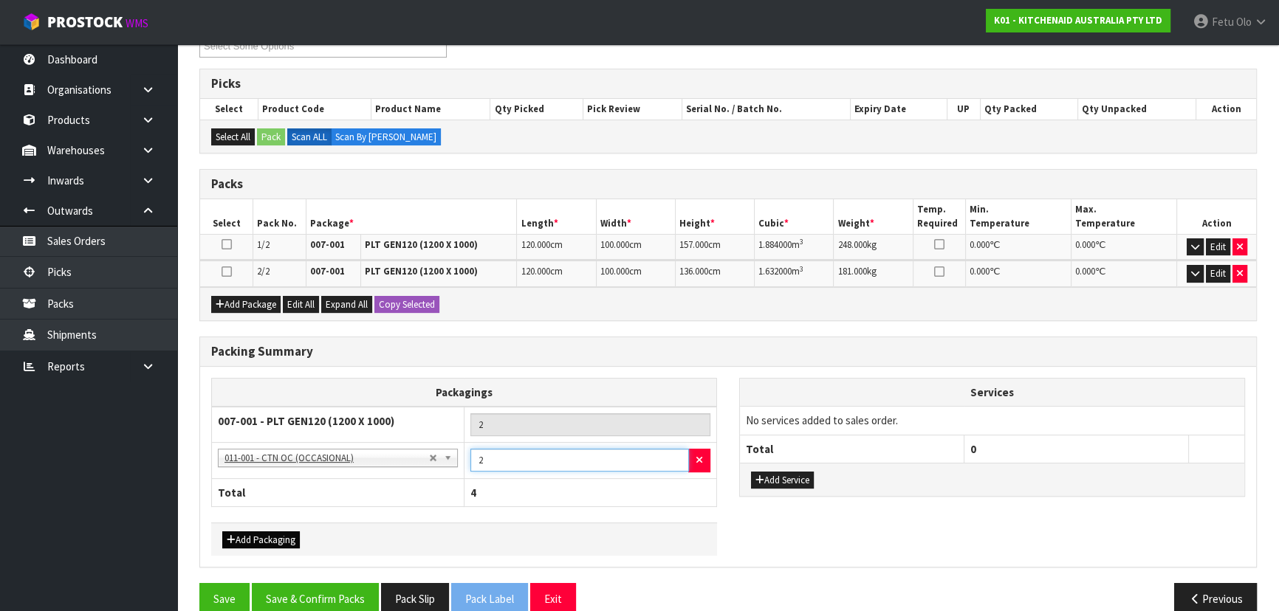
scroll to position [295, 0]
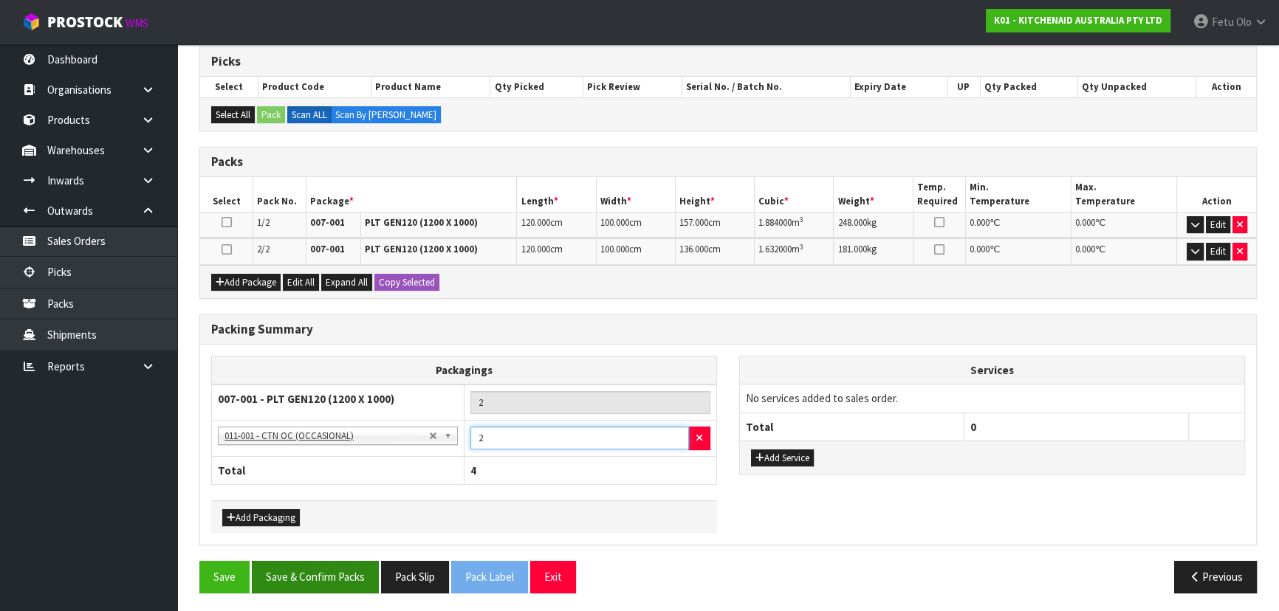
type input "2"
click at [292, 579] on button "Save & Confirm Packs" at bounding box center [315, 577] width 127 height 32
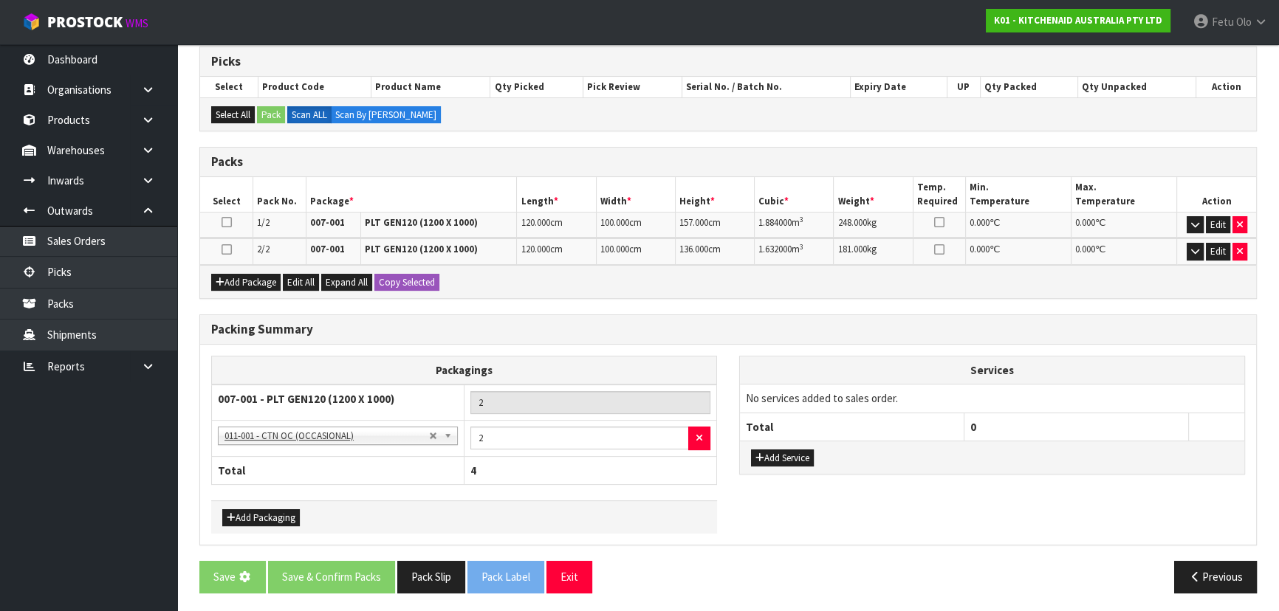
scroll to position [0, 0]
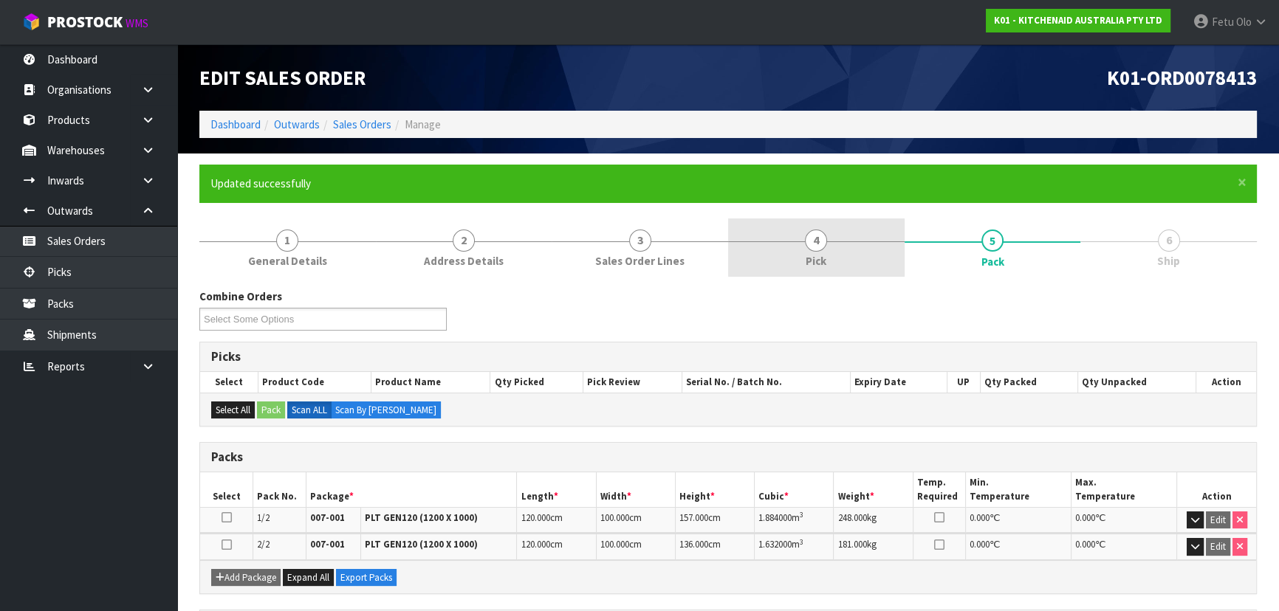
click at [818, 256] on span "Pick" at bounding box center [815, 261] width 21 height 16
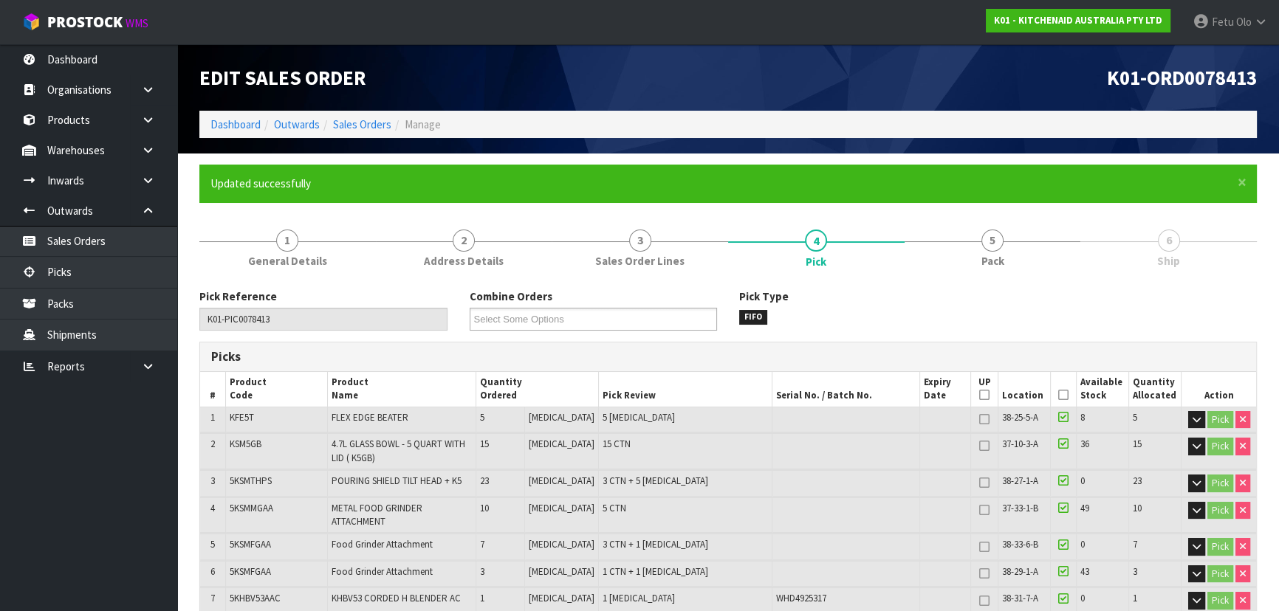
click at [747, 90] on div "K01-ORD0078413" at bounding box center [998, 77] width 540 height 66
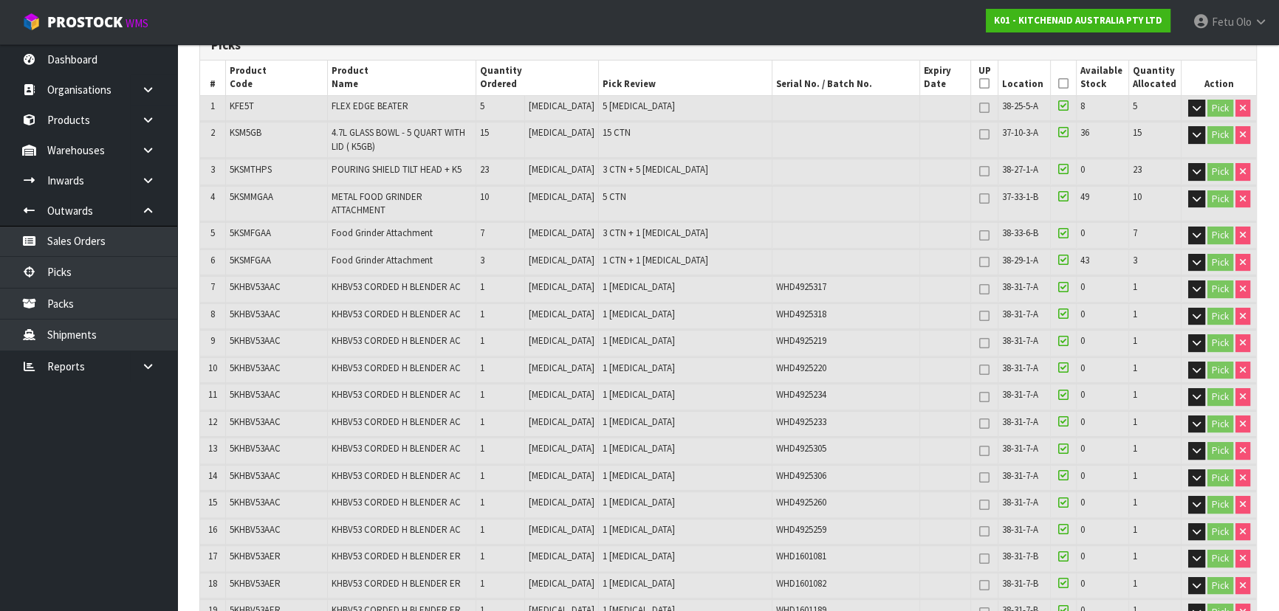
scroll to position [201, 0]
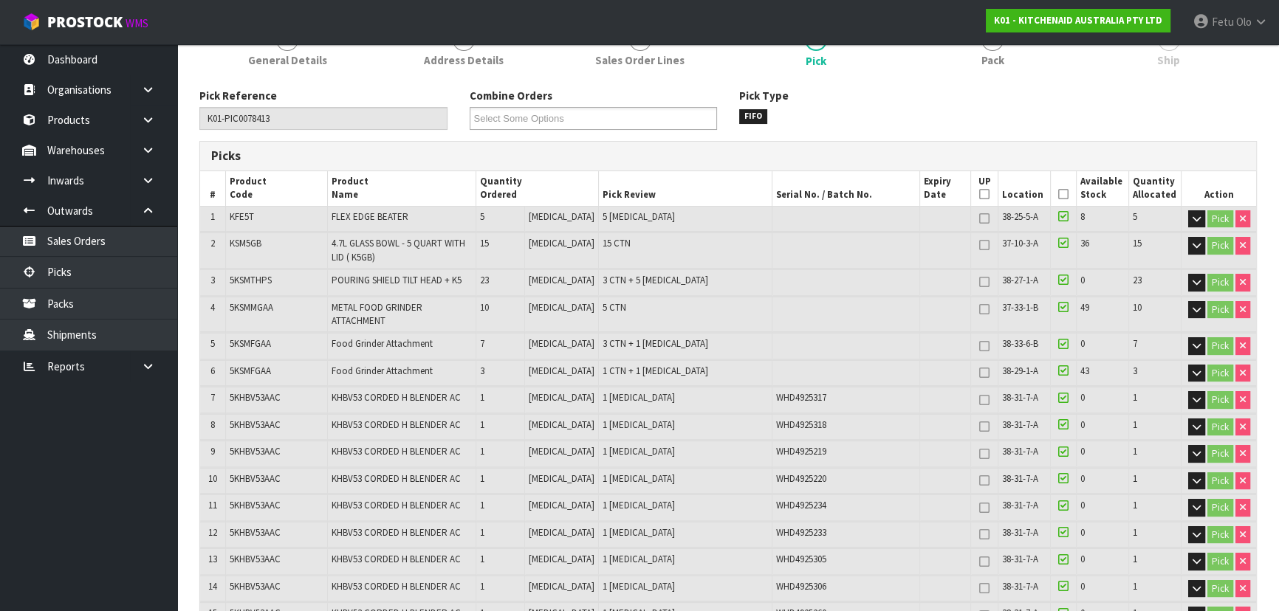
click at [460, 346] on td "Food Grinder Attachment" at bounding box center [401, 346] width 148 height 26
click at [459, 346] on td "Food Grinder Attachment" at bounding box center [401, 346] width 148 height 26
click at [461, 346] on td "Food Grinder Attachment" at bounding box center [401, 346] width 148 height 26
click at [450, 333] on td "Food Grinder Attachment" at bounding box center [401, 346] width 148 height 26
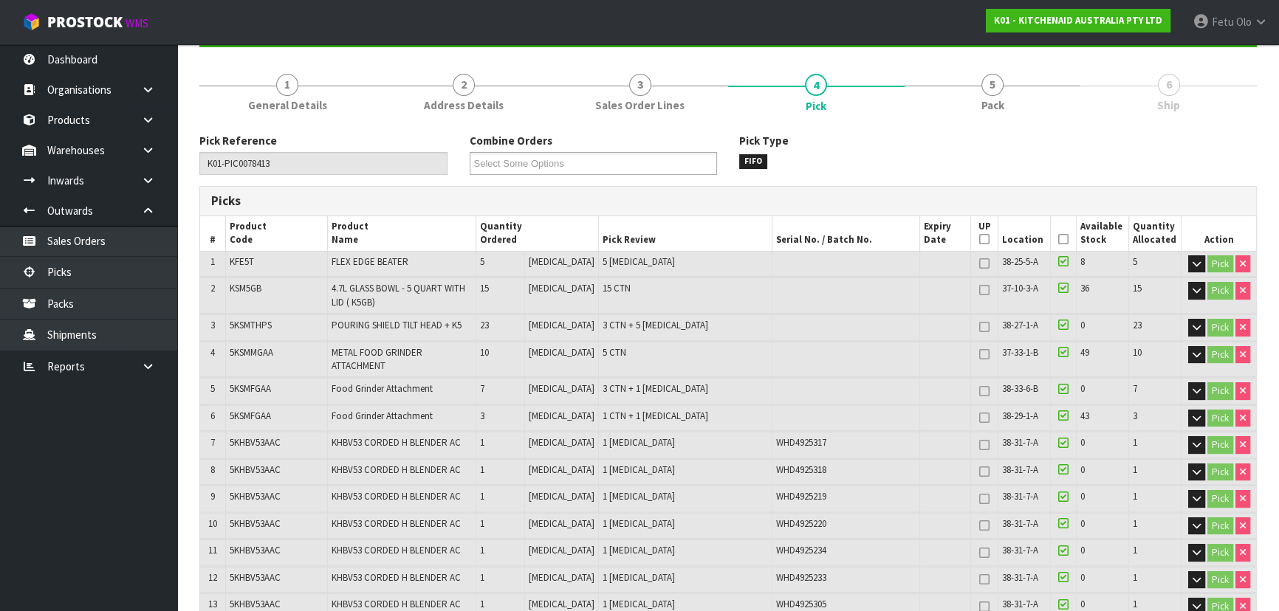
scroll to position [0, 0]
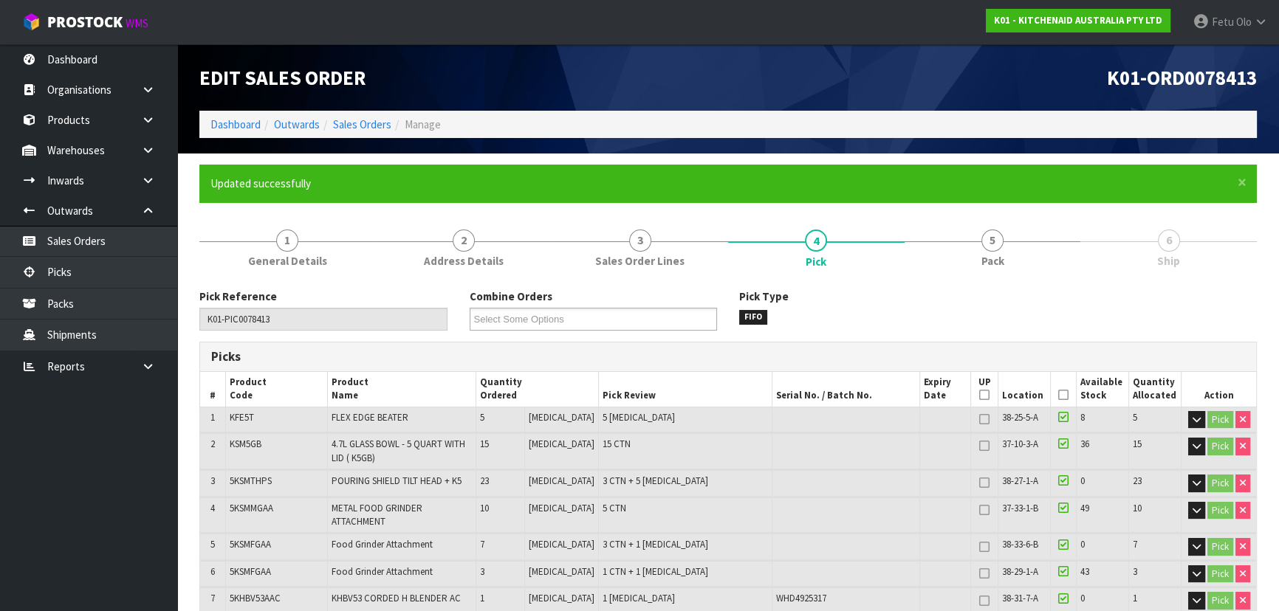
click at [238, 117] on li "Dashboard" at bounding box center [235, 125] width 50 height 16
click at [238, 127] on link "Dashboard" at bounding box center [235, 124] width 50 height 14
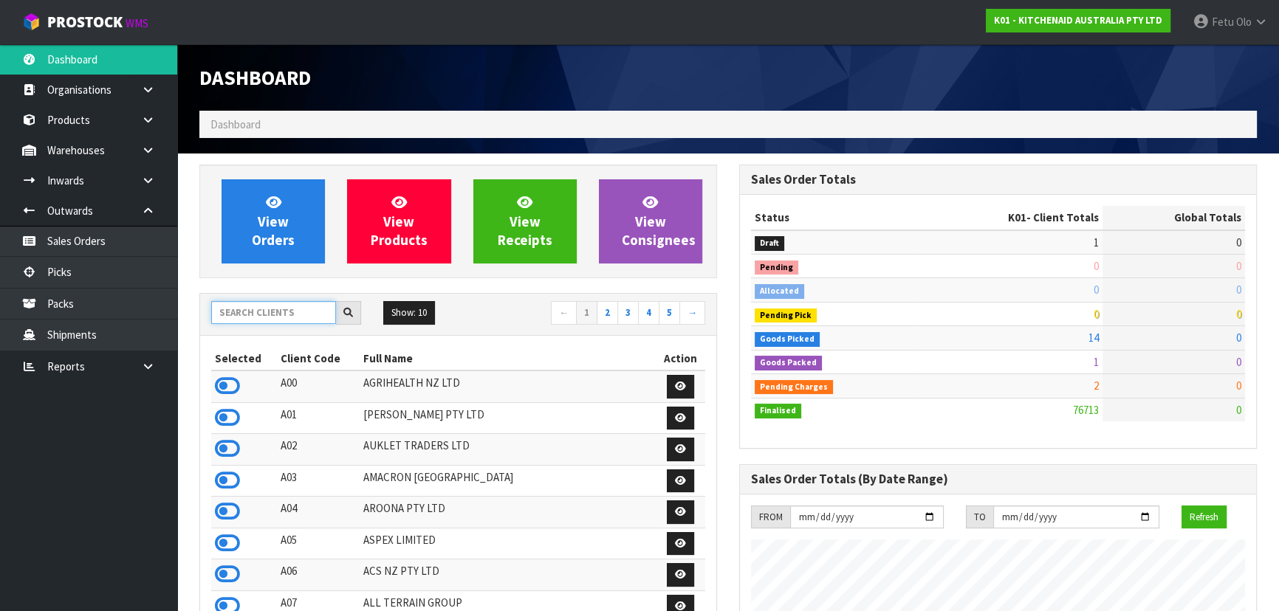
scroll to position [1116, 539]
click at [286, 305] on input "text" at bounding box center [273, 312] width 125 height 23
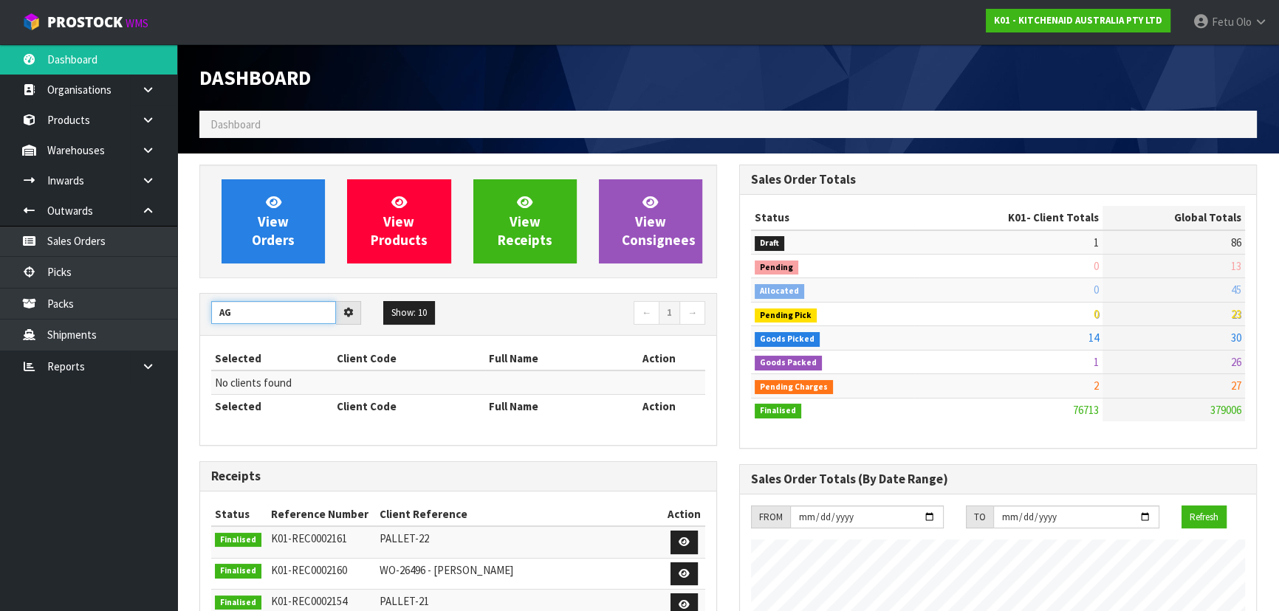
type input "A"
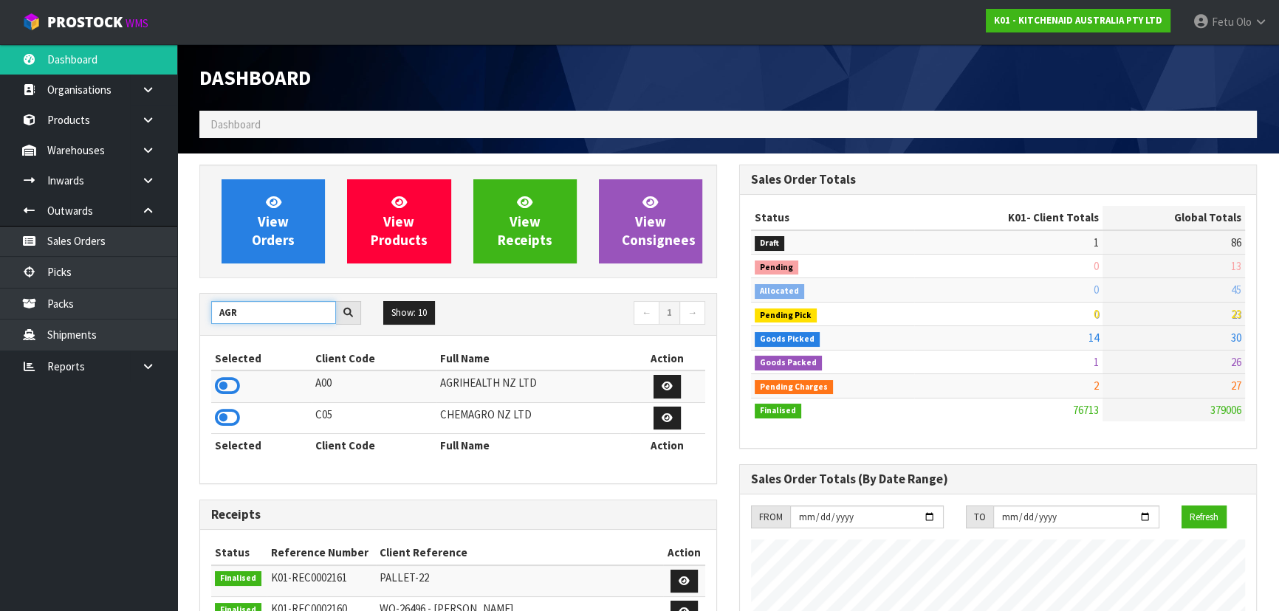
type input "AGR"
click at [232, 391] on icon at bounding box center [227, 386] width 25 height 22
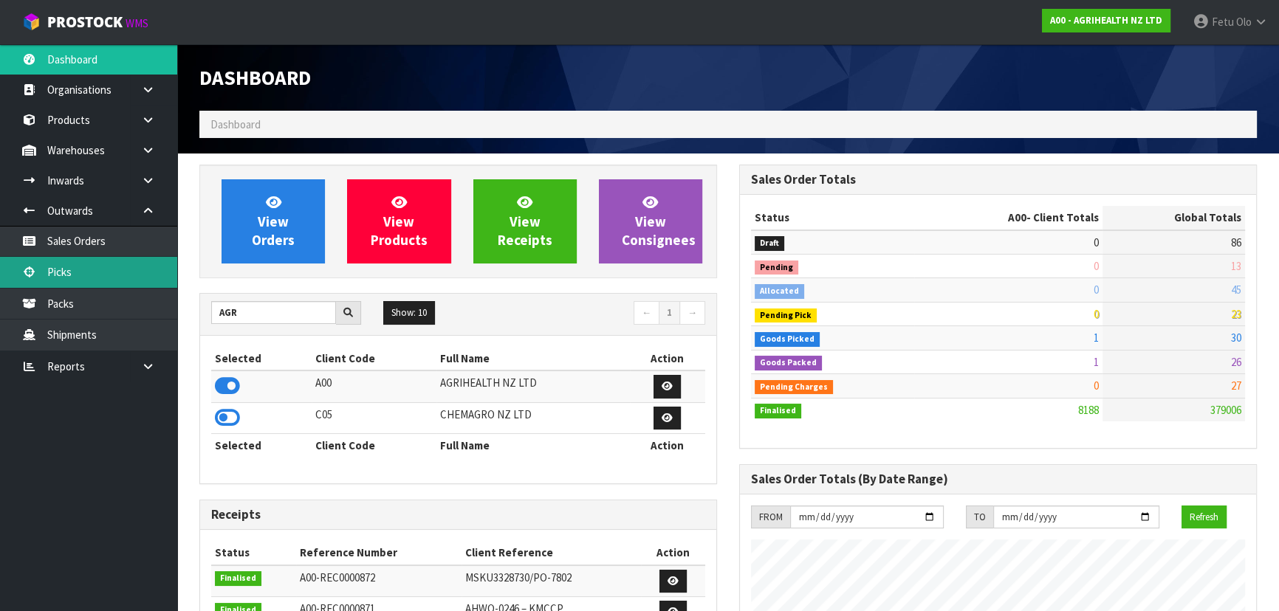
click at [72, 281] on link "Picks" at bounding box center [88, 272] width 177 height 30
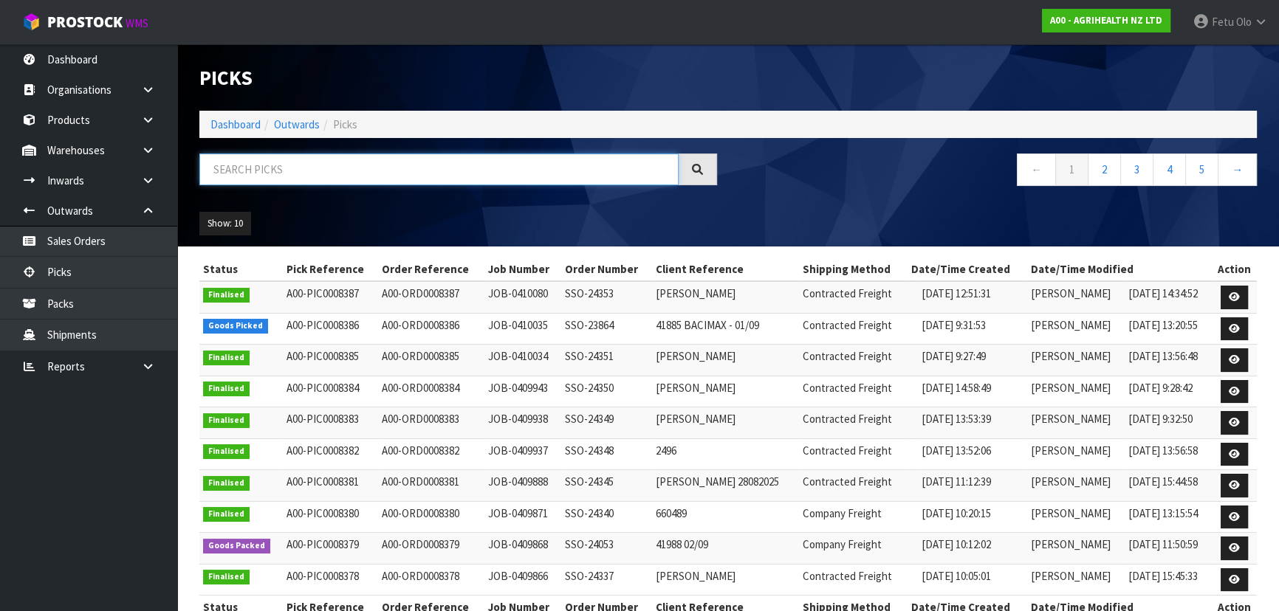
click at [392, 172] on input "text" at bounding box center [438, 170] width 479 height 32
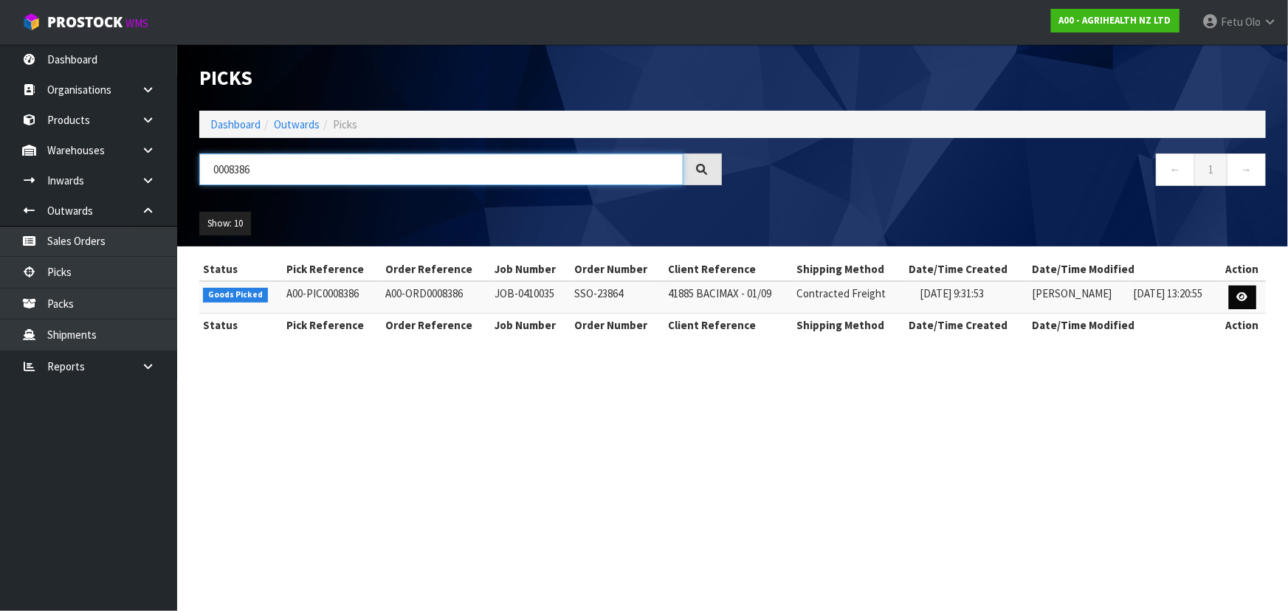
type input "0008386"
click at [1238, 298] on icon at bounding box center [1242, 297] width 11 height 10
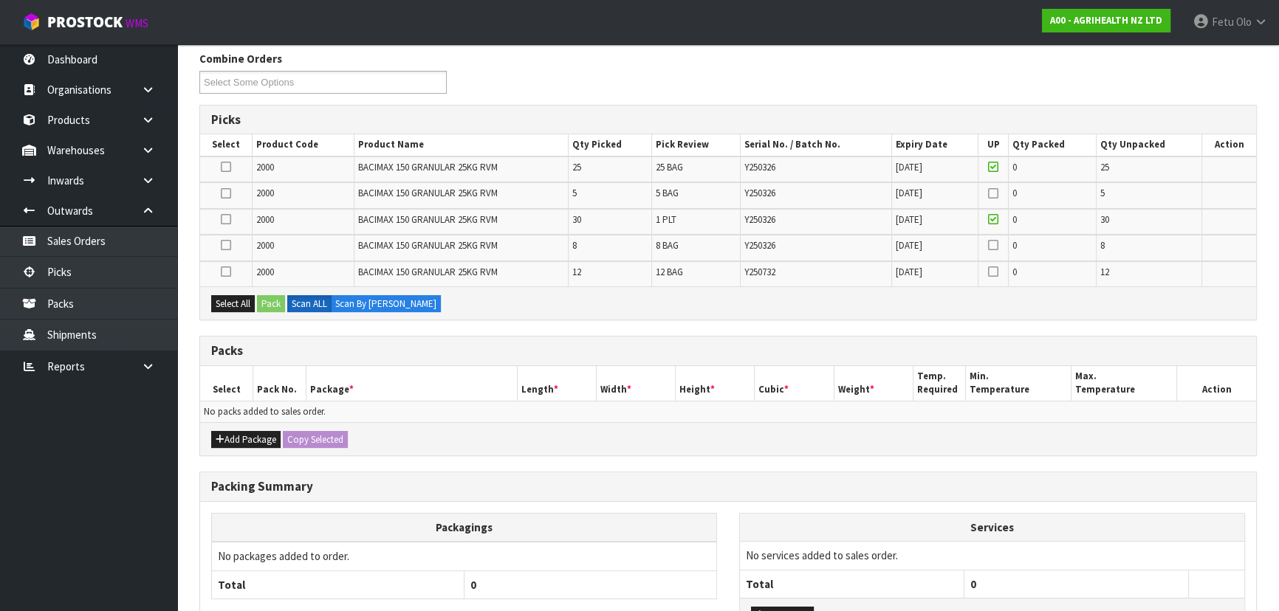
scroll to position [207, 0]
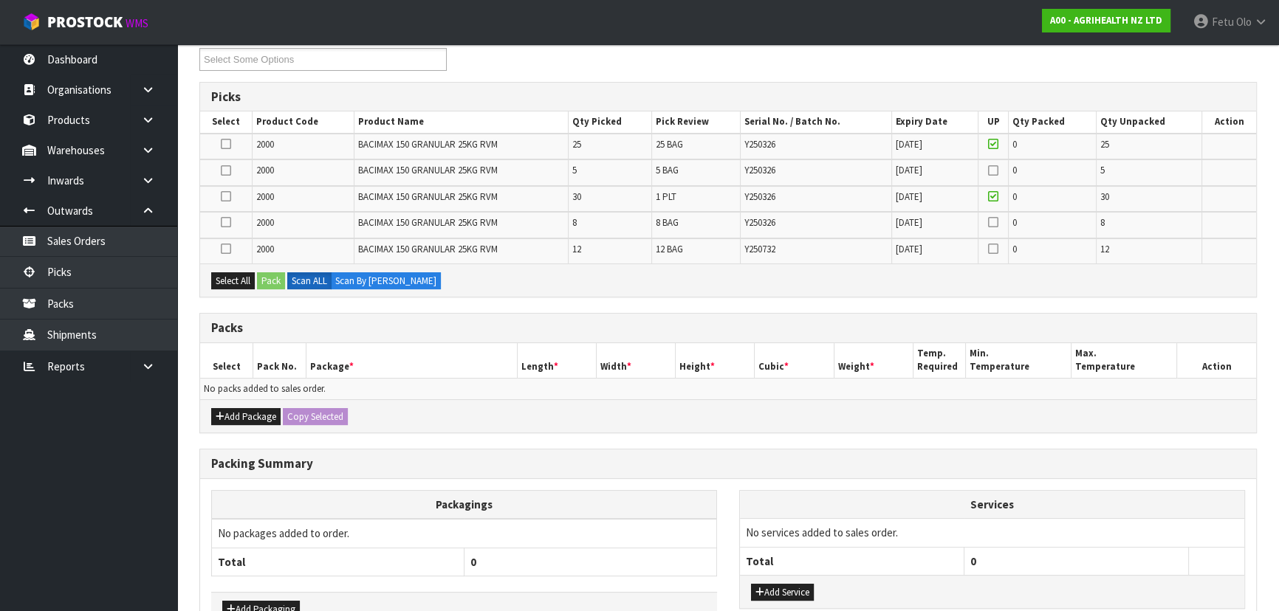
click at [222, 249] on icon at bounding box center [226, 249] width 10 height 1
click at [0, 0] on input "checkbox" at bounding box center [0, 0] width 0 height 0
click at [221, 197] on label at bounding box center [226, 196] width 10 height 13
click at [0, 0] on input "checkbox" at bounding box center [0, 0] width 0 height 0
click at [239, 416] on button "Add Package" at bounding box center [245, 417] width 69 height 18
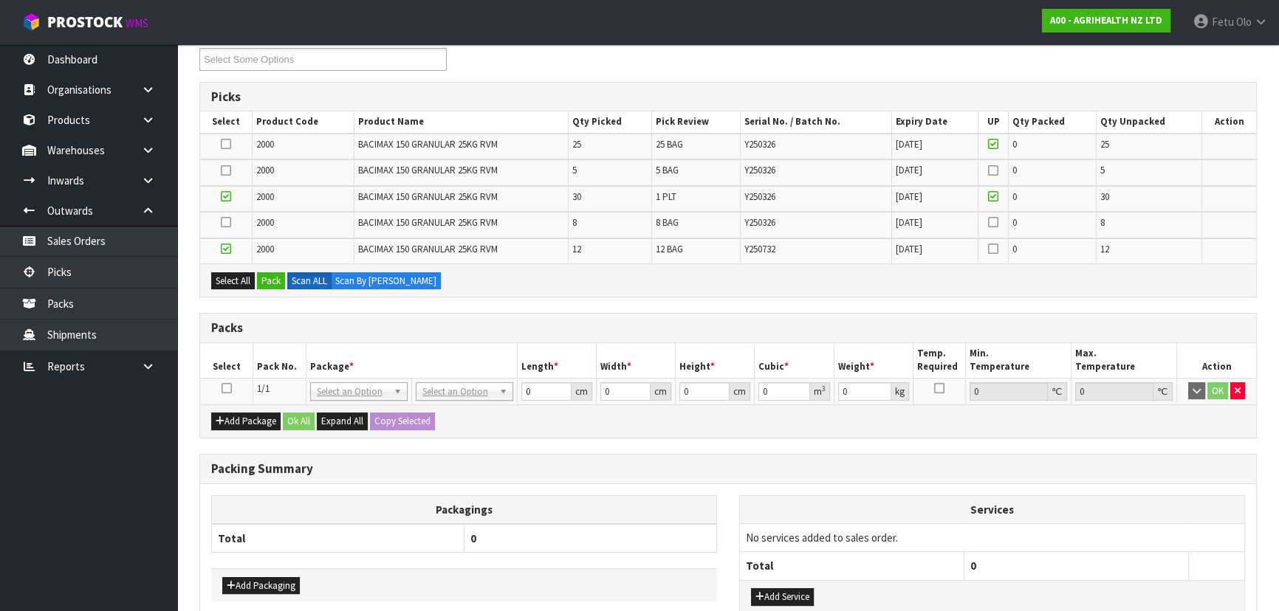
click at [230, 389] on icon at bounding box center [226, 388] width 10 height 1
click at [274, 281] on button "Pack" at bounding box center [271, 281] width 28 height 18
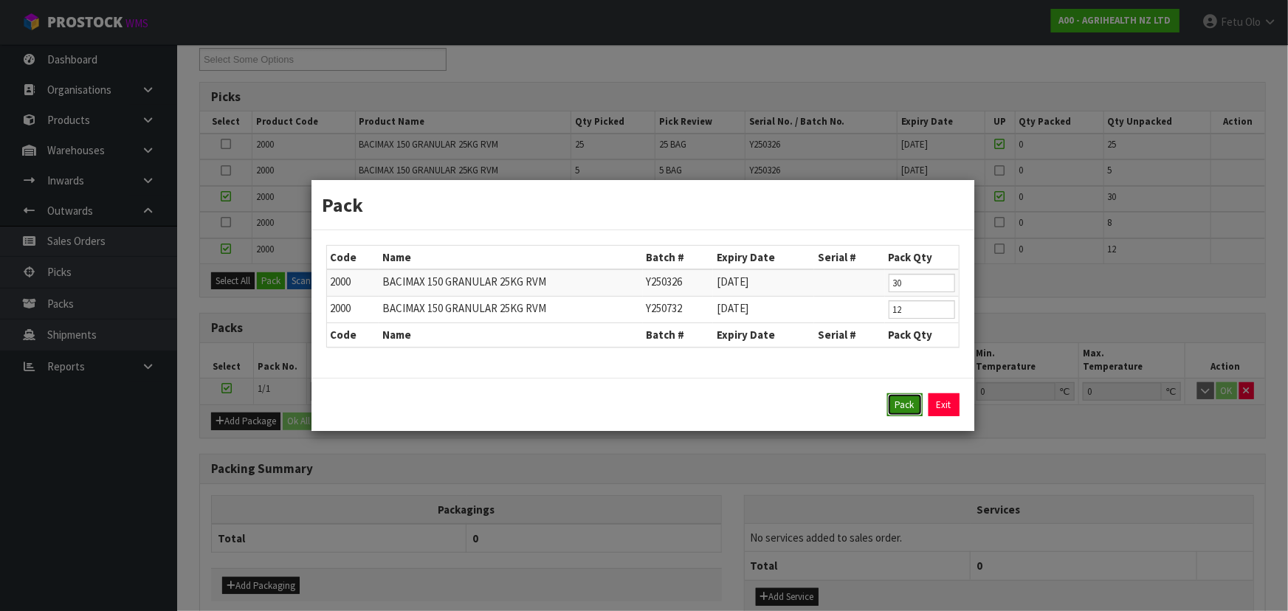
click at [905, 403] on button "Pack" at bounding box center [904, 406] width 35 height 24
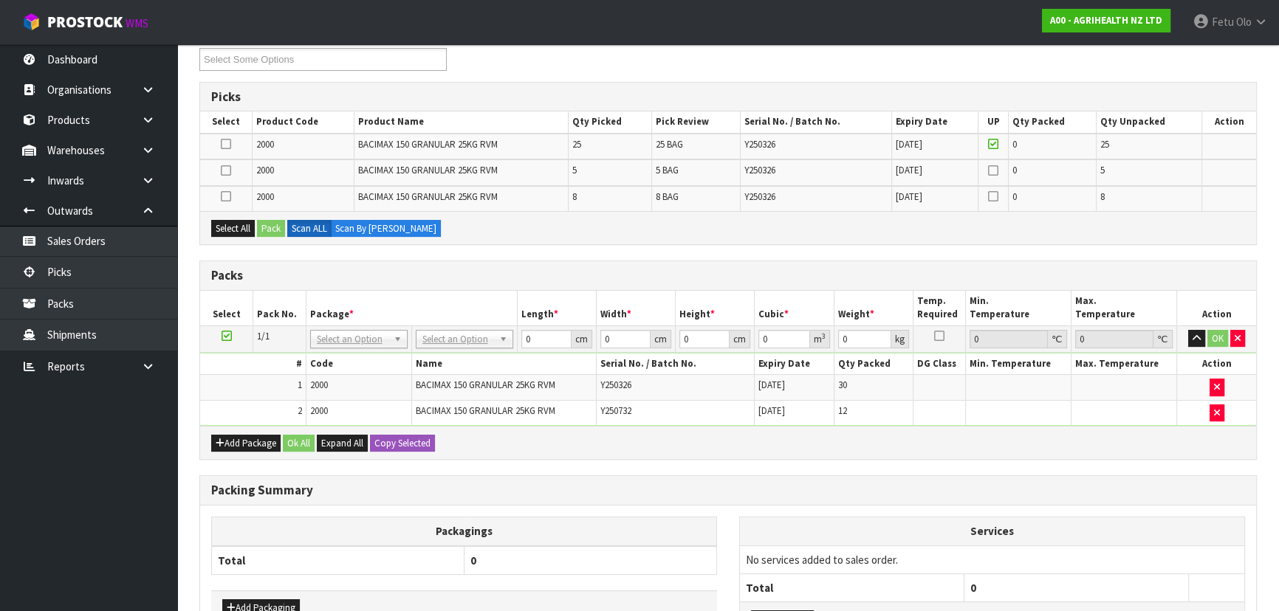
click at [226, 336] on icon at bounding box center [226, 336] width 10 height 1
click at [236, 226] on button "Select All" at bounding box center [233, 229] width 44 height 18
click at [275, 220] on button "Pack" at bounding box center [271, 229] width 28 height 18
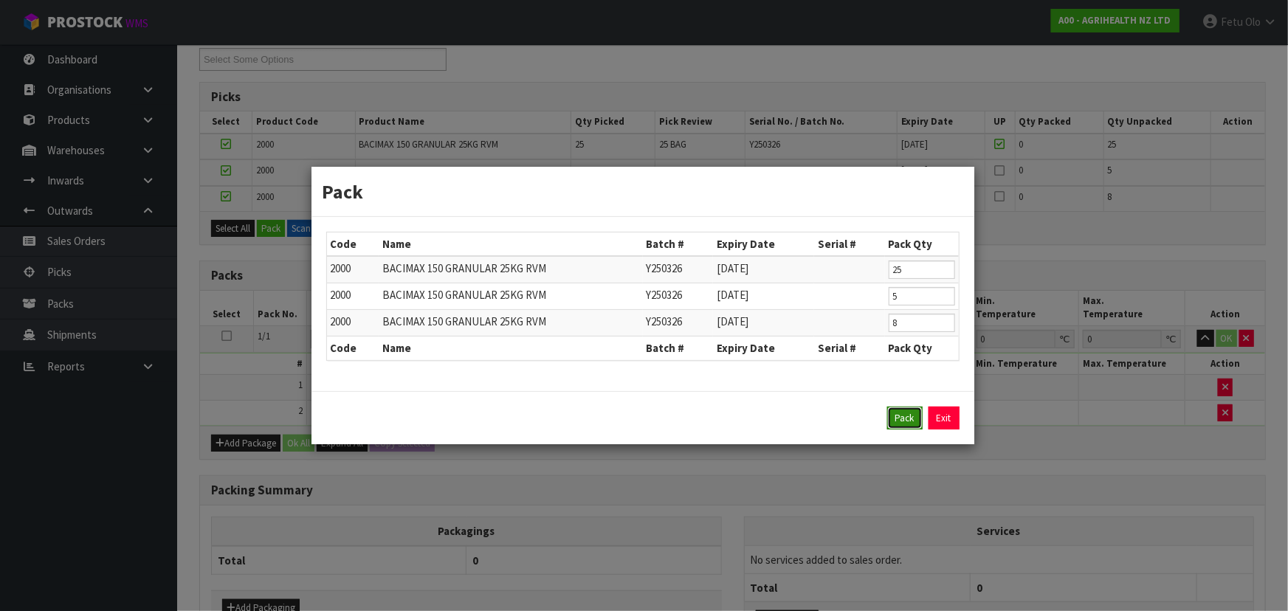
click at [911, 413] on button "Pack" at bounding box center [904, 419] width 35 height 24
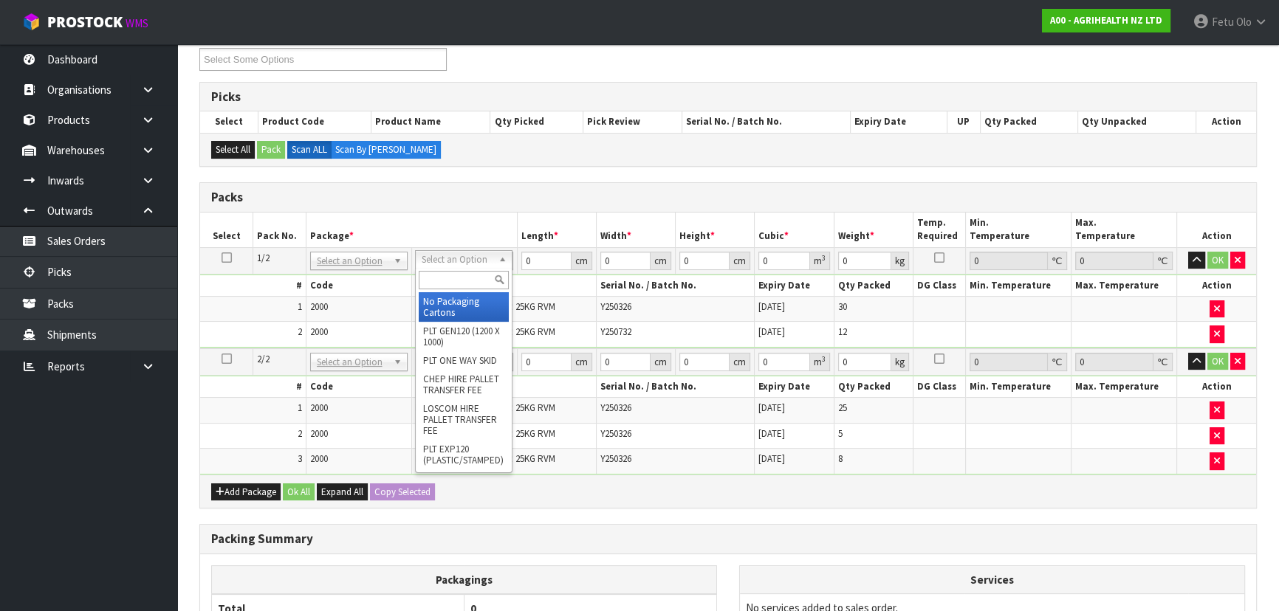
click at [454, 278] on input "text" at bounding box center [464, 280] width 90 height 18
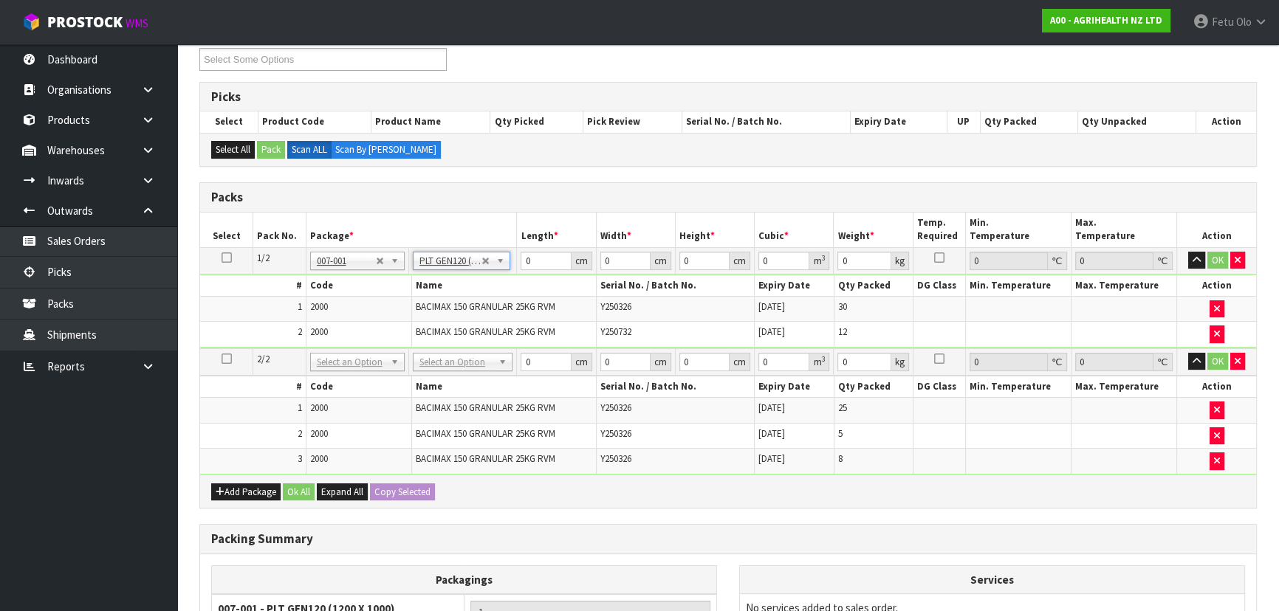
type input "120"
type input "100"
type input "1090.16"
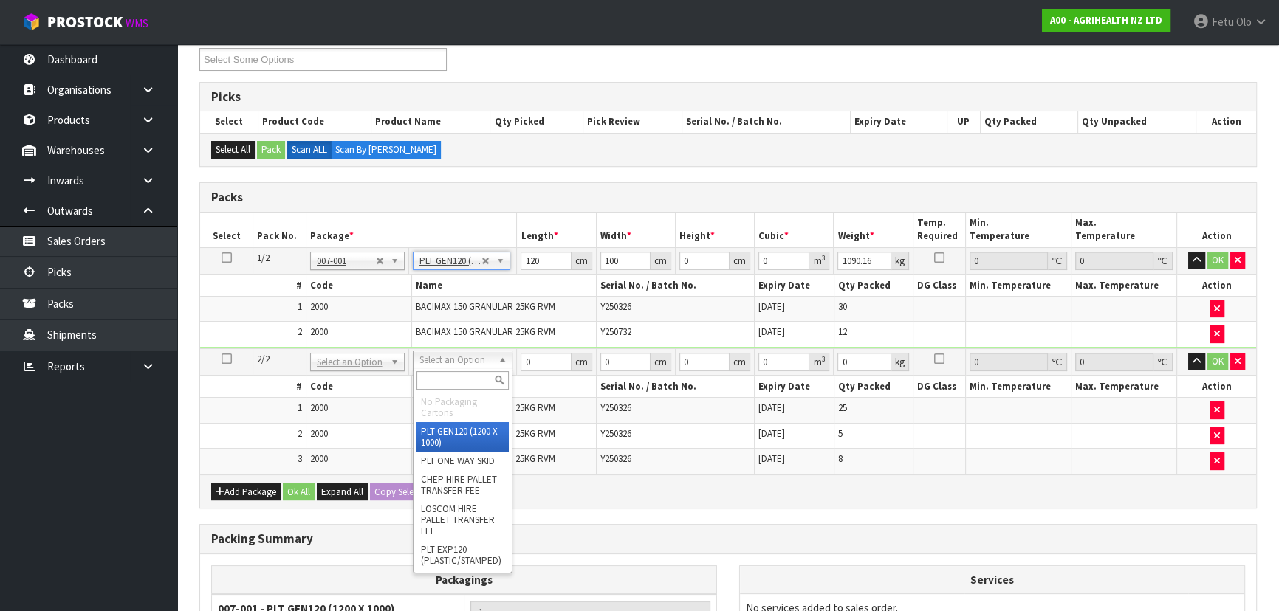
type input "2"
type input "120"
type input "100"
type input "994.84"
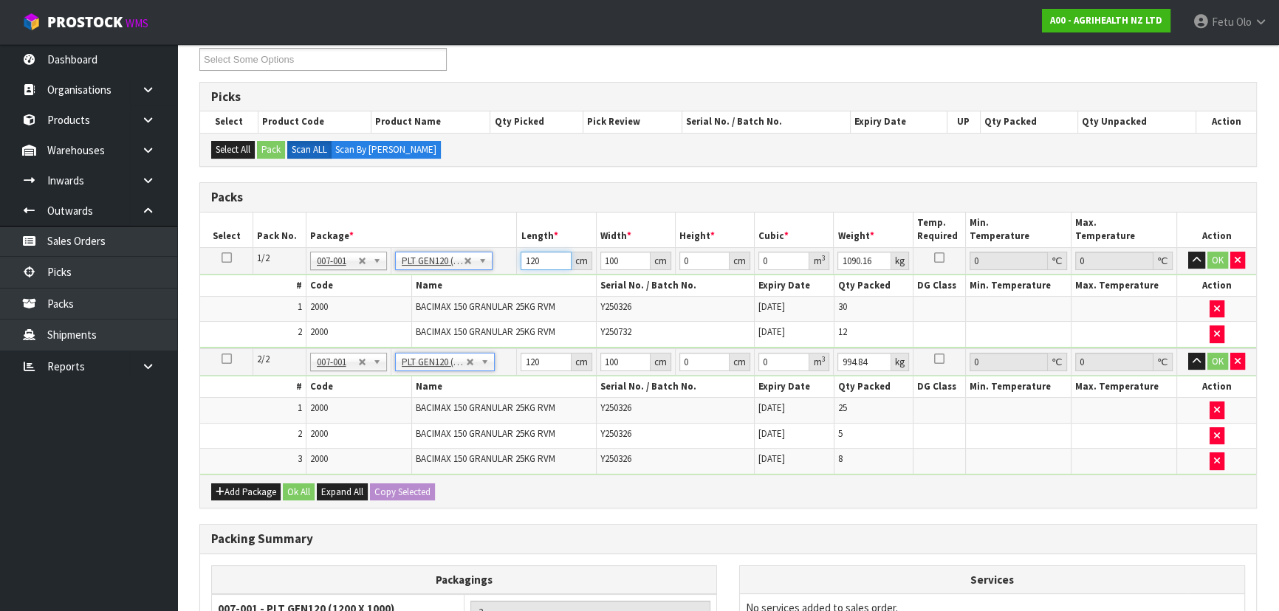
click at [546, 263] on input "120" at bounding box center [546, 261] width 50 height 18
type input "1"
type input "0.012"
type input "12"
type input "0.144"
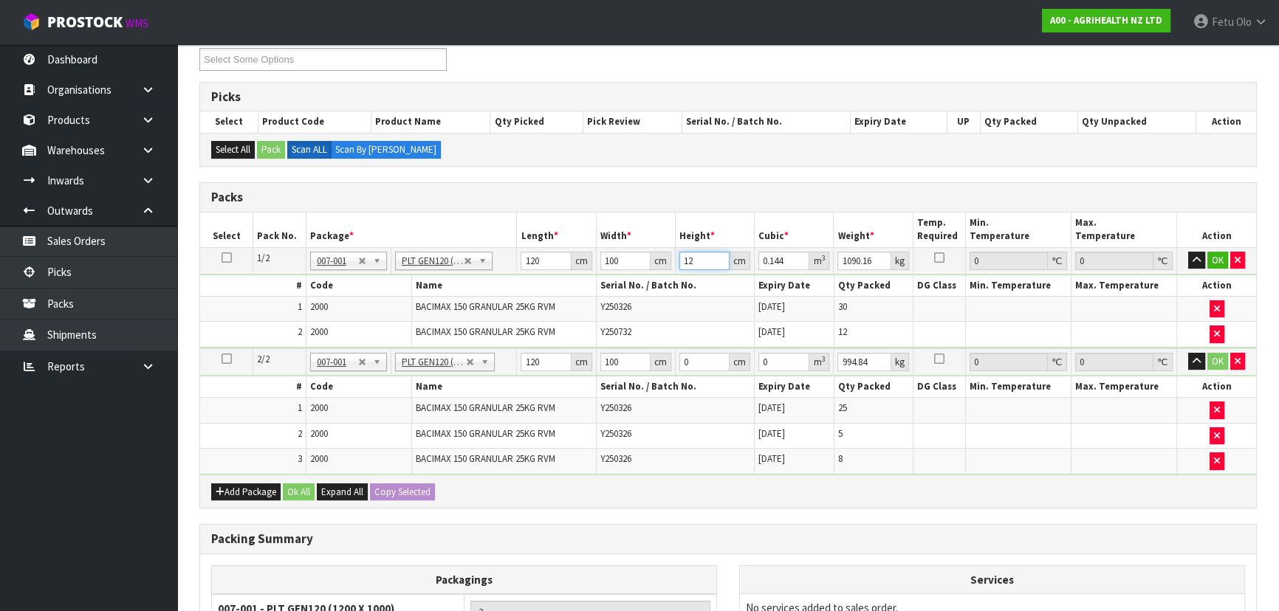
type input "125"
type input "1.5"
type input "125"
type input "1091"
click button "OK" at bounding box center [1217, 261] width 21 height 18
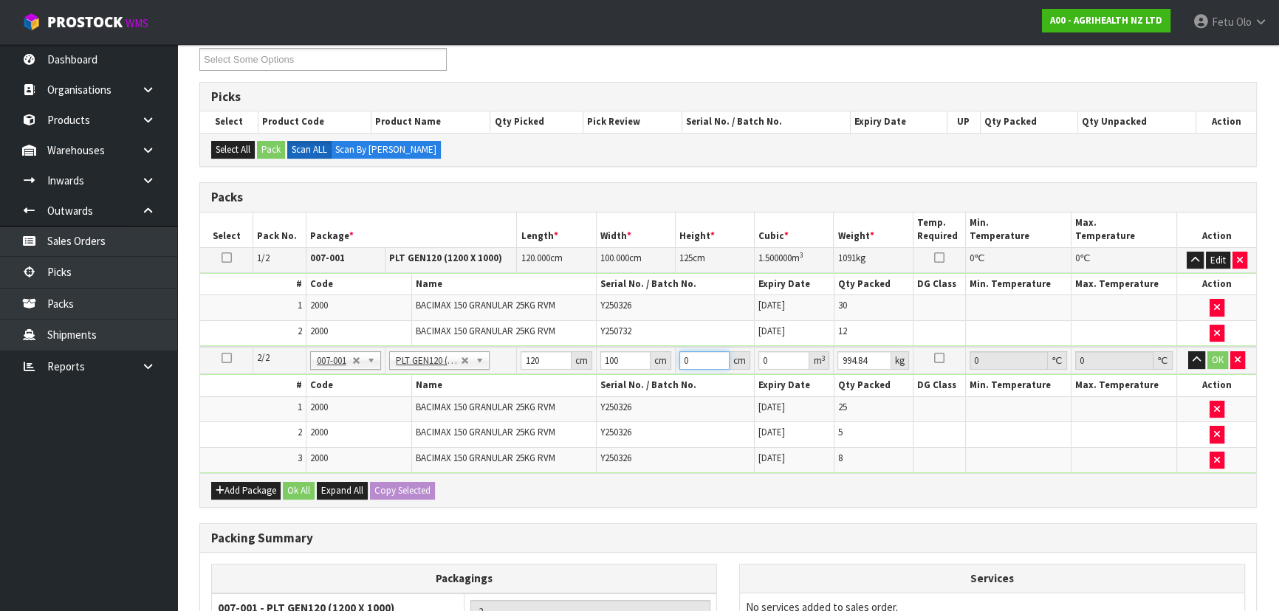
type input "1"
type input "0.012"
type input "154"
type input "1.848"
type input "15"
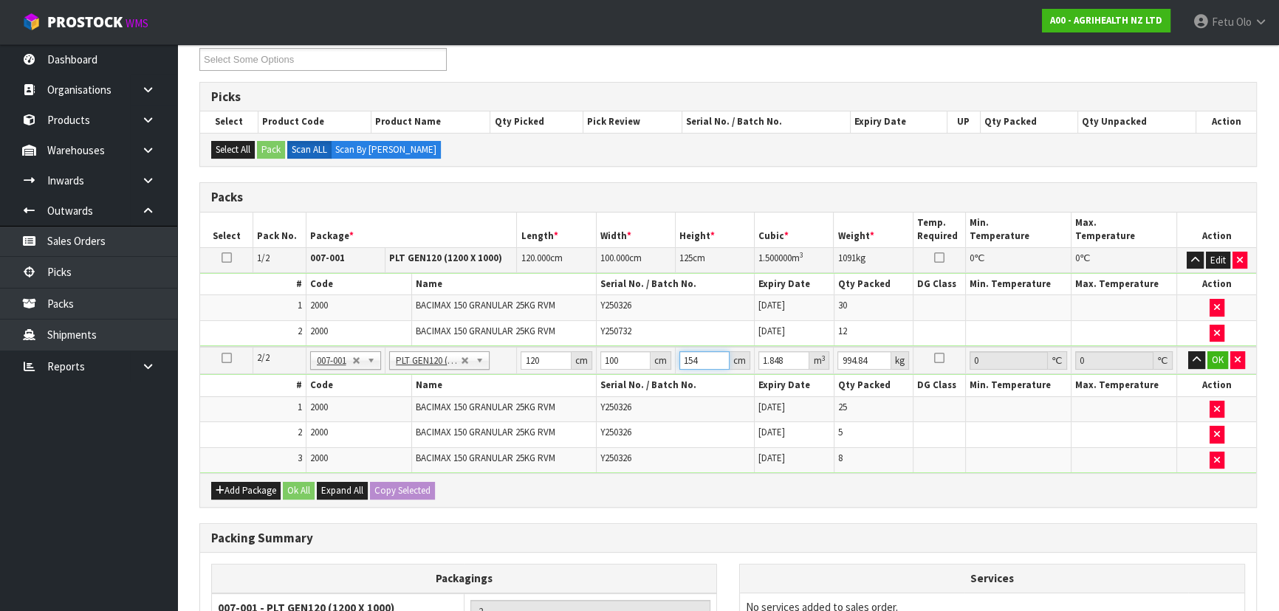
type input "0.18"
type input "1"
type input "0.012"
type input "14"
type input "0.168"
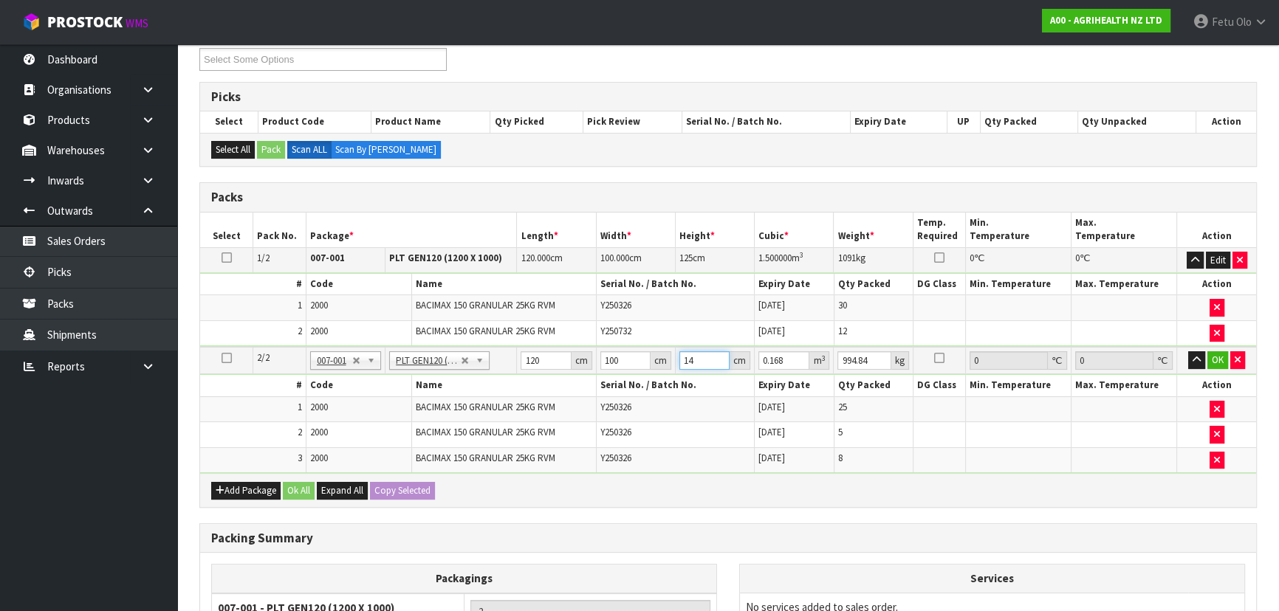
type input "140"
type input "1.68"
type input "140"
type input "995"
click button "OK" at bounding box center [1217, 360] width 21 height 18
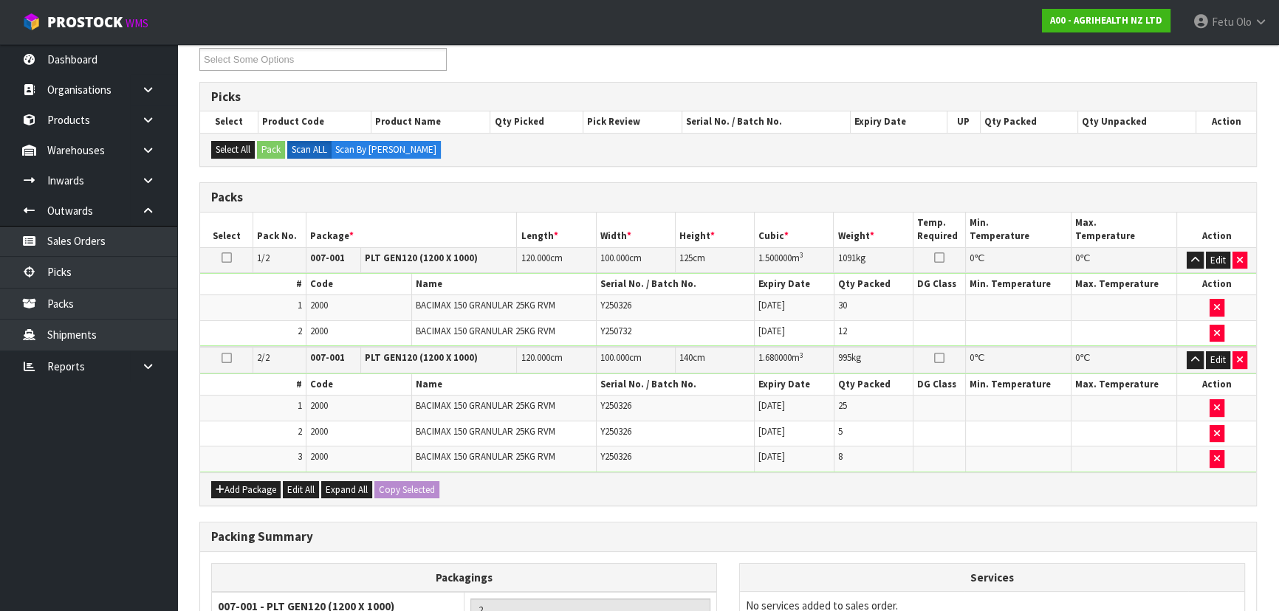
click at [546, 263] on td "120.000 cm" at bounding box center [556, 260] width 79 height 26
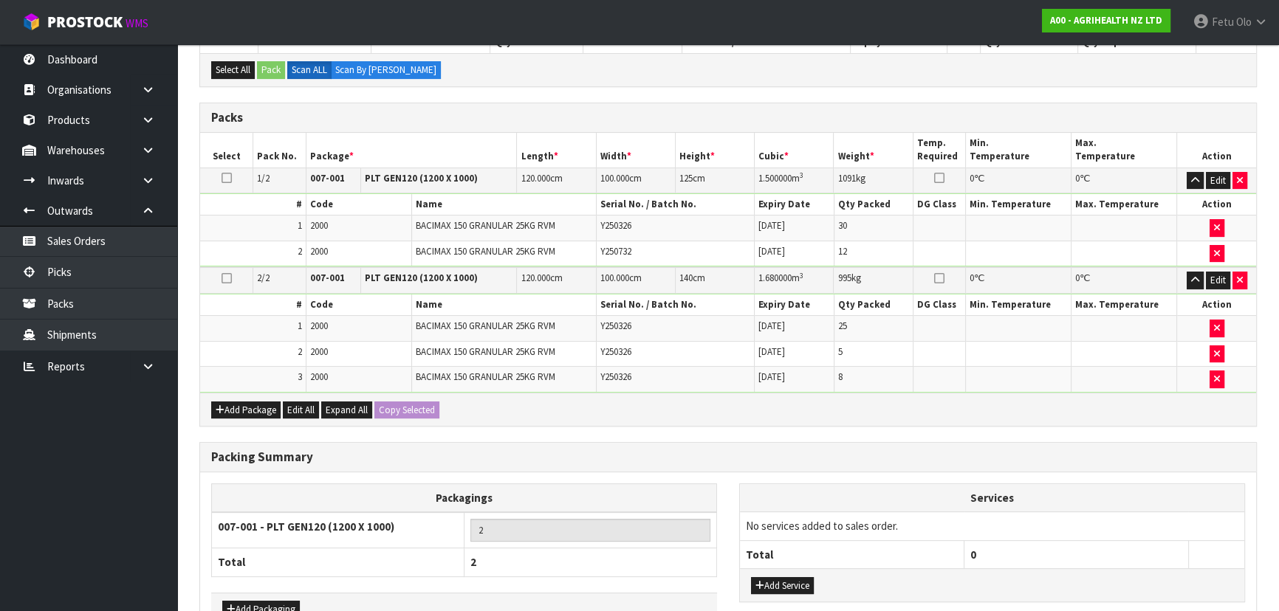
scroll to position [377, 0]
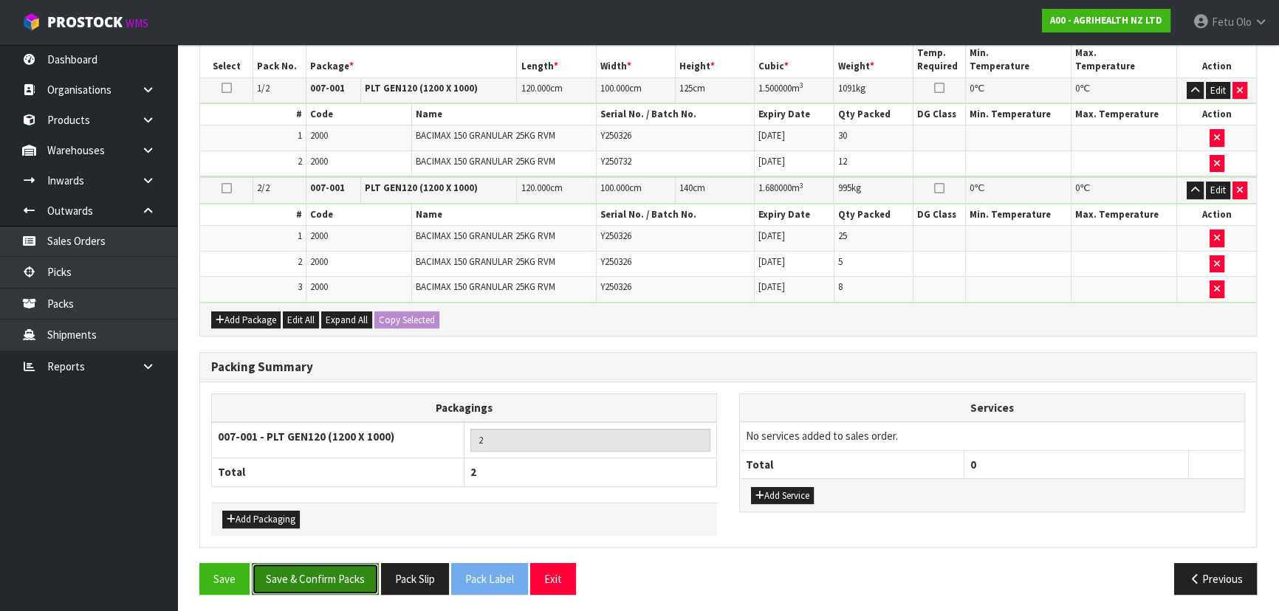
click at [335, 573] on button "Save & Confirm Packs" at bounding box center [315, 579] width 127 height 32
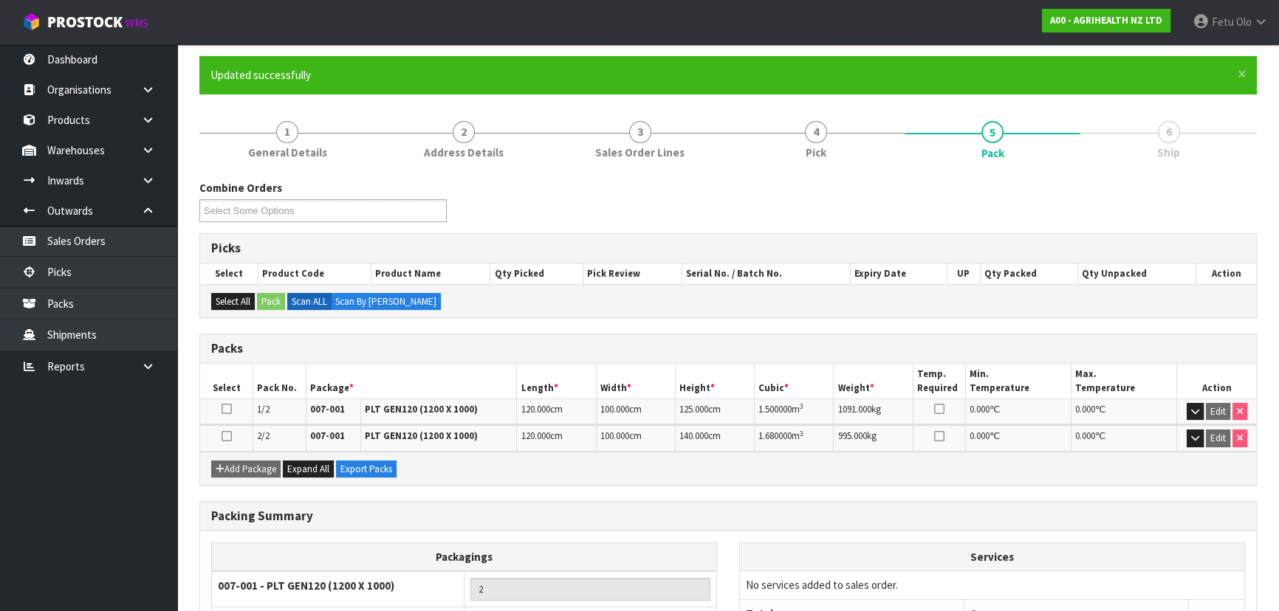
scroll to position [0, 0]
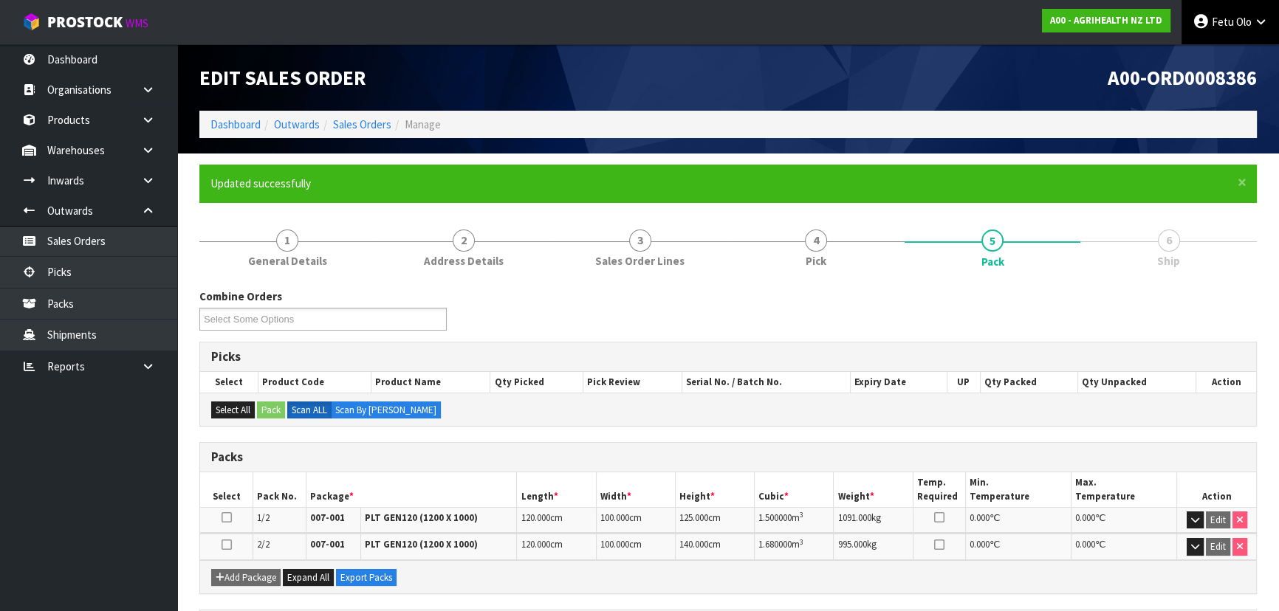
click at [1234, 27] on span at bounding box center [1235, 22] width 2 height 14
click at [1215, 62] on link "Logout" at bounding box center [1219, 59] width 117 height 20
